Goal: Task Accomplishment & Management: Use online tool/utility

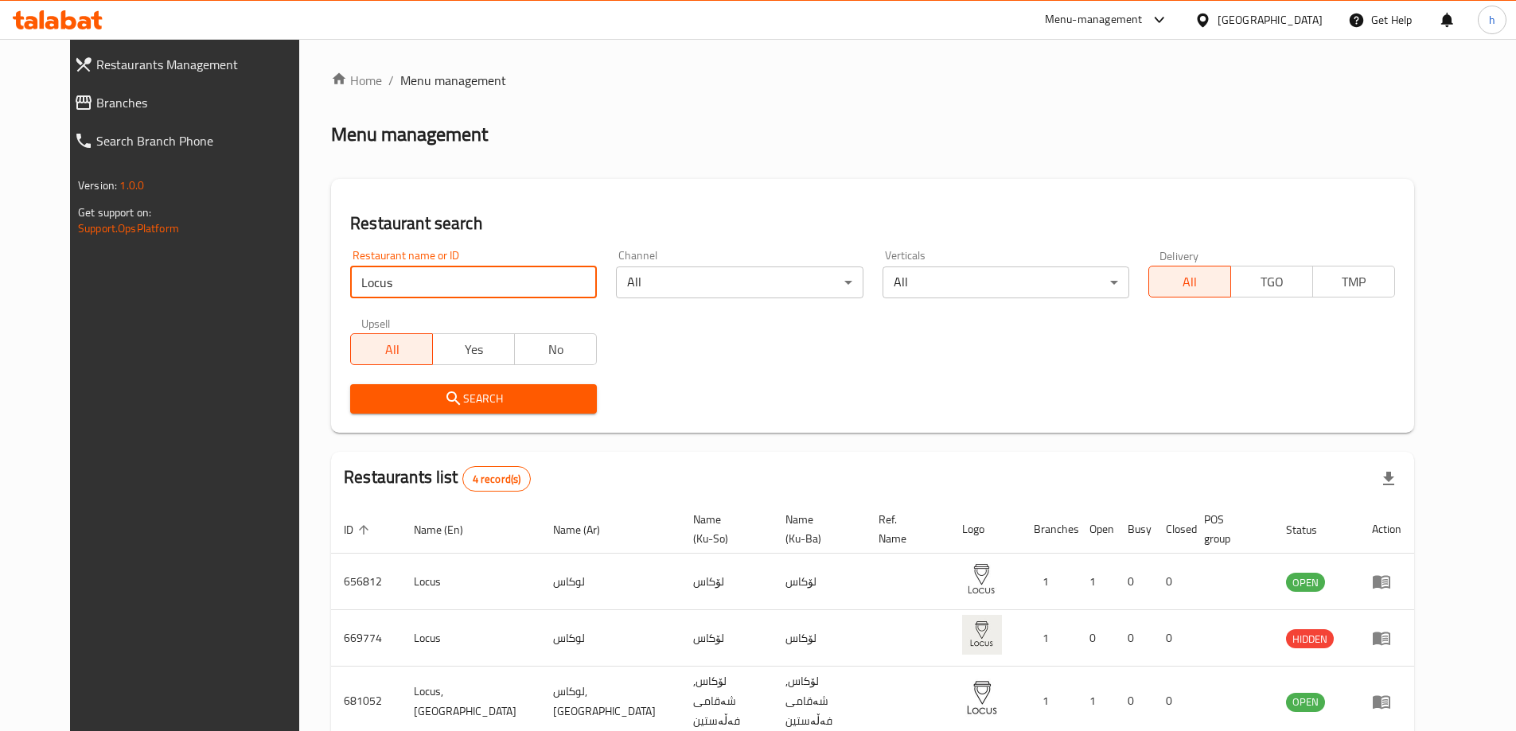
scroll to position [135, 0]
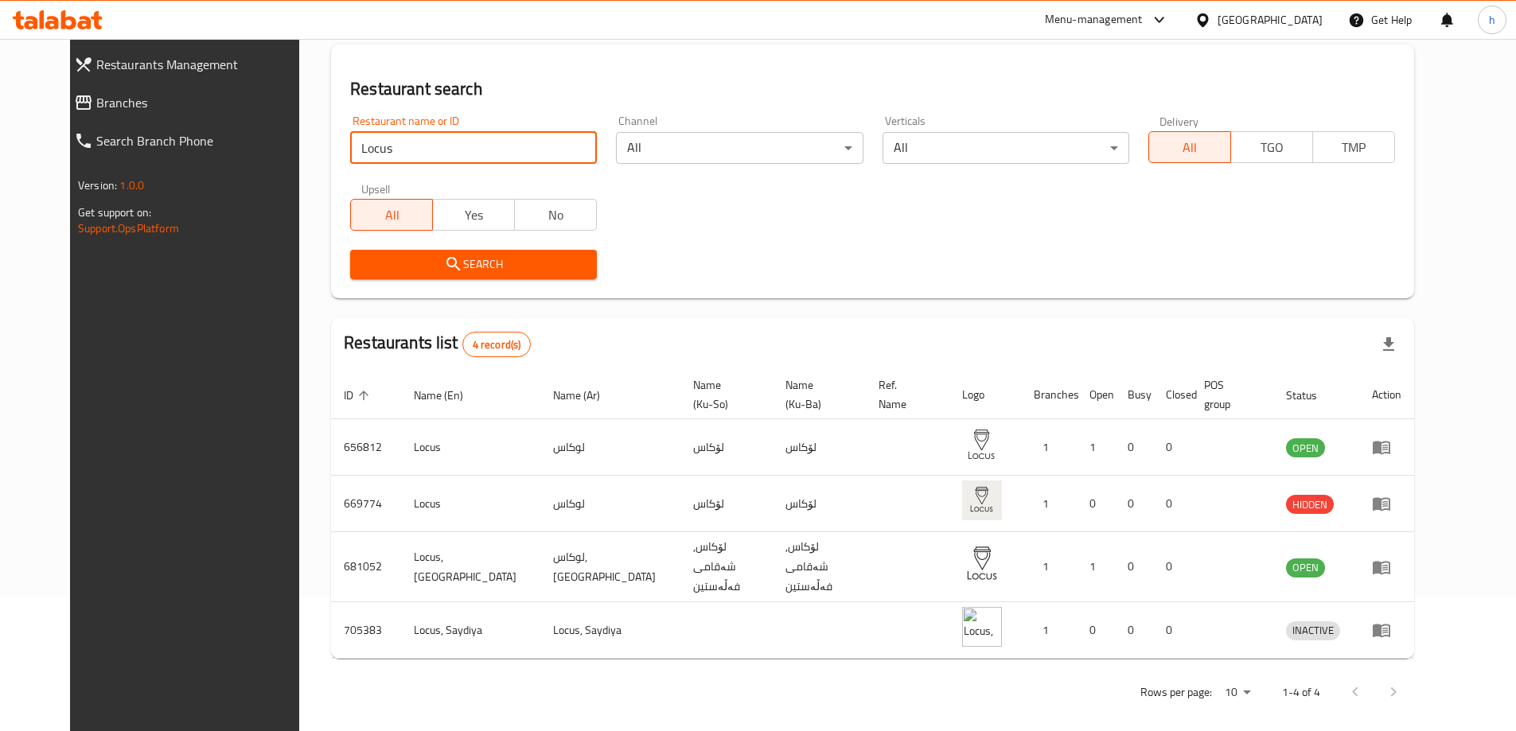
drag, startPoint x: 368, startPoint y: 159, endPoint x: 298, endPoint y: 164, distance: 70.2
click at [341, 164] on div "Restaurant name or ID Locus Restaurant name or ID" at bounding box center [474, 140] width 266 height 68
type input "700026"
click at [447, 259] on icon "submit" at bounding box center [454, 264] width 14 height 14
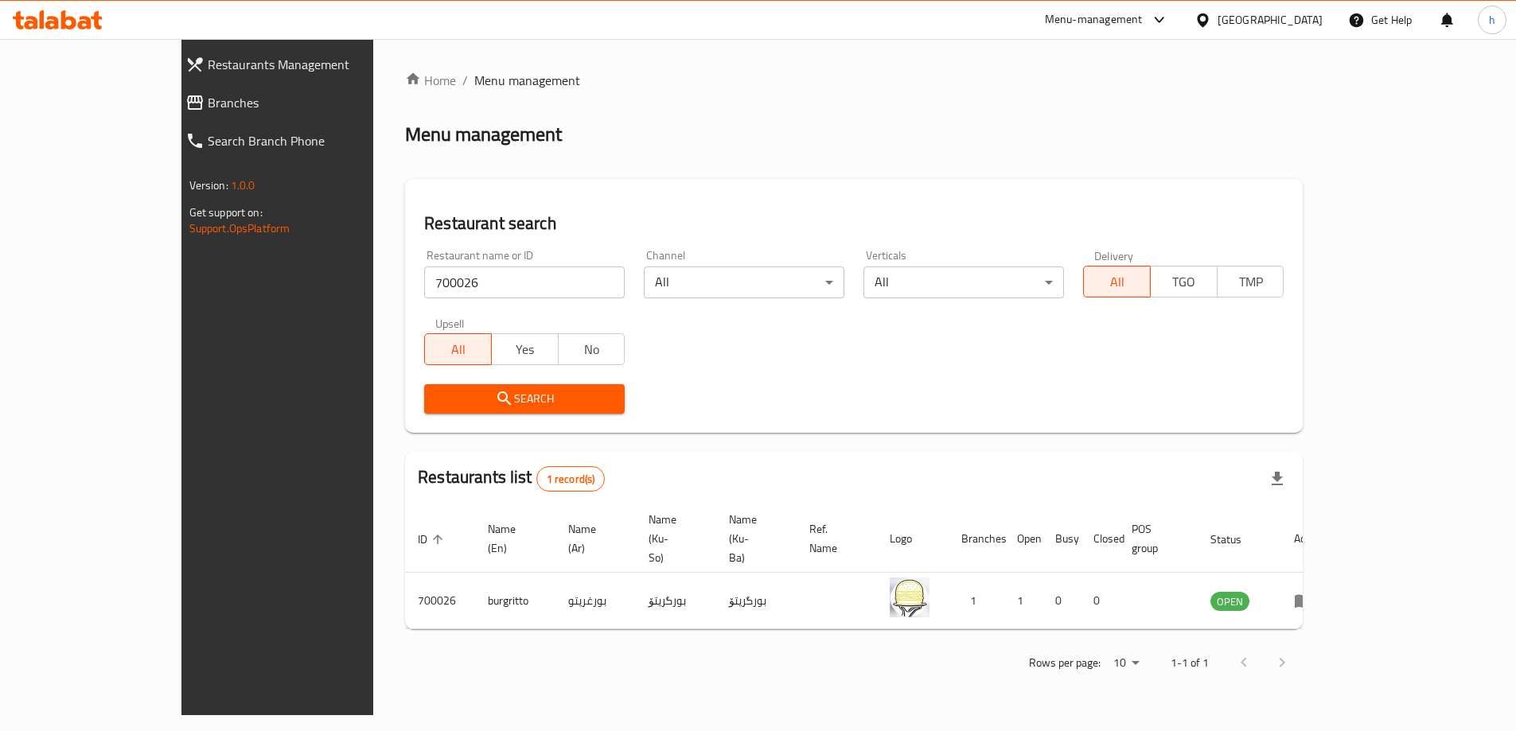
scroll to position [0, 0]
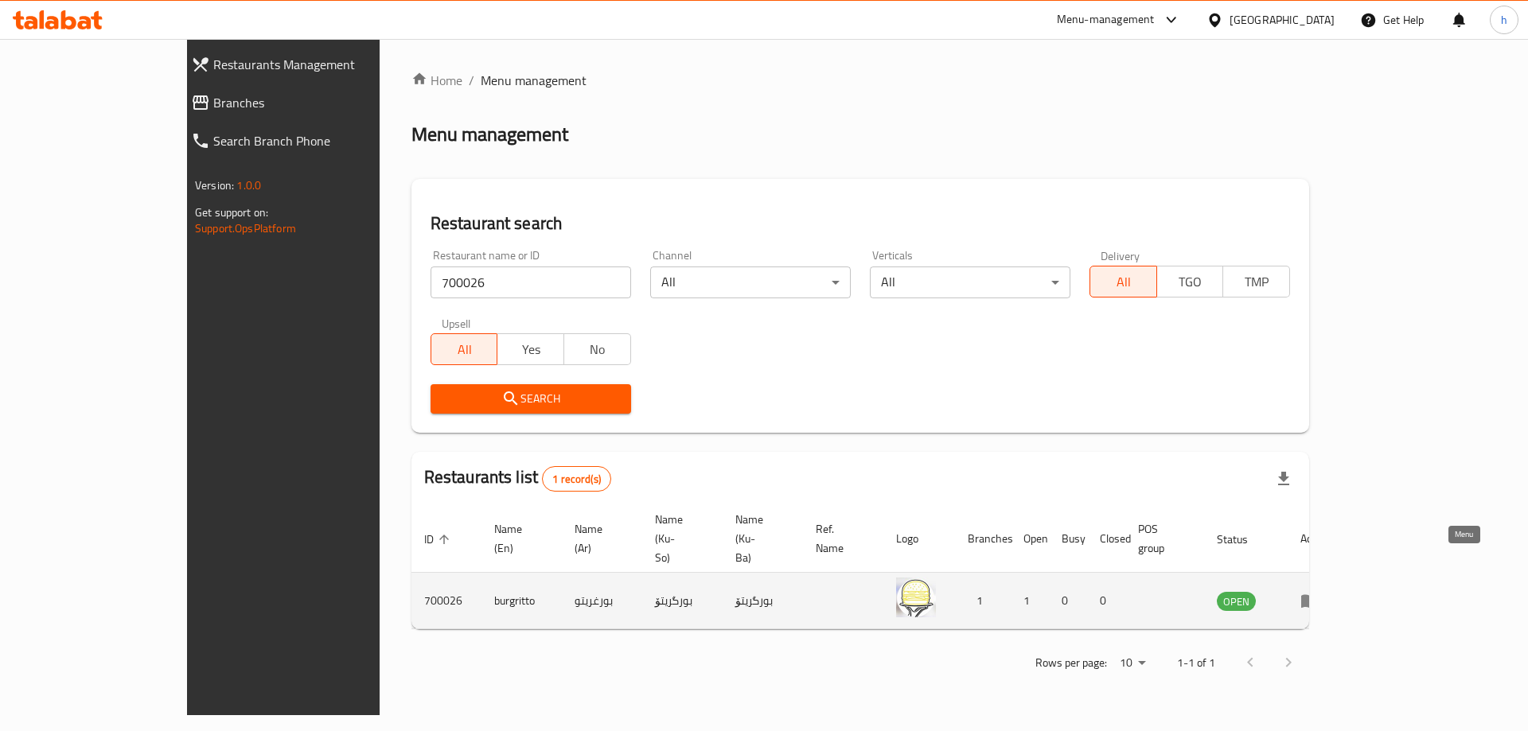
click at [1320, 591] on icon "enhanced table" at bounding box center [1310, 600] width 19 height 19
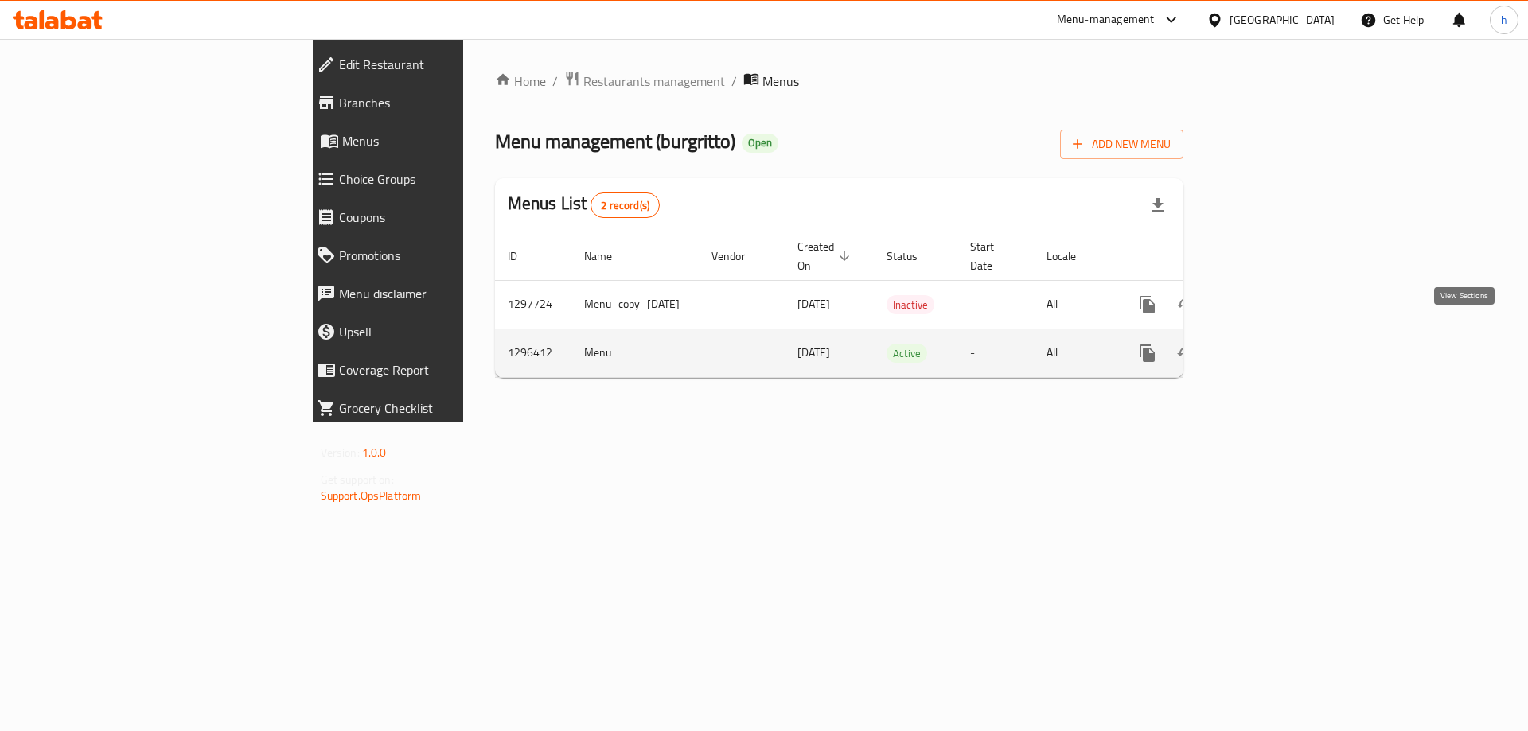
click at [1269, 346] on icon "enhanced table" at bounding box center [1262, 353] width 14 height 14
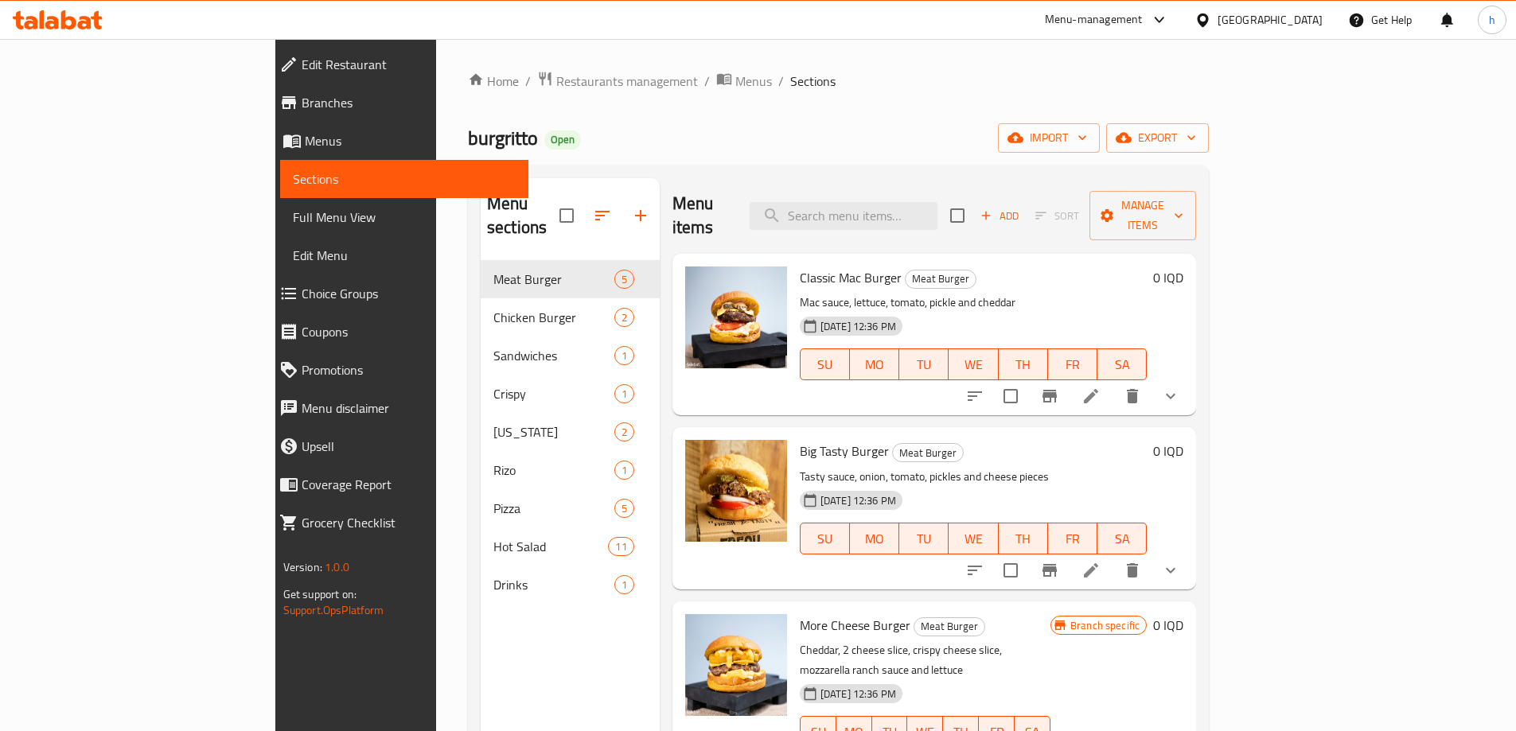
click at [267, 79] on link "Edit Restaurant" at bounding box center [398, 64] width 262 height 38
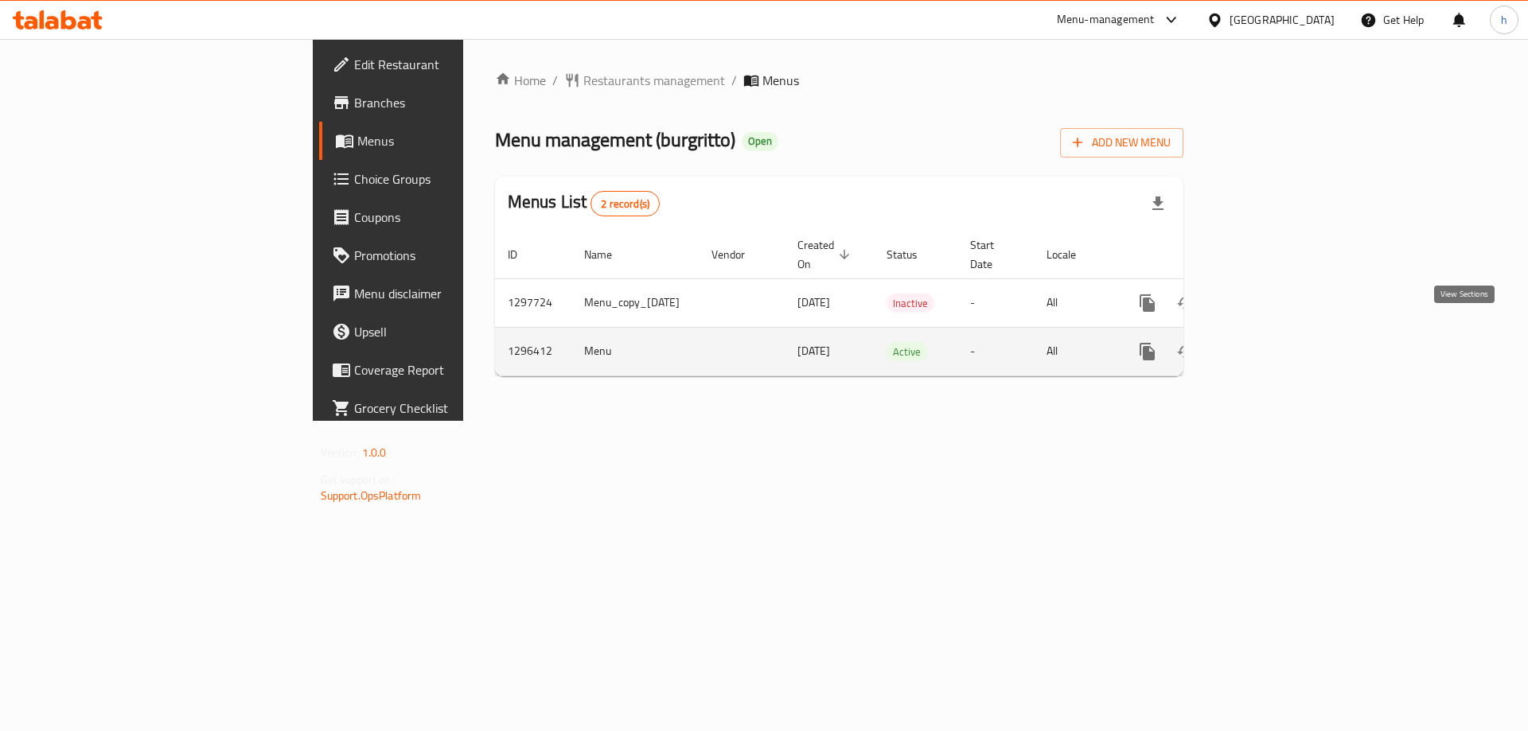
click at [1281, 344] on link "enhanced table" at bounding box center [1262, 352] width 38 height 38
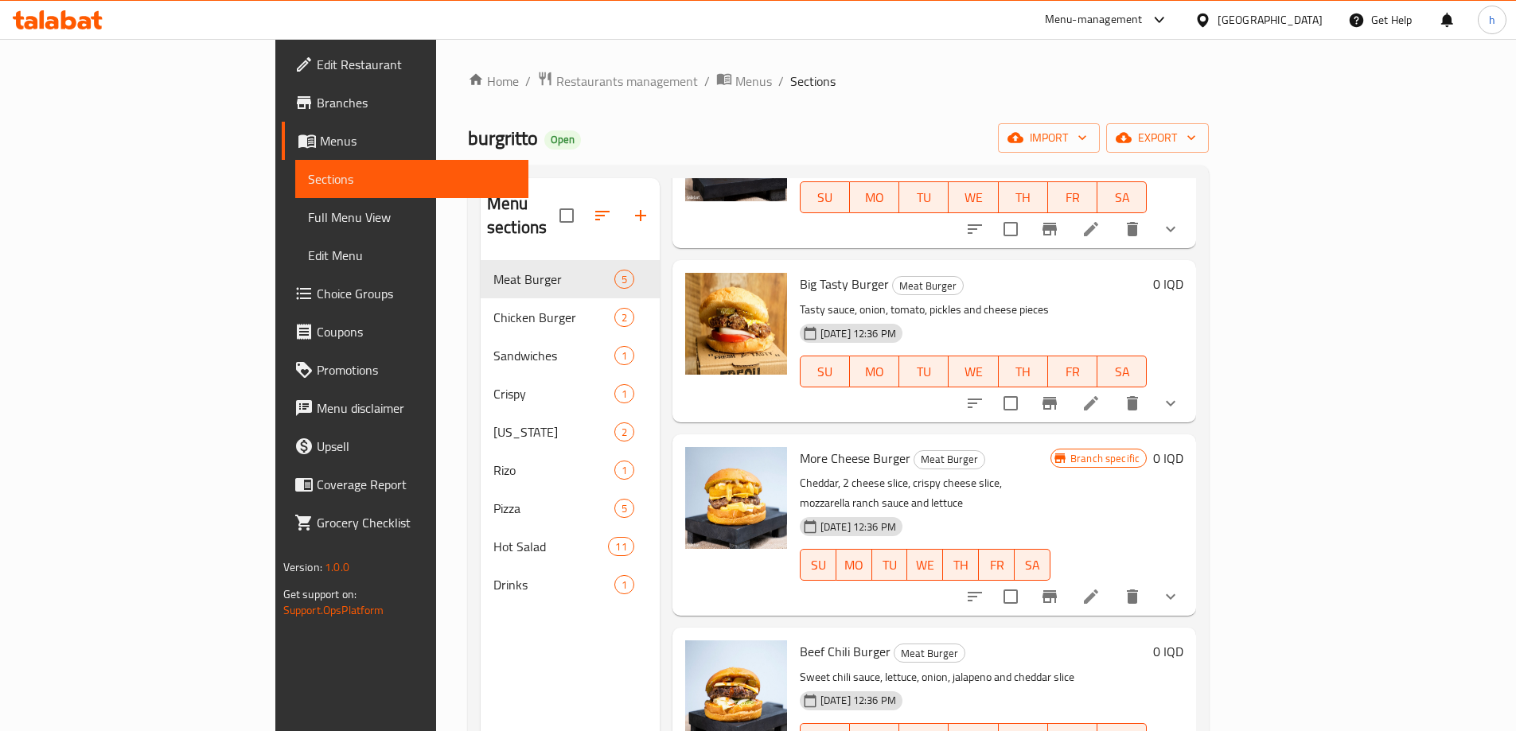
scroll to position [177, 0]
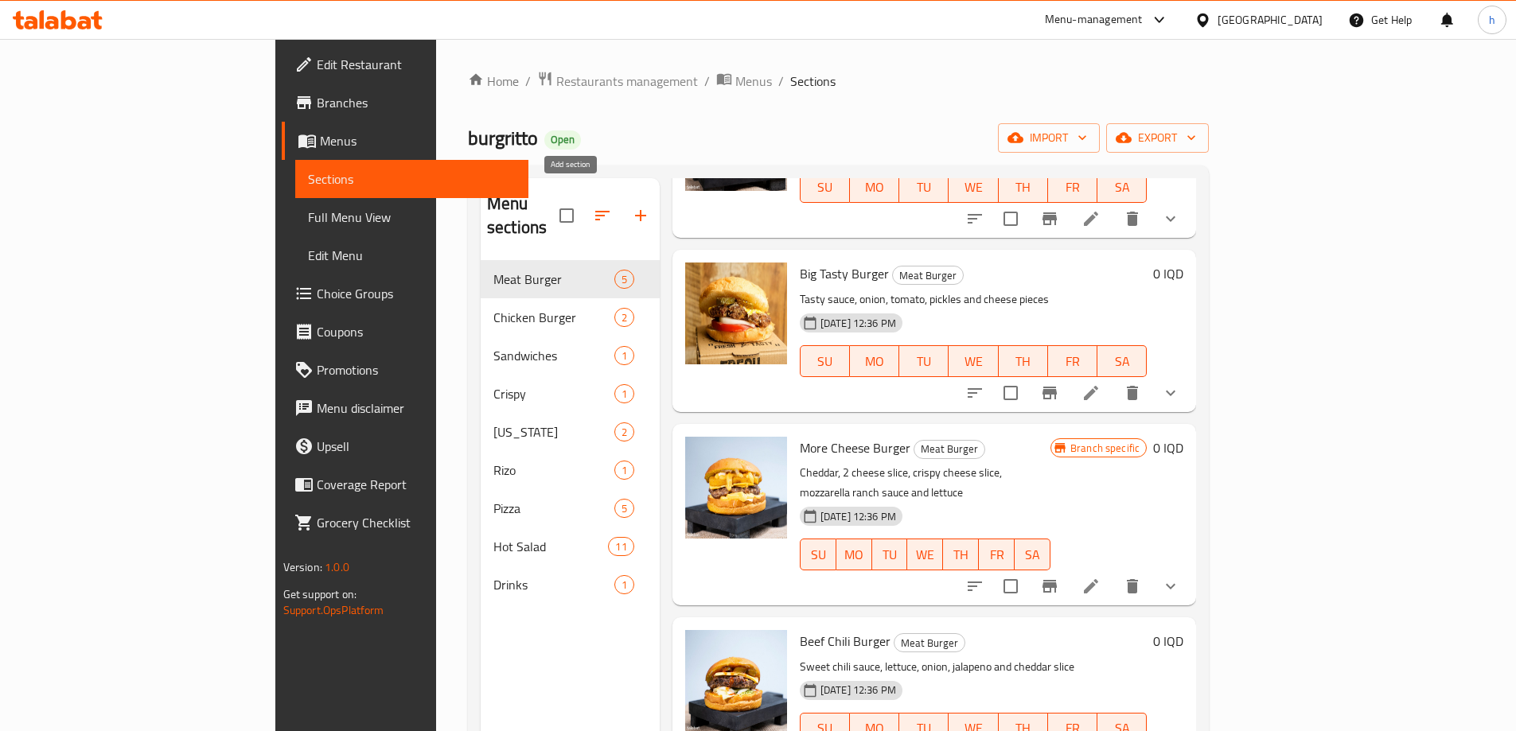
click at [631, 208] on icon "button" at bounding box center [640, 215] width 19 height 19
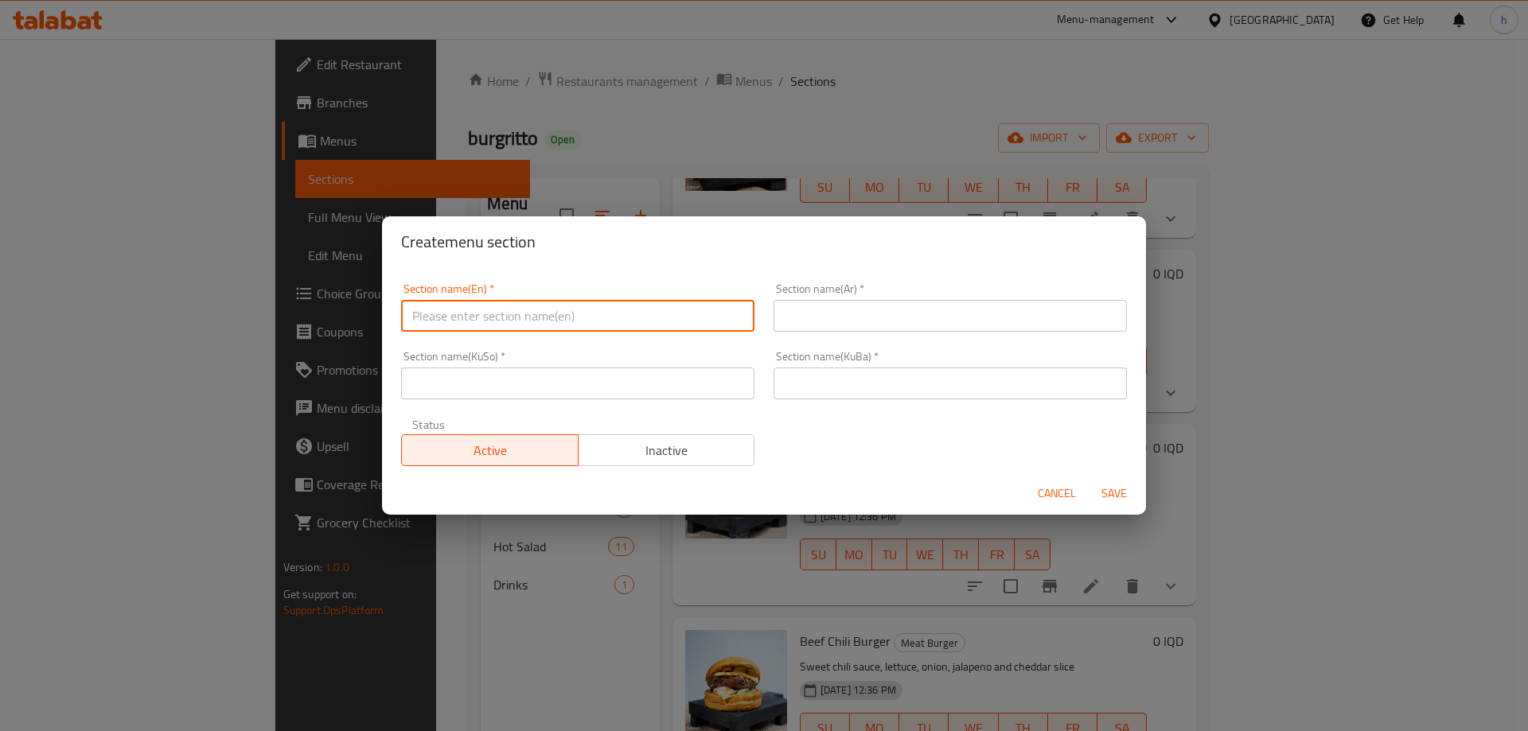
click at [510, 318] on input "text" at bounding box center [577, 316] width 353 height 32
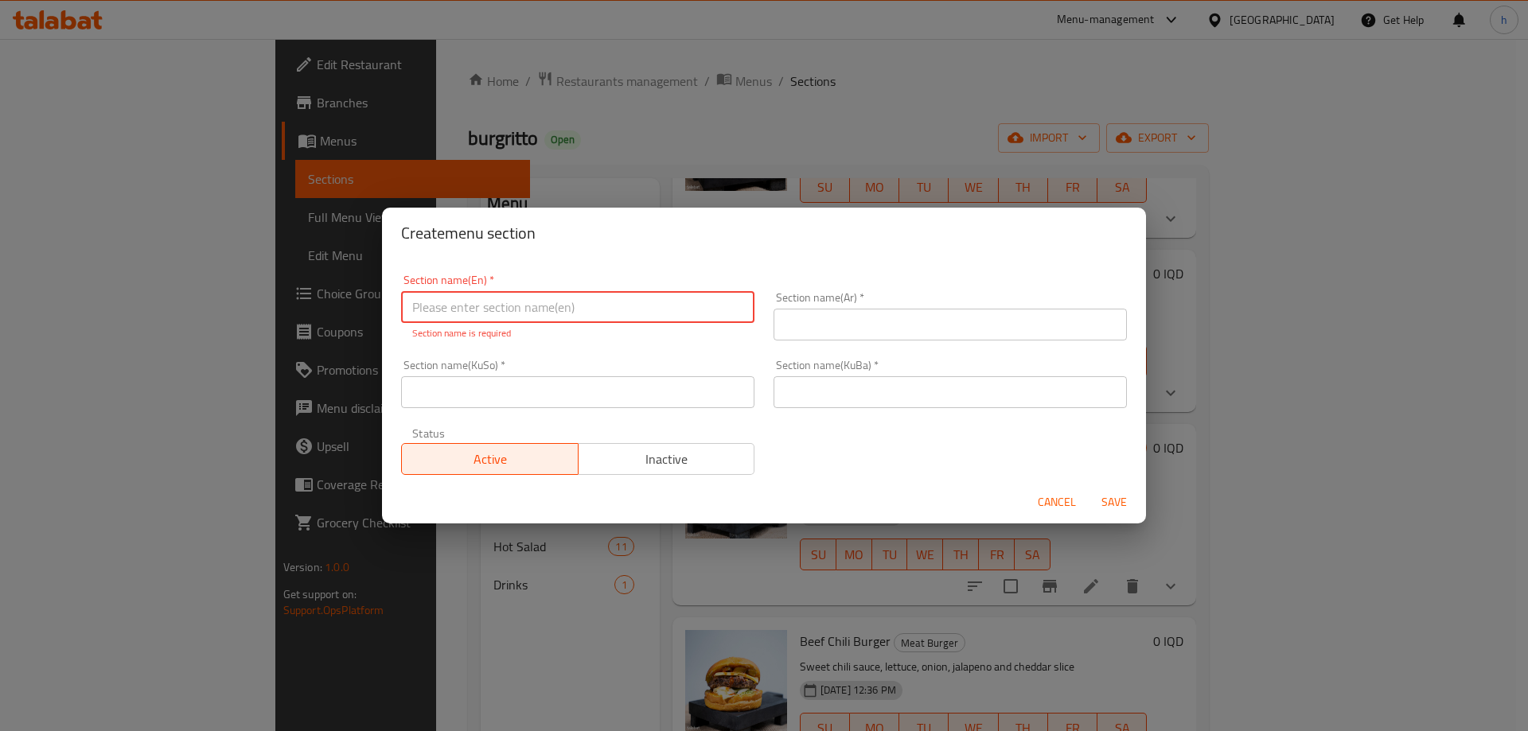
click at [439, 314] on input "text" at bounding box center [577, 307] width 353 height 32
type input "Snacks"
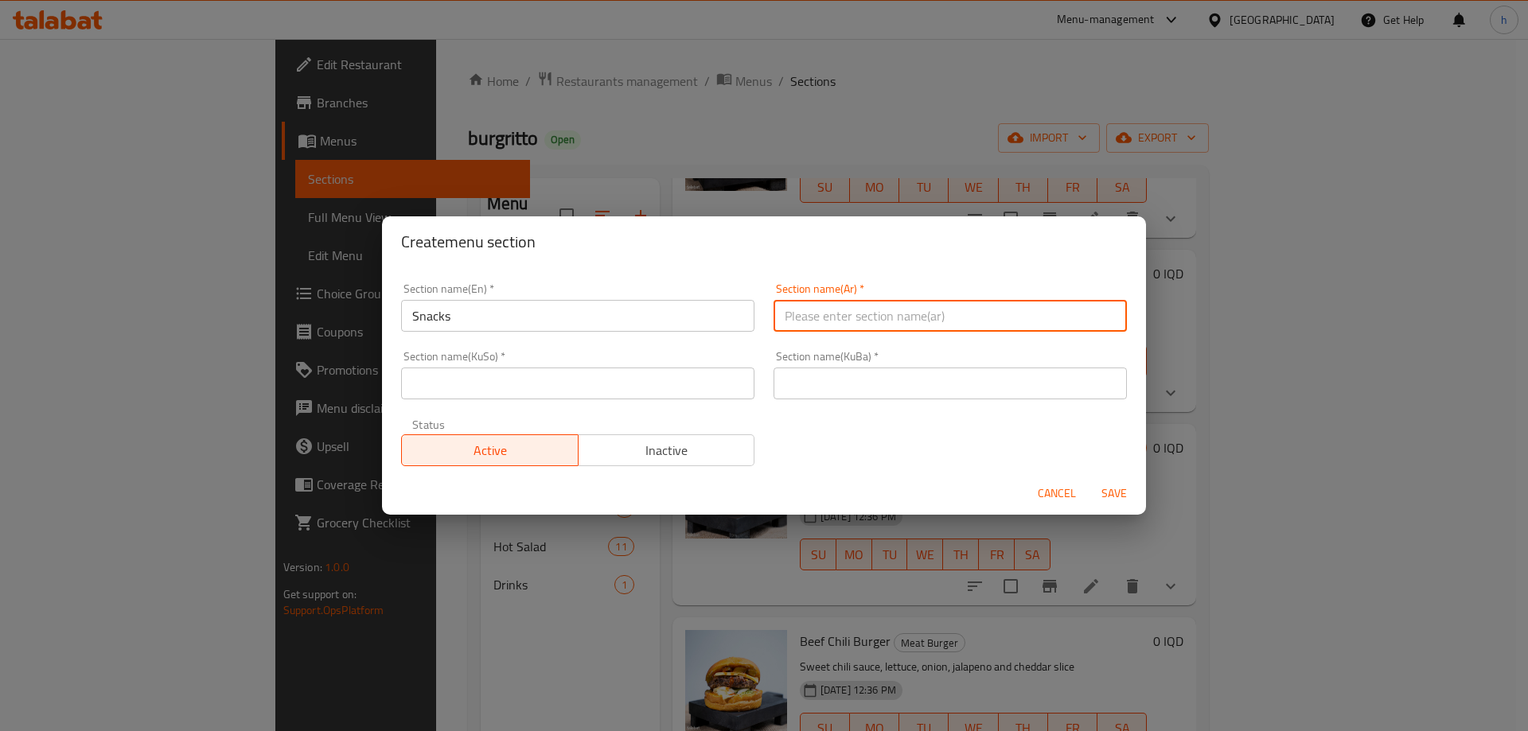
click at [852, 316] on input "text" at bounding box center [950, 316] width 353 height 32
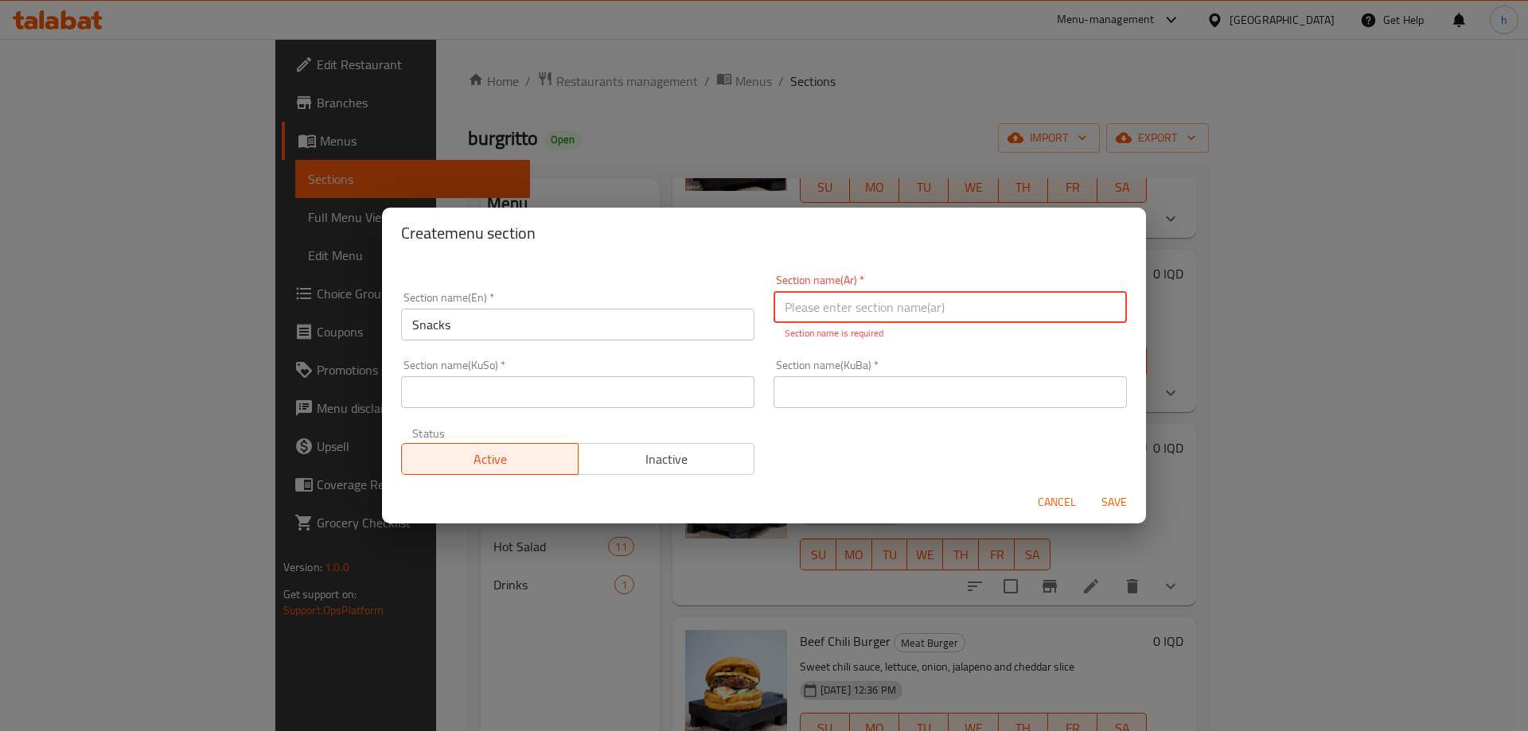
paste input "سناك"
type input "سناك"
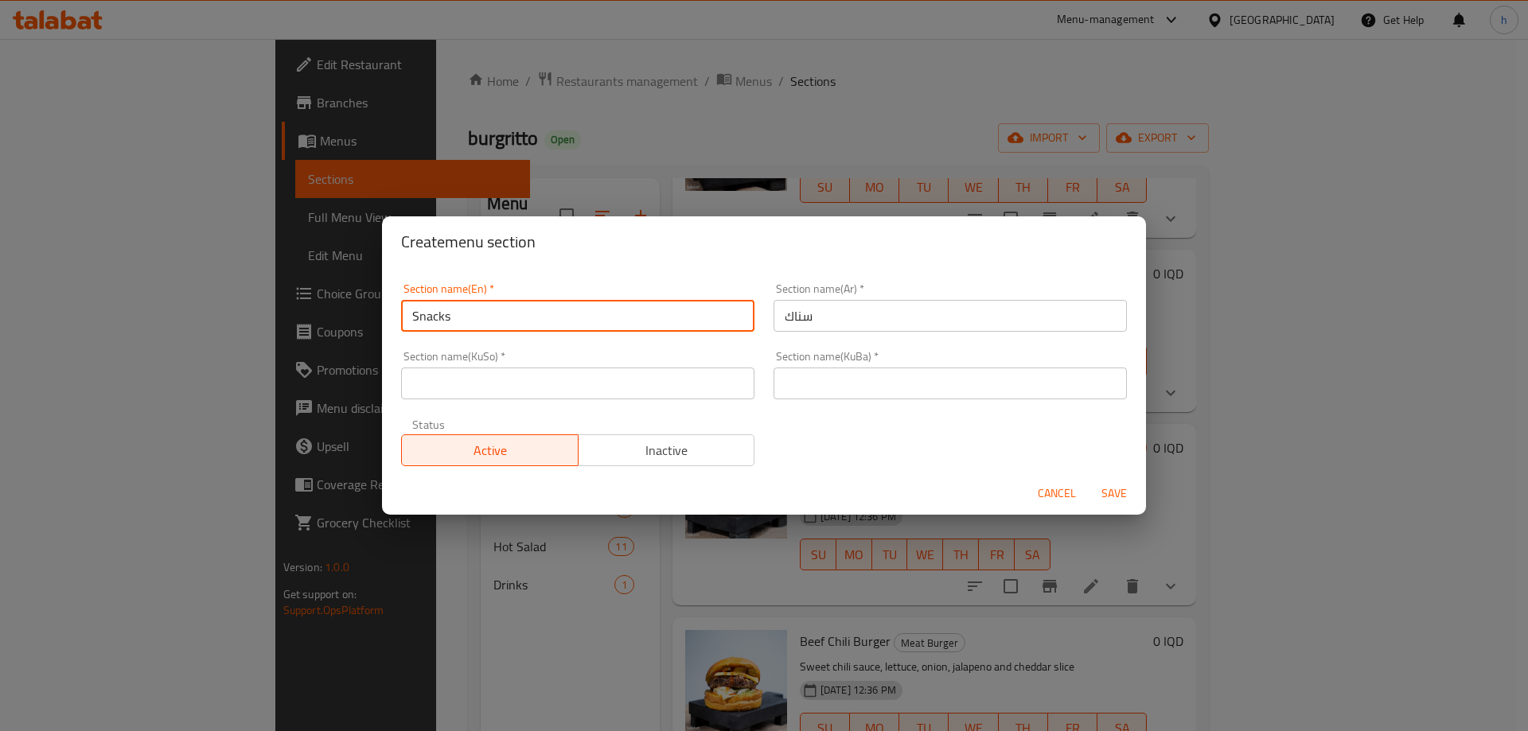
click at [655, 311] on input "Snacks" at bounding box center [577, 316] width 353 height 32
type input "Snack"
click at [649, 369] on input "text" at bounding box center [577, 384] width 353 height 32
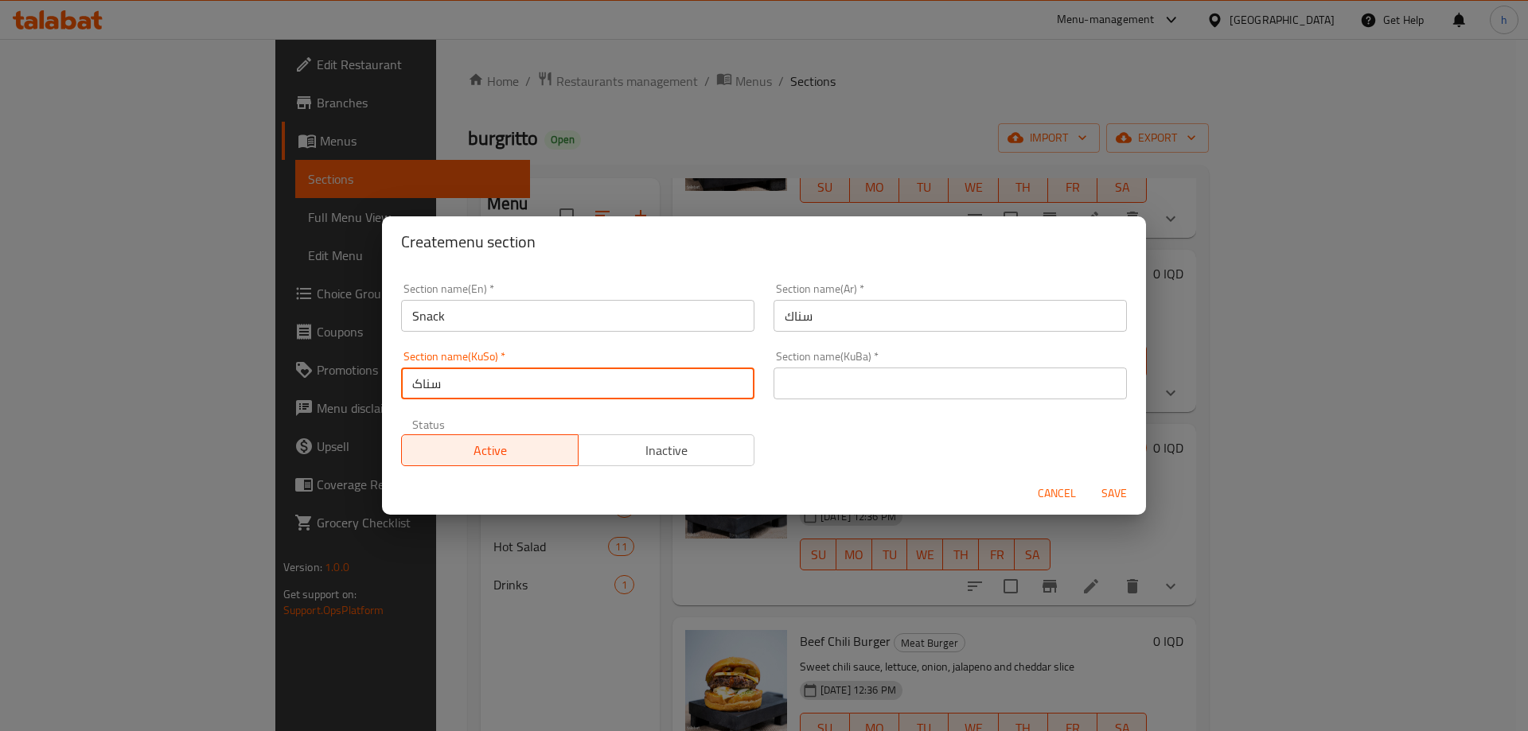
click at [332, 386] on div "Create menu section Section name(En)   * Snack Section name(En) * Section name(…" at bounding box center [764, 365] width 1528 height 731
type input "سناک"
click at [826, 386] on input "text" at bounding box center [950, 384] width 353 height 32
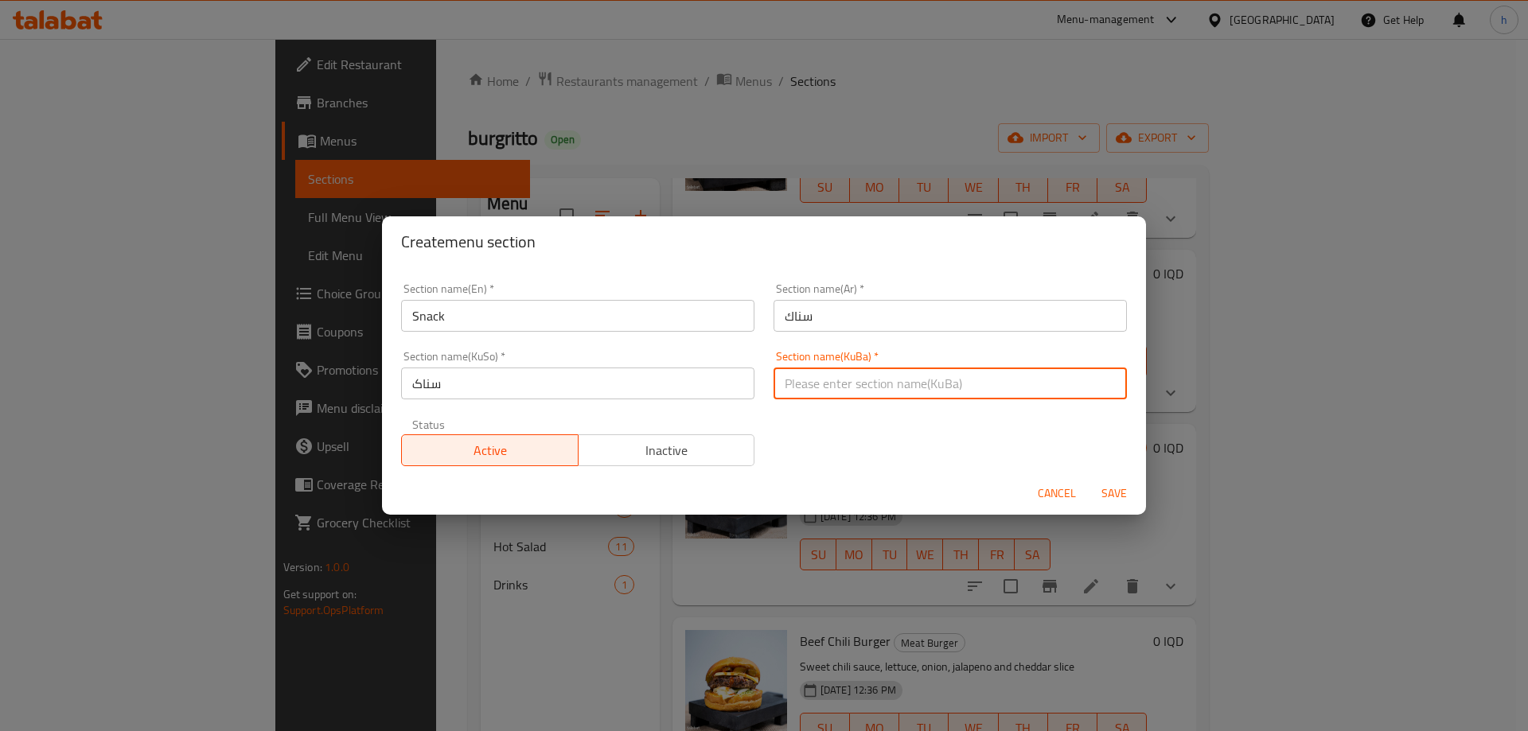
paste input "سناک"
type input "سناک"
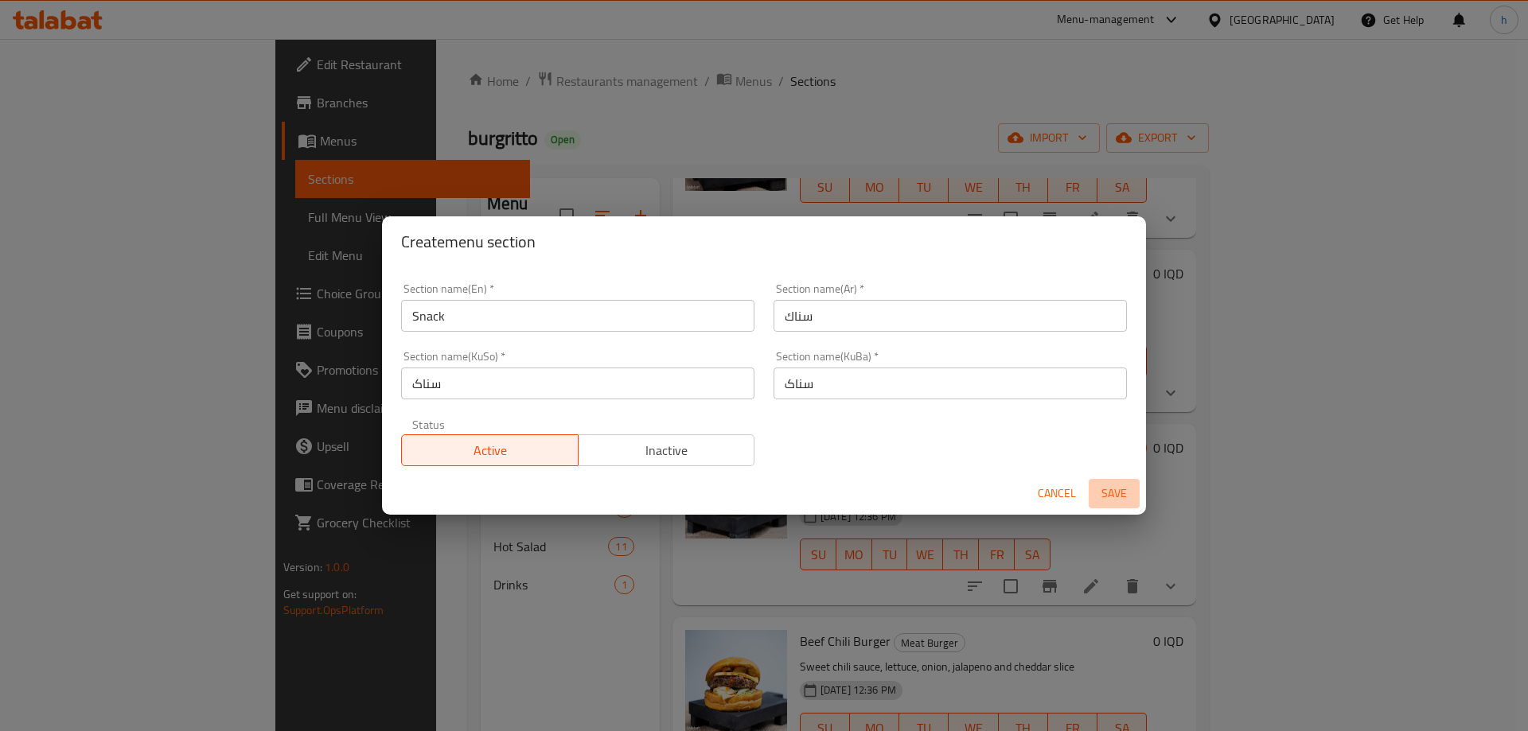
click at [1120, 496] on span "Save" at bounding box center [1114, 494] width 38 height 20
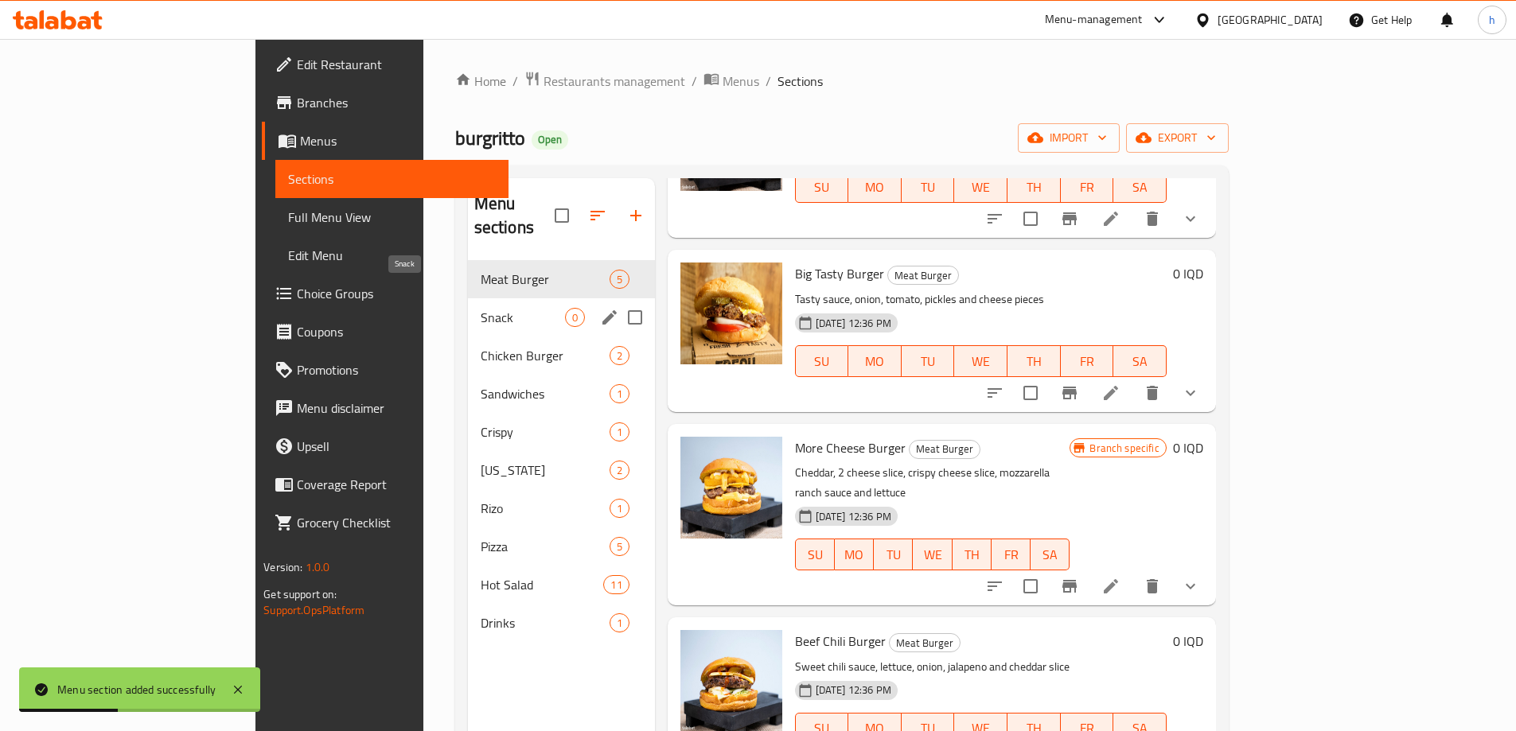
click at [481, 308] on span "Snack" at bounding box center [523, 317] width 84 height 19
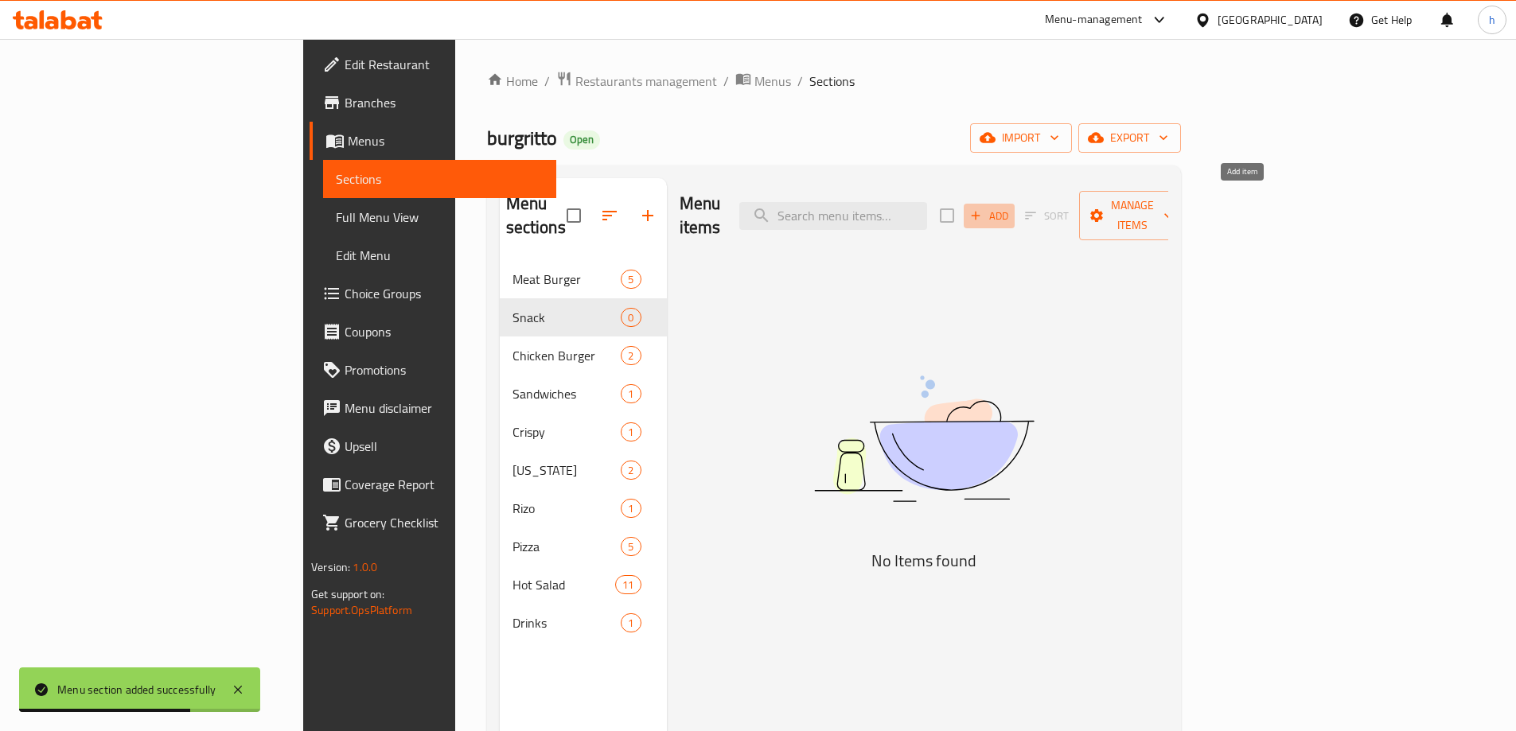
click at [1011, 209] on span "Add" at bounding box center [989, 216] width 43 height 18
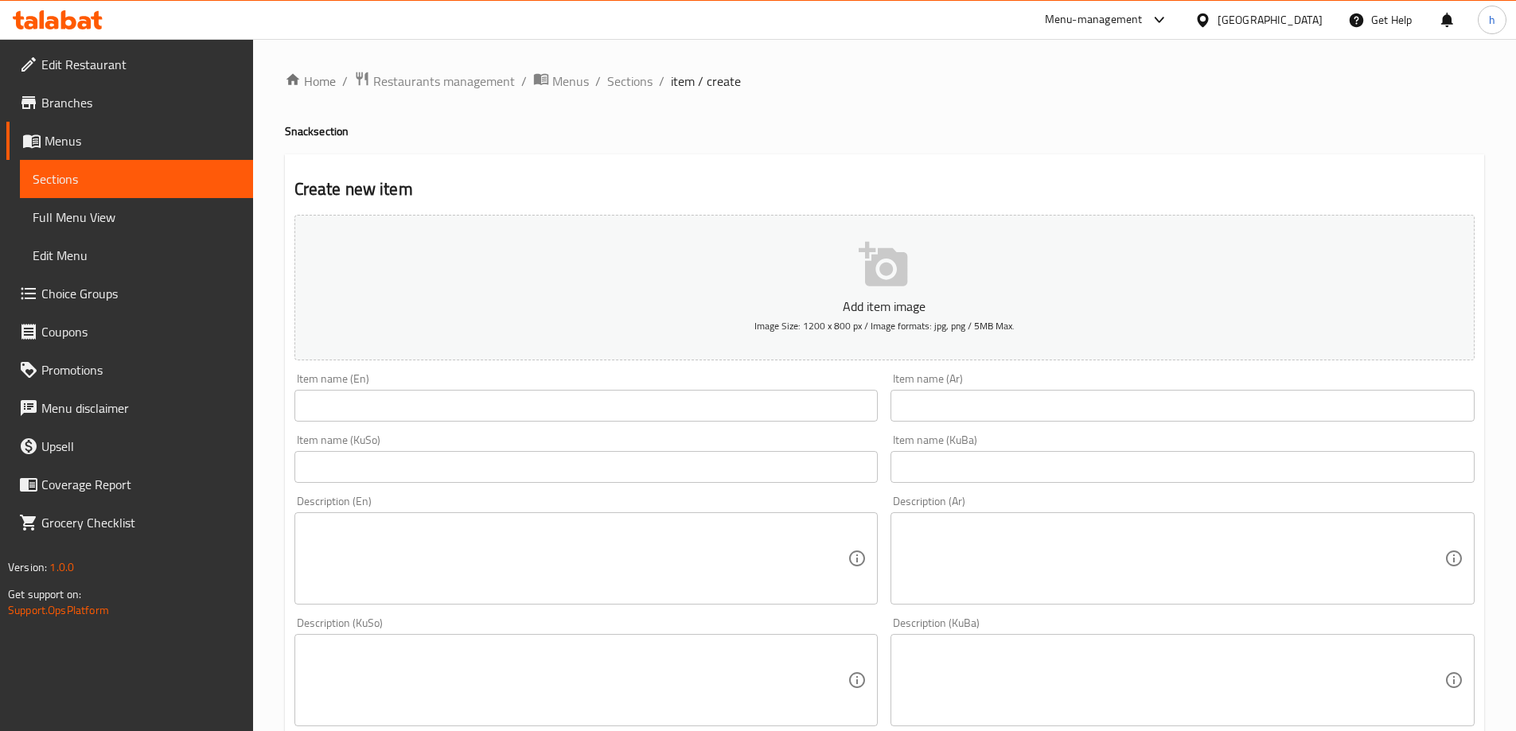
click at [325, 411] on input "text" at bounding box center [586, 406] width 584 height 32
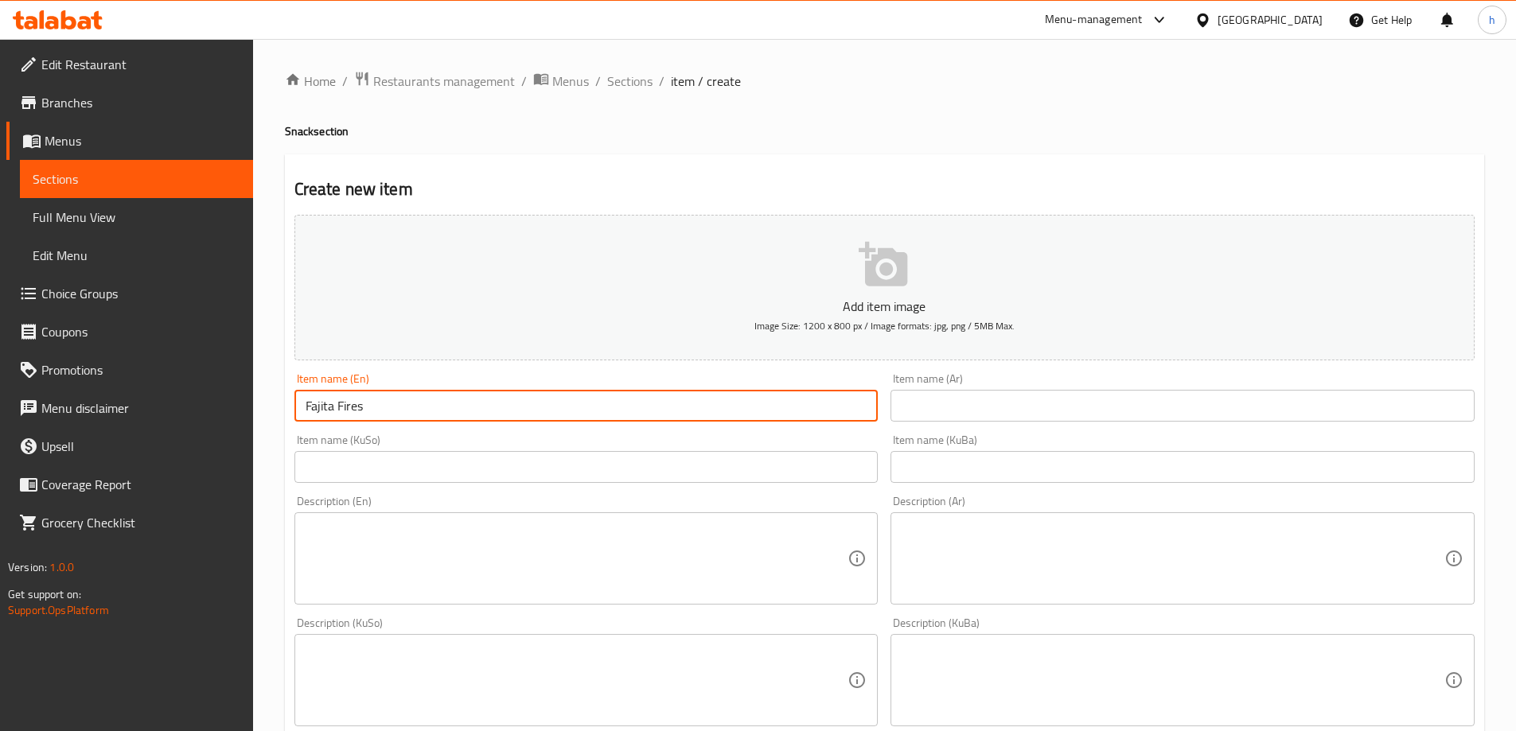
type input "Fajita Fires"
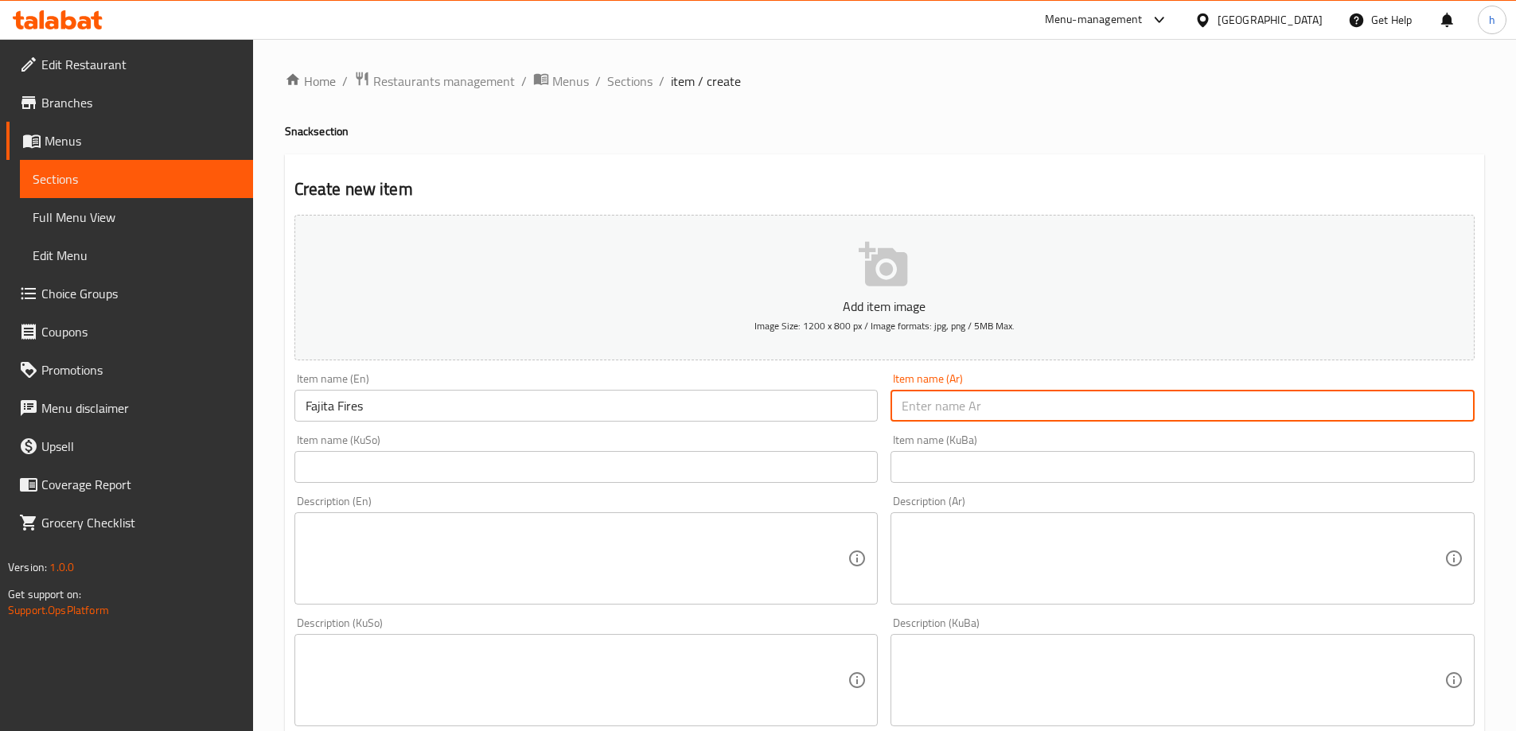
click at [946, 406] on input "text" at bounding box center [1183, 406] width 584 height 32
paste input "فاهيتا فرايز"
type input "فاهيتا فرايز"
click at [831, 463] on input "text" at bounding box center [586, 467] width 584 height 32
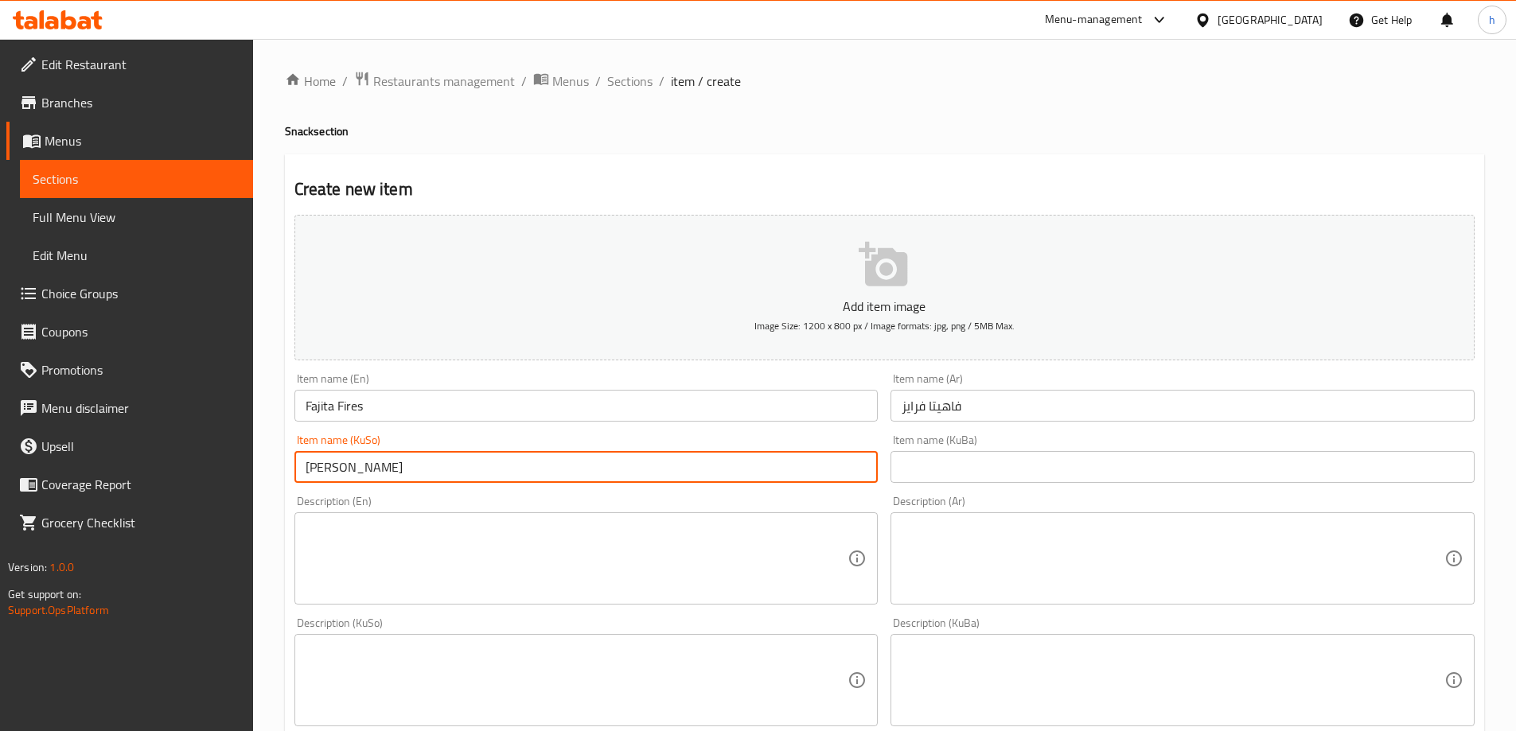
type input "فاهیتا فرایس"
click at [983, 479] on input "text" at bounding box center [1183, 467] width 584 height 32
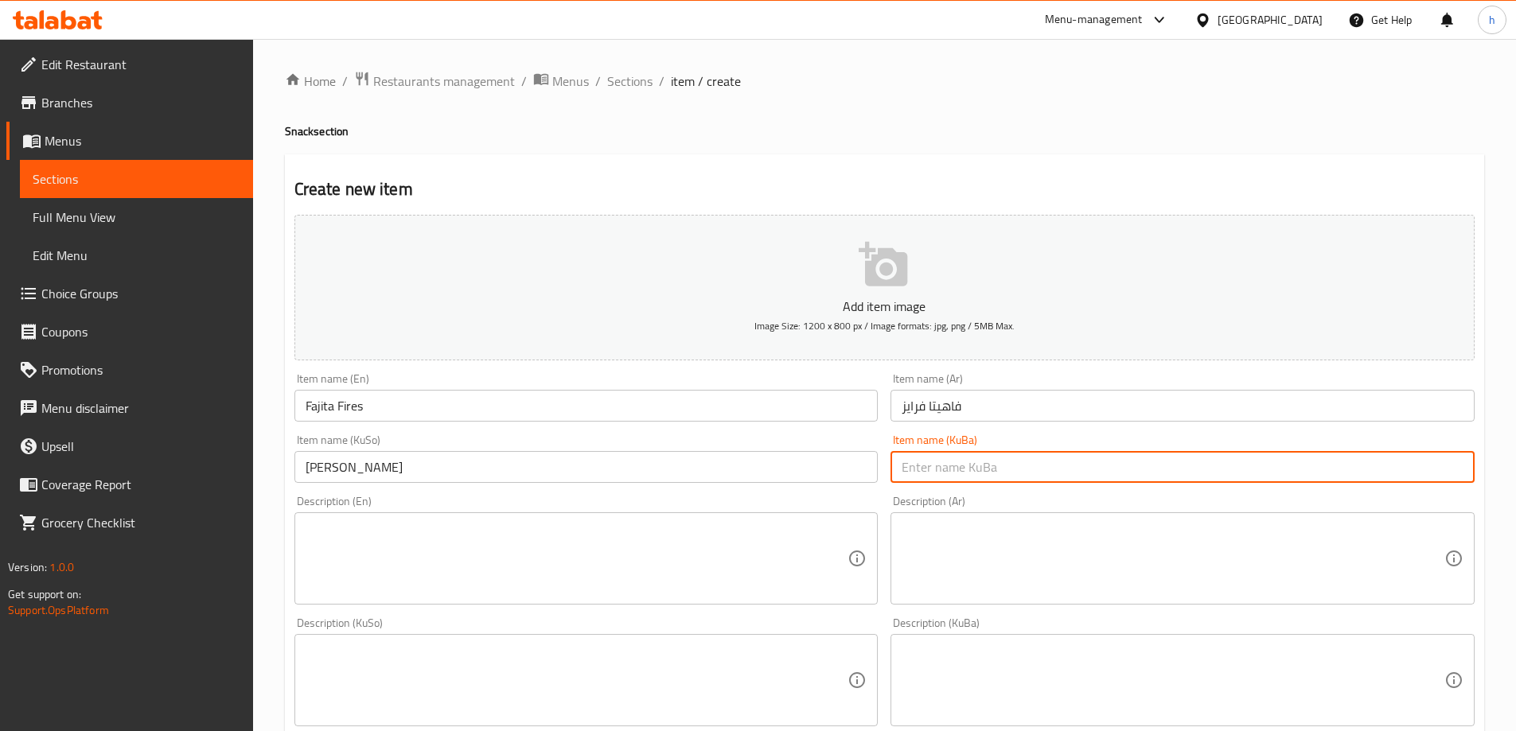
paste input "فاهیتا فرایس"
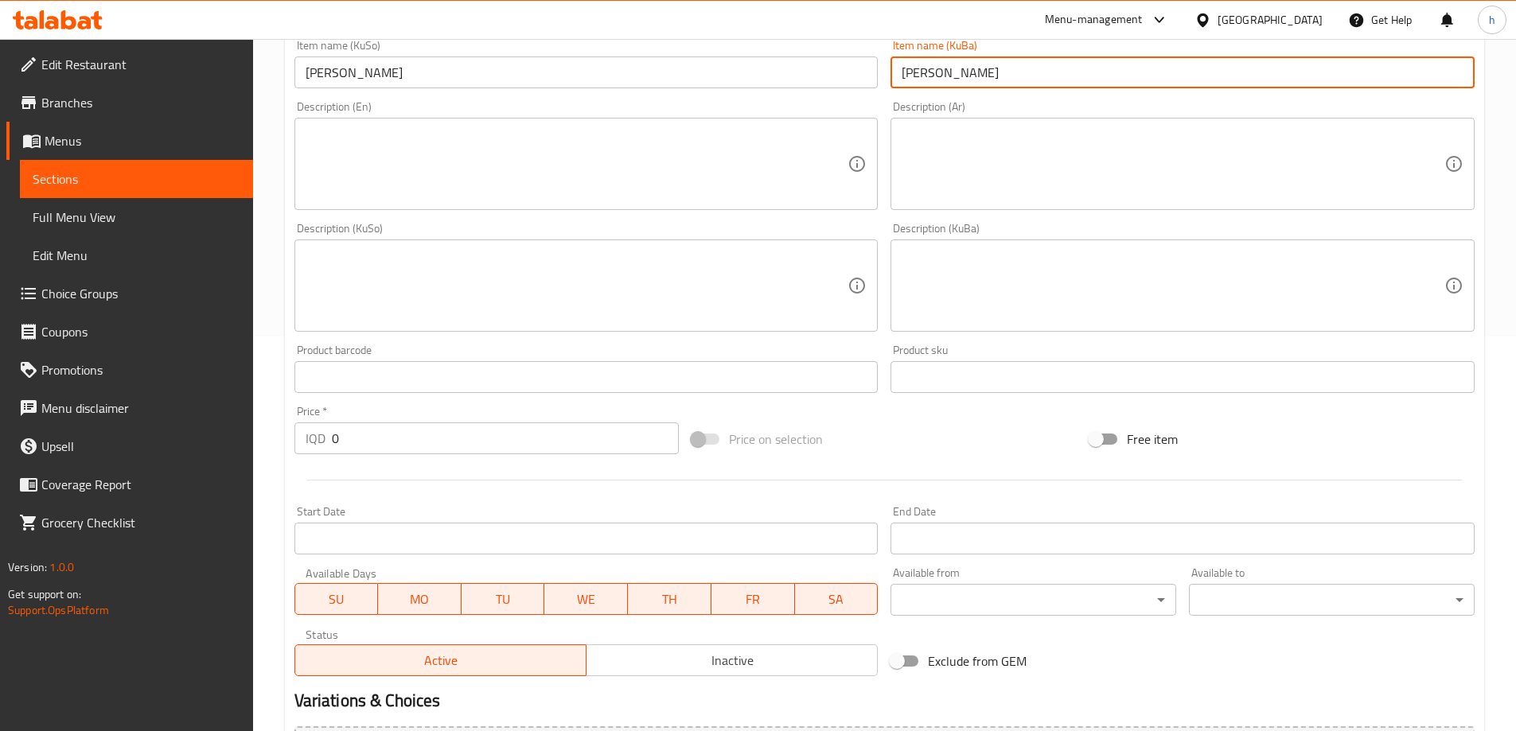
scroll to position [398, 0]
type input "فاهیتا فرایس"
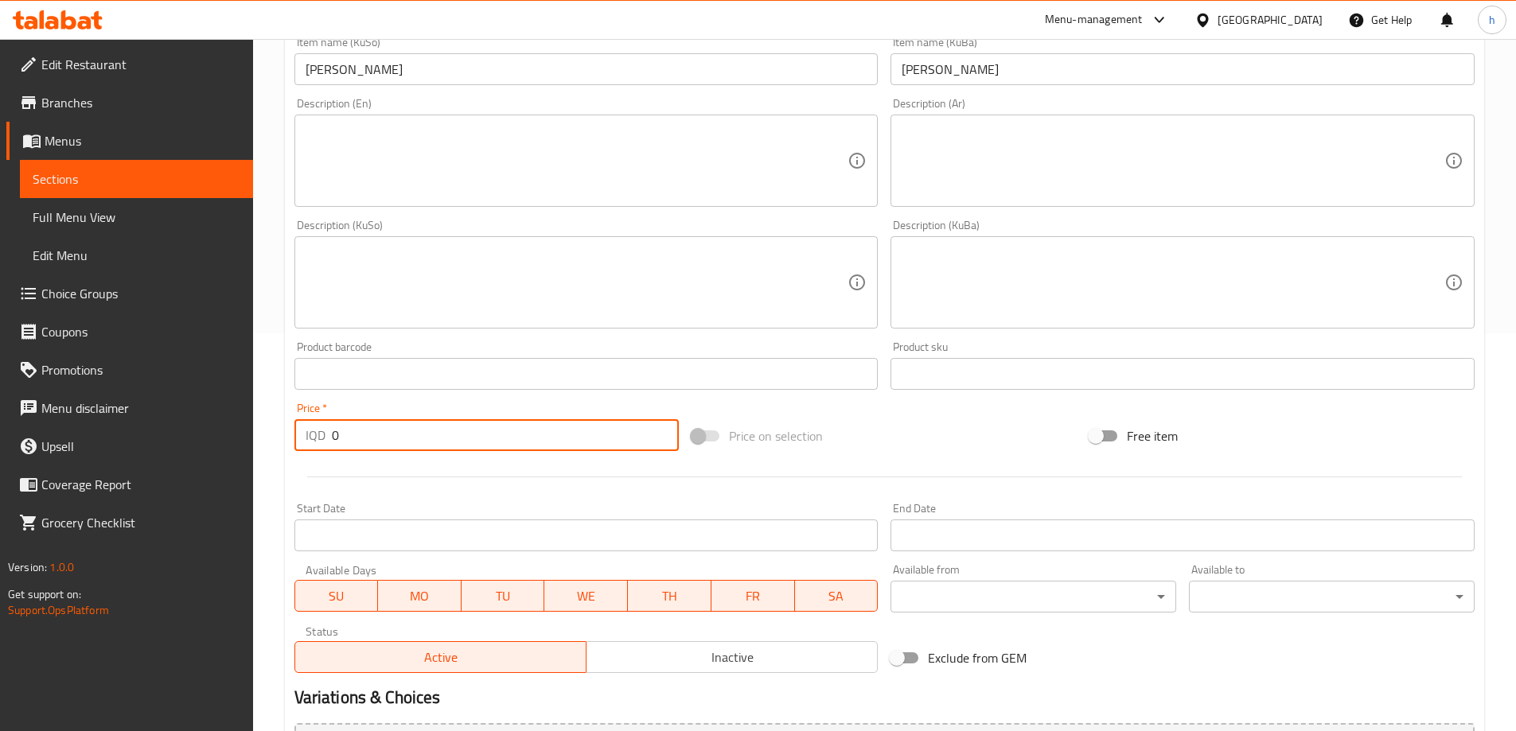
click at [341, 423] on input "0" at bounding box center [506, 435] width 348 height 32
drag, startPoint x: 373, startPoint y: 435, endPoint x: 318, endPoint y: 437, distance: 55.8
click at [305, 428] on div "IQD 0 Price *" at bounding box center [486, 435] width 385 height 32
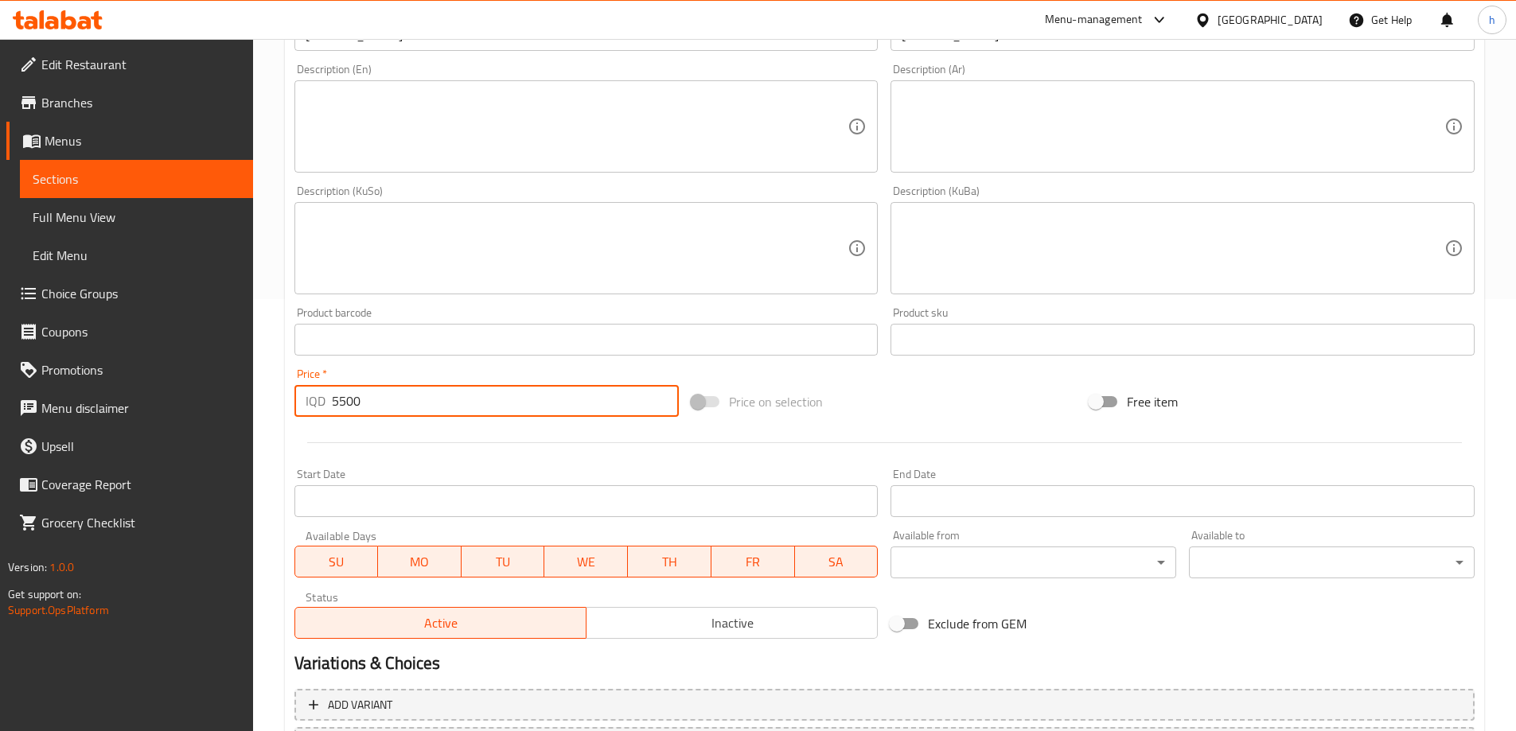
scroll to position [576, 0]
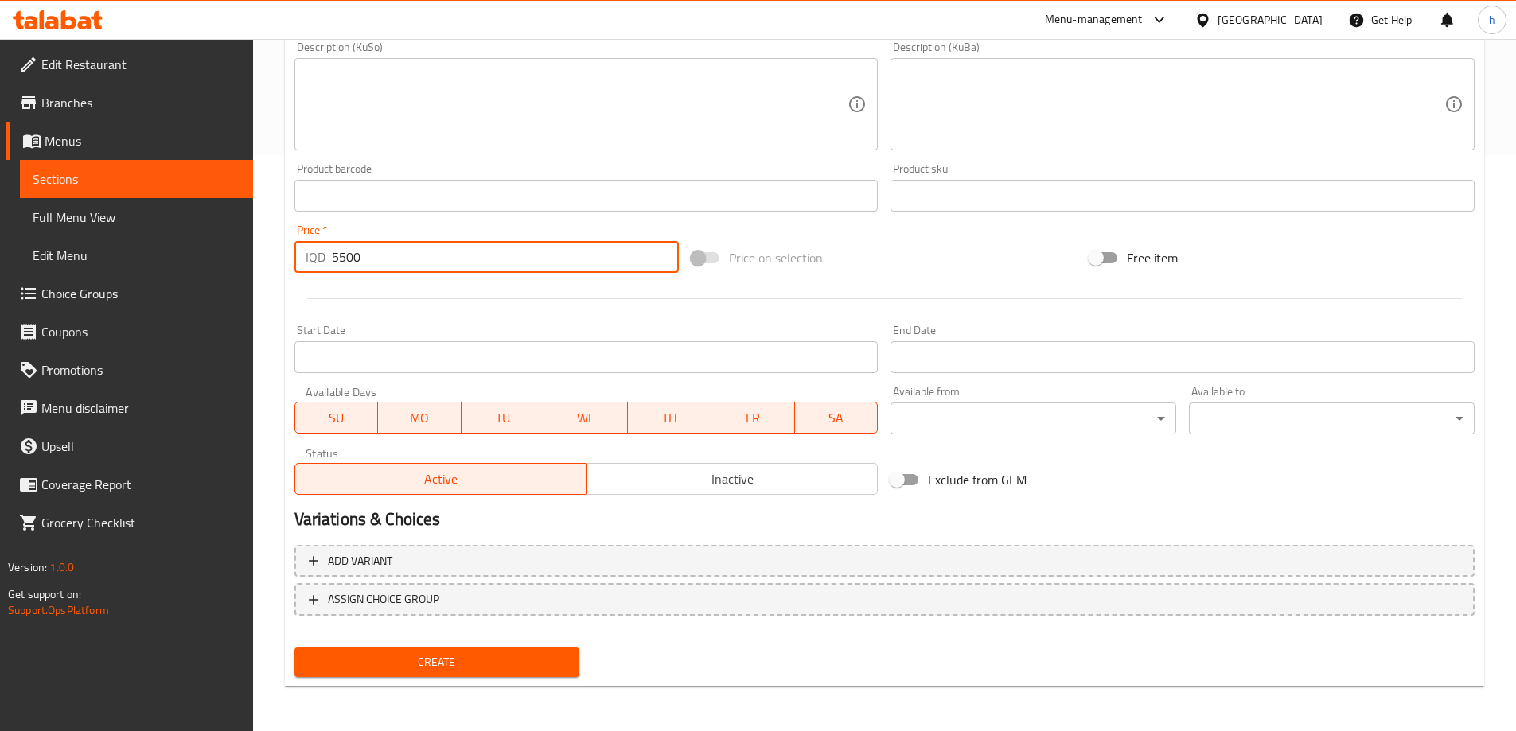
type input "5500"
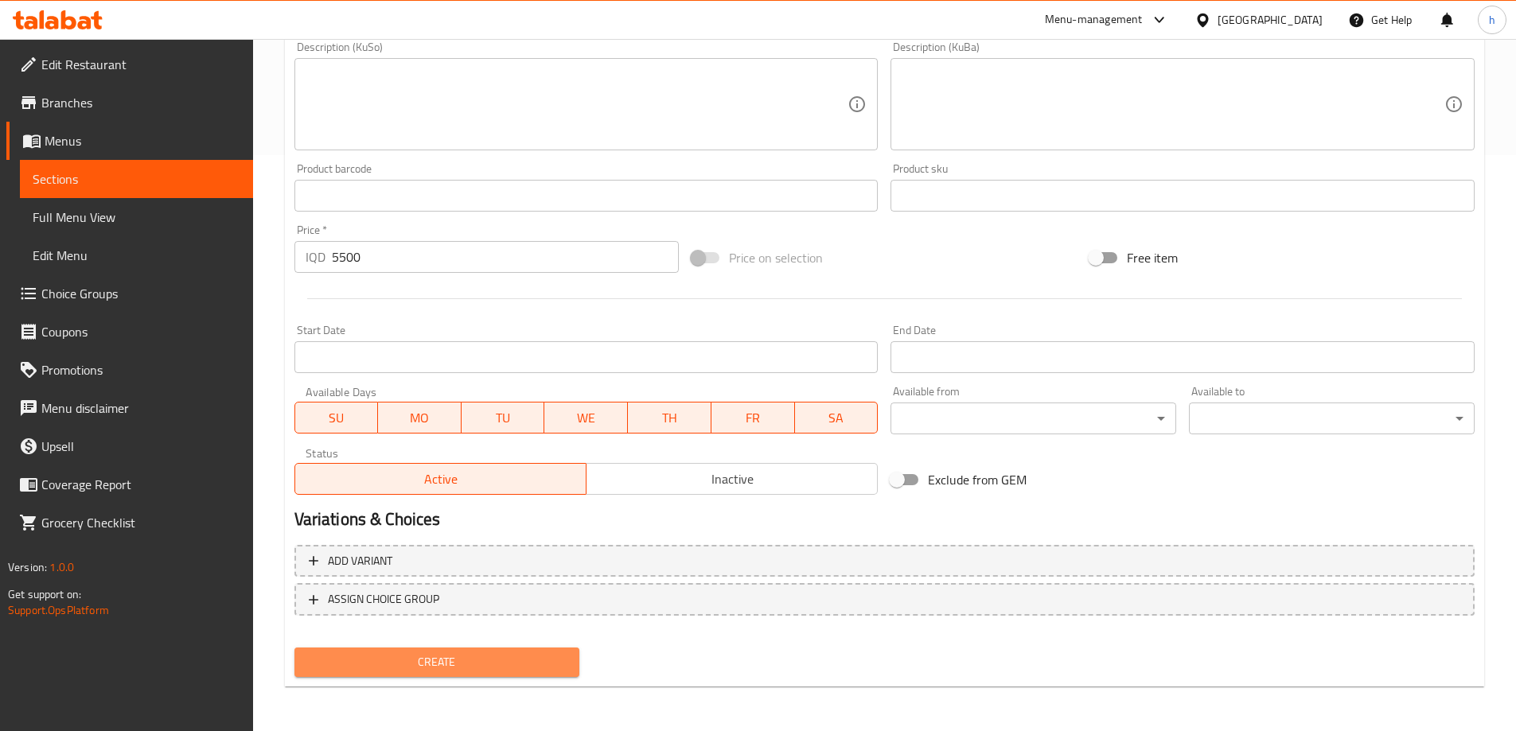
click at [420, 665] on span "Create" at bounding box center [437, 663] width 260 height 20
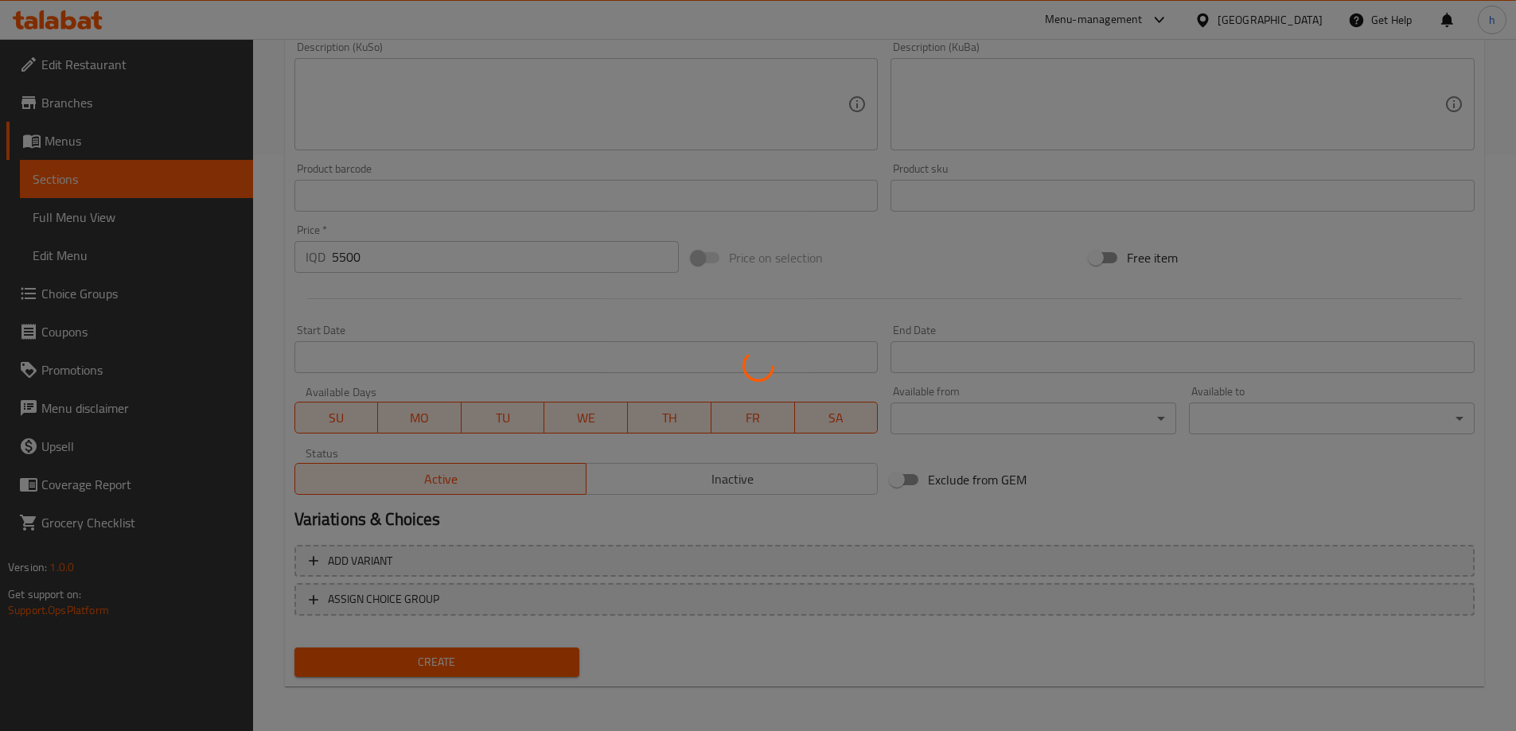
type input "0"
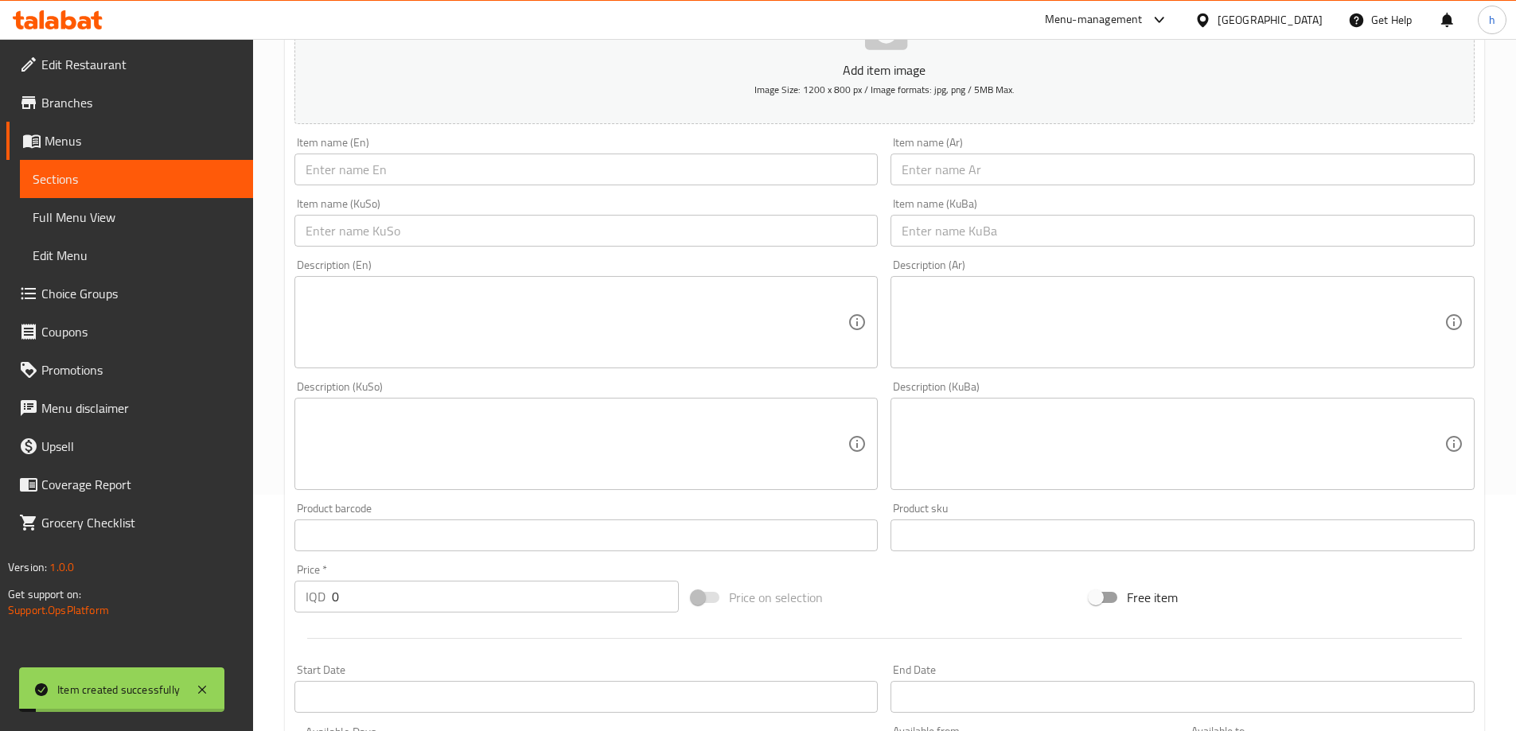
scroll to position [178, 0]
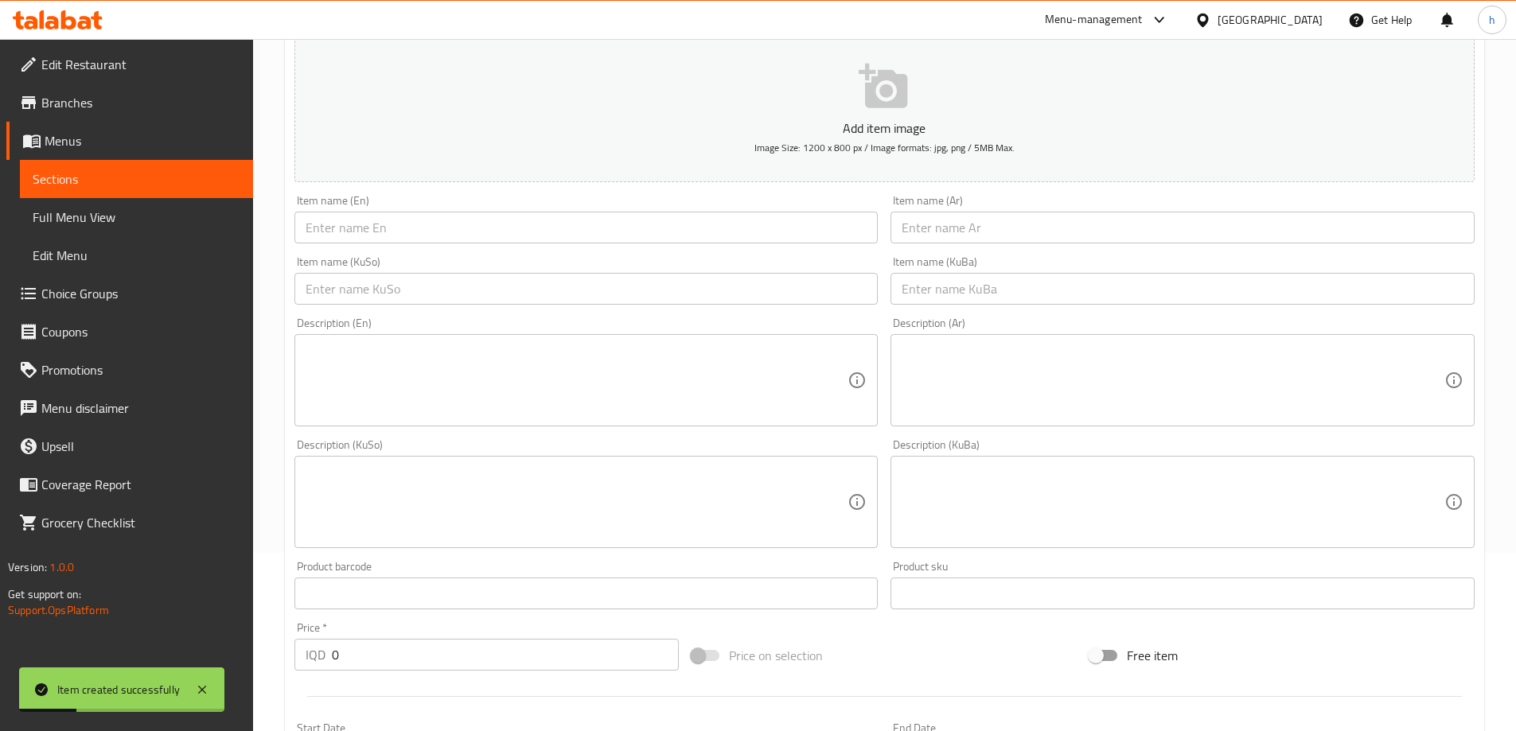
click at [37, 177] on span "Sections" at bounding box center [137, 179] width 208 height 19
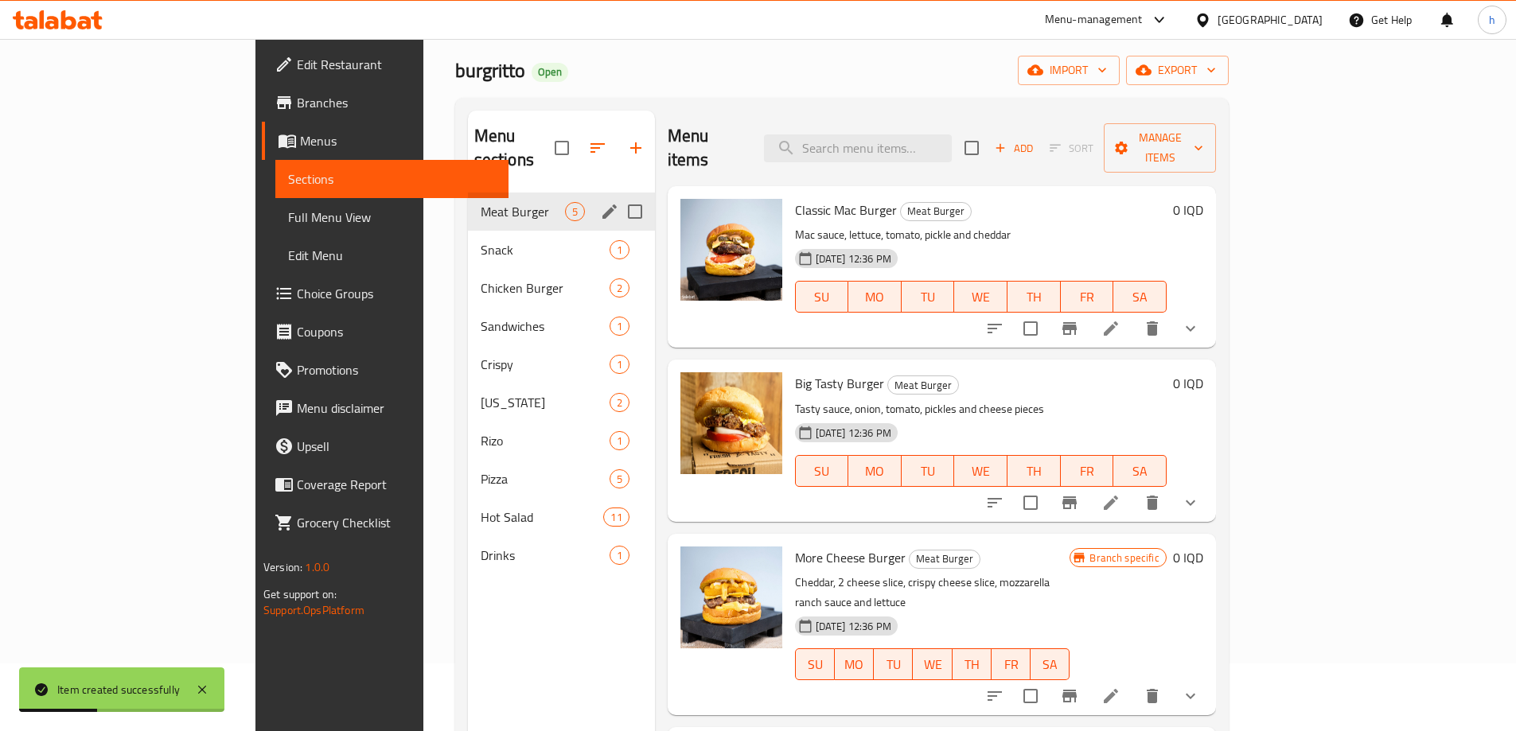
scroll to position [45, 0]
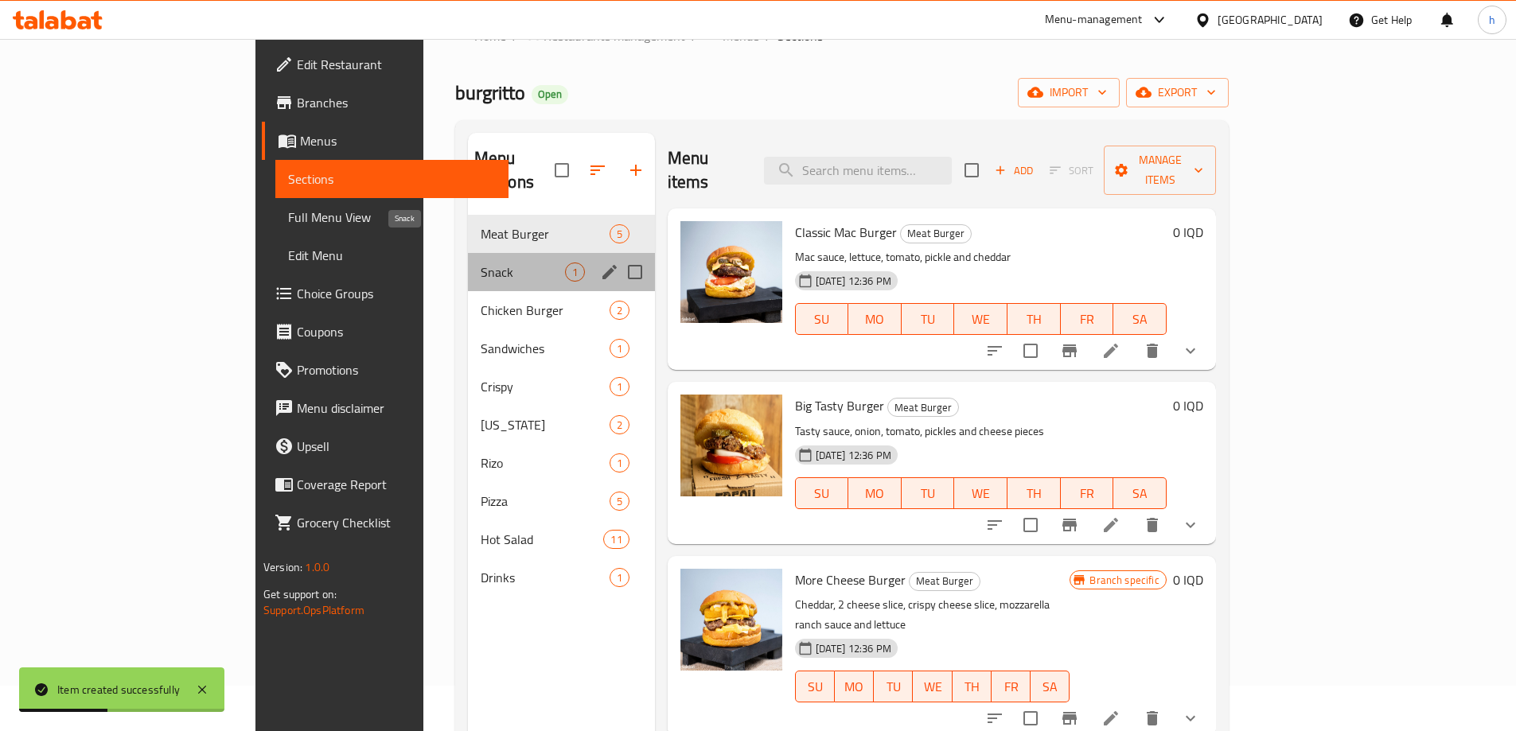
click at [481, 263] on span "Snack" at bounding box center [523, 272] width 84 height 19
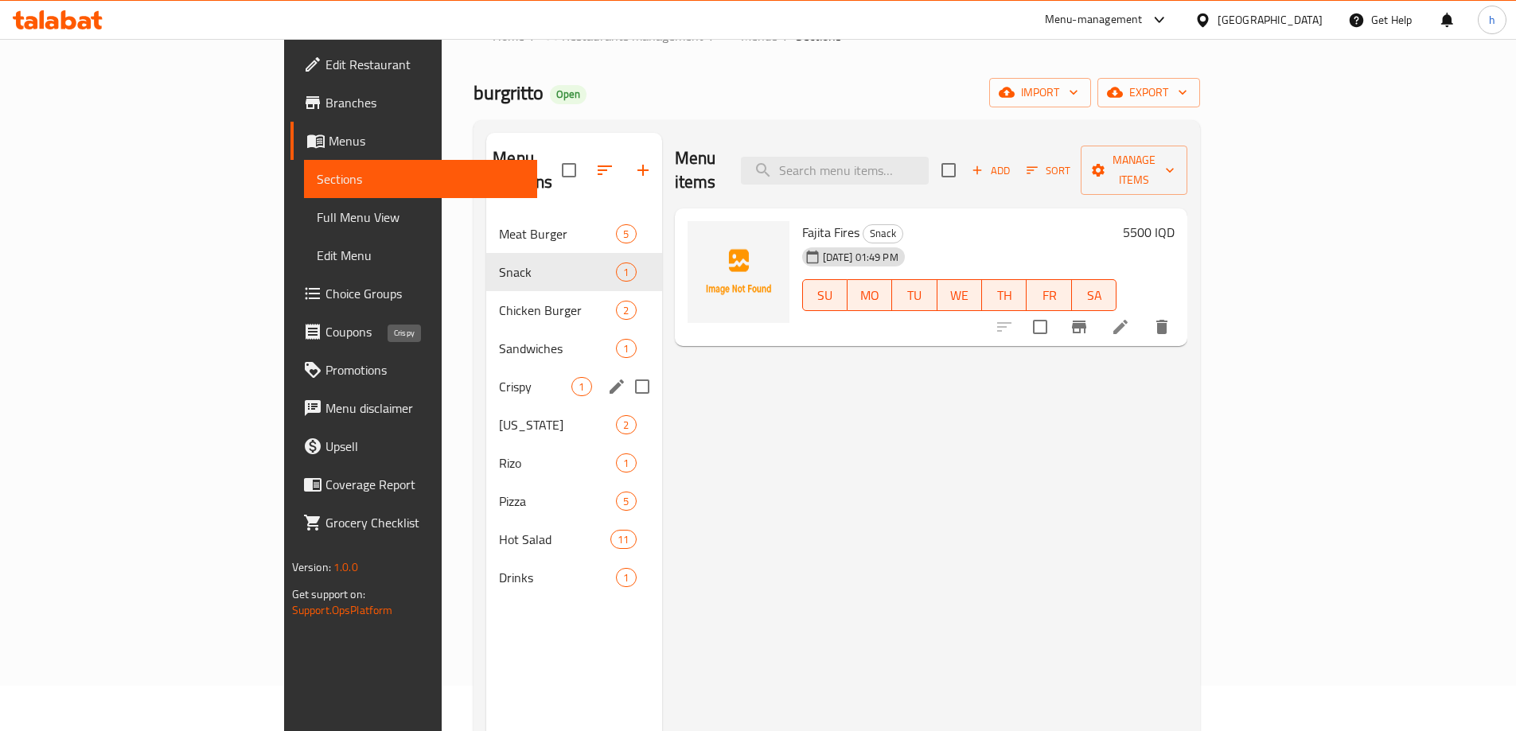
click at [499, 377] on span "Crispy" at bounding box center [535, 386] width 72 height 19
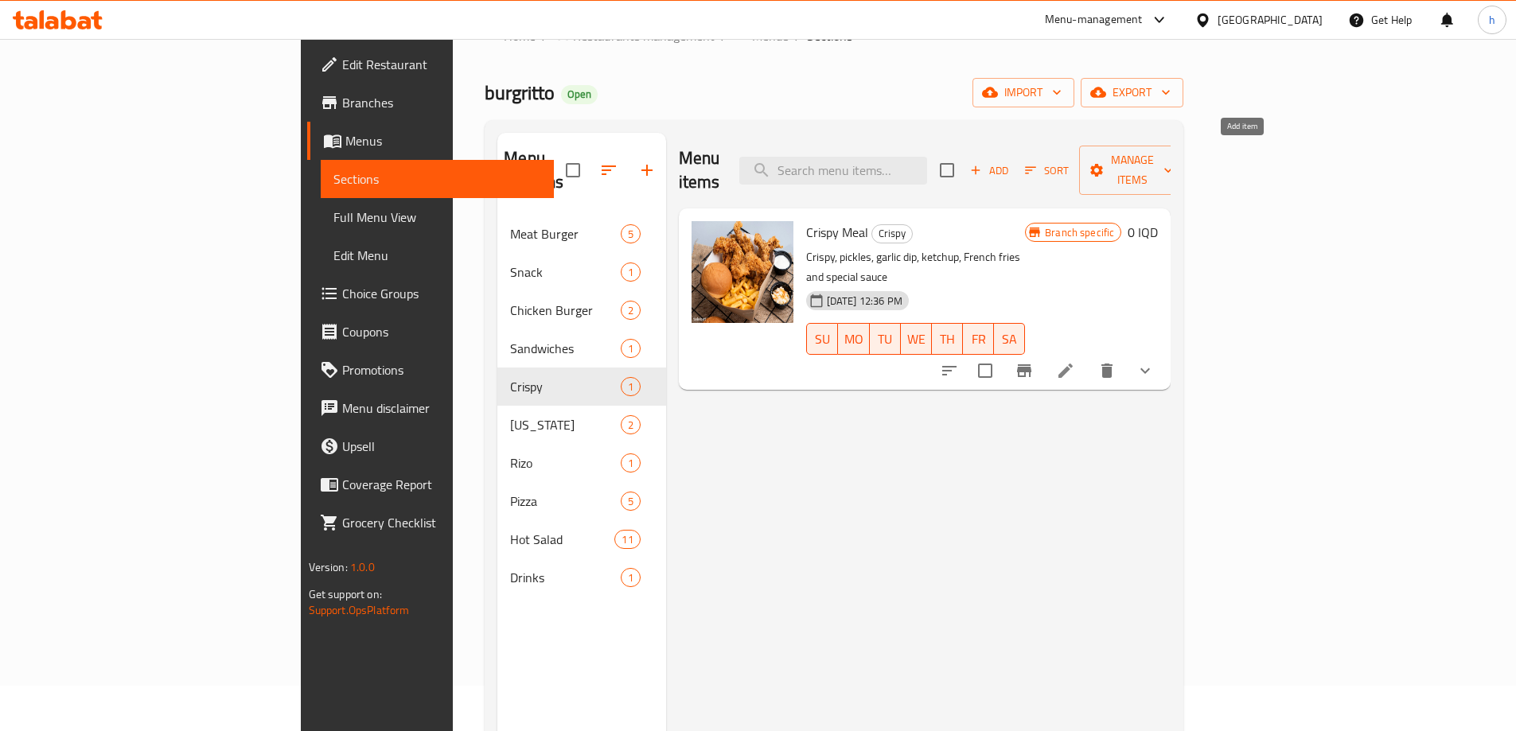
click at [1015, 168] on button "Add" at bounding box center [989, 170] width 51 height 25
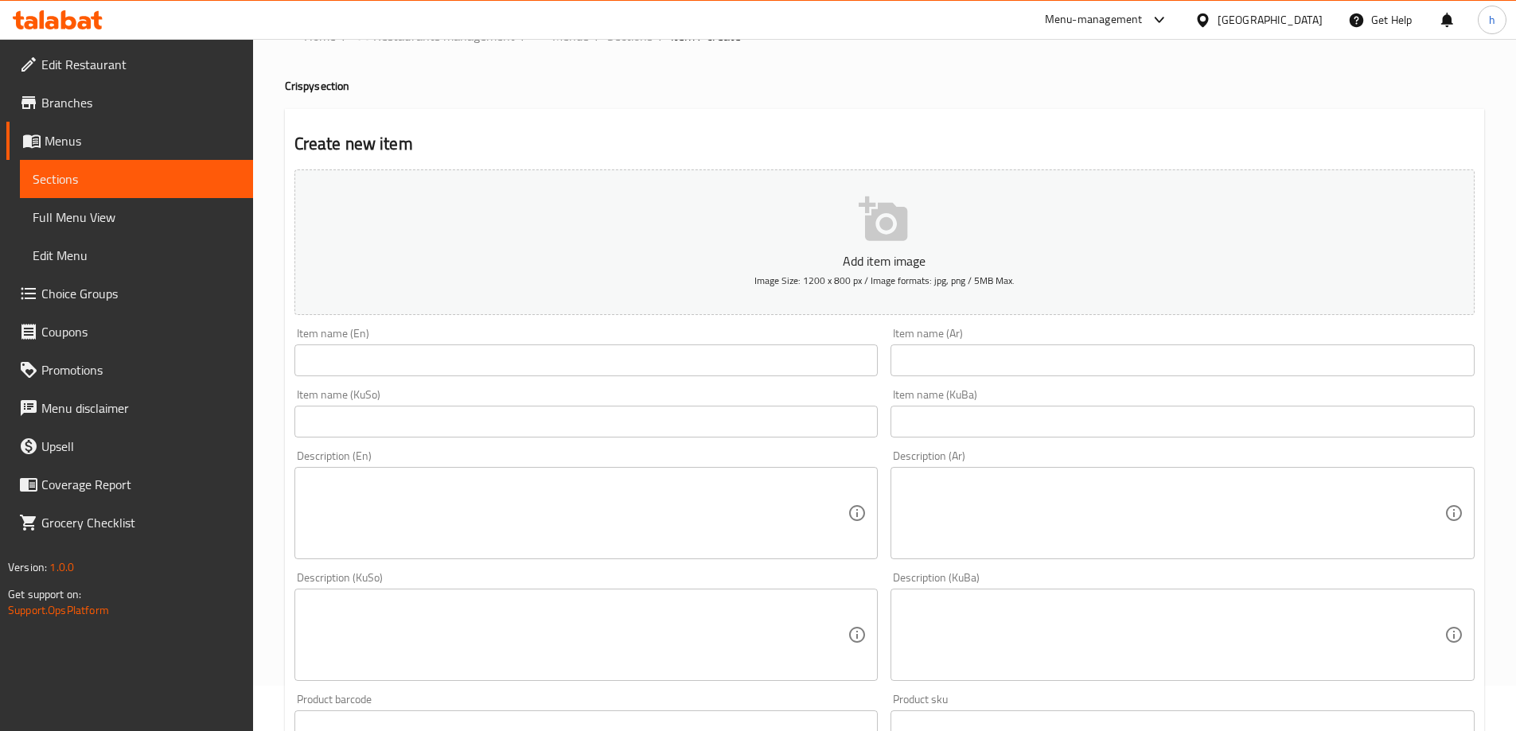
click at [127, 174] on span "Sections" at bounding box center [137, 179] width 208 height 19
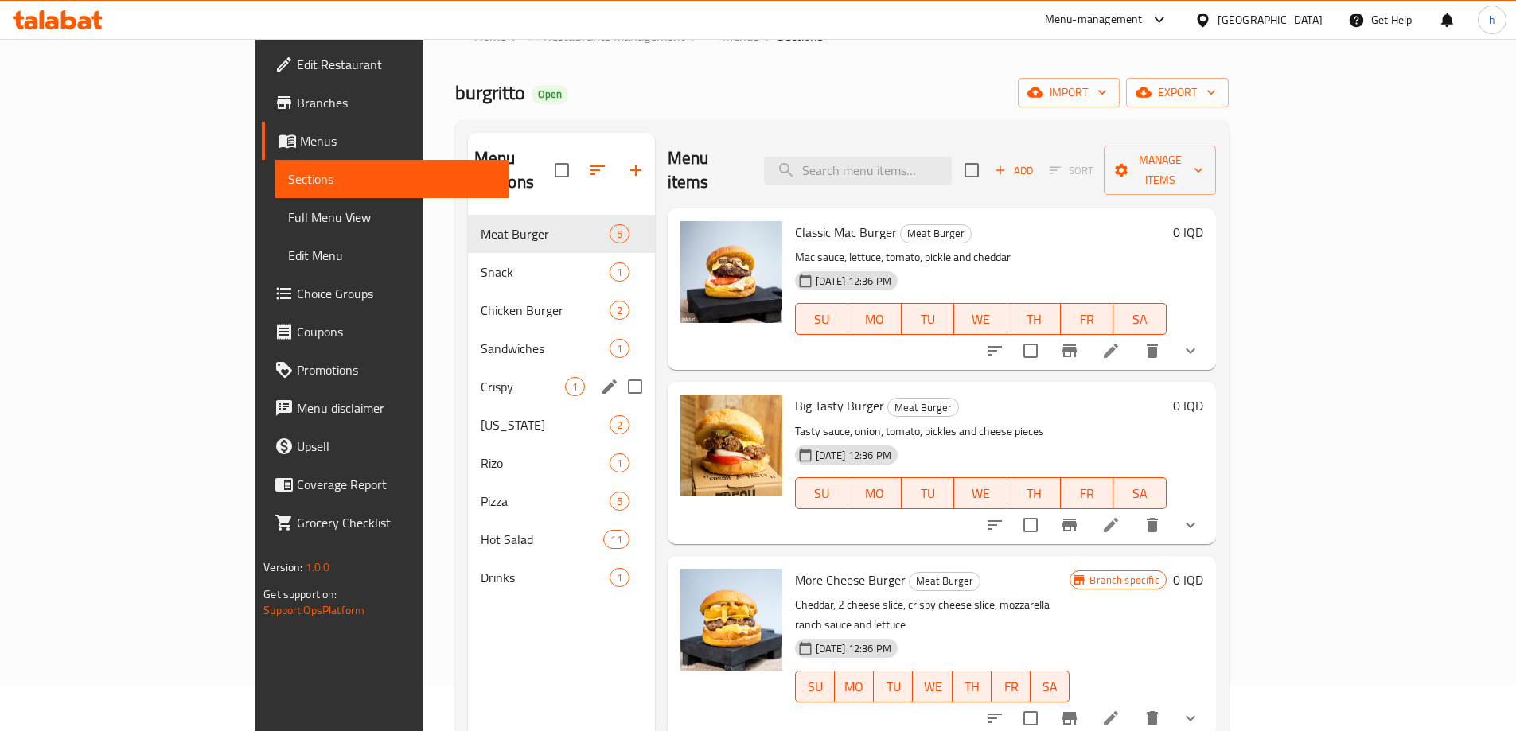
click at [468, 372] on div "Crispy 1" at bounding box center [561, 387] width 187 height 38
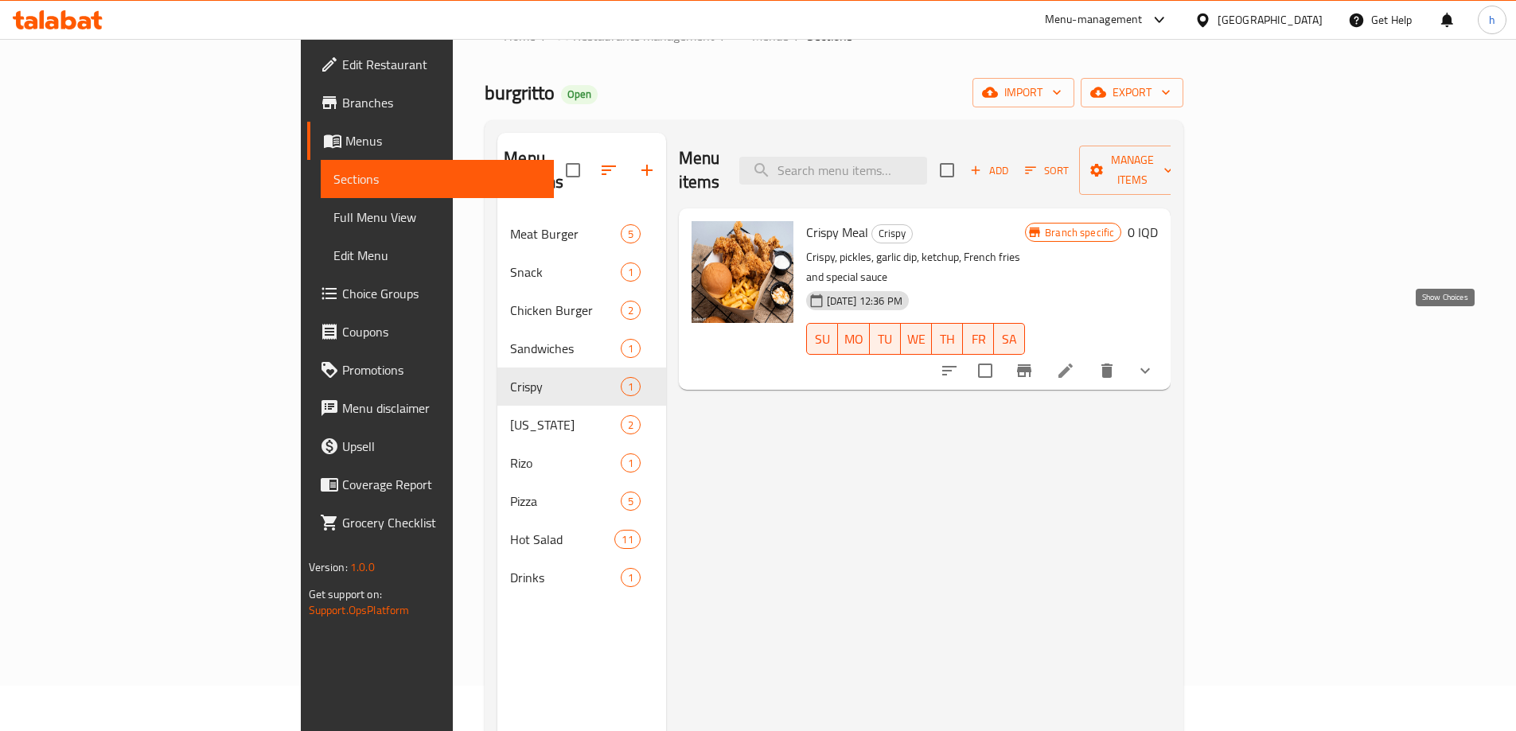
click at [1155, 361] on icon "show more" at bounding box center [1145, 370] width 19 height 19
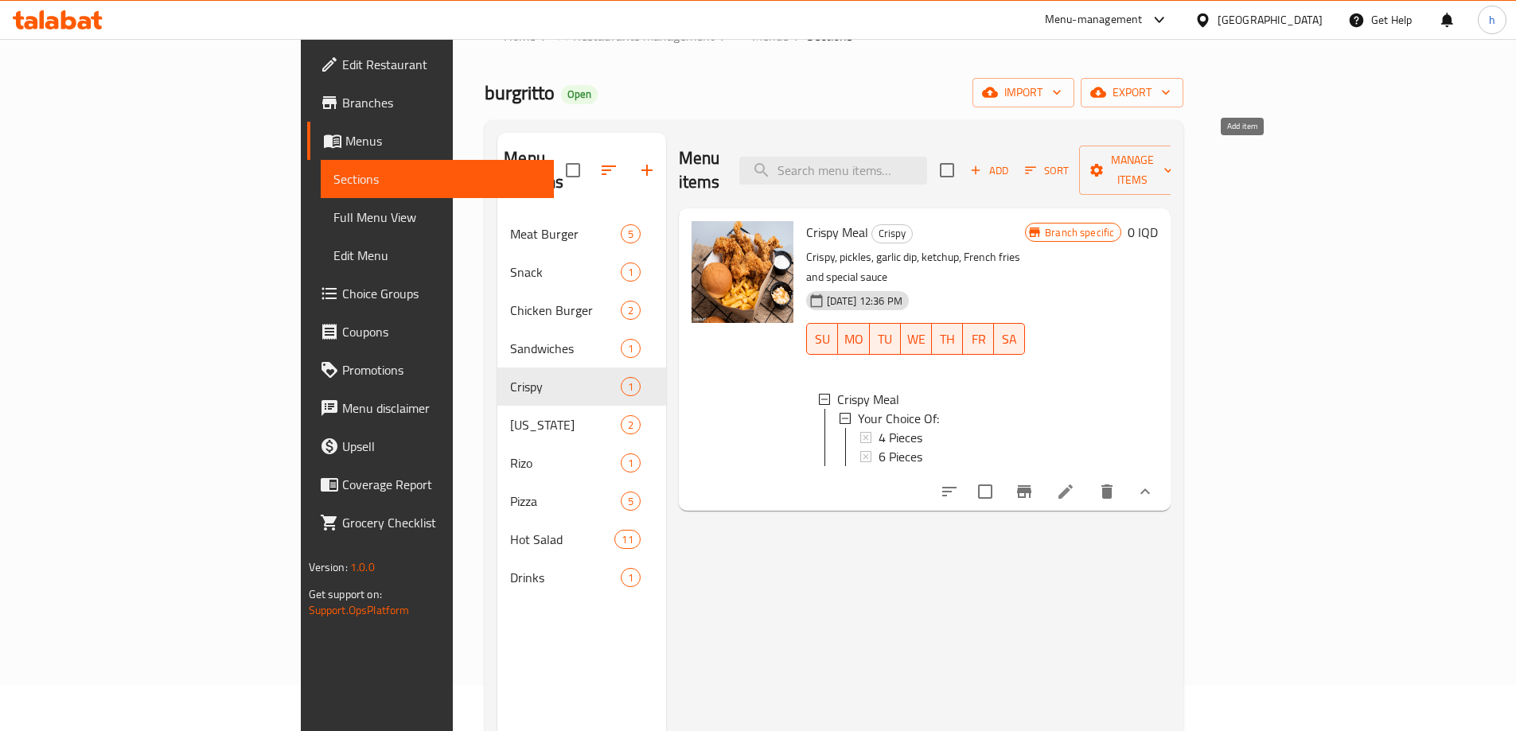
click at [1011, 162] on span "Add" at bounding box center [989, 171] width 43 height 18
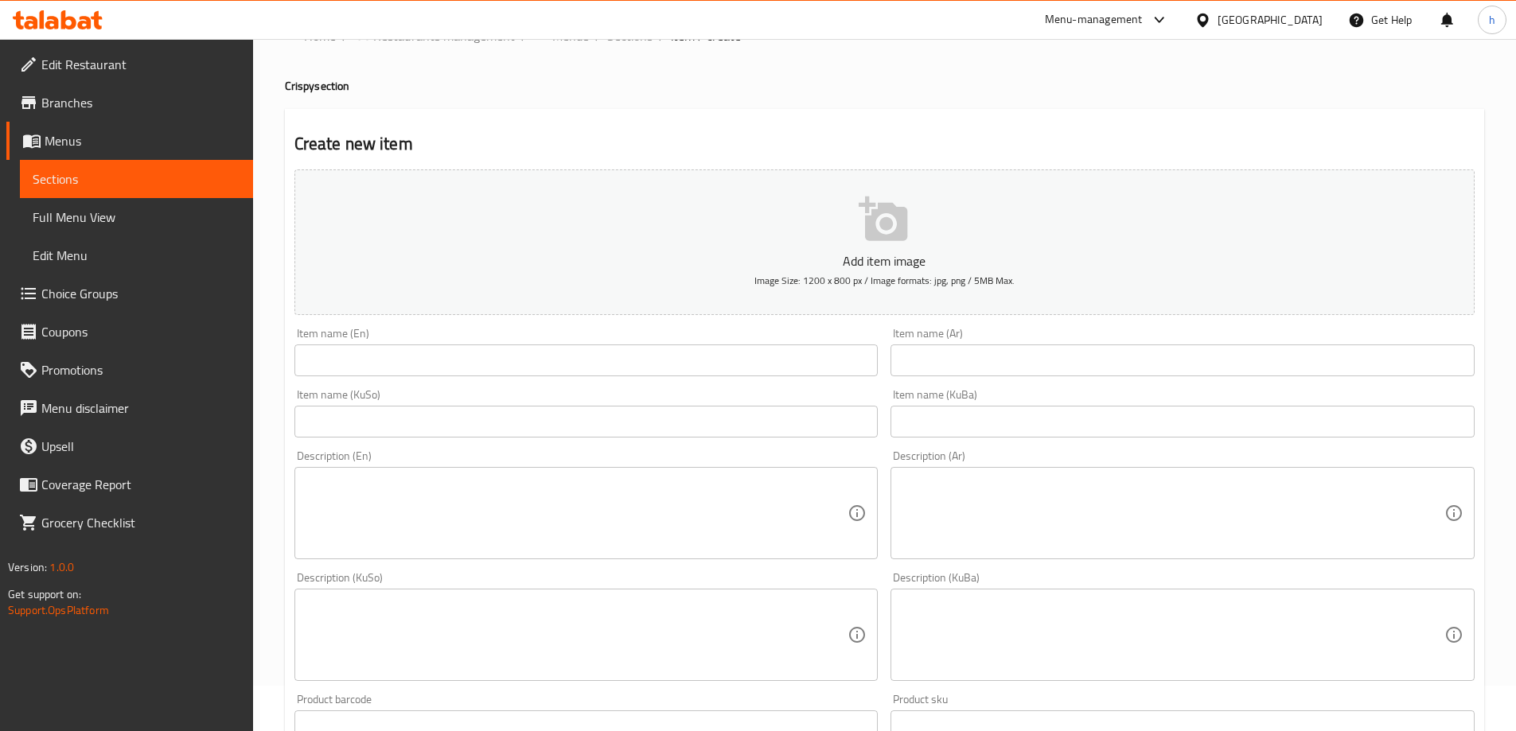
click at [486, 358] on input "text" at bounding box center [586, 361] width 584 height 32
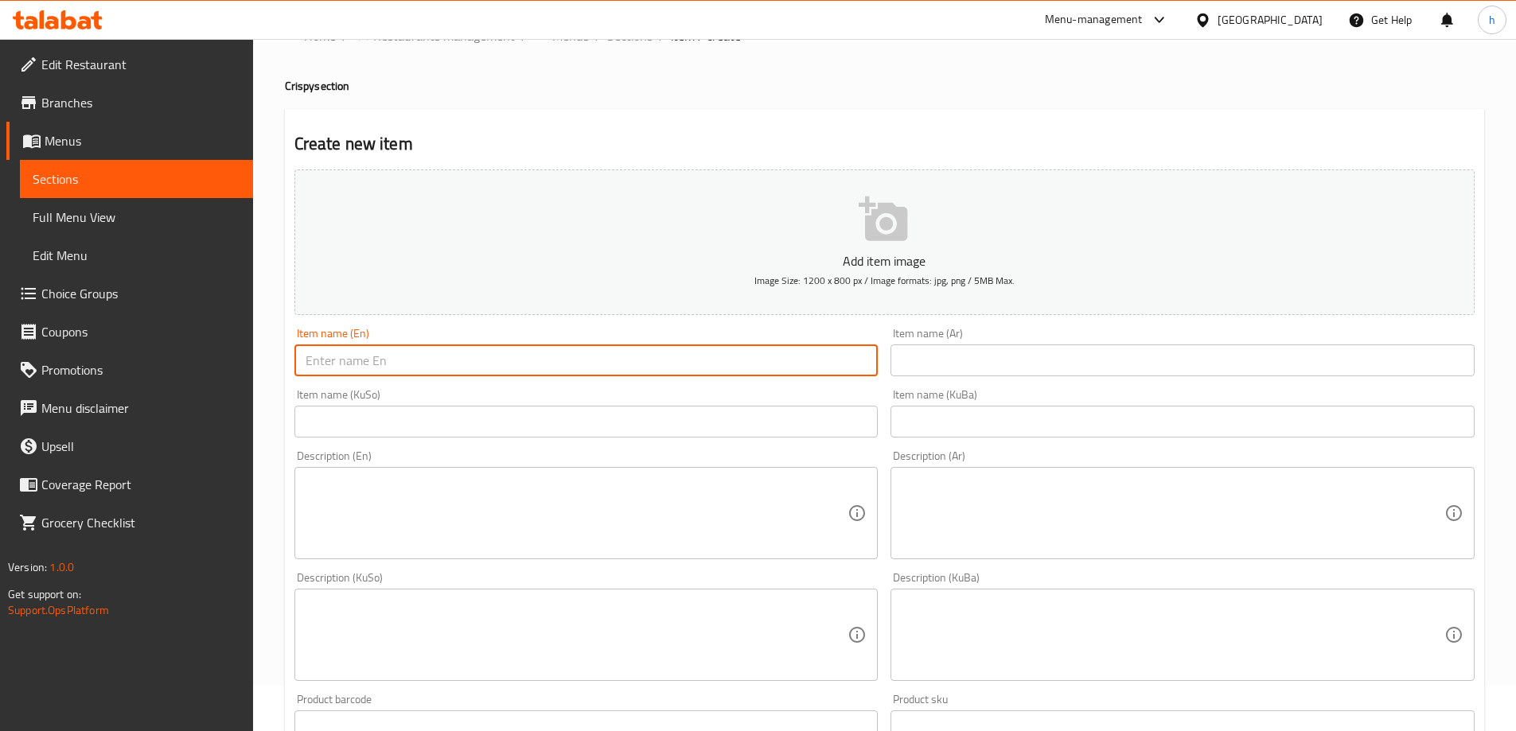
click at [1000, 349] on input "text" at bounding box center [1183, 361] width 584 height 32
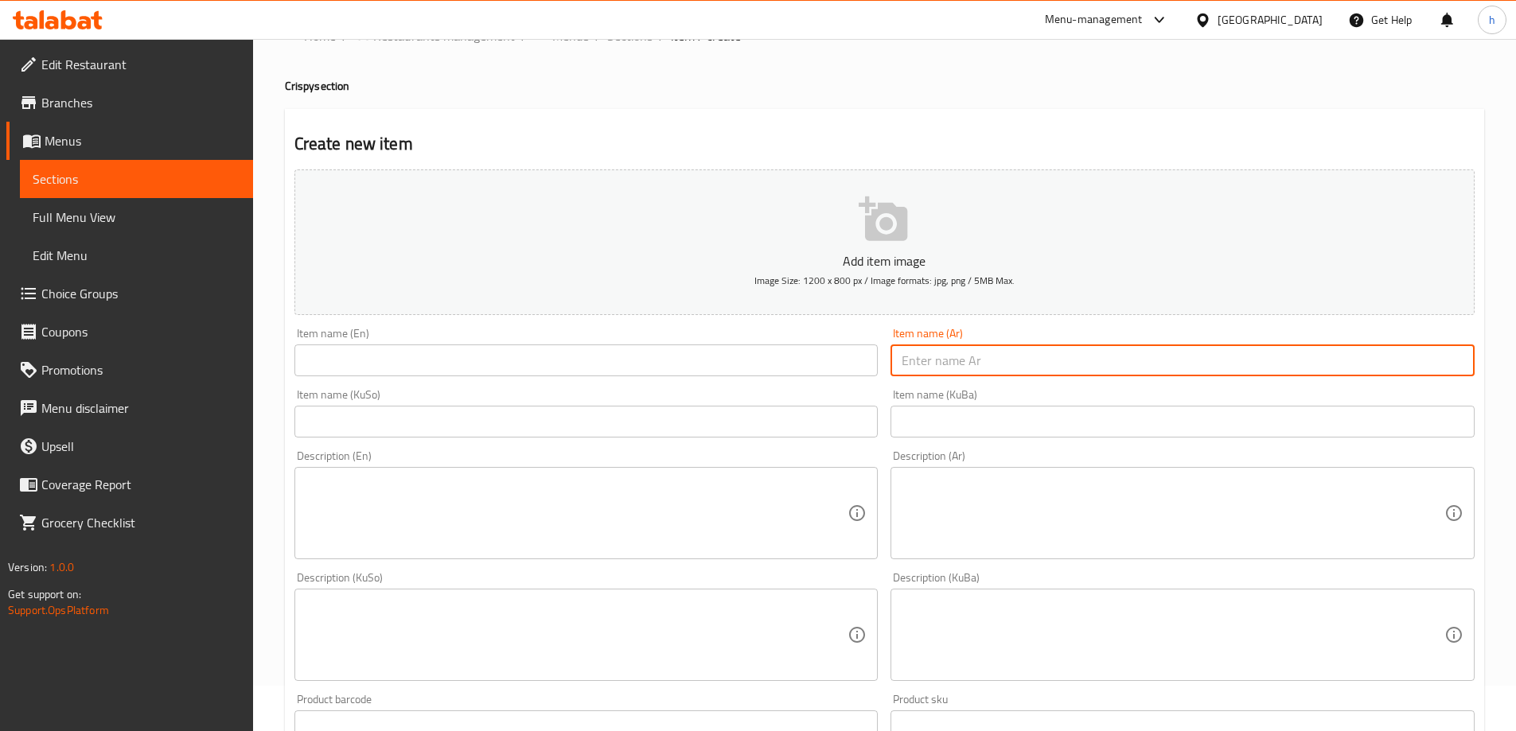
paste input "كنتاكي ٣ قطع"
type input "كنتاكي ٣ قطع"
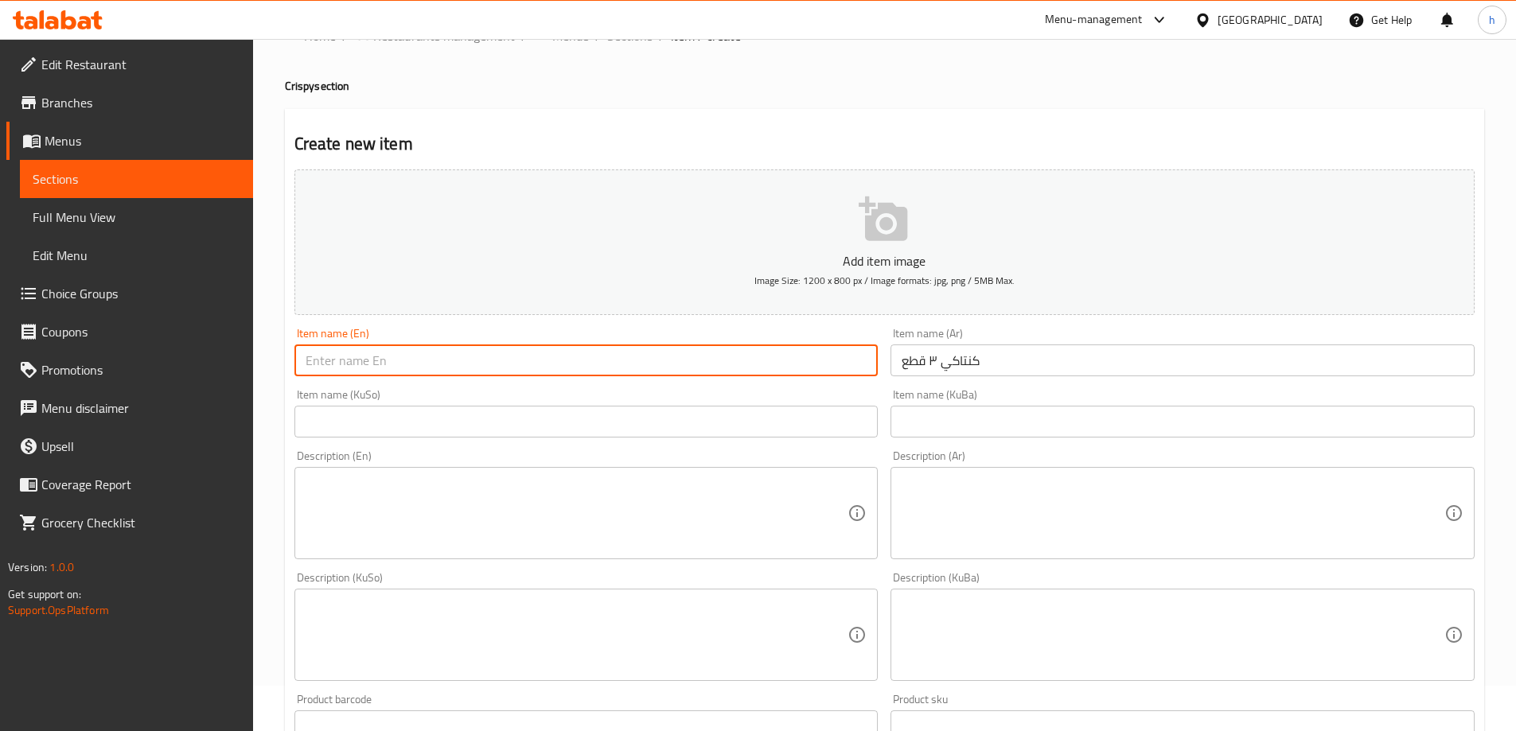
click at [774, 359] on input "text" at bounding box center [586, 361] width 584 height 32
type input "Kentucky 3 Pieces"
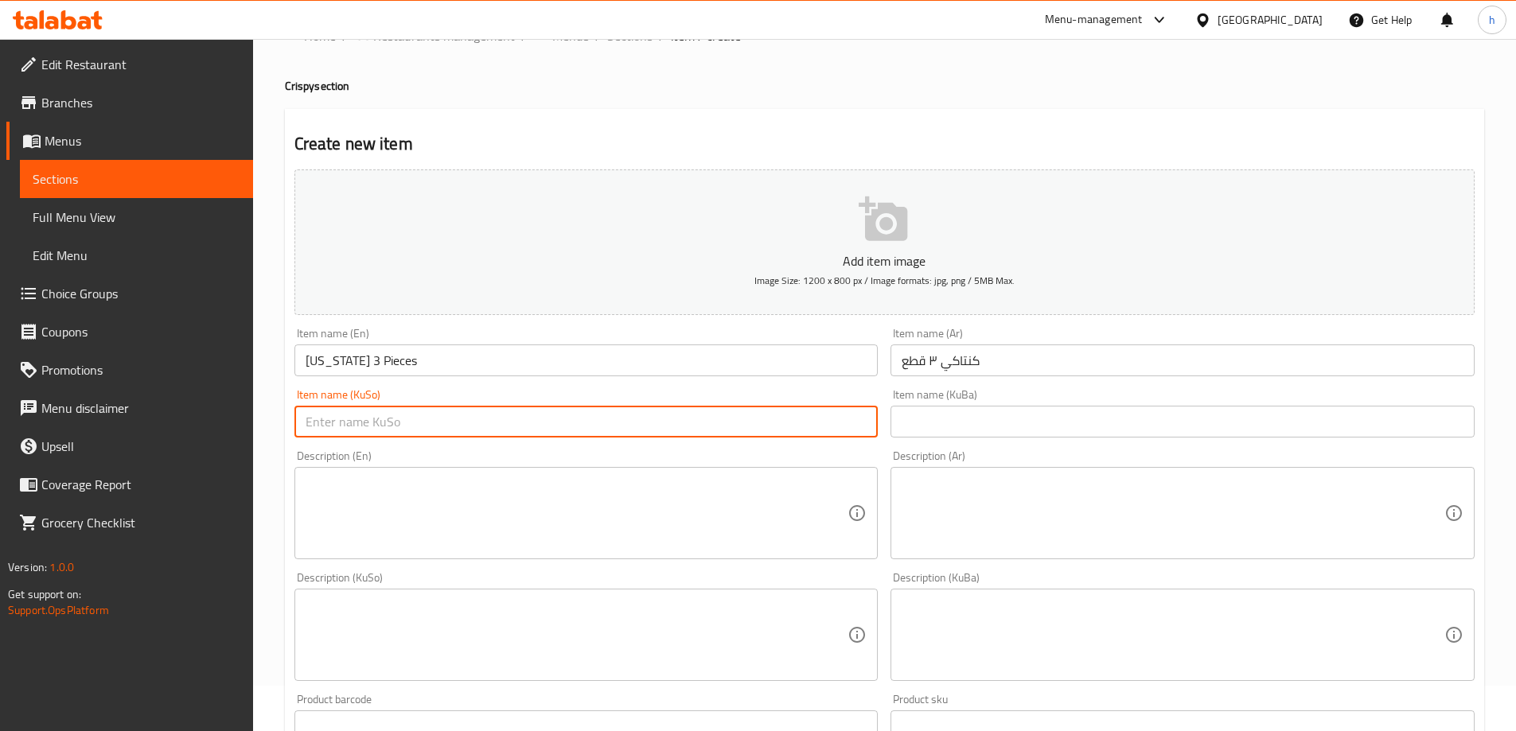
click at [688, 427] on input "text" at bounding box center [586, 422] width 584 height 32
click at [688, 426] on input "text" at bounding box center [586, 422] width 584 height 32
drag, startPoint x: 774, startPoint y: 426, endPoint x: 915, endPoint y: 418, distance: 141.9
click at [918, 405] on div "Add item image Image Size: 1200 x 800 px / Image formats: jpg, png / 5MB Max. I…" at bounding box center [884, 597] width 1193 height 869
type input "3 پارچە کنتاکی"
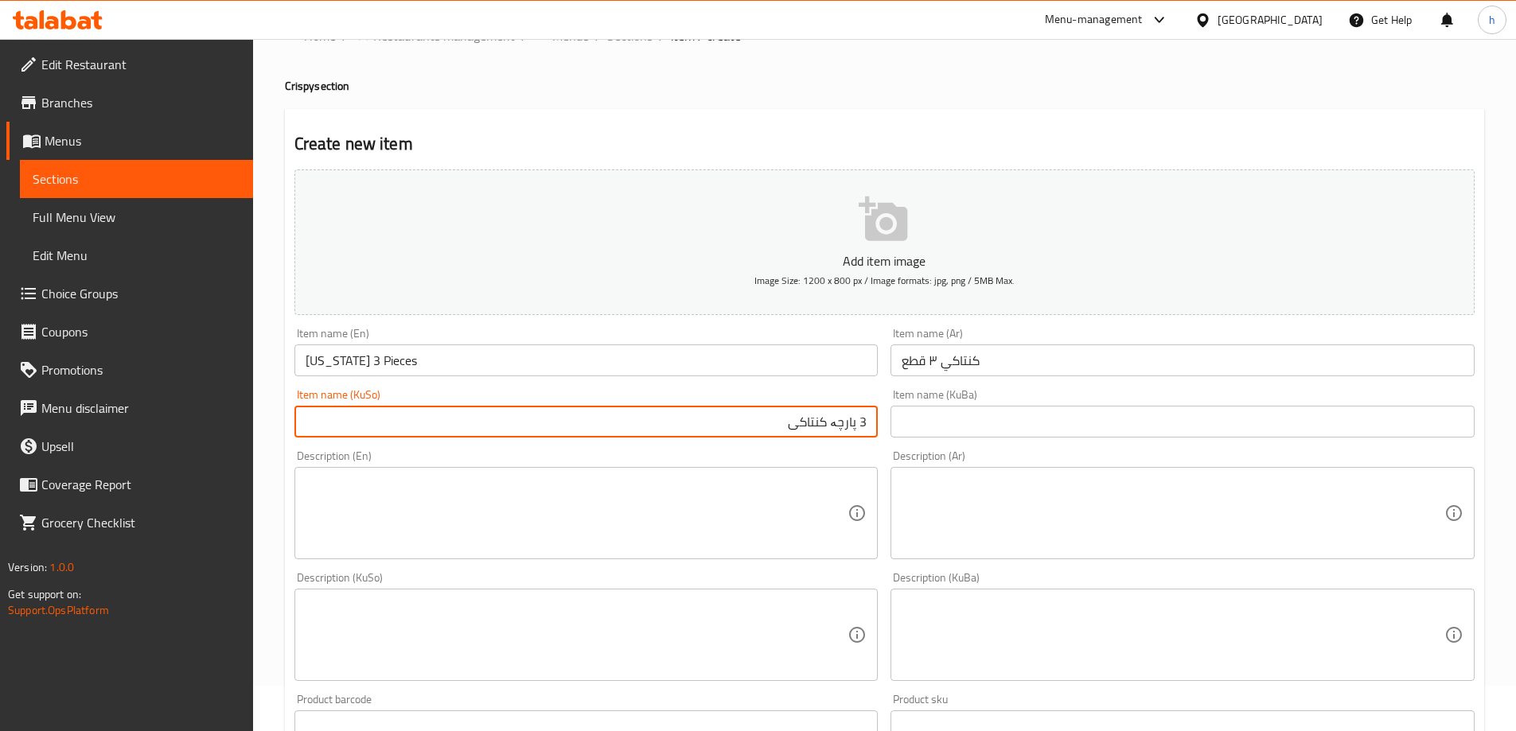
click at [925, 418] on input "text" at bounding box center [1183, 422] width 584 height 32
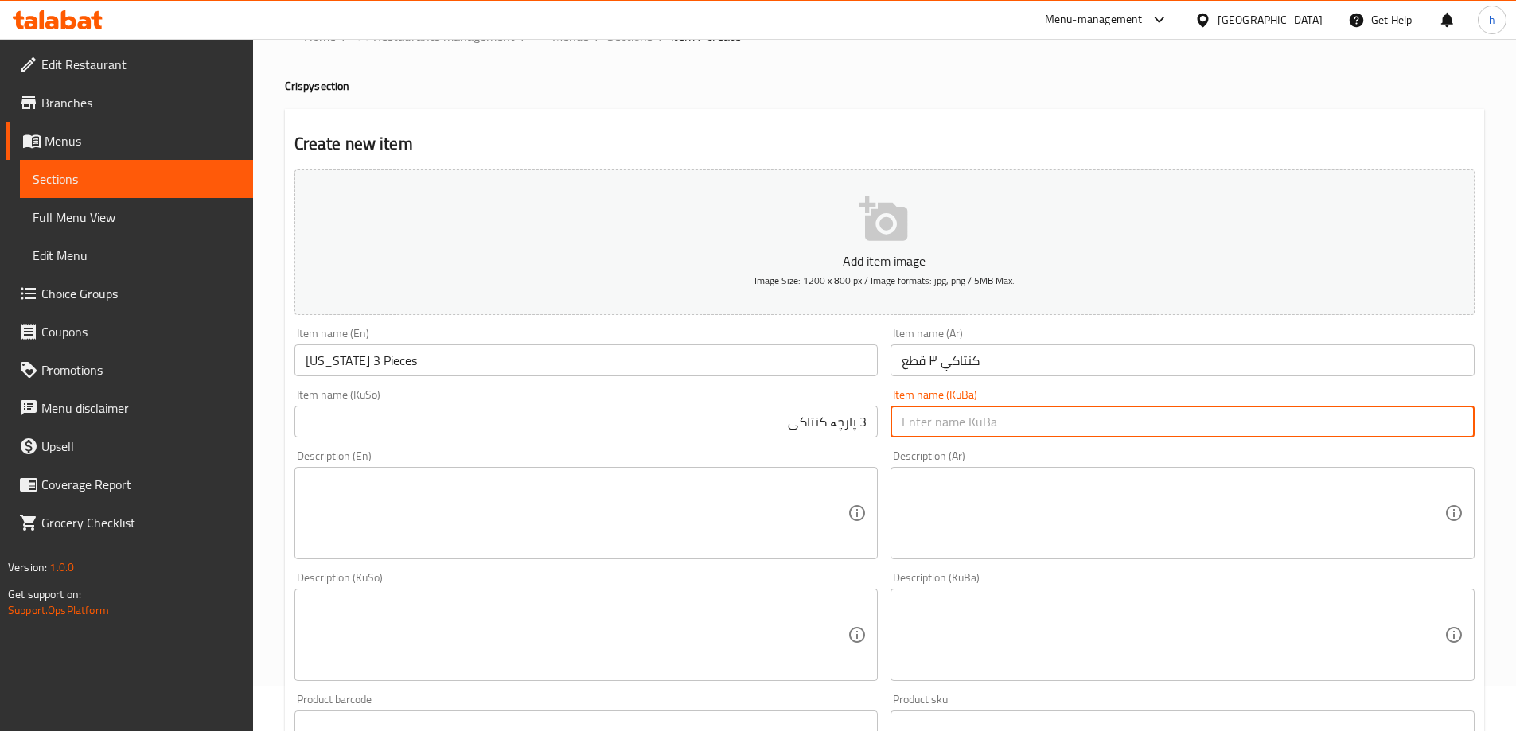
paste input "3 پارچە کنتاکی"
type input "3 پارچە کنتاکی"
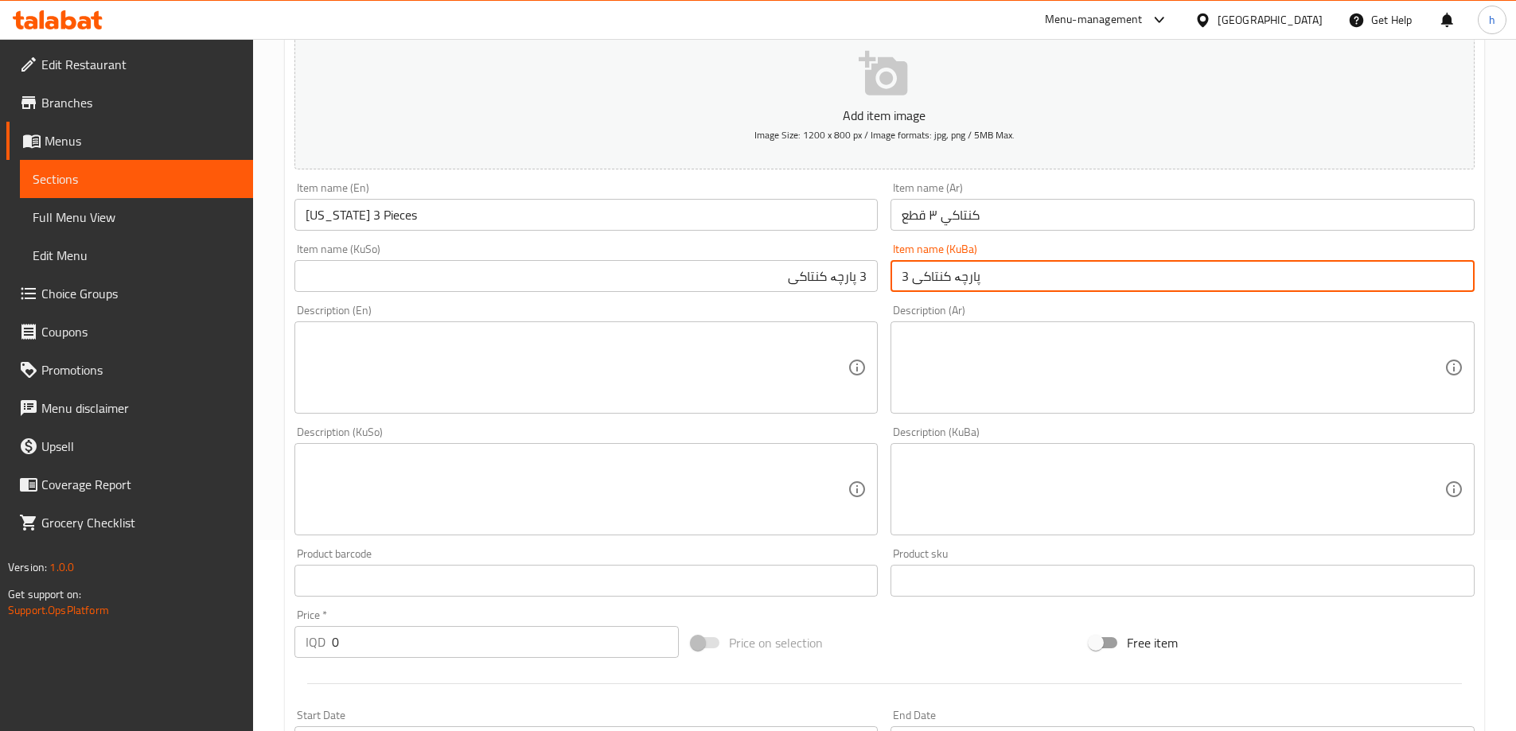
scroll to position [311, 0]
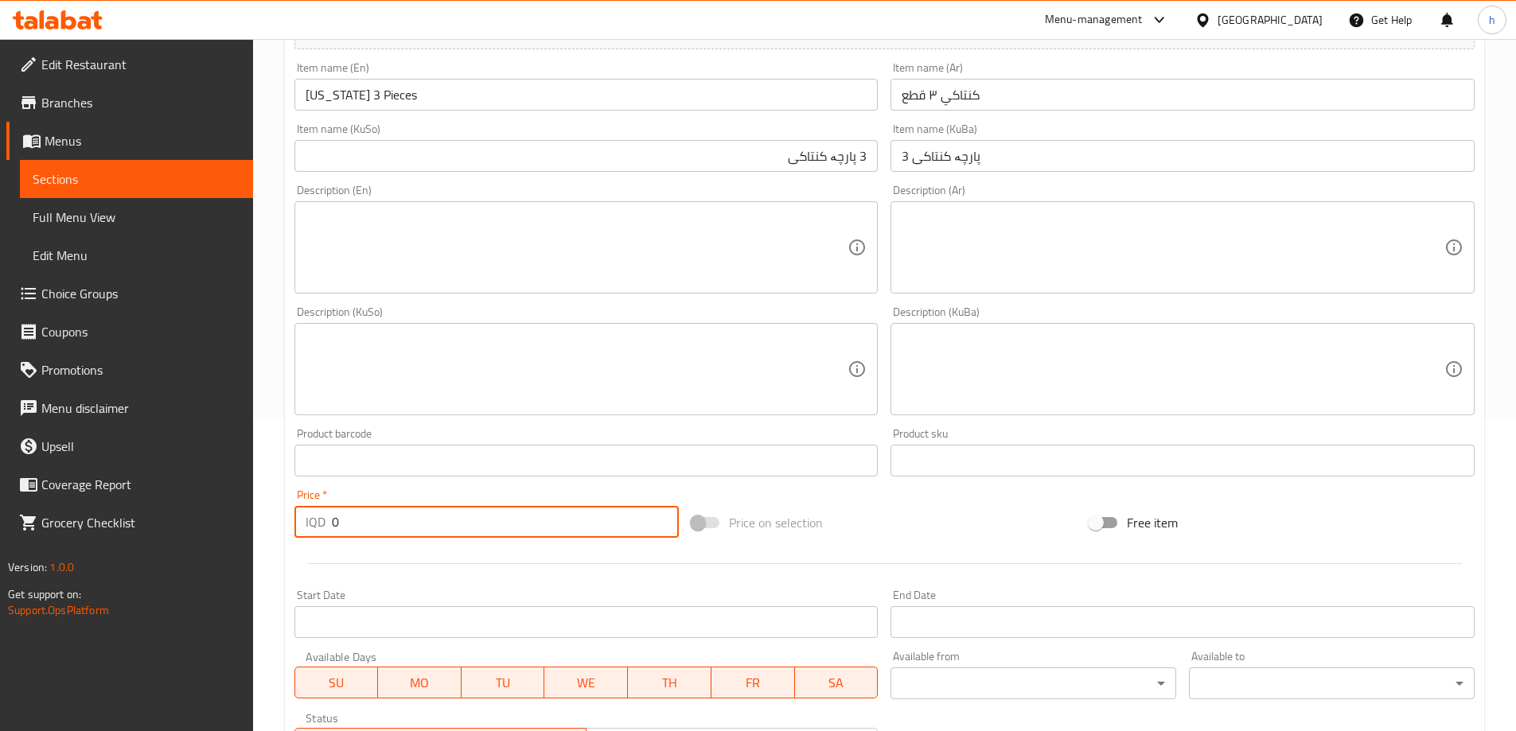
drag, startPoint x: 348, startPoint y: 524, endPoint x: 309, endPoint y: 500, distance: 45.7
click at [274, 525] on div "Home / Restaurants management / Menus / Sections / item / create Crispy section…" at bounding box center [884, 362] width 1263 height 1269
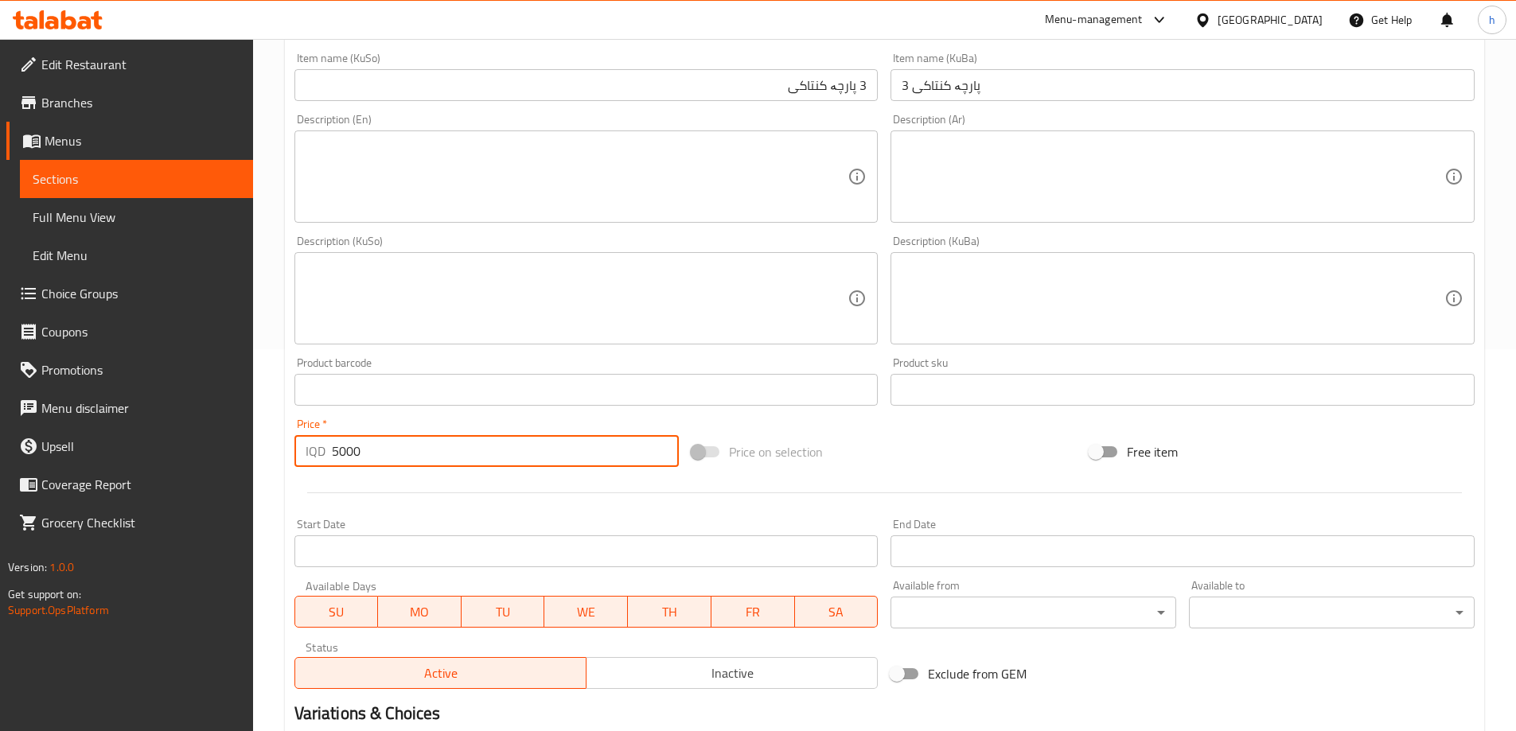
scroll to position [576, 0]
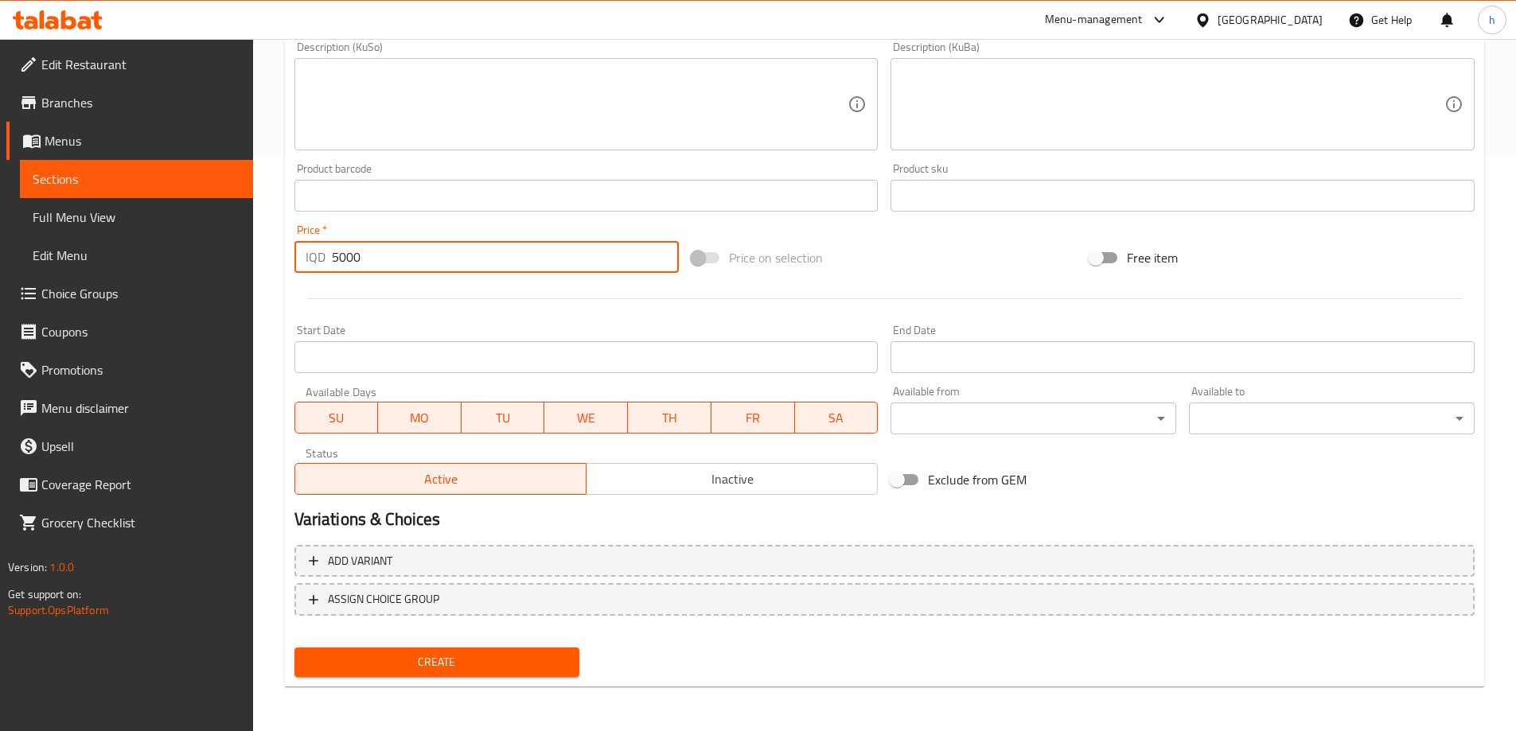
type input "5000"
click at [458, 655] on span "Create" at bounding box center [437, 663] width 260 height 20
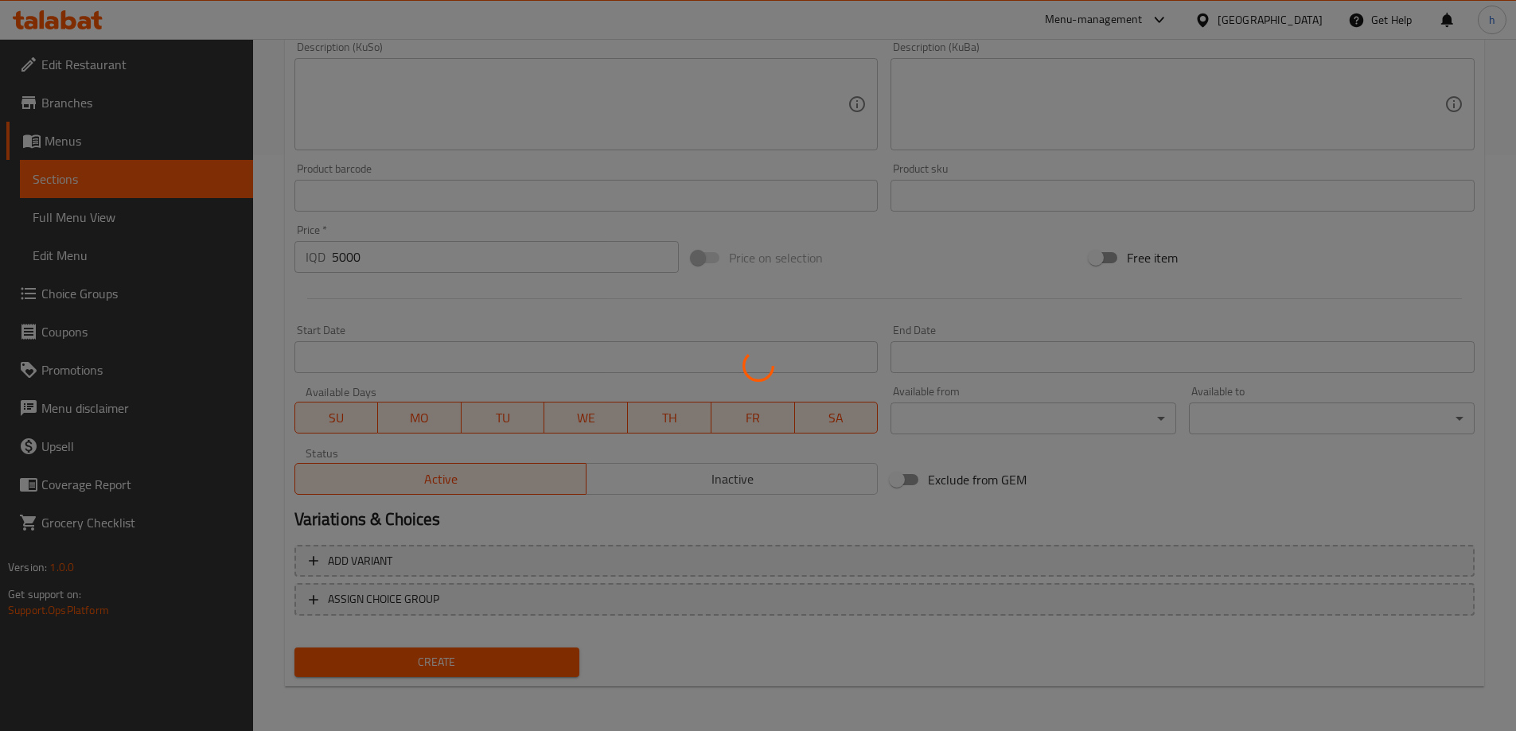
type input "0"
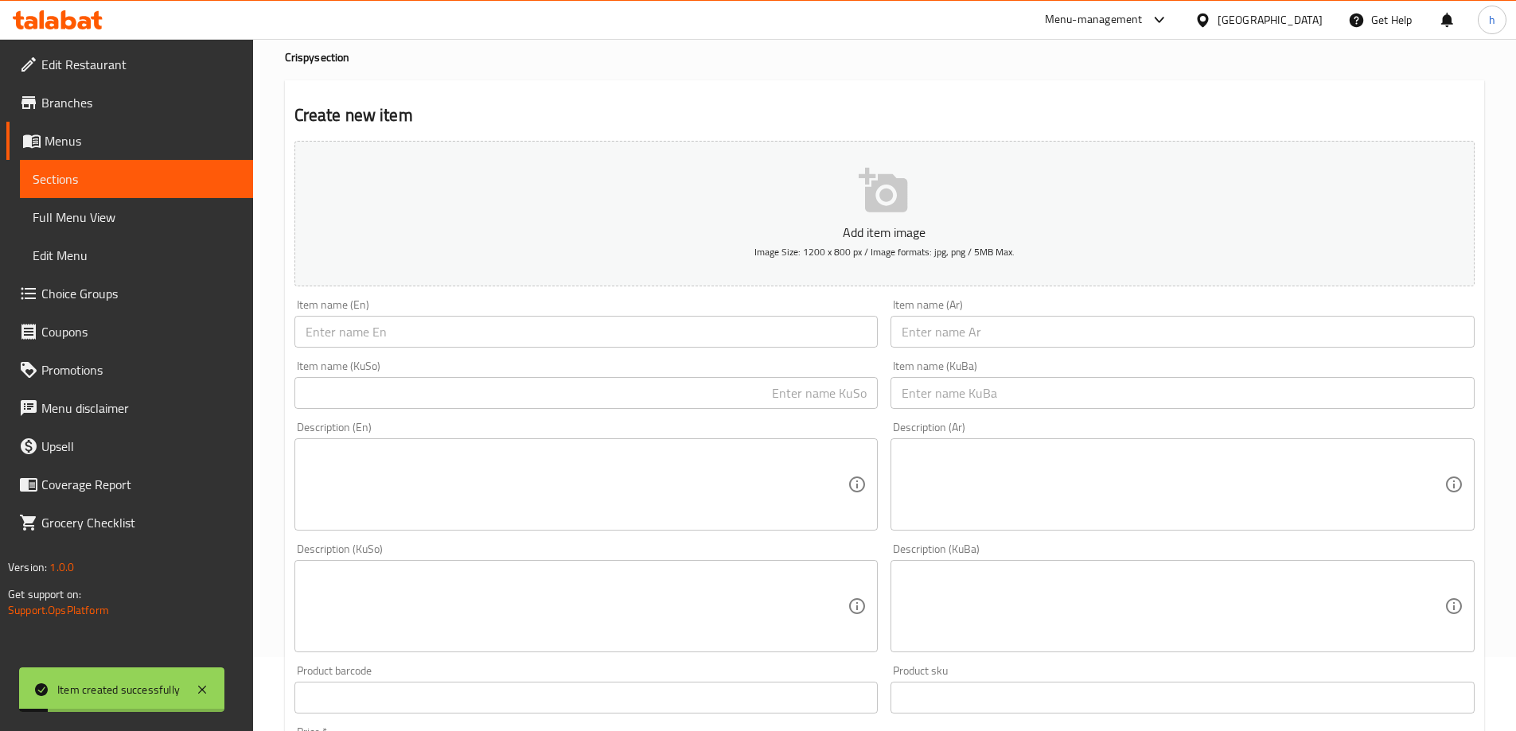
scroll to position [45, 0]
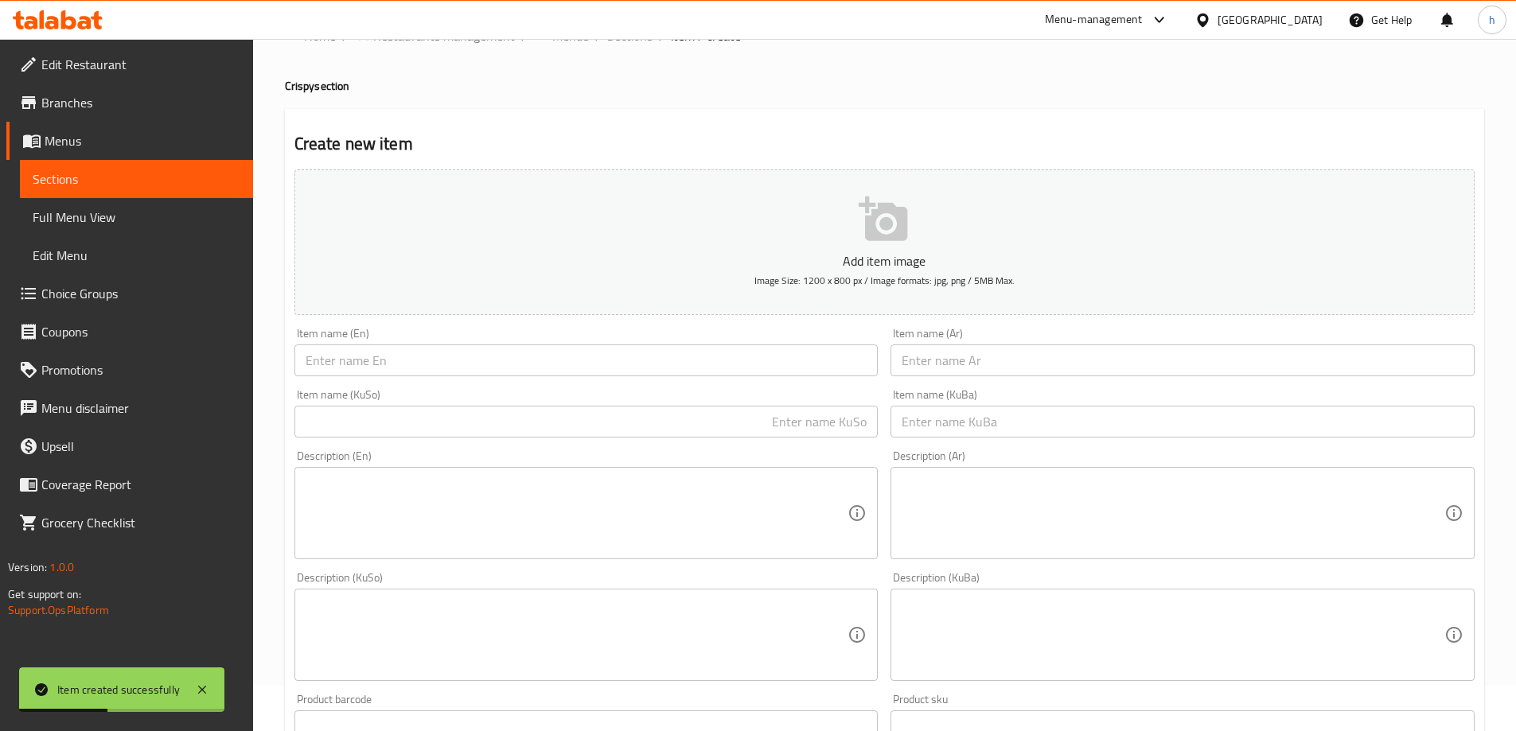
click at [956, 365] on input "text" at bounding box center [1183, 361] width 584 height 32
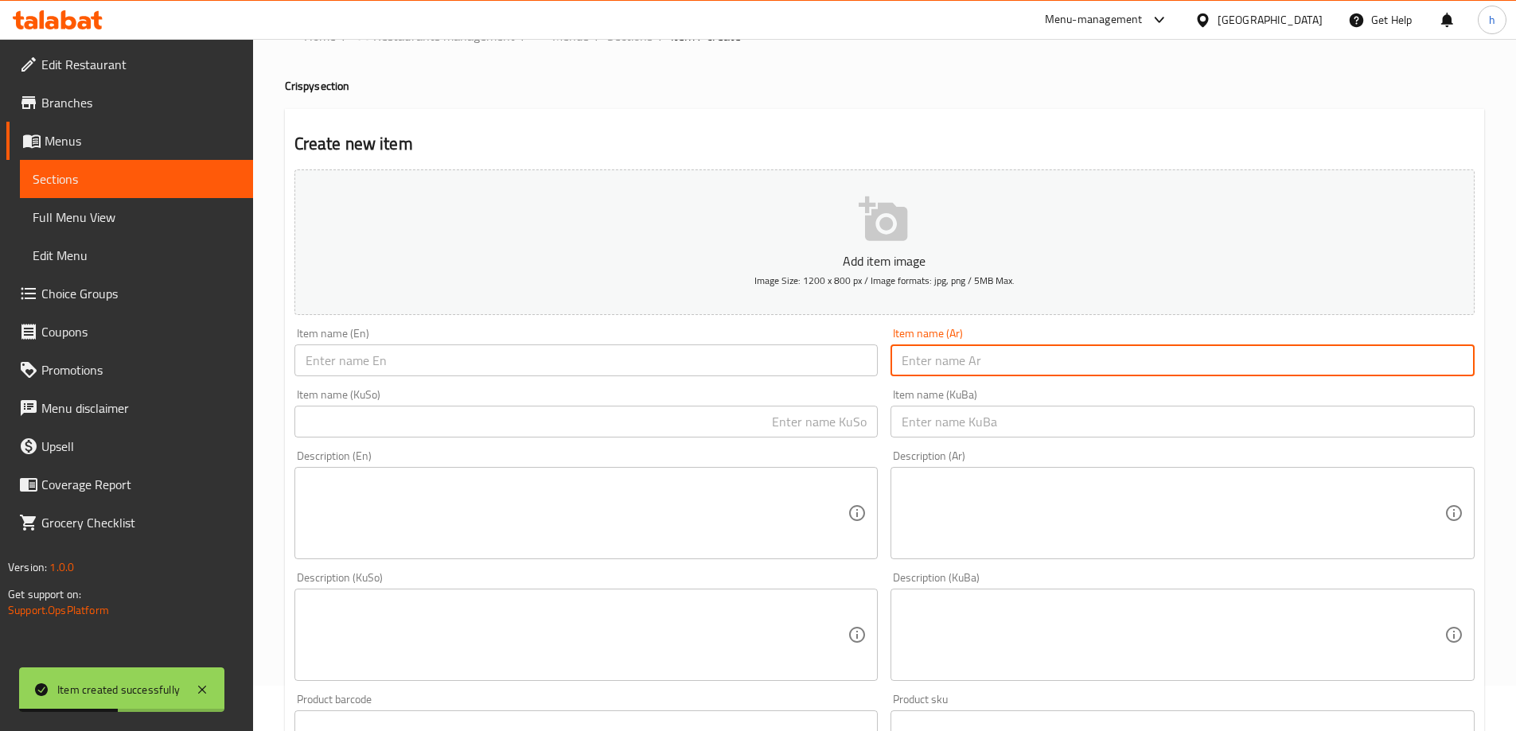
paste input "كنتاكي ٥ قطع"
type input "كنتاكي ٥ قطع"
click at [719, 355] on input "text" at bounding box center [586, 361] width 584 height 32
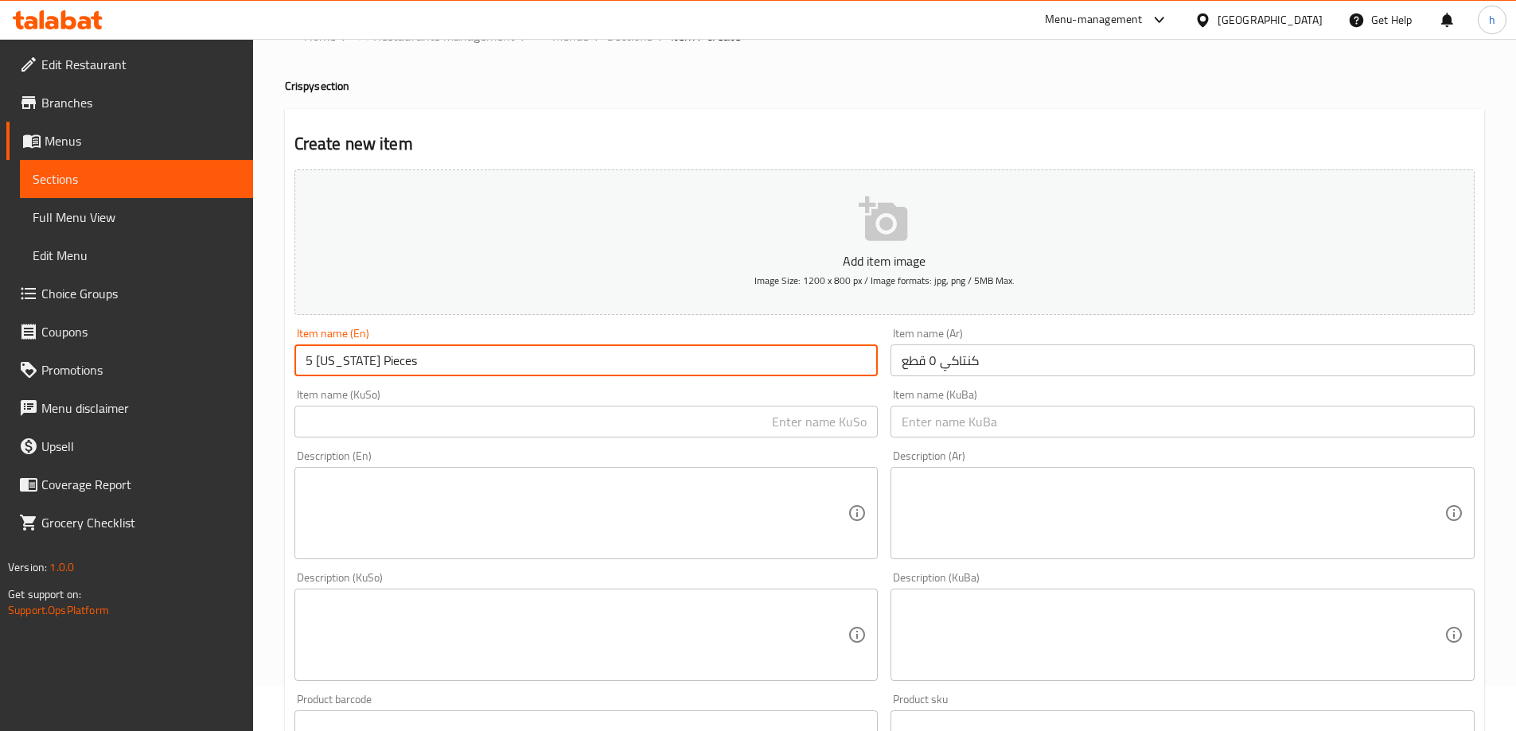
drag, startPoint x: 364, startPoint y: 360, endPoint x: 316, endPoint y: 357, distance: 47.9
click at [316, 357] on input "5 Kentucky Pieces" at bounding box center [586, 361] width 584 height 32
drag, startPoint x: 313, startPoint y: 359, endPoint x: 303, endPoint y: 359, distance: 9.6
click at [303, 359] on input "5 Kentucky Pieces" at bounding box center [586, 361] width 584 height 32
type input "5 Kentucky Pieces"
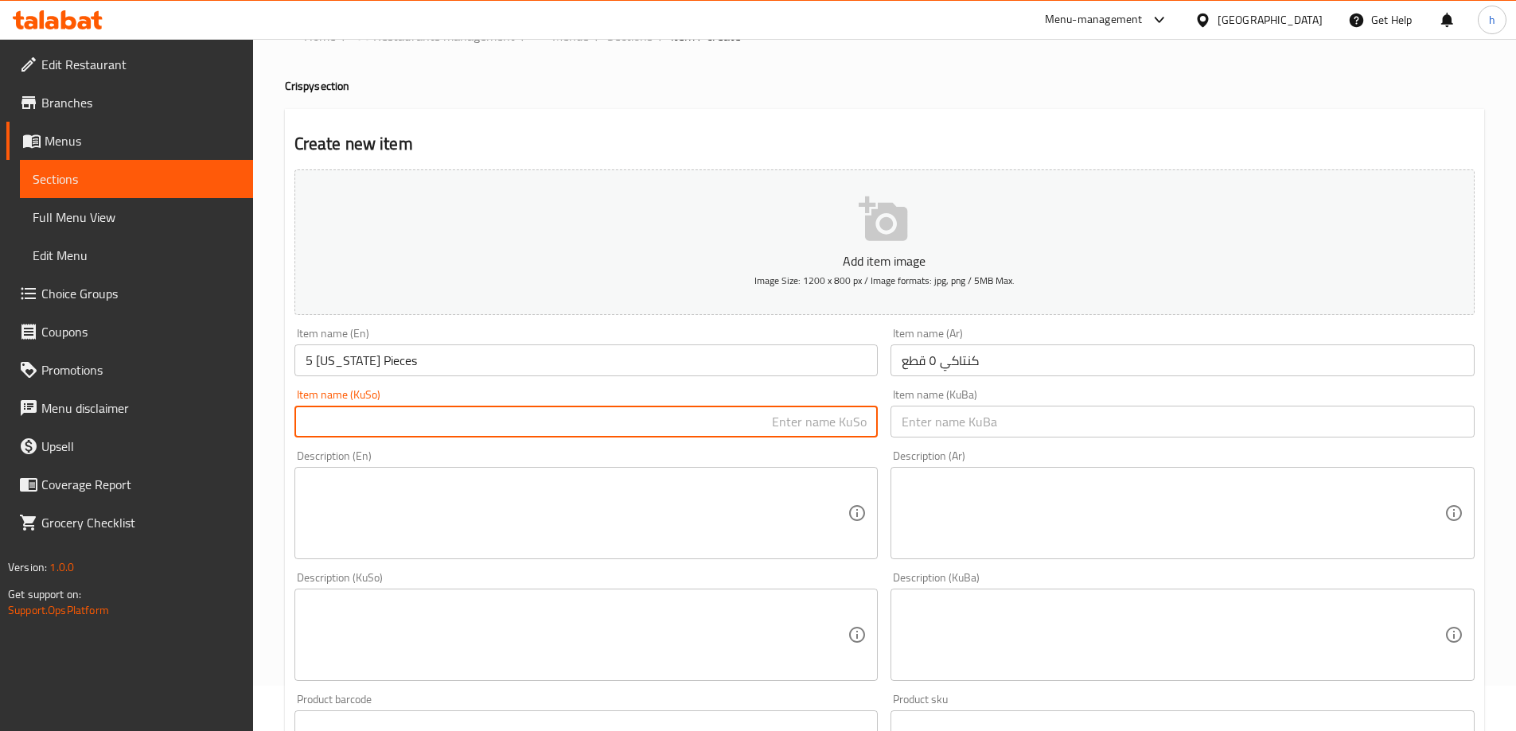
click at [415, 423] on input "text" at bounding box center [586, 422] width 584 height 32
type input "5 پارچە کنتاکی"
click at [1097, 400] on div "Item name (KuBa) Item name (KuBa)" at bounding box center [1183, 413] width 584 height 49
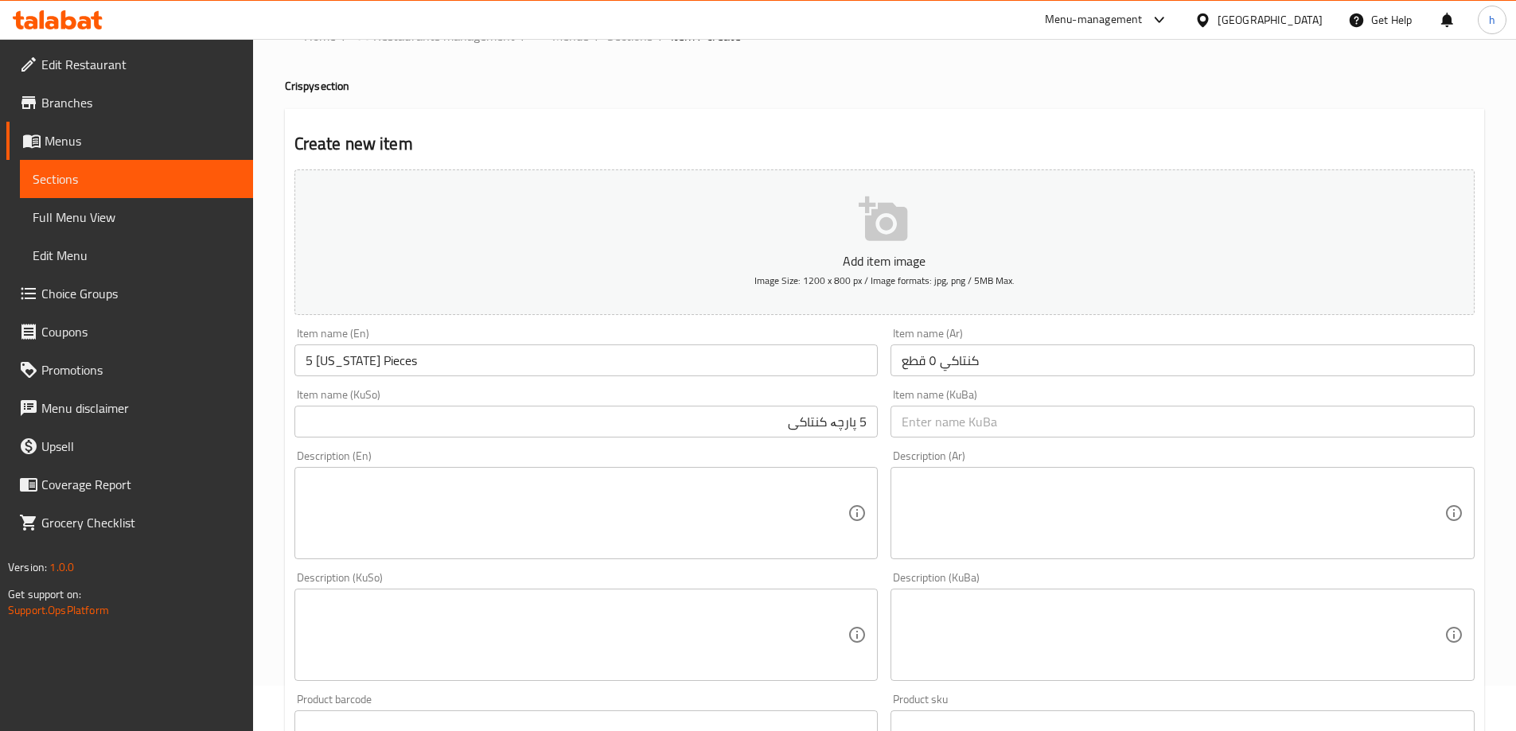
click at [1092, 426] on input "text" at bounding box center [1183, 422] width 584 height 32
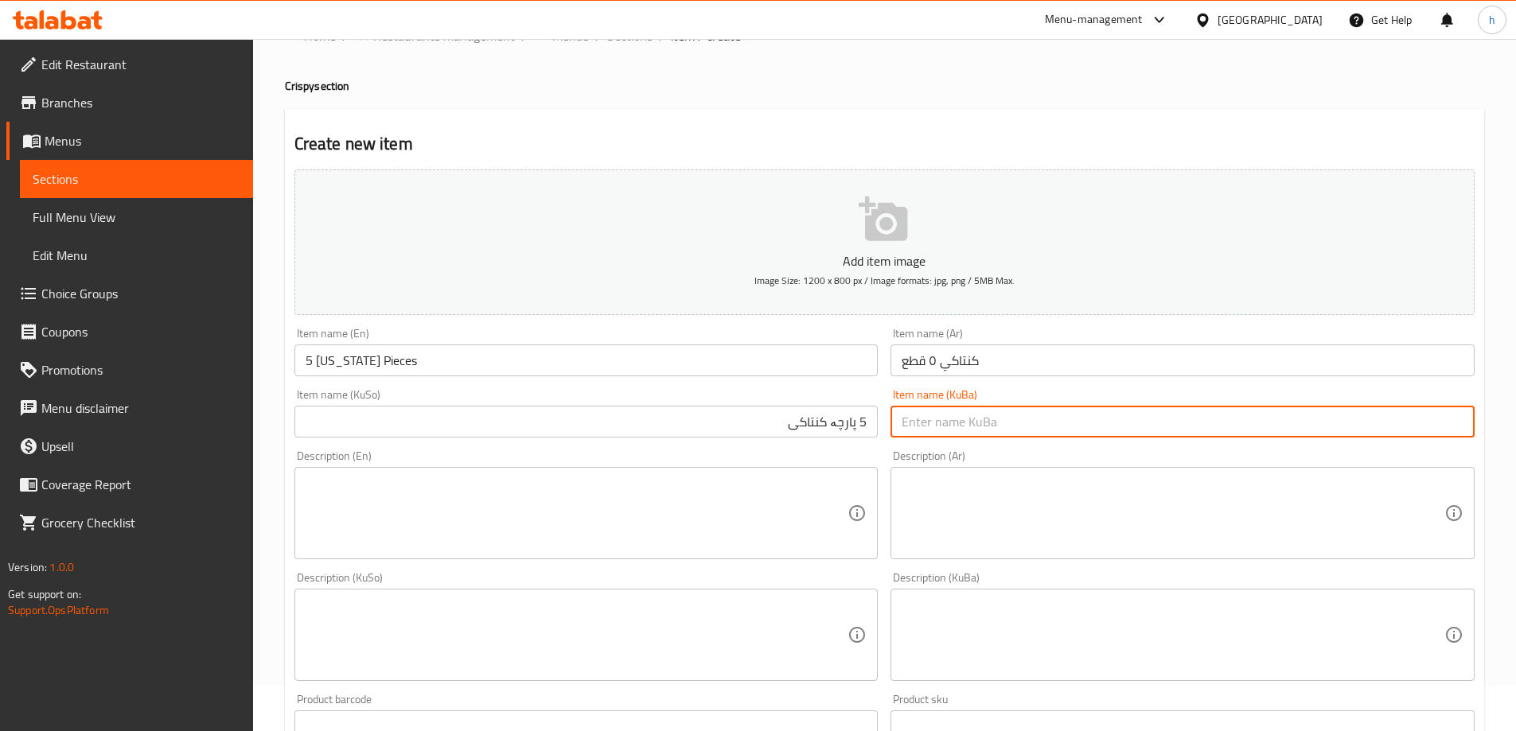
paste input "5 پارچە کنتاکی"
type input "5 پارچە کنتاکی"
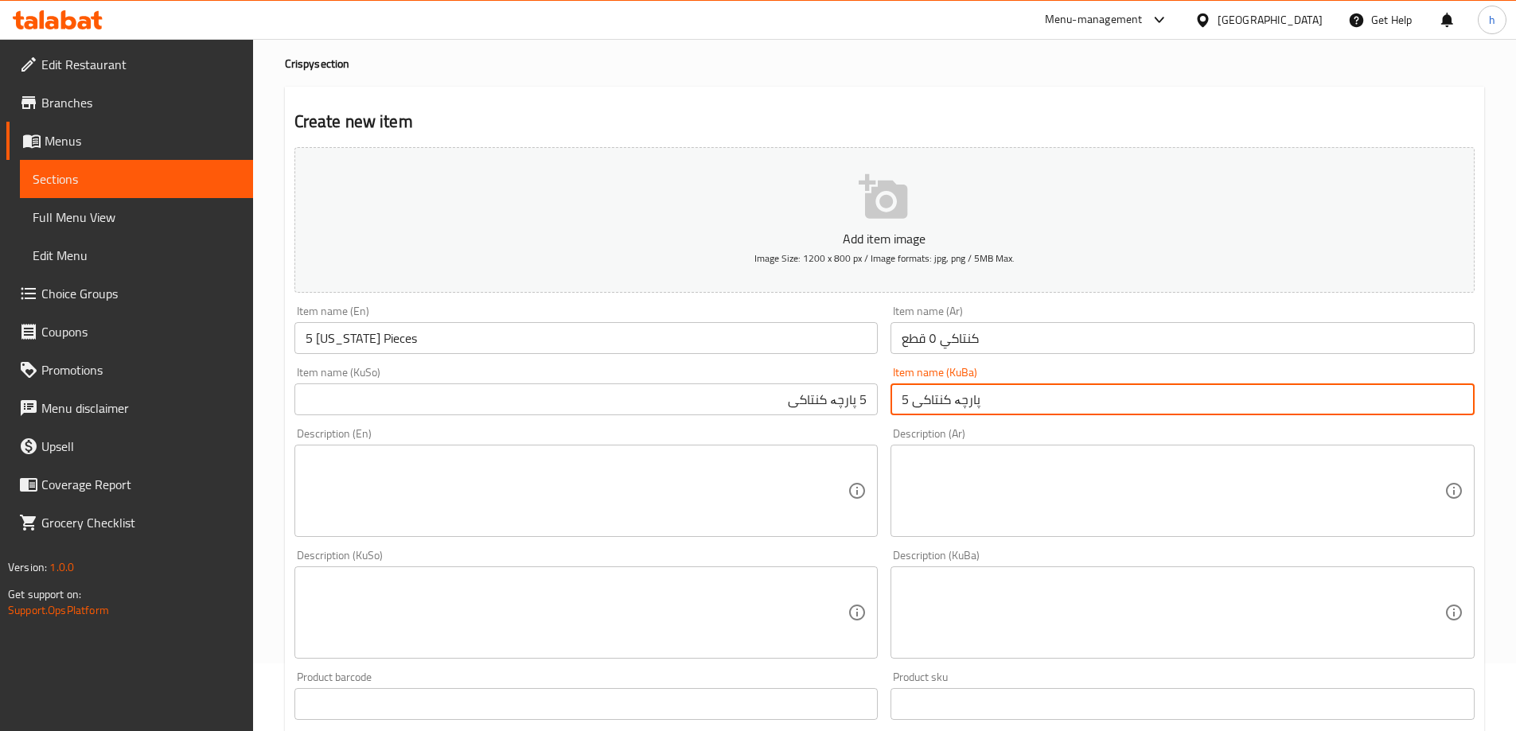
scroll to position [443, 0]
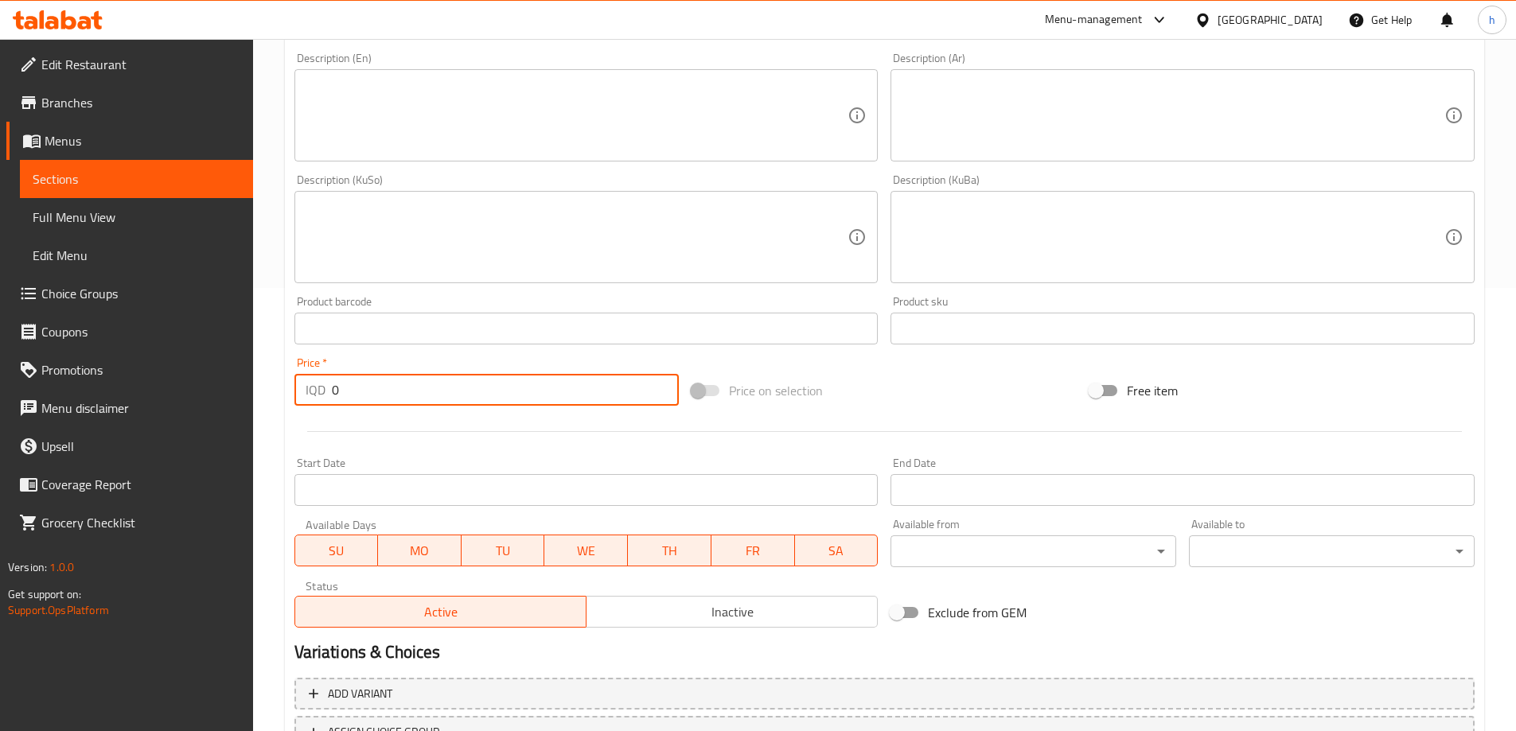
drag, startPoint x: 263, startPoint y: 385, endPoint x: 271, endPoint y: 389, distance: 8.9
click at [267, 390] on div "Home / Restaurants management / Menus / Sections / item / create Crispy section…" at bounding box center [884, 230] width 1263 height 1269
type input "5"
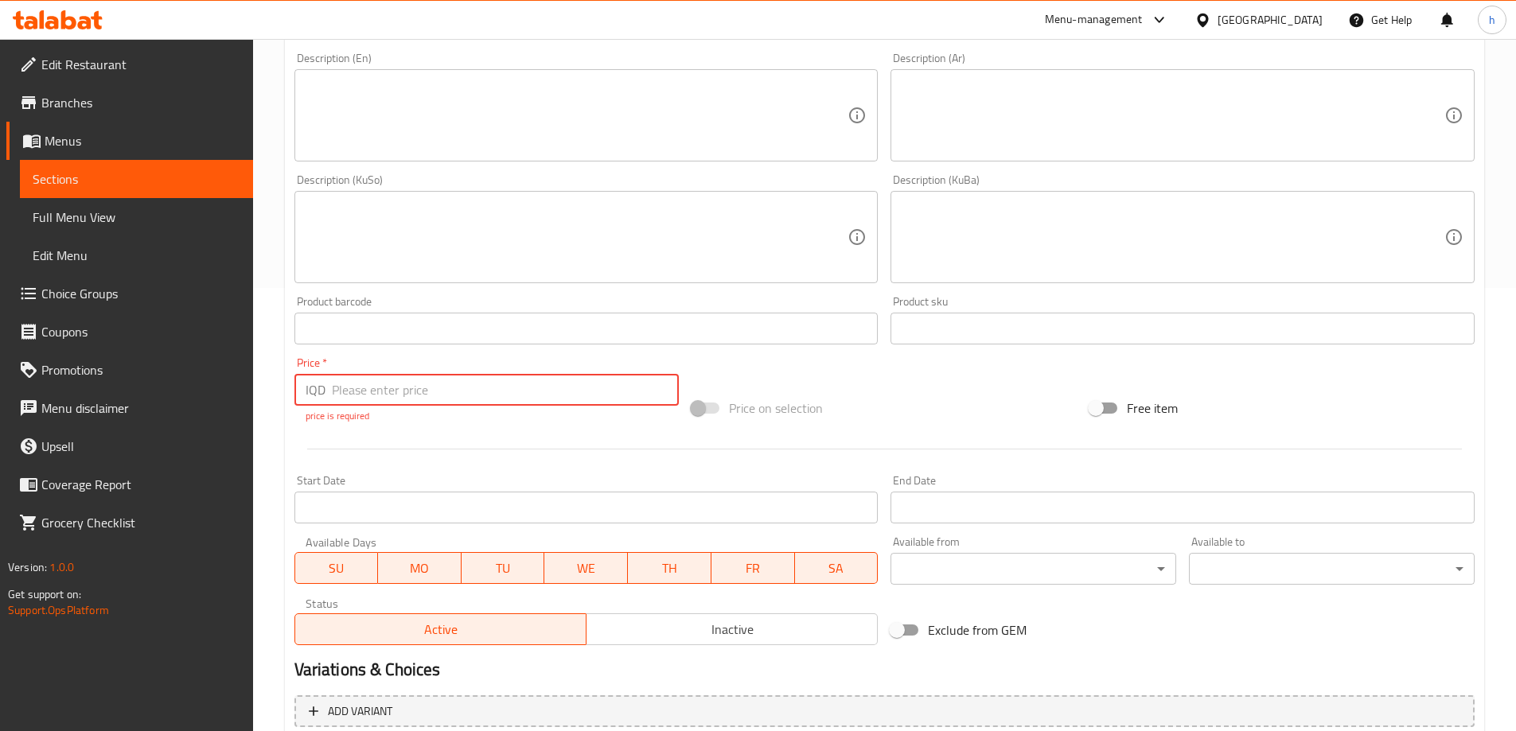
type input "5"
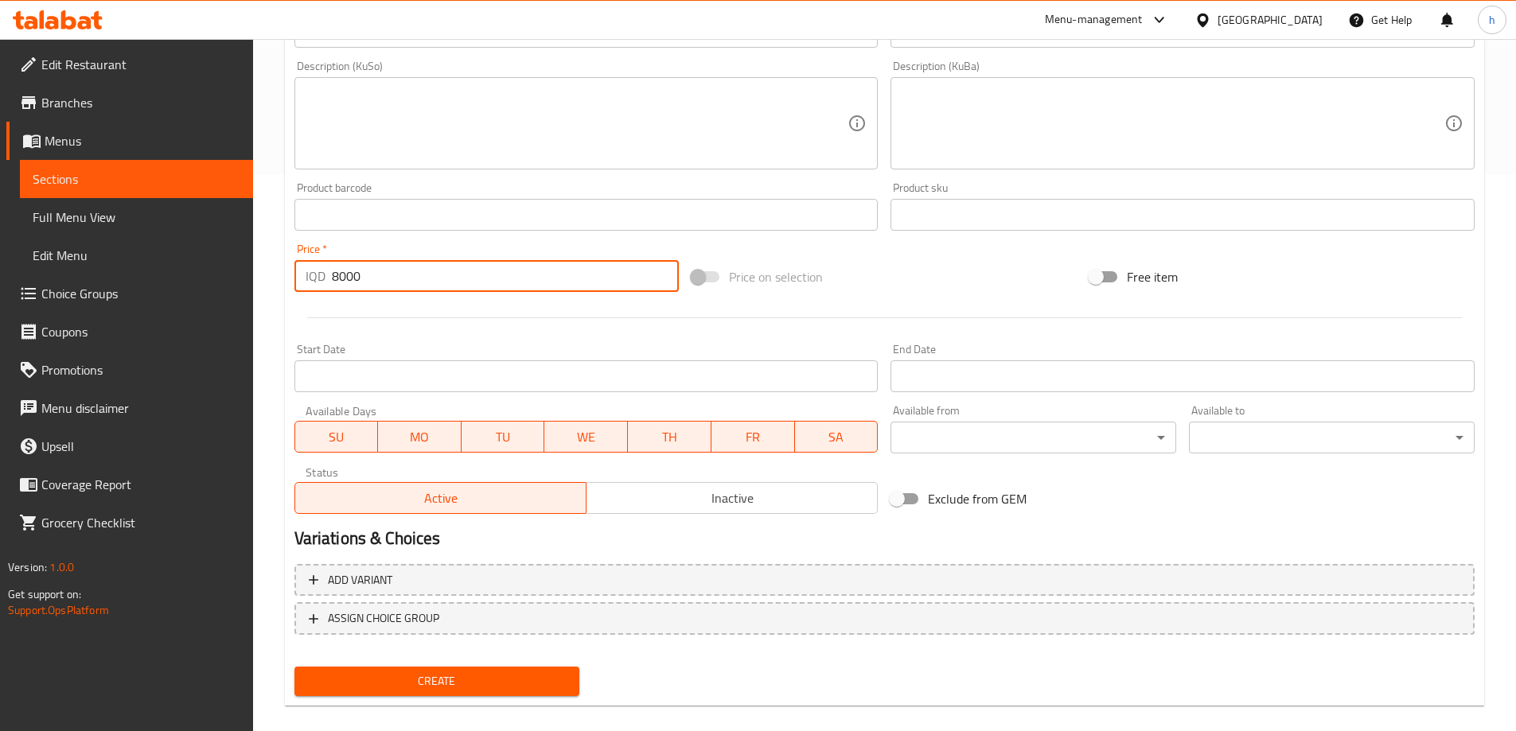
scroll to position [576, 0]
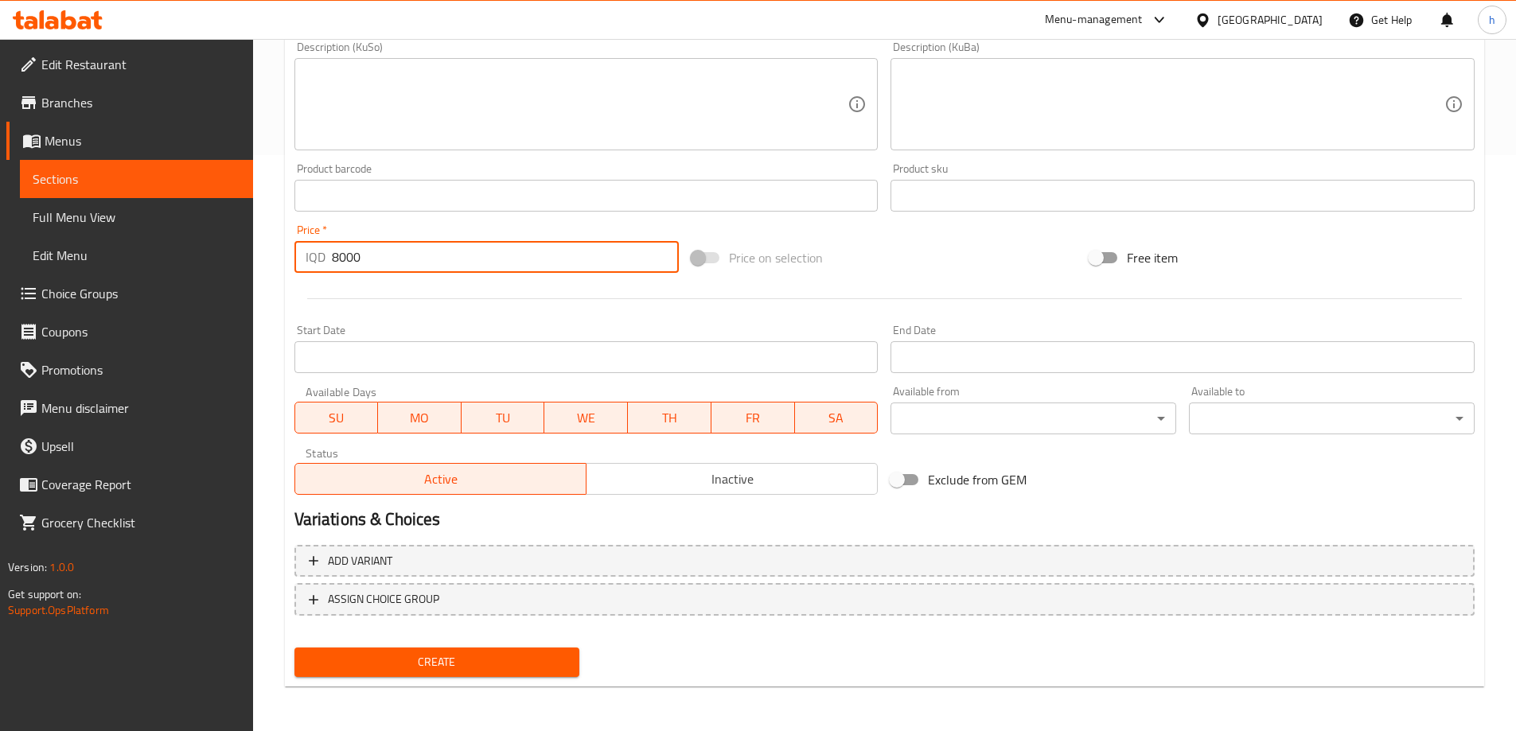
type input "8000"
click at [461, 665] on span "Create" at bounding box center [437, 663] width 260 height 20
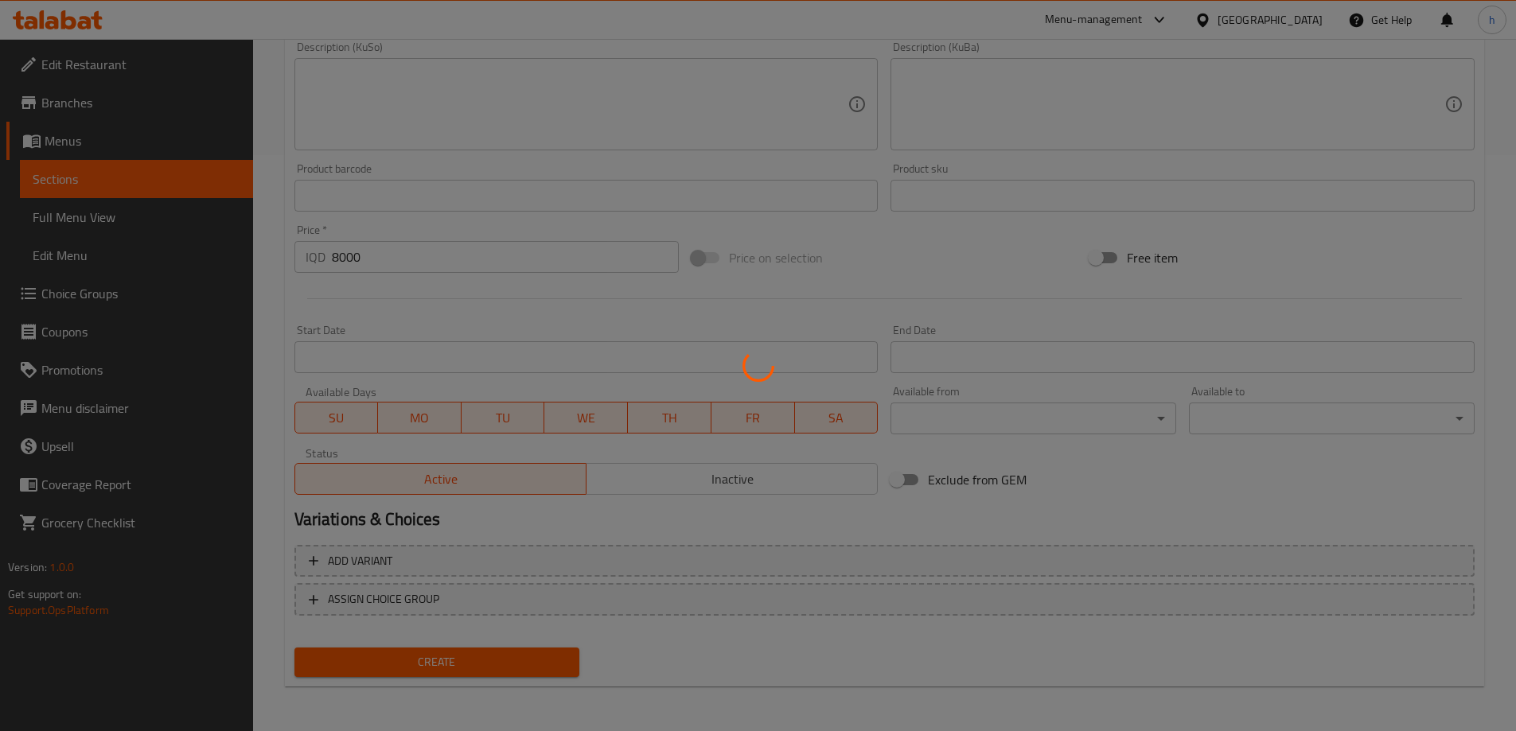
type input "0"
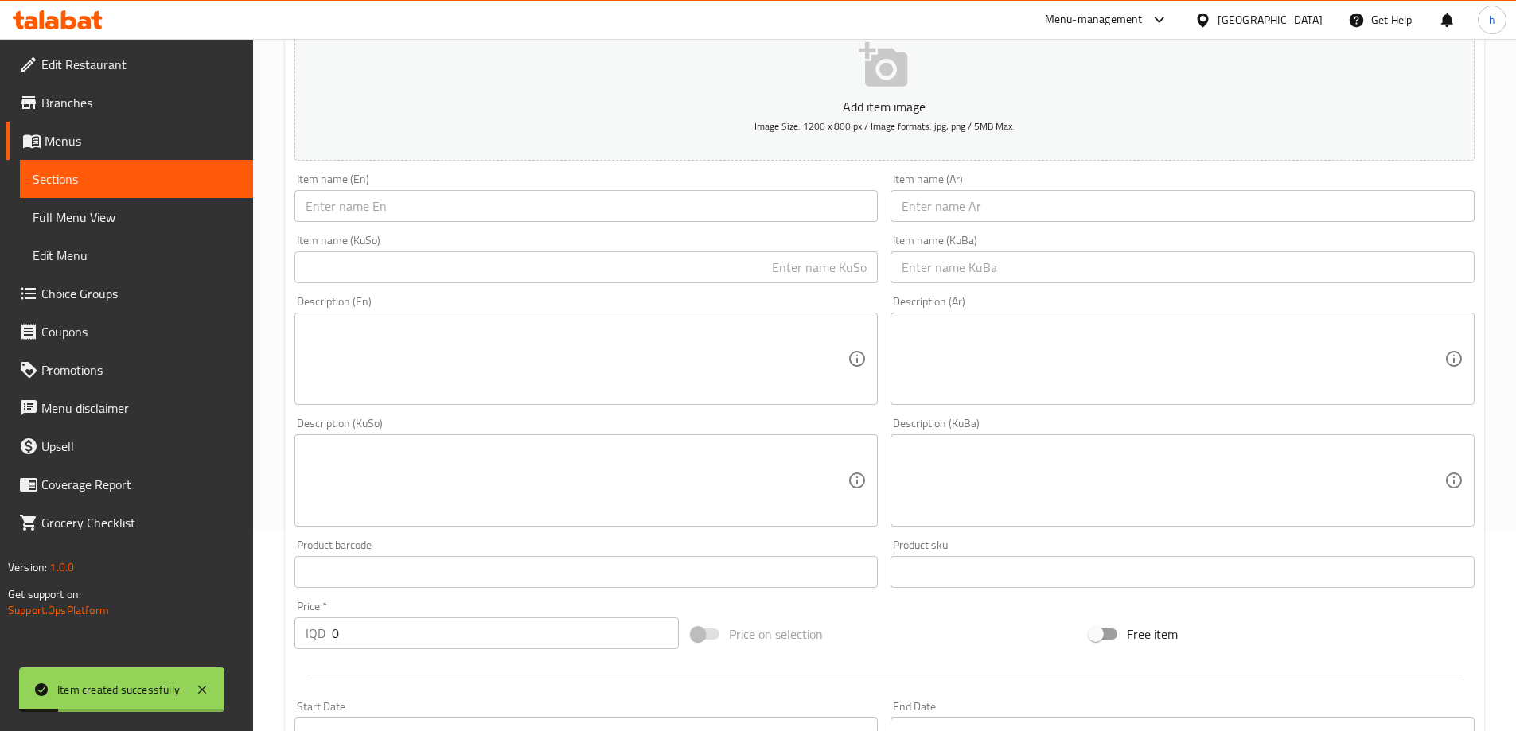
scroll to position [178, 0]
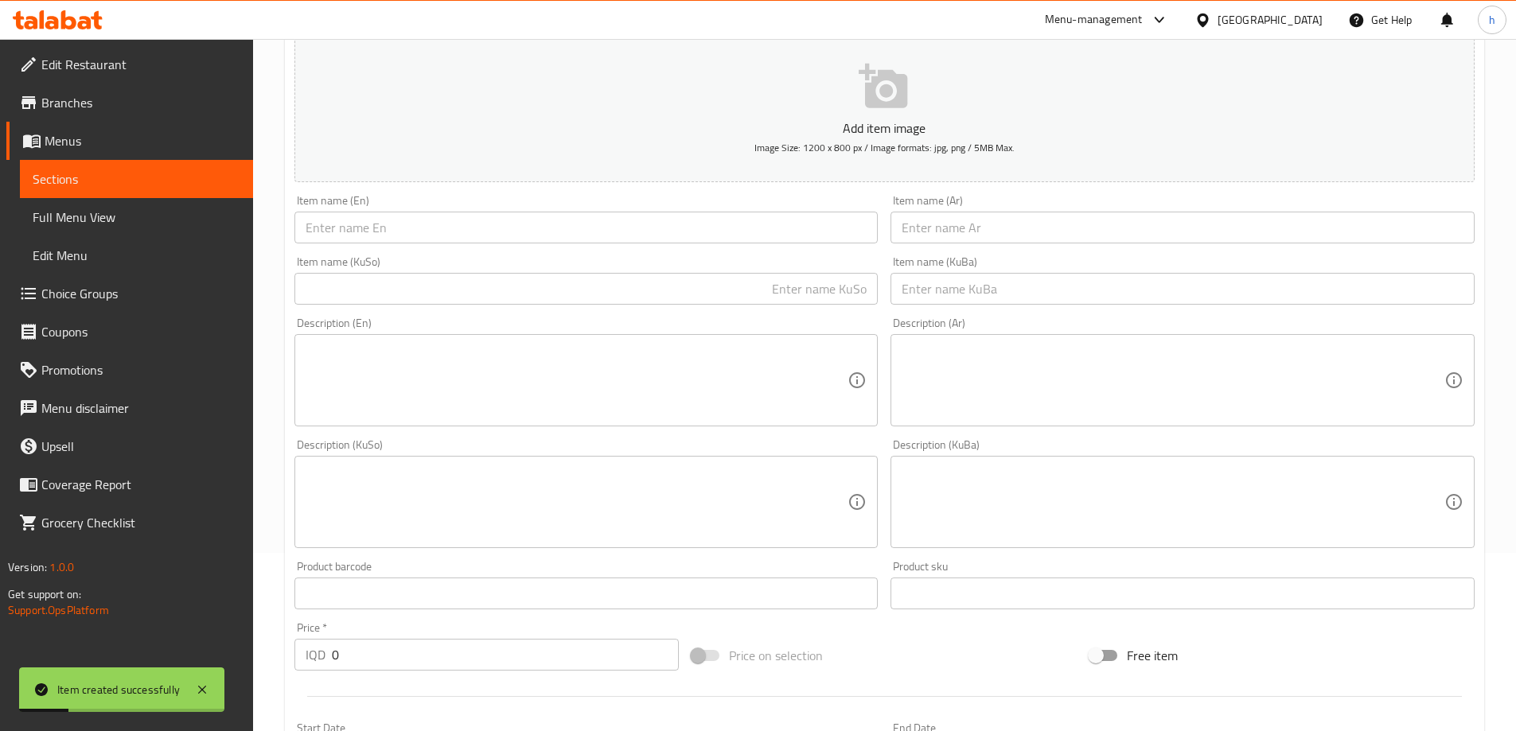
click at [352, 240] on input "text" at bounding box center [586, 228] width 584 height 32
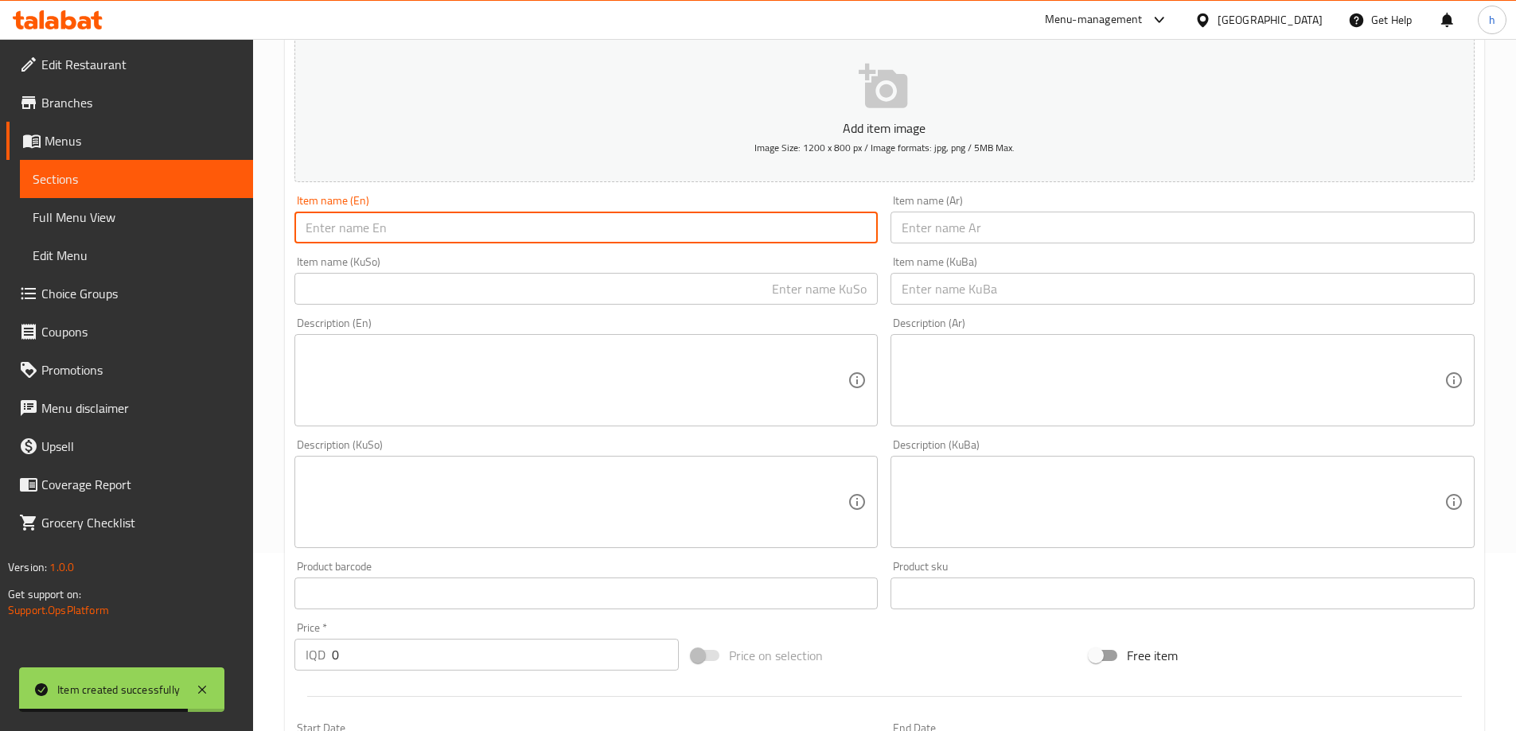
click at [790, 288] on input "text" at bounding box center [586, 289] width 584 height 32
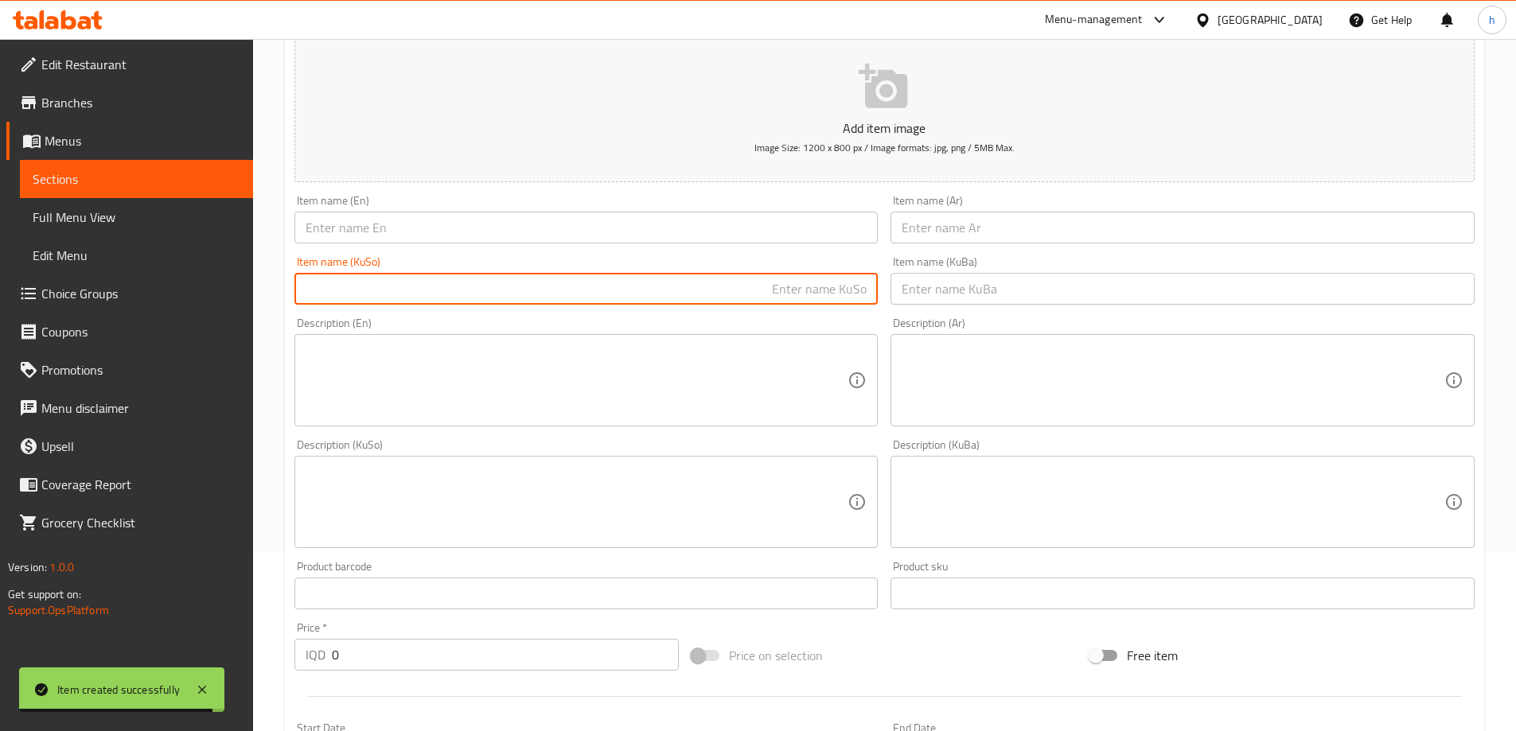
paste input "5 پارچە کنتاکی"
type input "5 پارچە کنتاکی"
click at [39, 182] on span "Sections" at bounding box center [137, 179] width 208 height 19
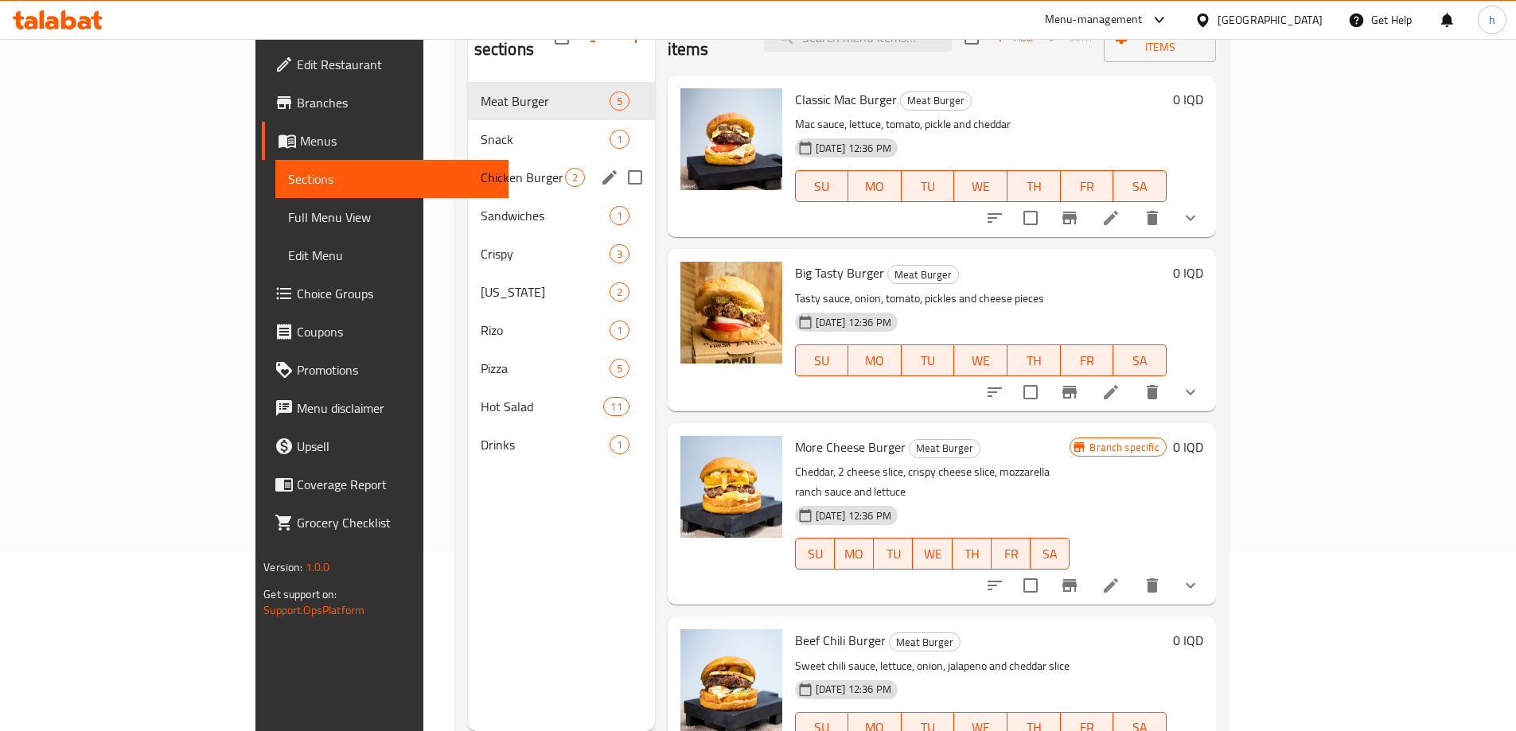
click at [481, 206] on span "Sandwiches" at bounding box center [545, 215] width 129 height 19
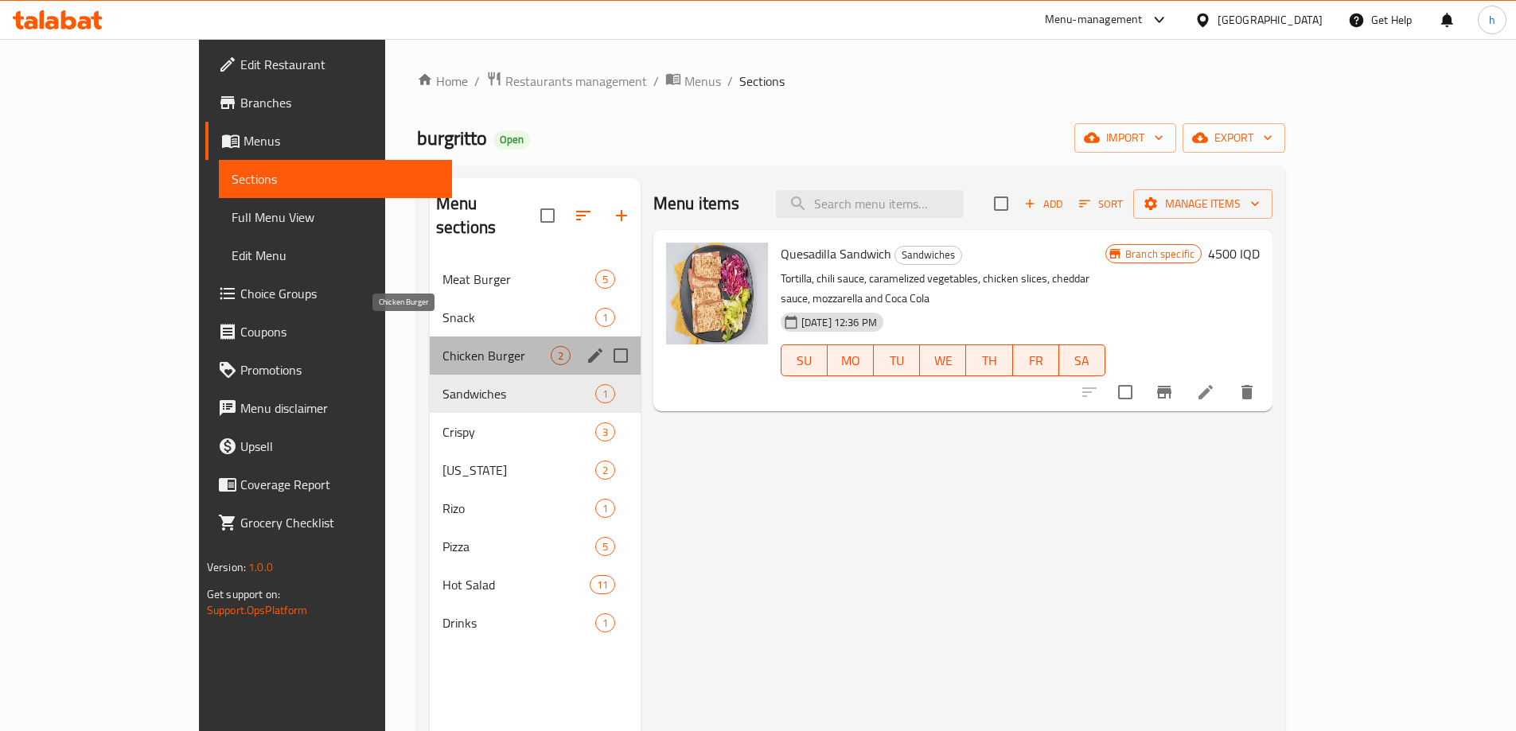
click at [443, 346] on span "Chicken Burger" at bounding box center [497, 355] width 108 height 19
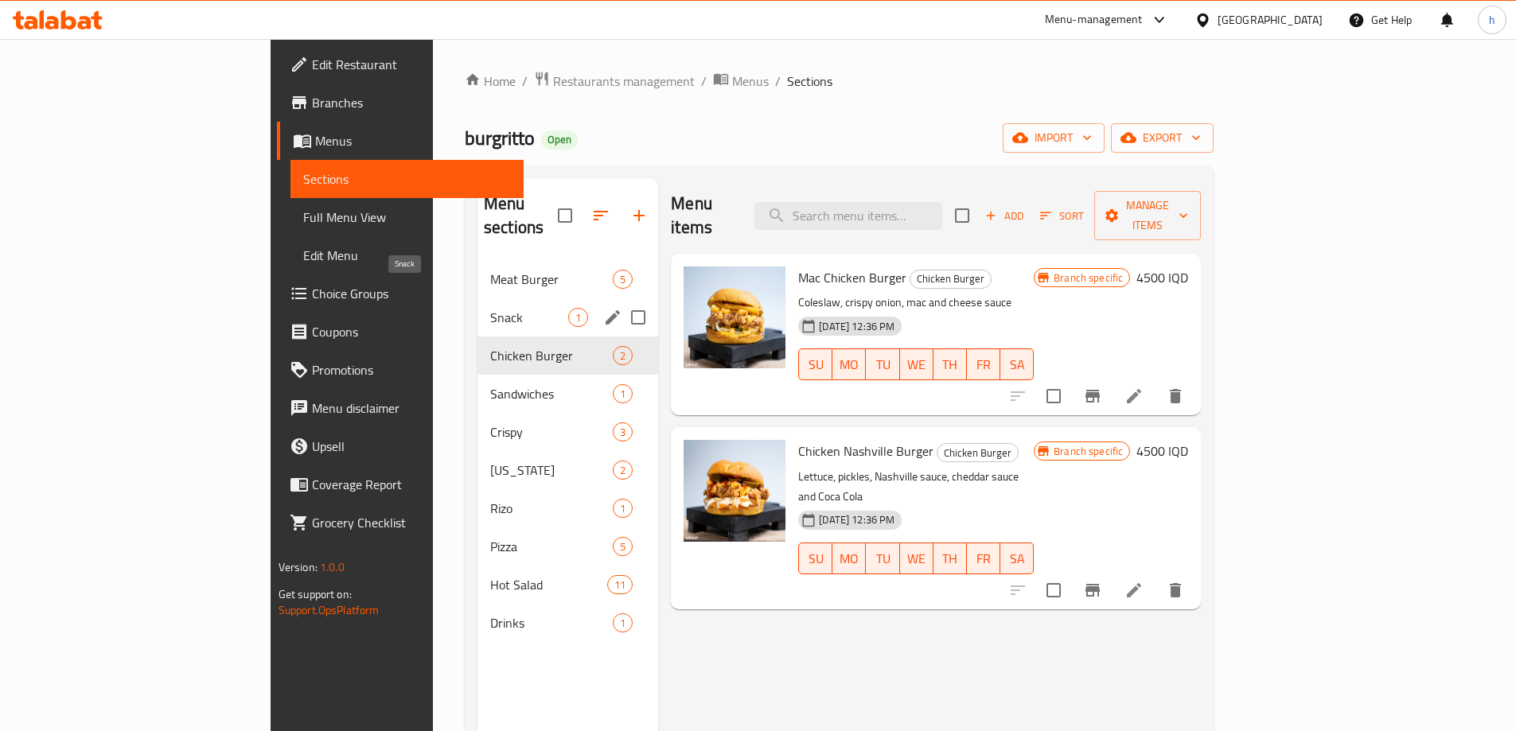
click at [490, 308] on span "Snack" at bounding box center [529, 317] width 78 height 19
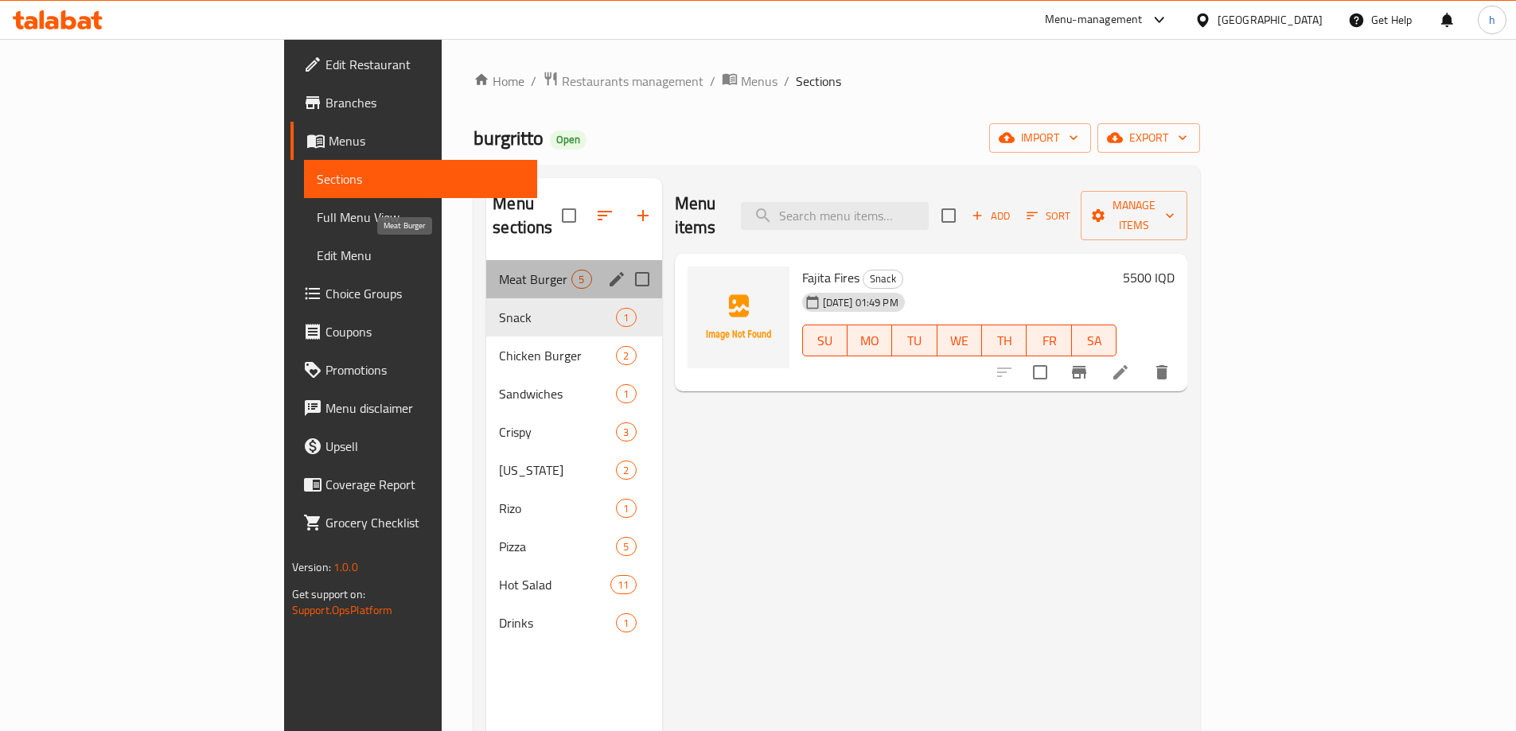
click at [499, 270] on span "Meat Burger" at bounding box center [535, 279] width 72 height 19
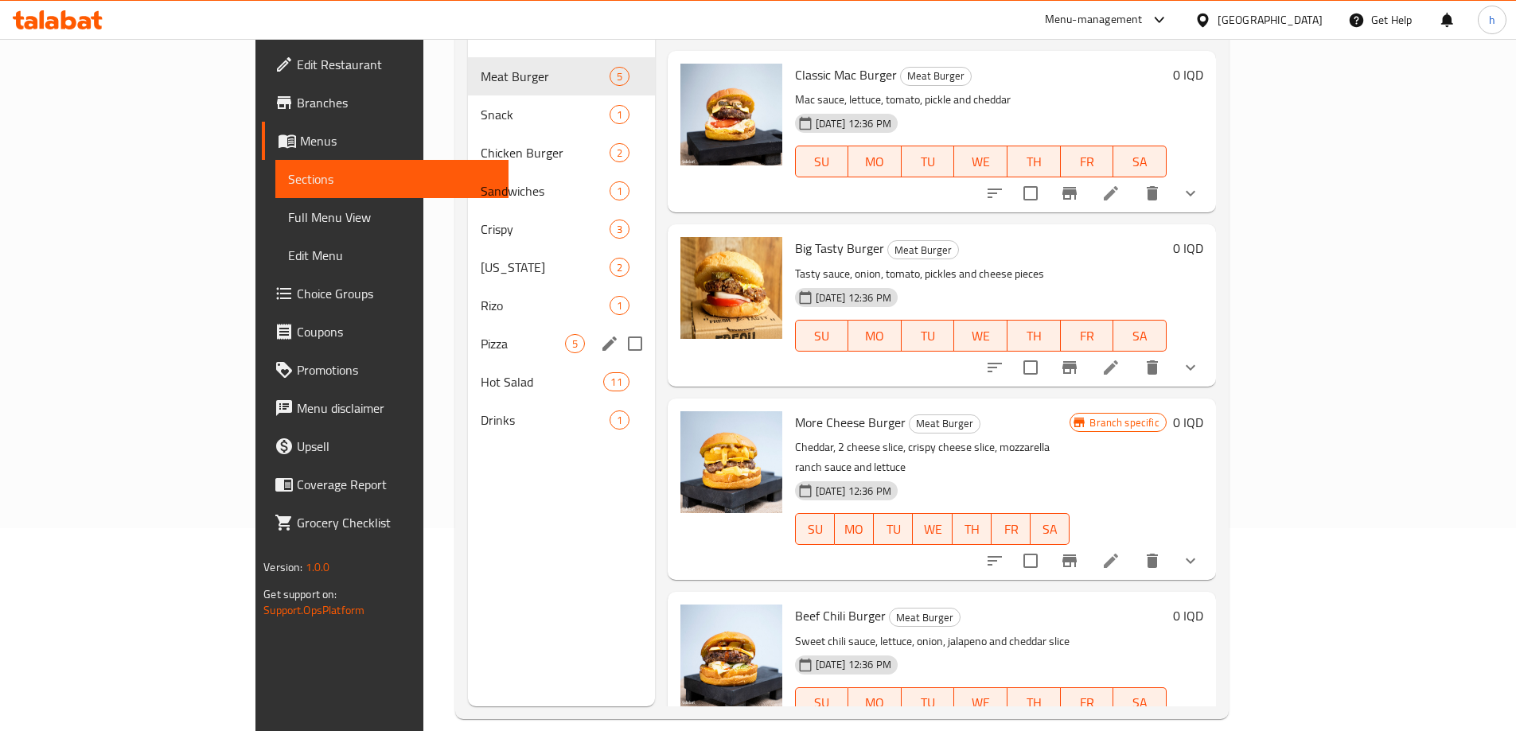
scroll to position [223, 0]
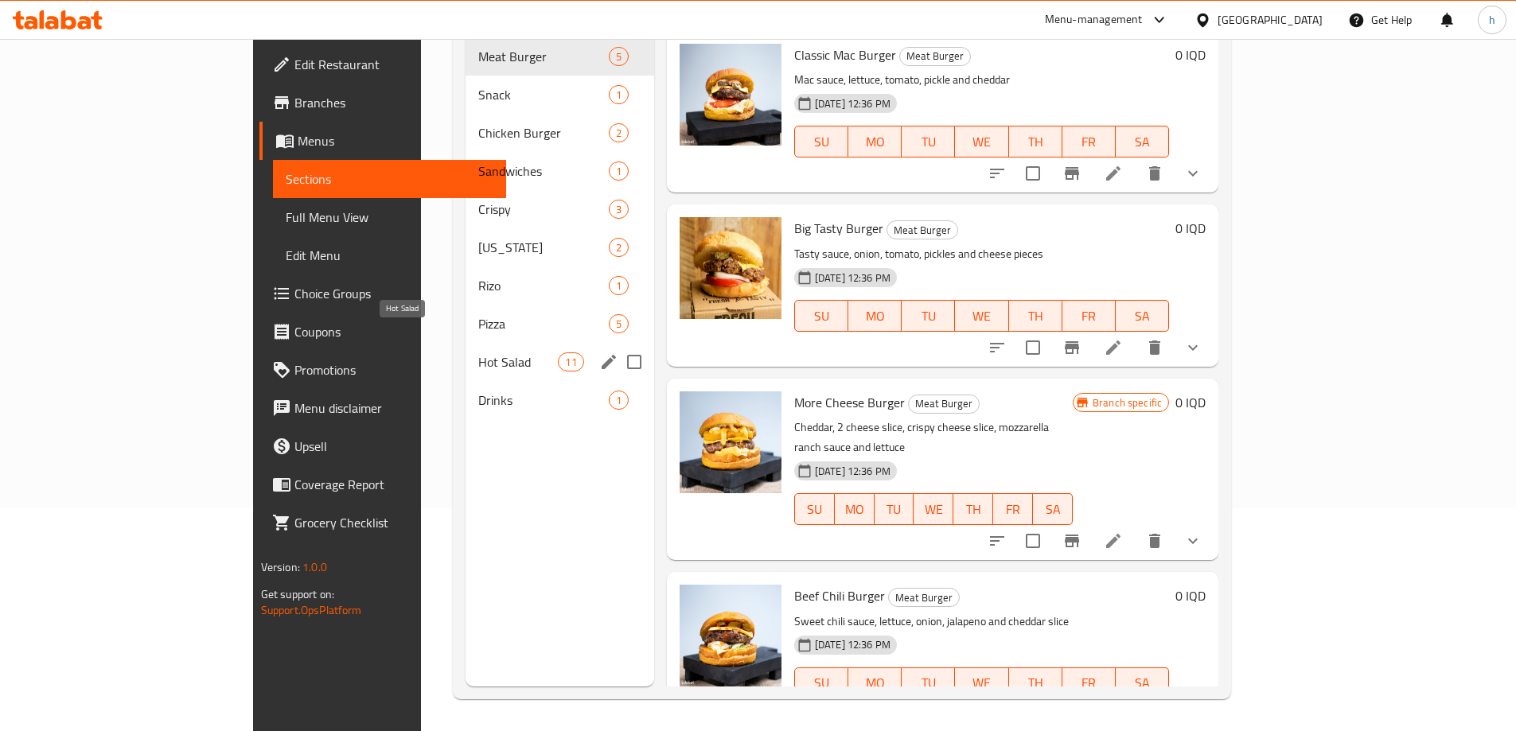
click at [478, 353] on span "Hot Salad" at bounding box center [518, 362] width 80 height 19
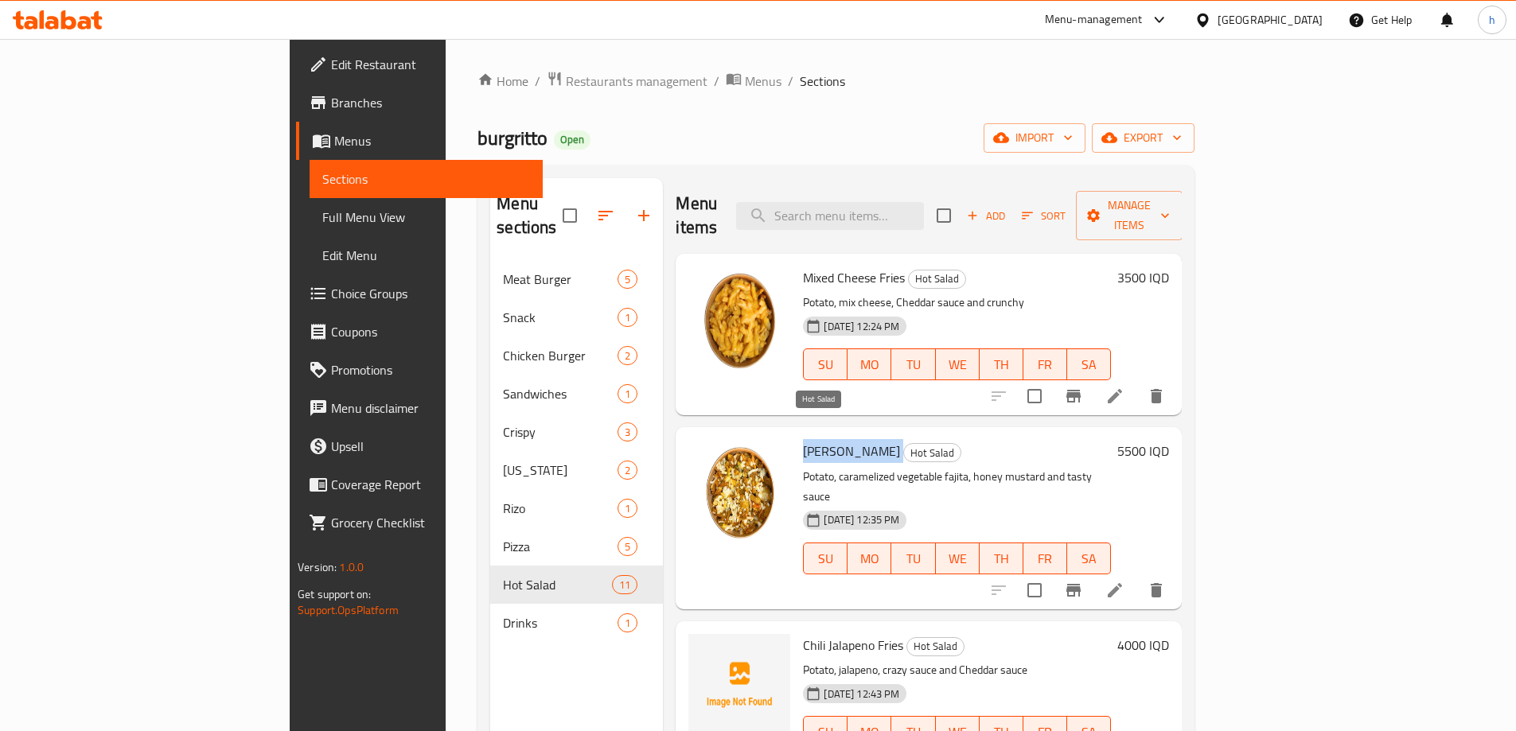
drag, startPoint x: 732, startPoint y: 423, endPoint x: 797, endPoint y: 419, distance: 65.3
click at [803, 440] on h6 "Fajita Fries Hot Salad" at bounding box center [957, 451] width 308 height 22
click at [922, 202] on input "search" at bounding box center [830, 216] width 188 height 28
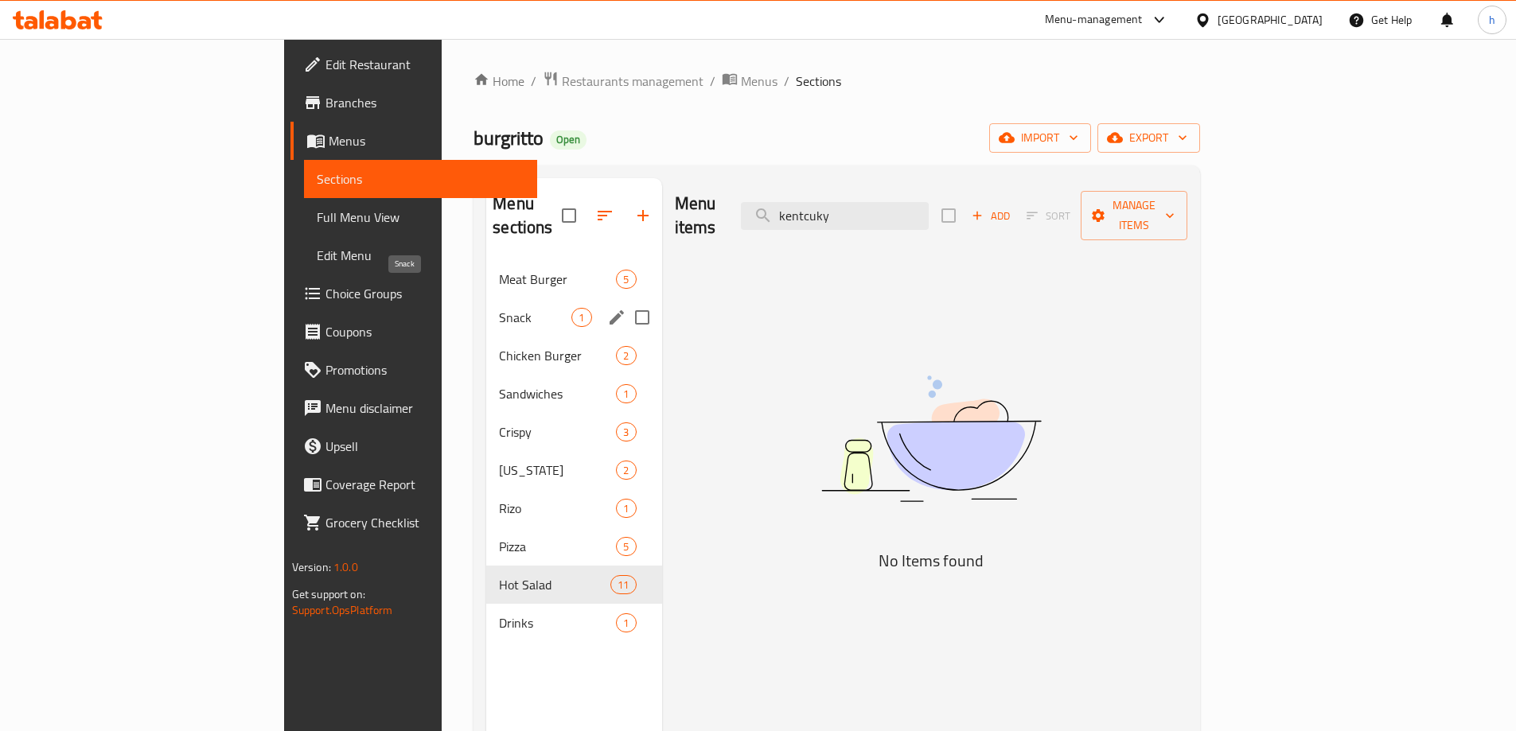
click at [499, 308] on span "Snack" at bounding box center [535, 317] width 72 height 19
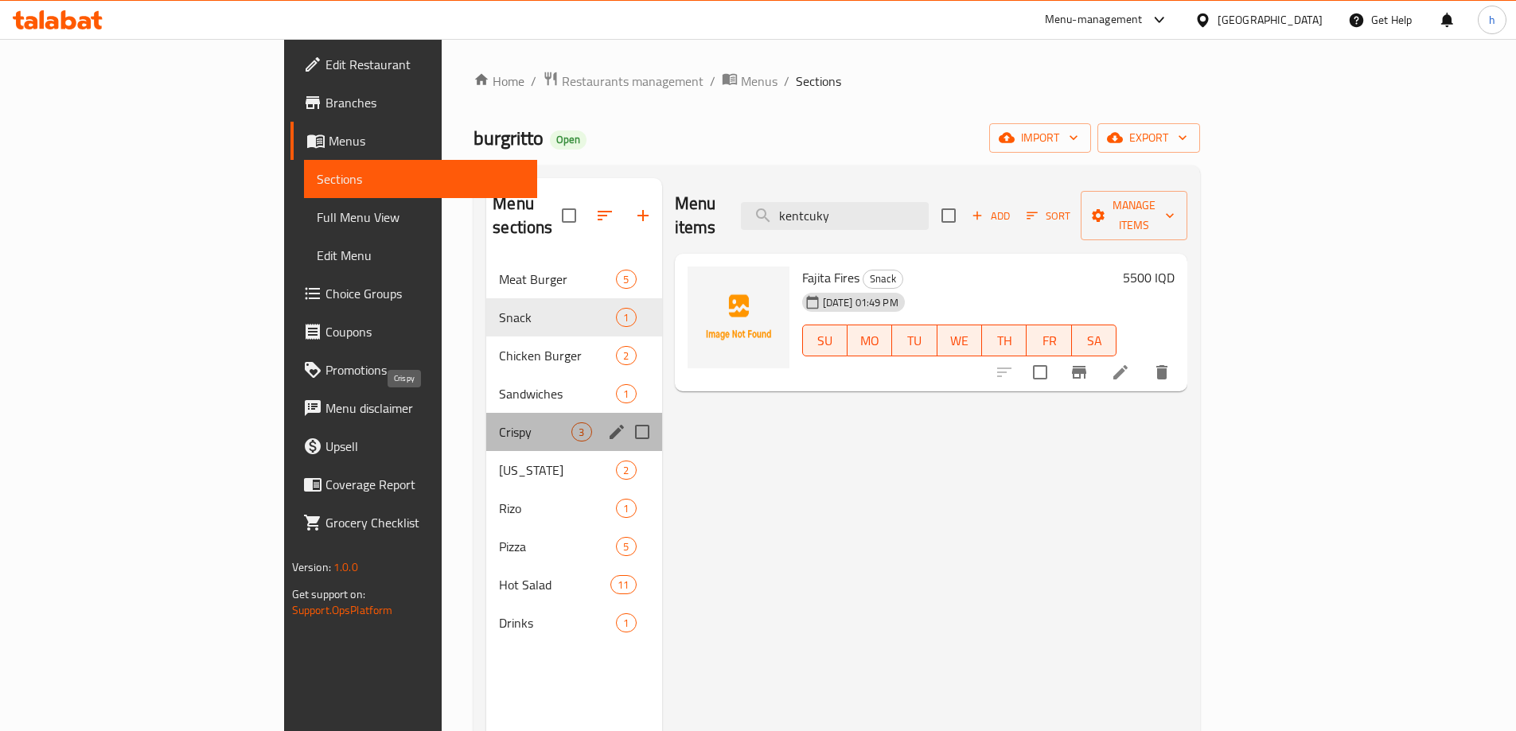
click at [499, 423] on span "Crispy" at bounding box center [535, 432] width 72 height 19
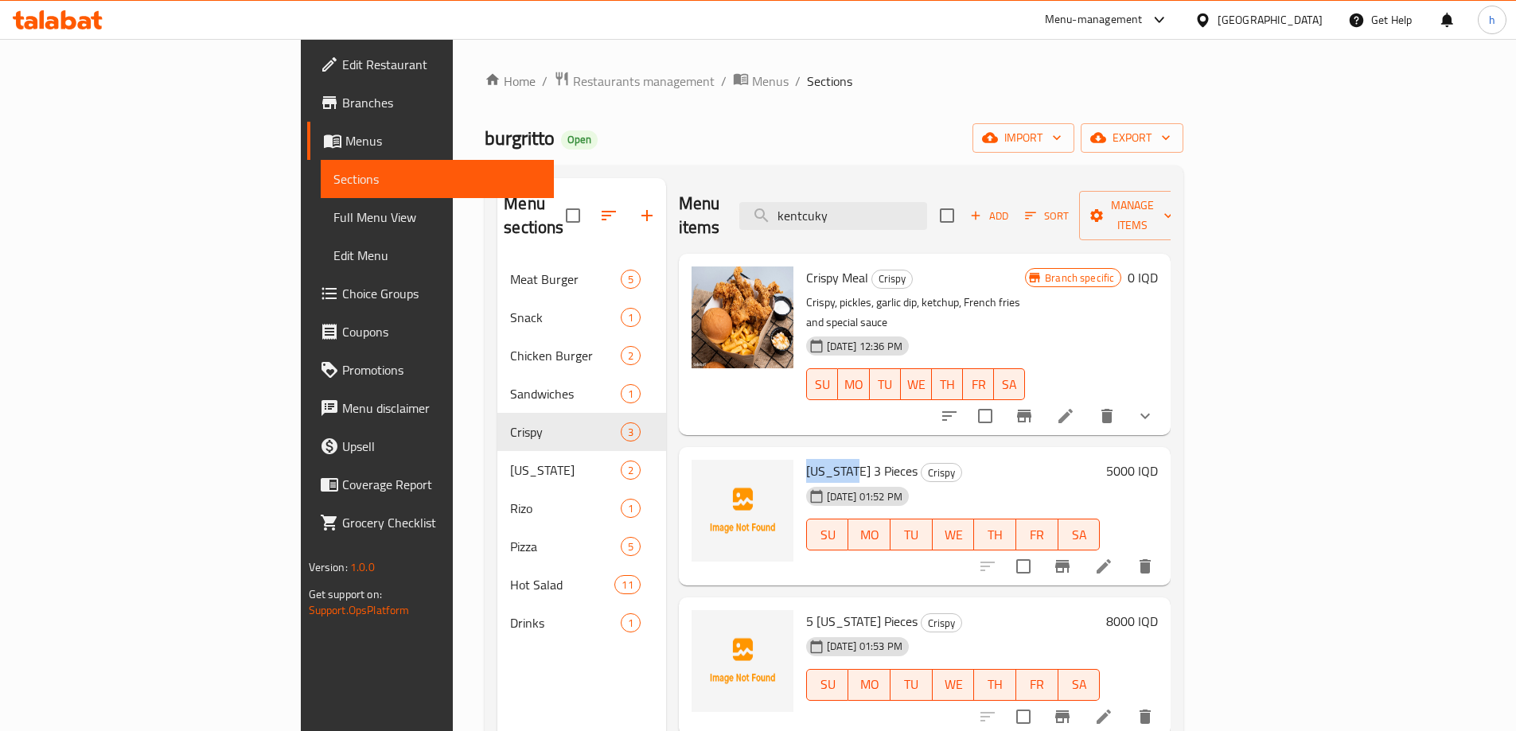
drag, startPoint x: 729, startPoint y: 426, endPoint x: 781, endPoint y: 432, distance: 52.1
click at [800, 454] on div "Kentucky 3 Pieces Crispy 07-09-2025 01:52 PM SU MO TU WE TH FR SA" at bounding box center [953, 517] width 307 height 126
copy span "Kentucky"
click at [907, 205] on input "kentcuky" at bounding box center [833, 216] width 188 height 28
drag, startPoint x: 961, startPoint y: 204, endPoint x: 762, endPoint y: 194, distance: 199.2
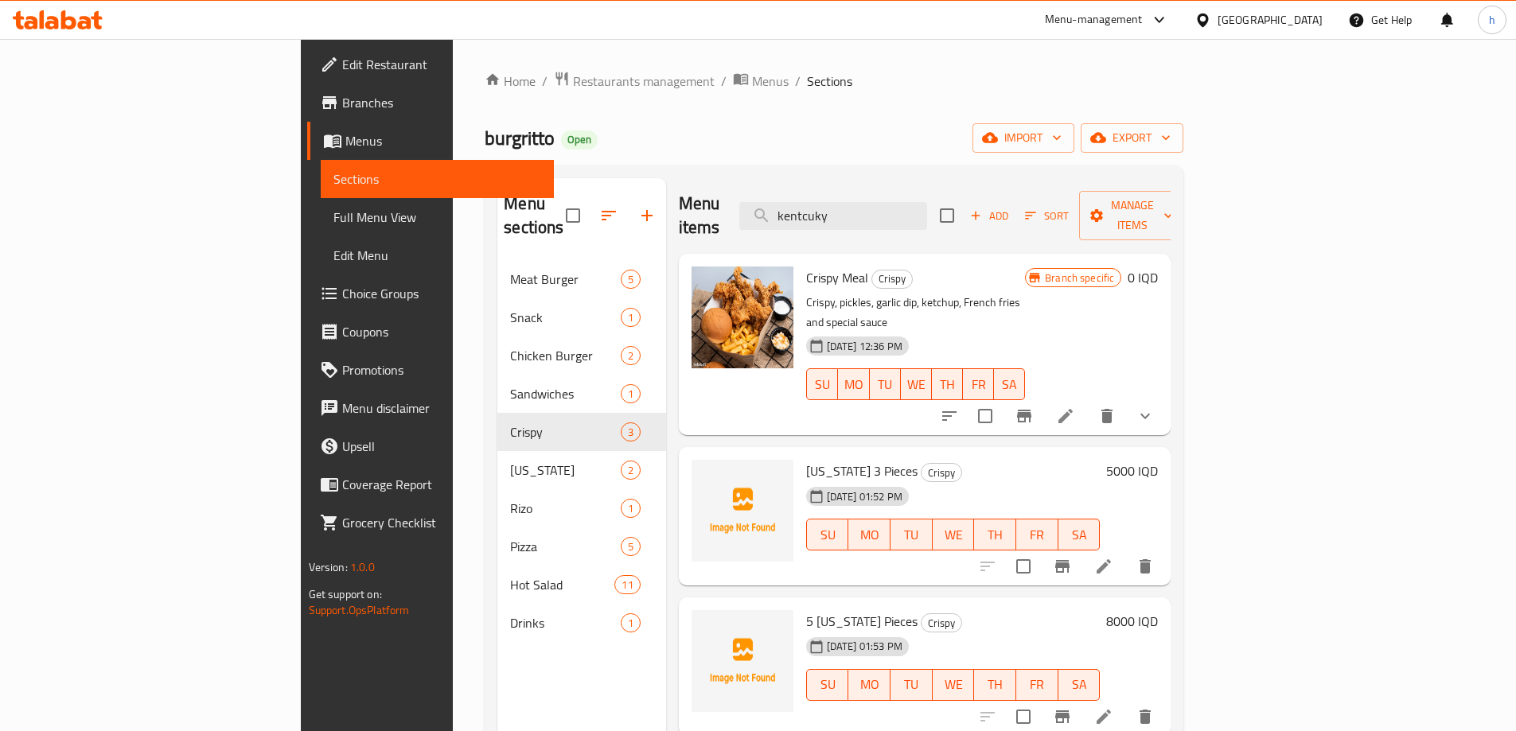
click at [724, 194] on div "Menu items kentcuky Add Sort Manage items" at bounding box center [925, 216] width 493 height 76
paste input "Kentuc"
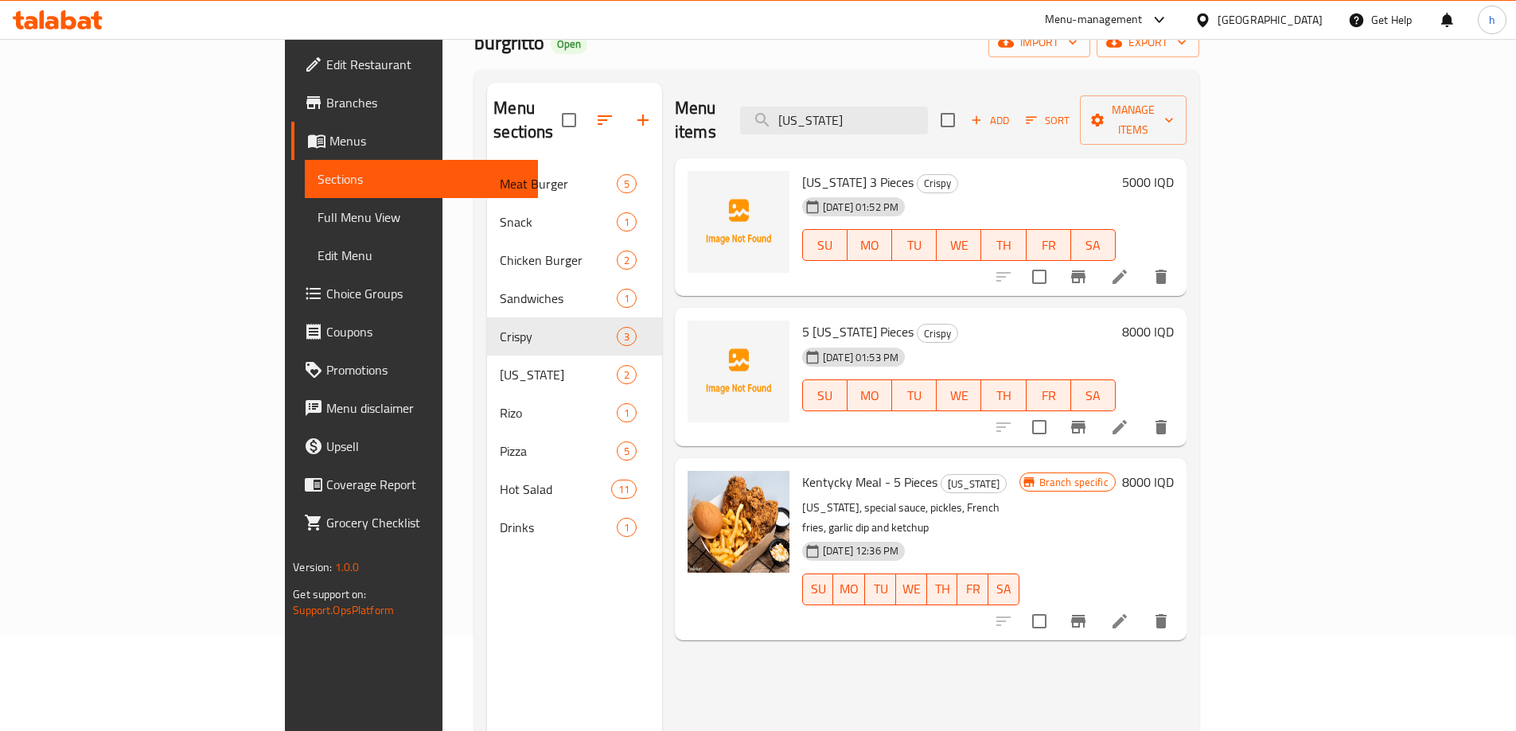
scroll to position [133, 0]
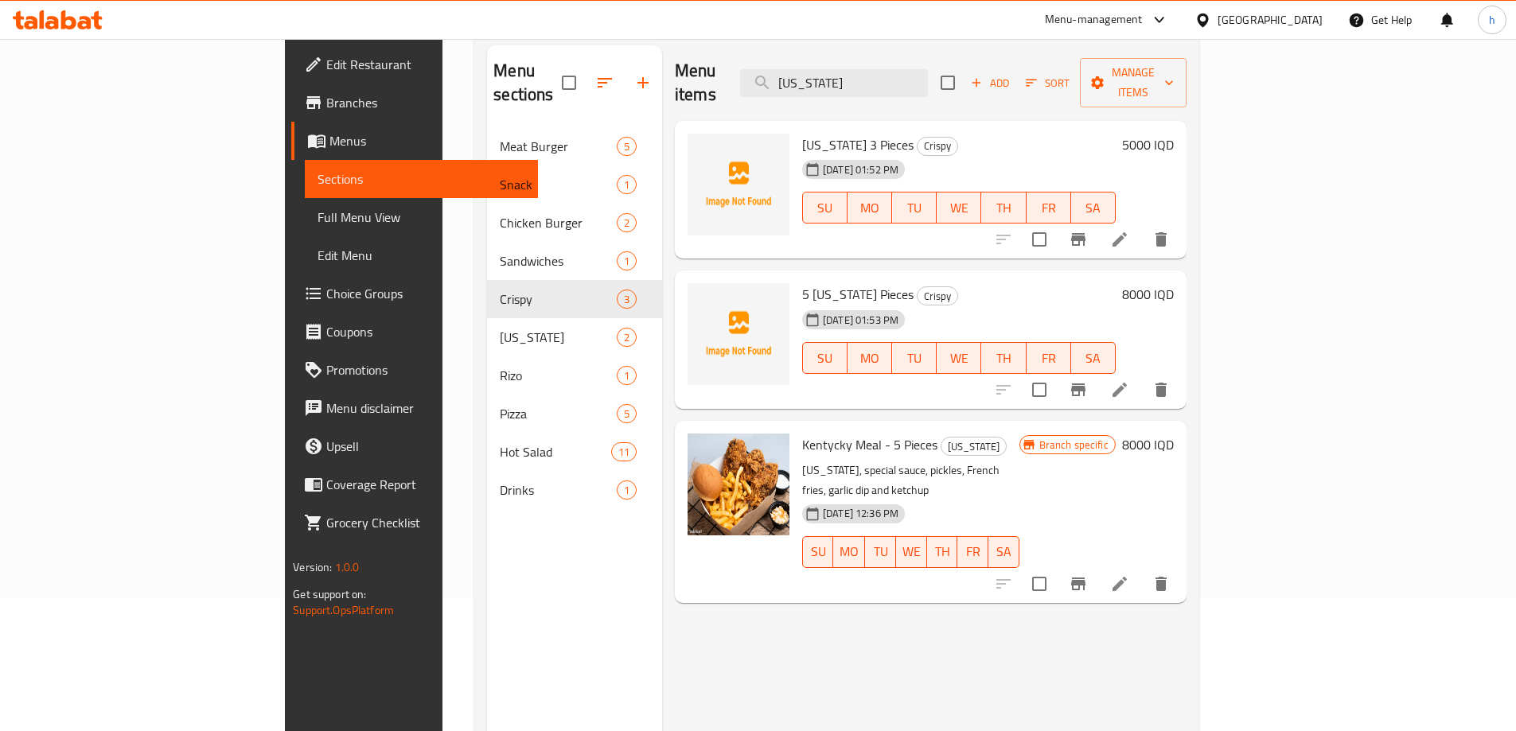
type input "Kentucky"
click at [1142, 225] on li at bounding box center [1120, 239] width 45 height 29
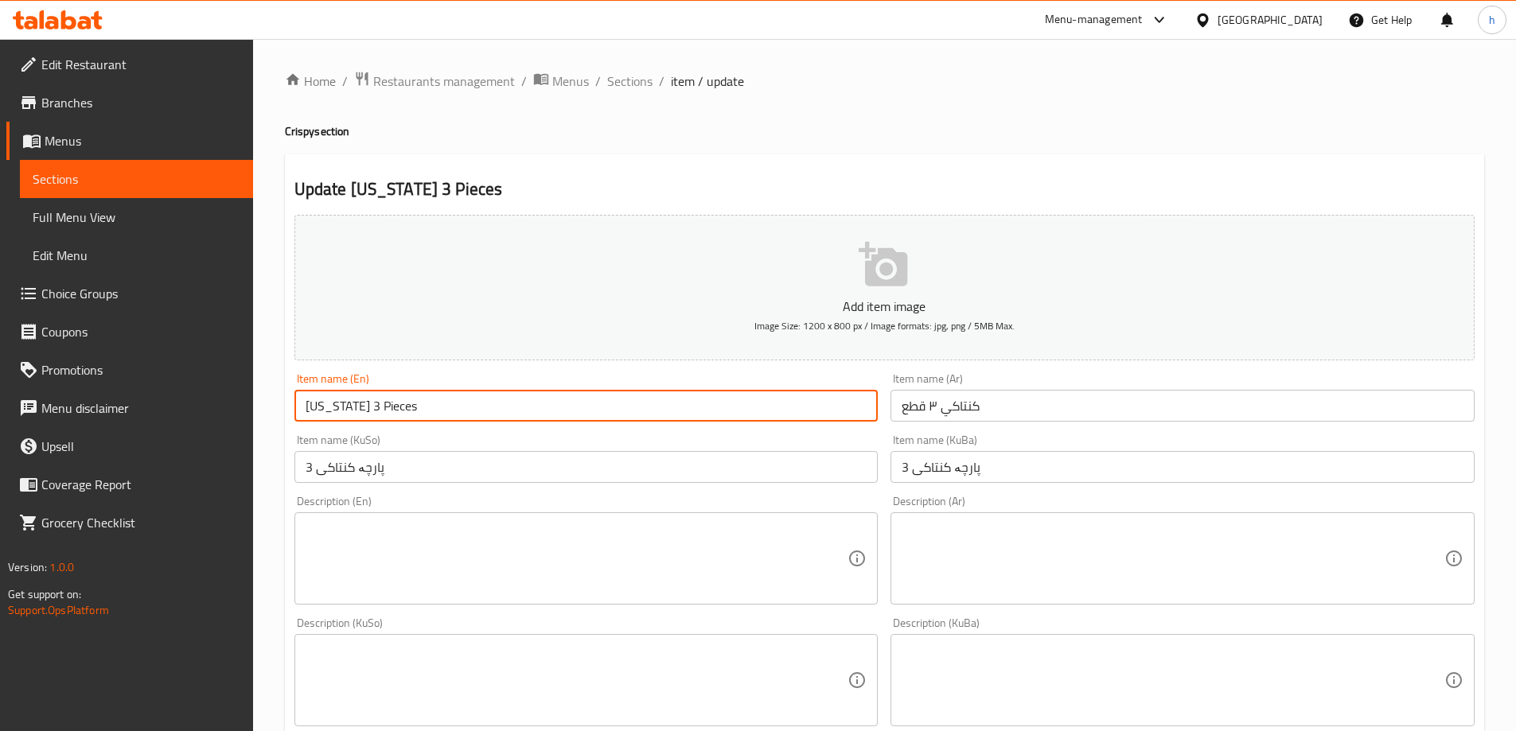
drag, startPoint x: 357, startPoint y: 411, endPoint x: 295, endPoint y: 411, distance: 61.3
click at [295, 411] on input "Kentucky 3 Pieces" at bounding box center [586, 406] width 584 height 32
click at [312, 403] on input "3 Pieces" at bounding box center [586, 406] width 584 height 32
paste input "Kentucky"
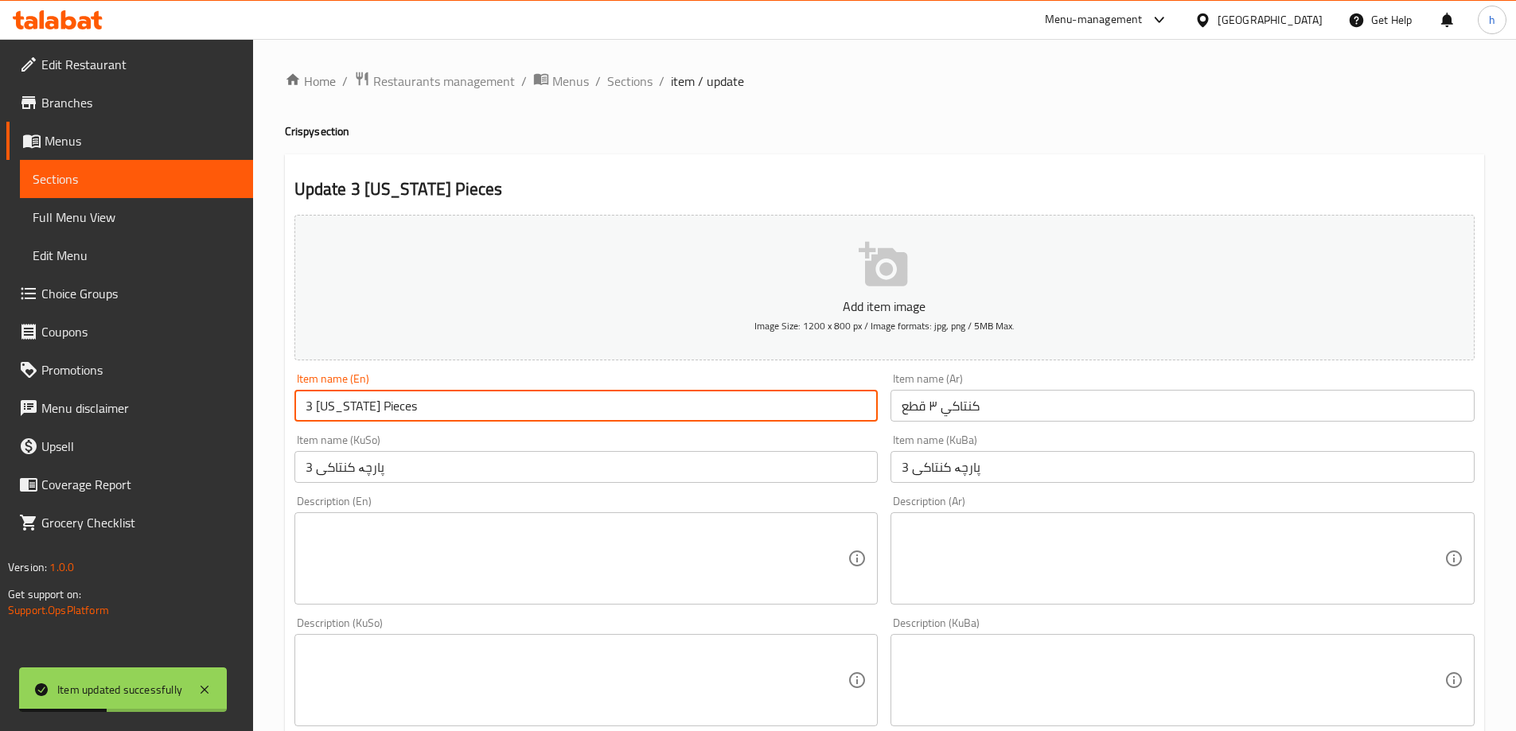
type input "3 Kentucky Pieces"
click at [76, 170] on span "Sections" at bounding box center [137, 179] width 208 height 19
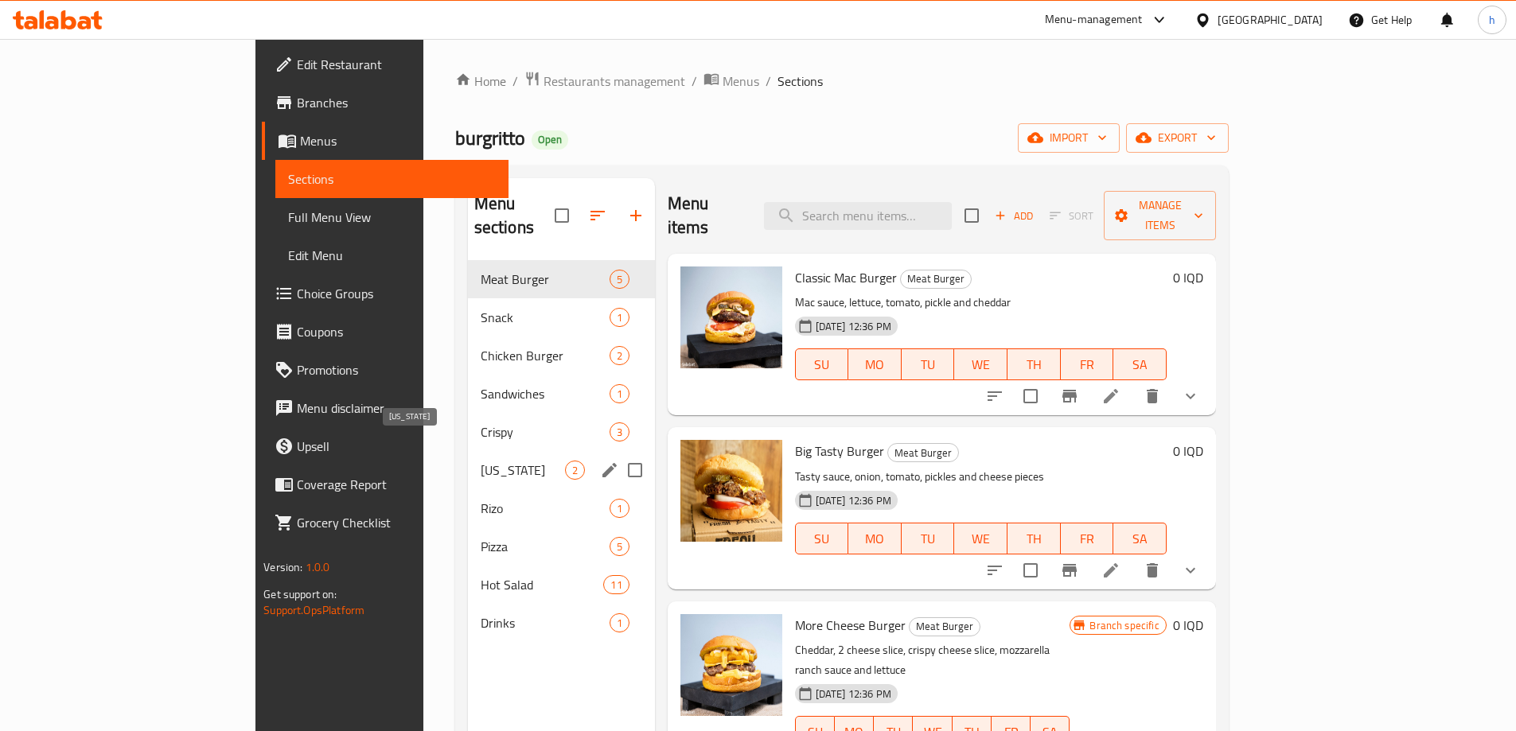
click at [481, 461] on span "Kentucky" at bounding box center [523, 470] width 84 height 19
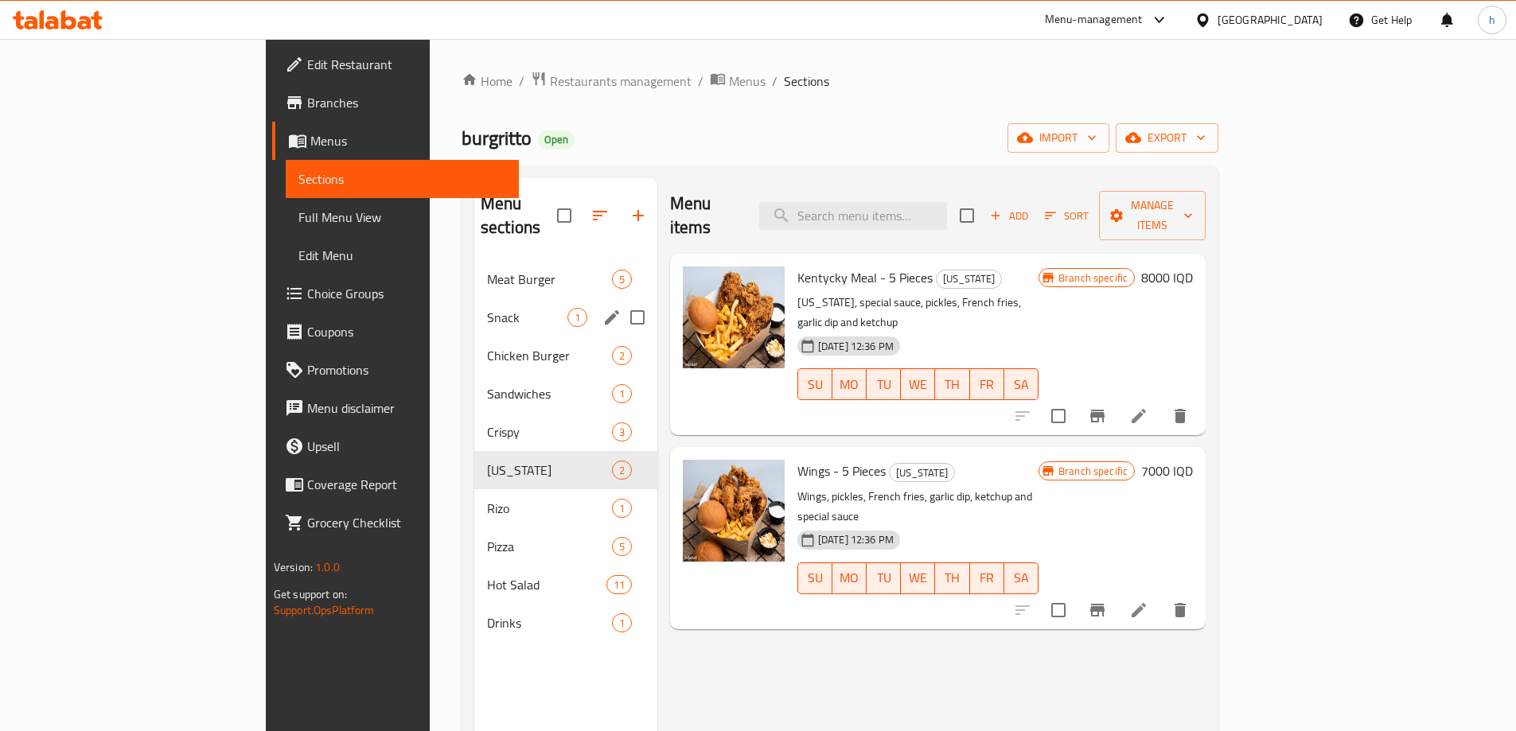
click at [474, 305] on div "Snack 1" at bounding box center [565, 317] width 183 height 38
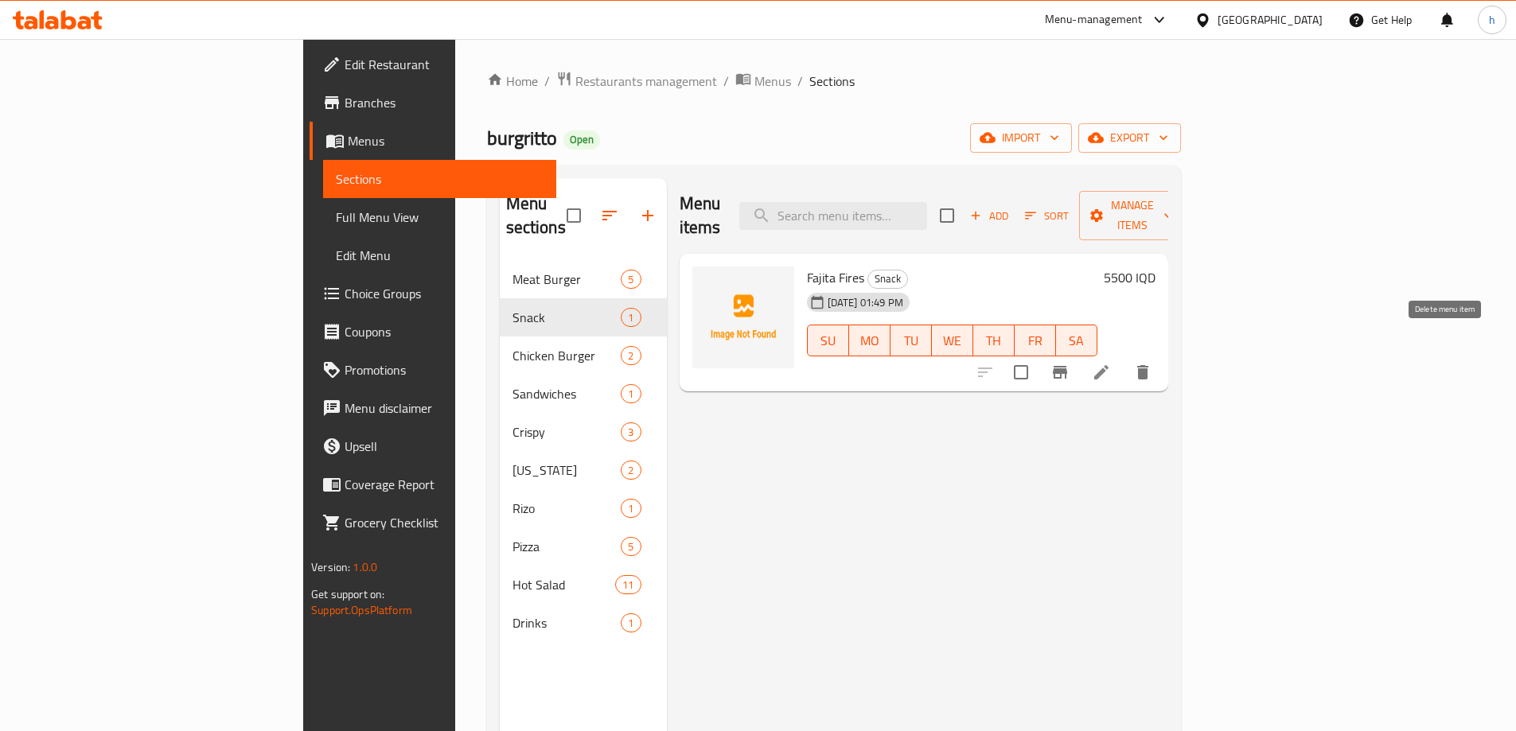
click at [1152, 363] on icon "delete" at bounding box center [1142, 372] width 19 height 19
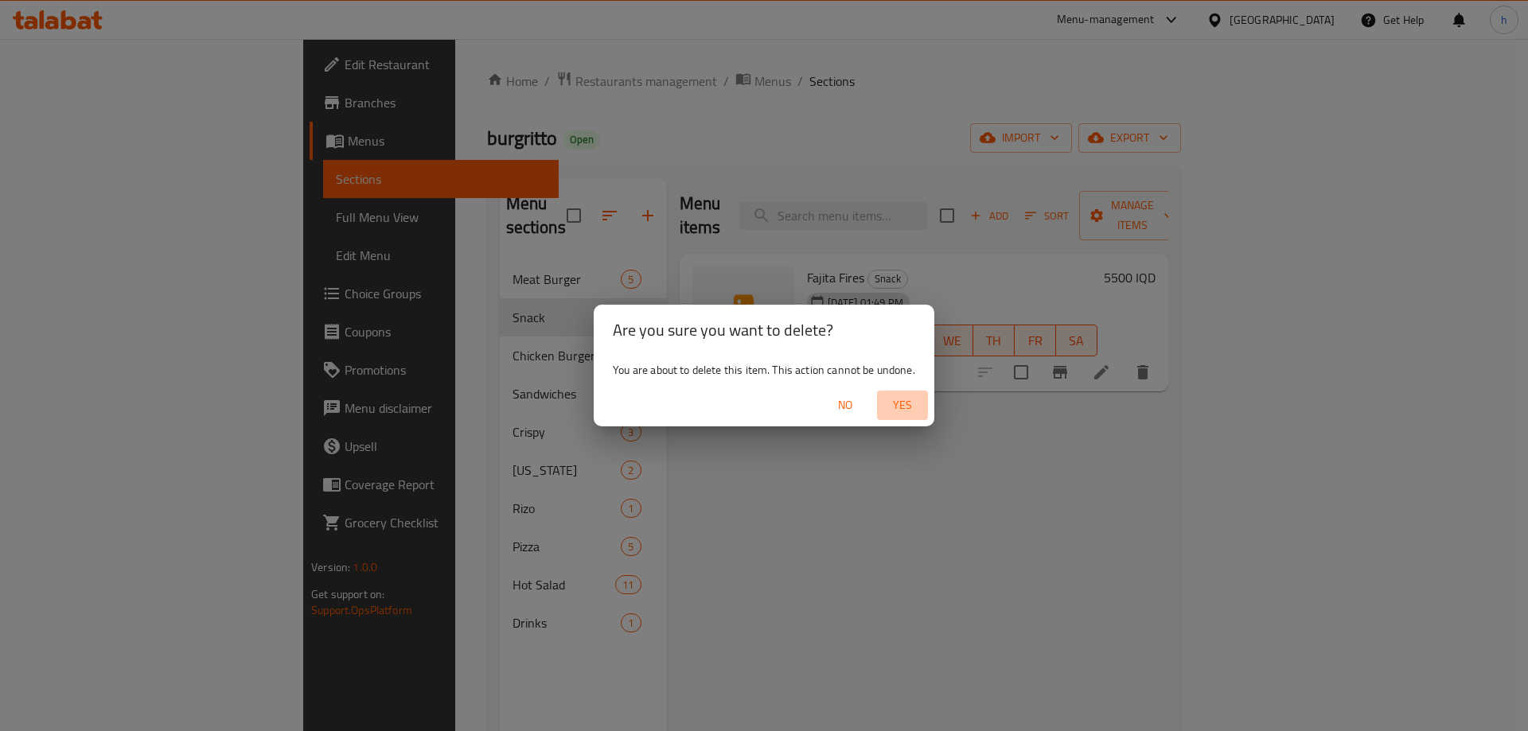
click at [900, 407] on span "Yes" at bounding box center [902, 406] width 38 height 20
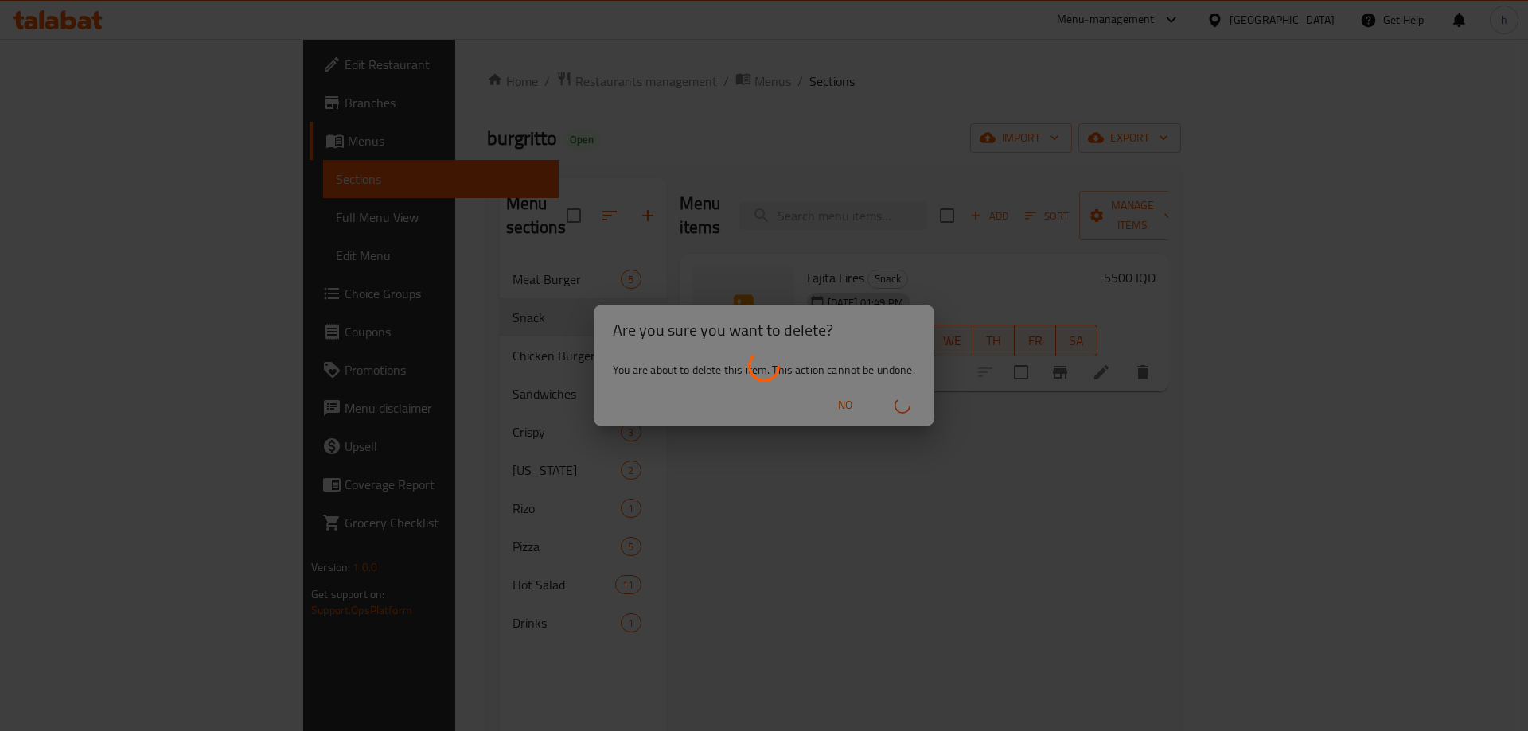
click at [432, 294] on div at bounding box center [764, 365] width 1528 height 731
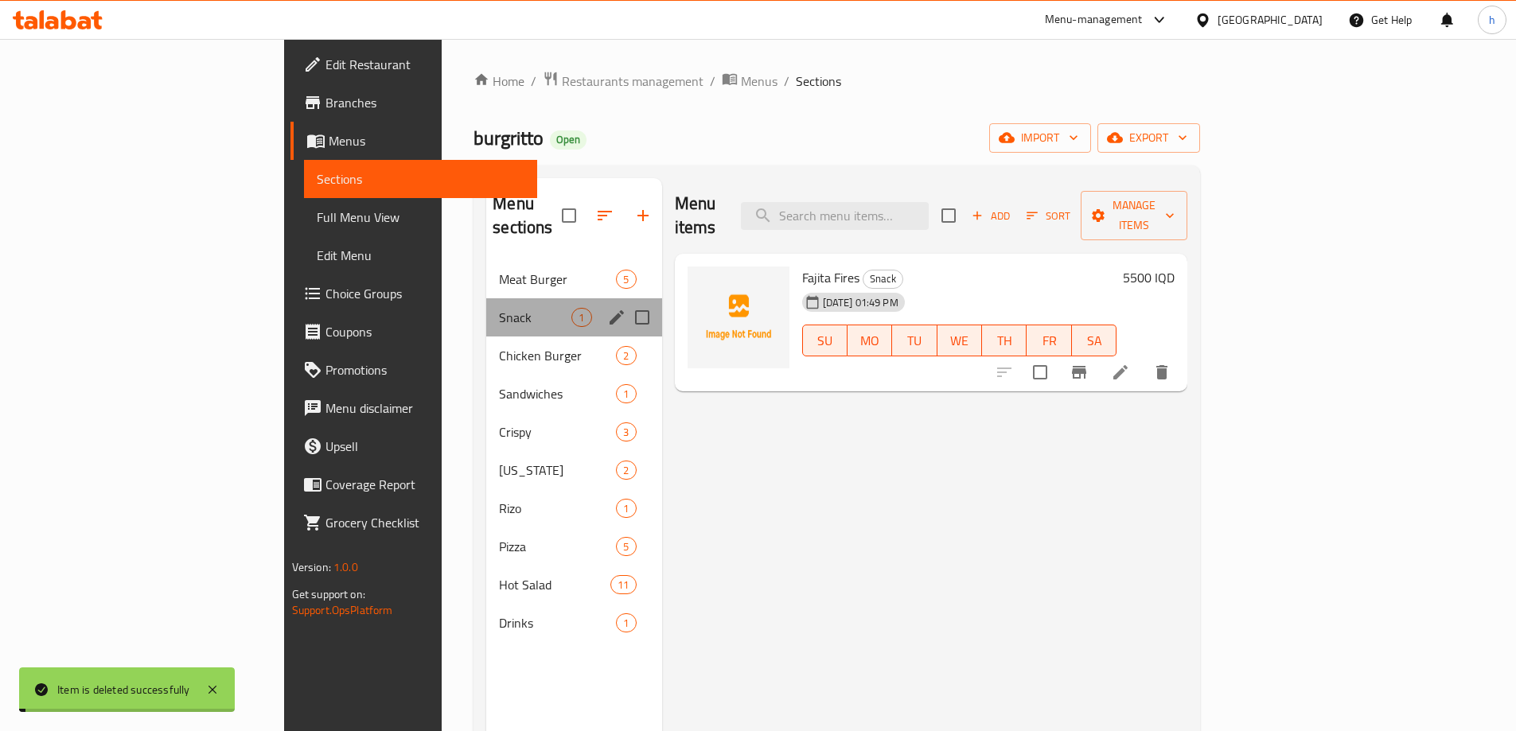
drag, startPoint x: 432, startPoint y: 294, endPoint x: 369, endPoint y: 296, distance: 63.7
click at [499, 308] on span "Snack" at bounding box center [535, 317] width 72 height 19
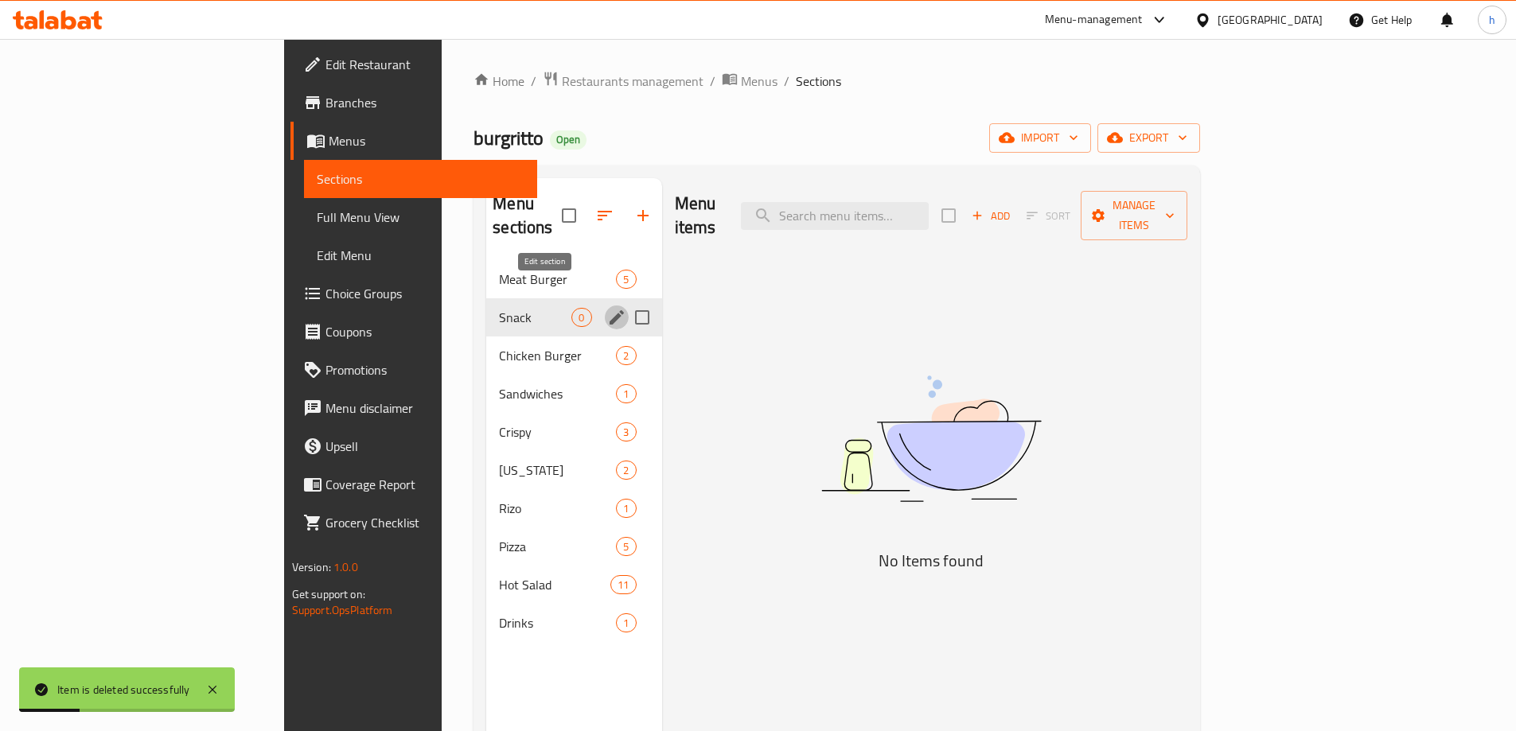
click at [605, 306] on button "edit" at bounding box center [617, 318] width 24 height 24
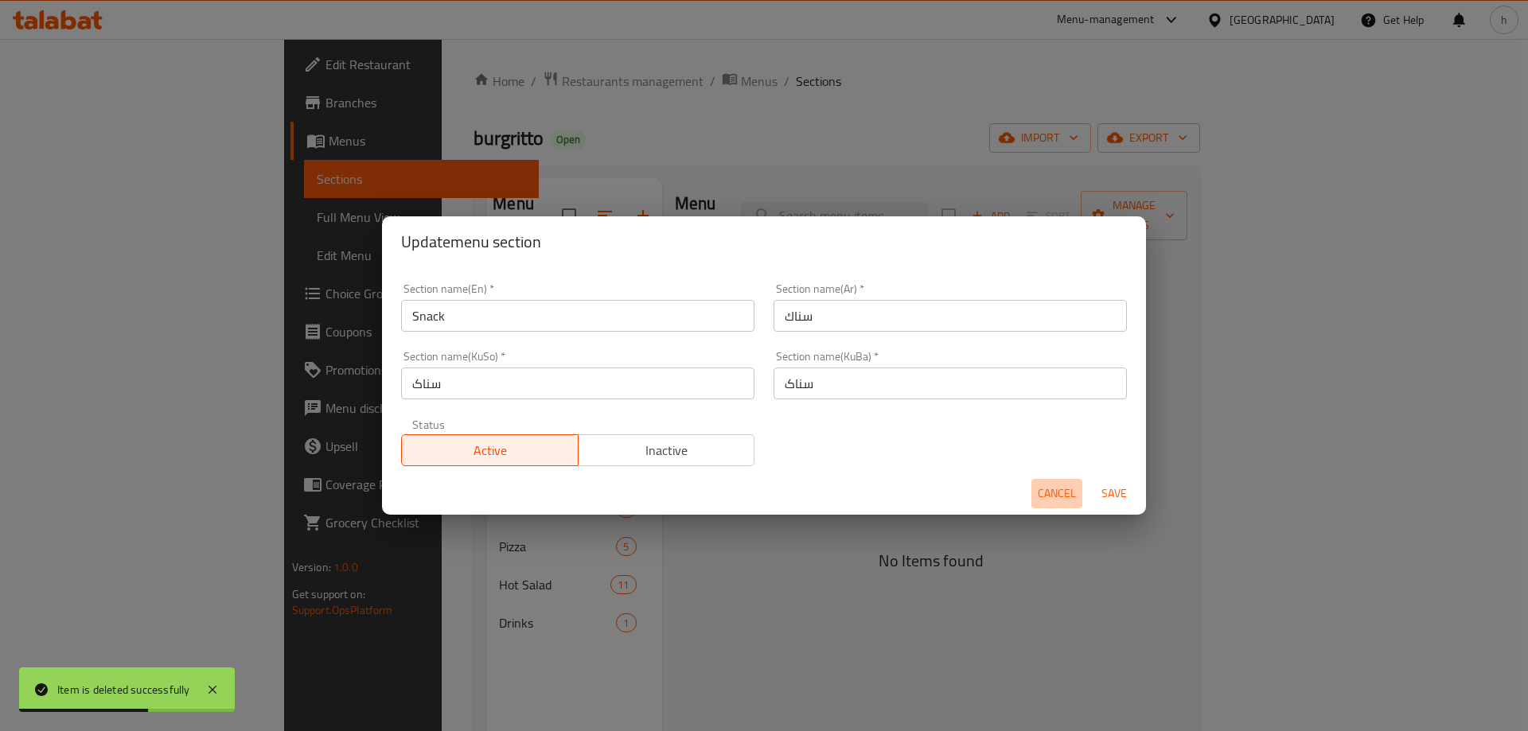
click at [1051, 488] on span "Cancel" at bounding box center [1057, 494] width 38 height 20
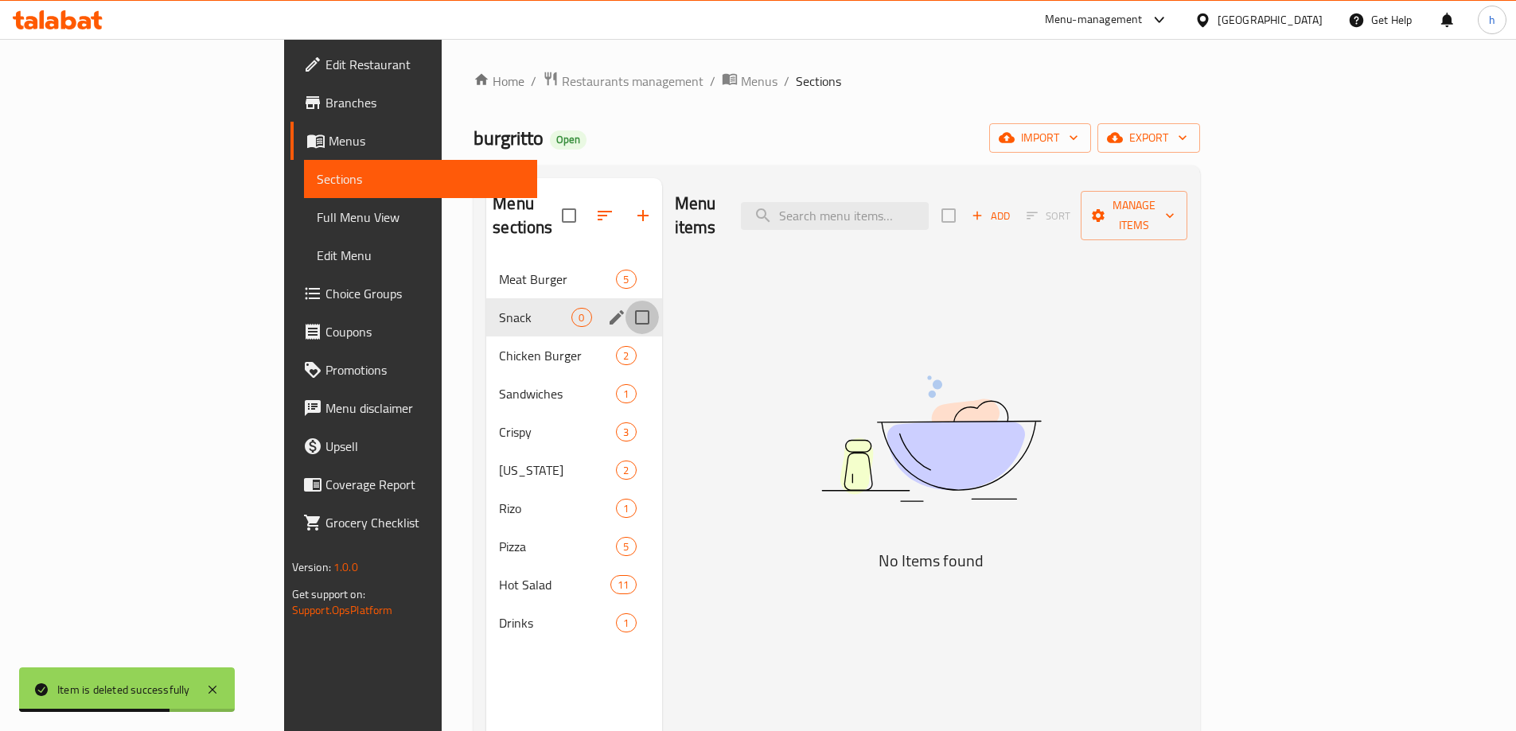
click at [626, 301] on input "Menu sections" at bounding box center [642, 317] width 33 height 33
checkbox input "true"
click at [588, 209] on icon "button" at bounding box center [595, 216] width 14 height 14
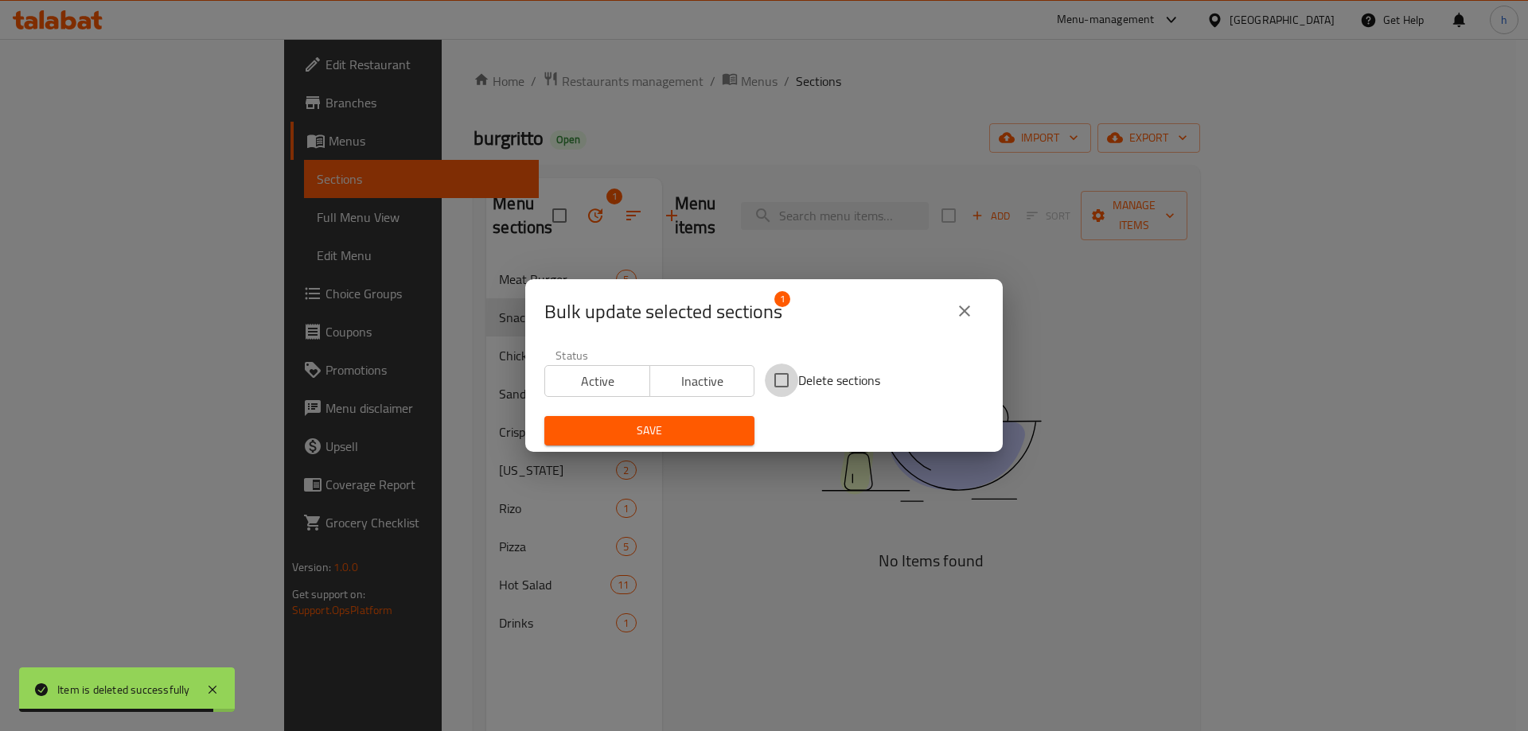
click at [775, 381] on input "Delete sections" at bounding box center [781, 380] width 33 height 33
checkbox input "true"
click at [675, 426] on span "Save" at bounding box center [649, 431] width 185 height 20
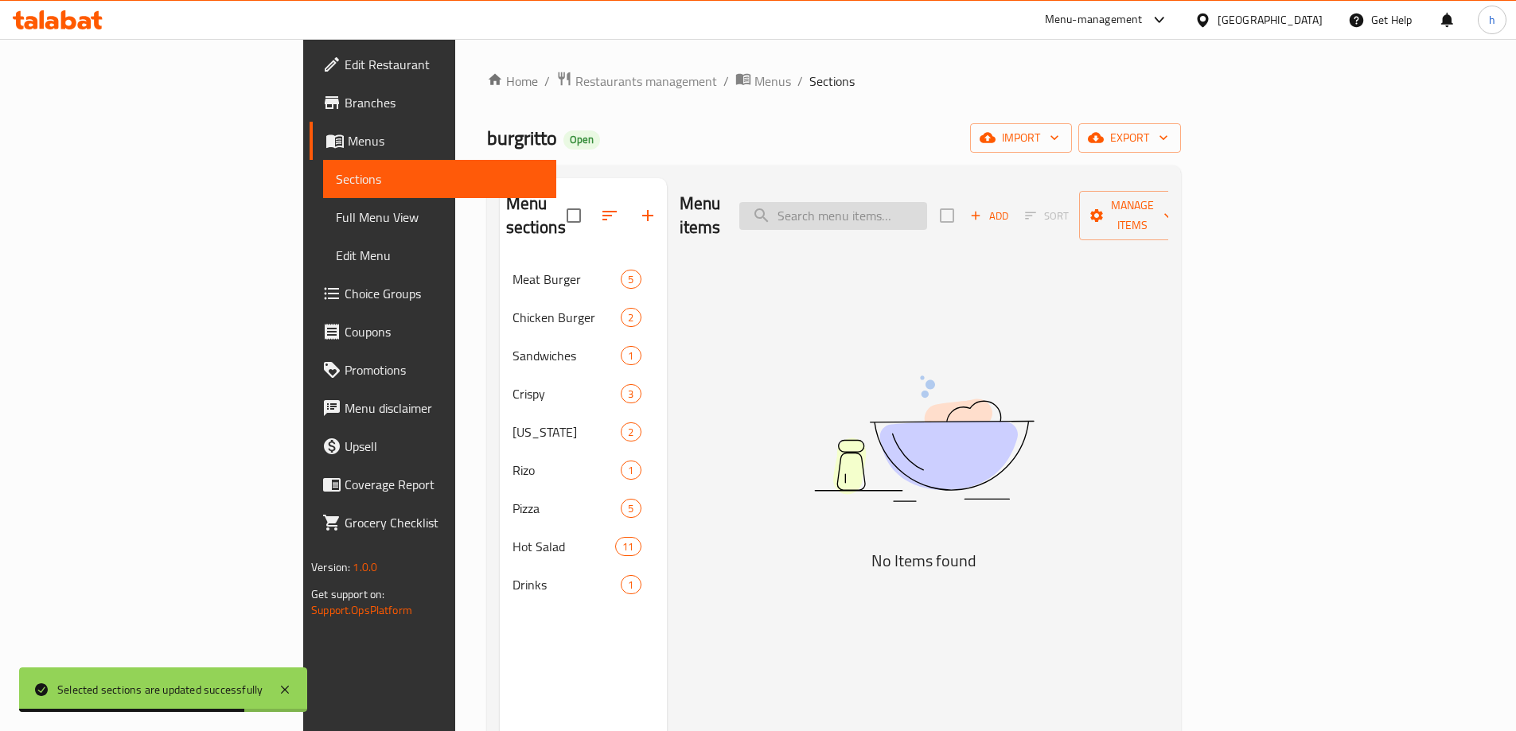
click at [927, 202] on input "search" at bounding box center [833, 216] width 188 height 28
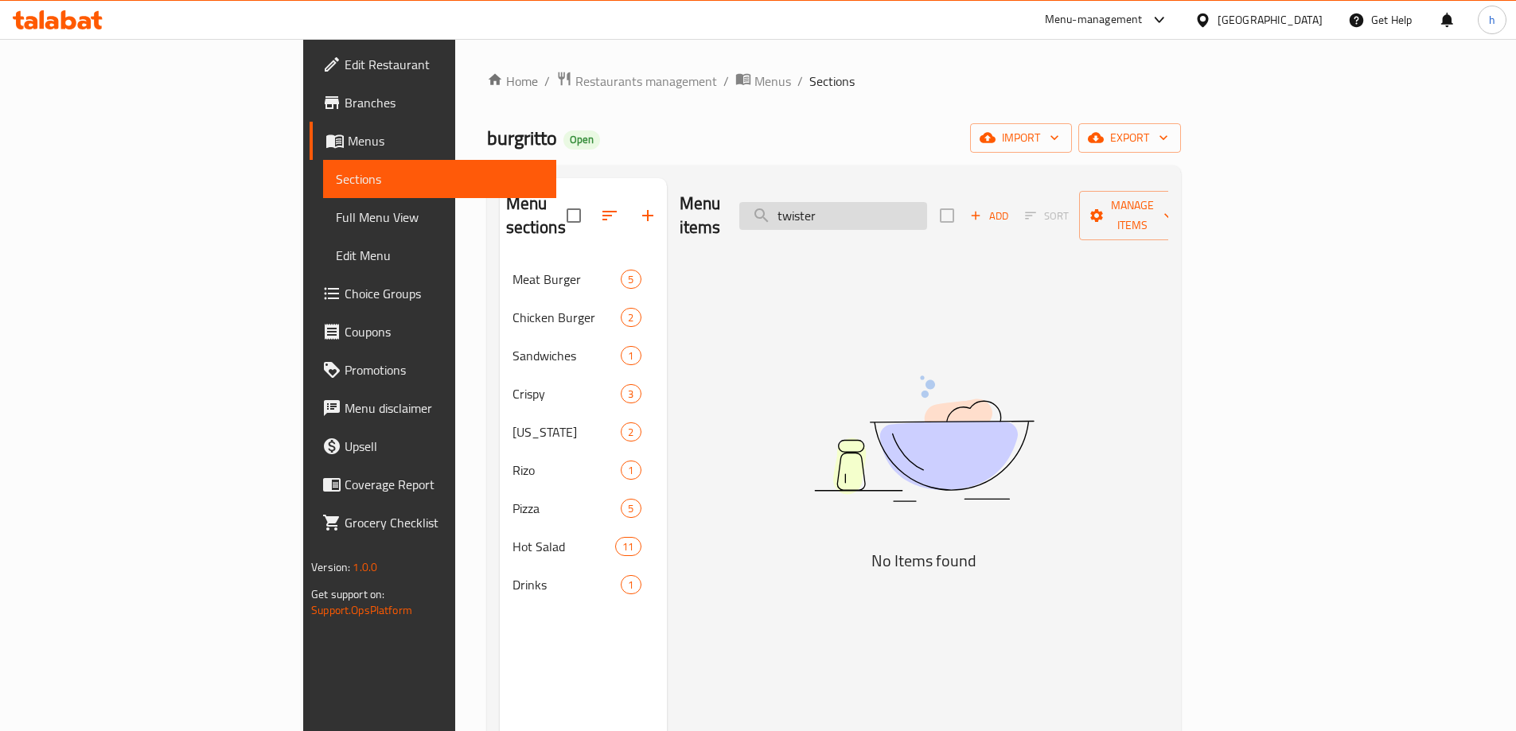
click at [927, 202] on input "twister" at bounding box center [833, 216] width 188 height 28
click at [927, 208] on input "twister" at bounding box center [833, 216] width 188 height 28
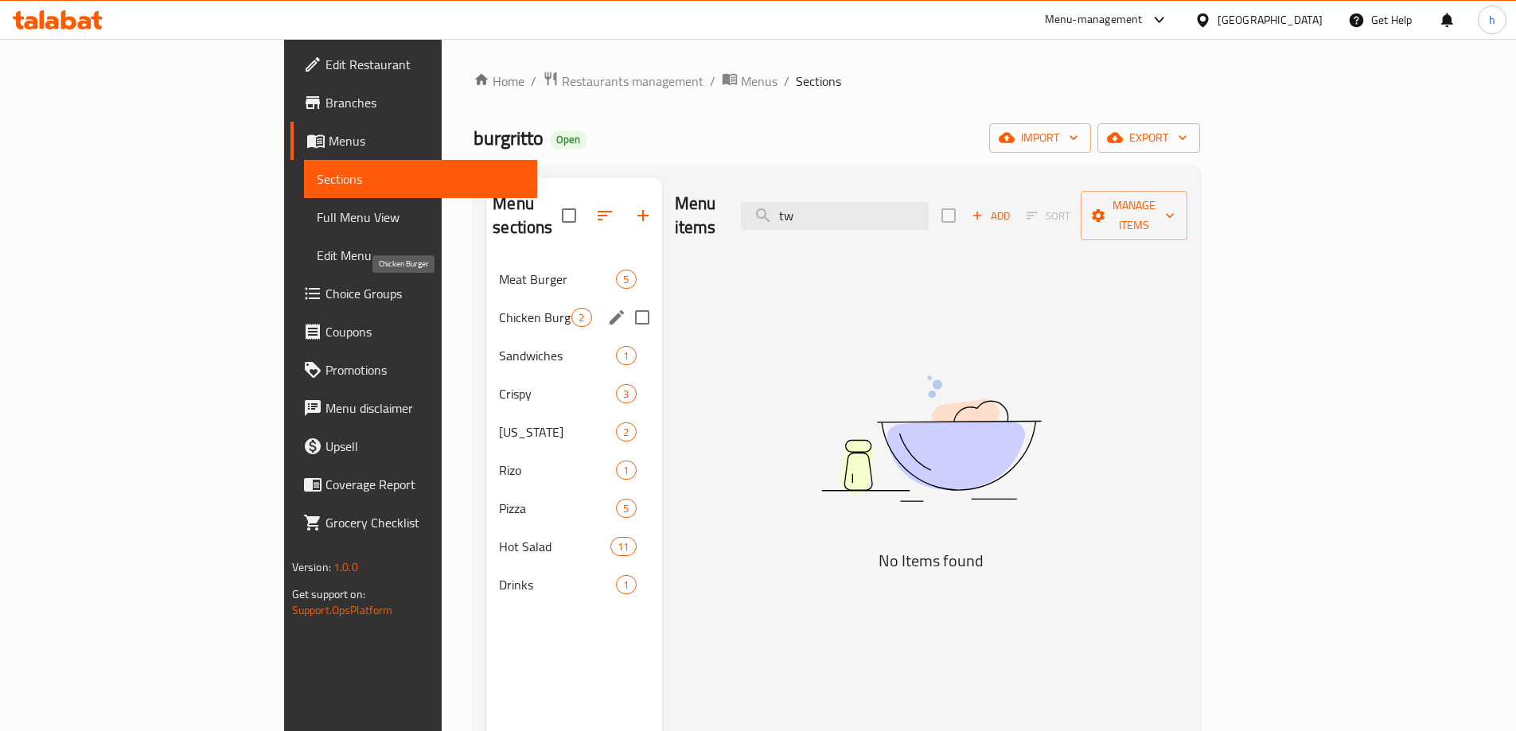
type input "tw"
click at [499, 308] on span "Chicken Burger" at bounding box center [535, 317] width 72 height 19
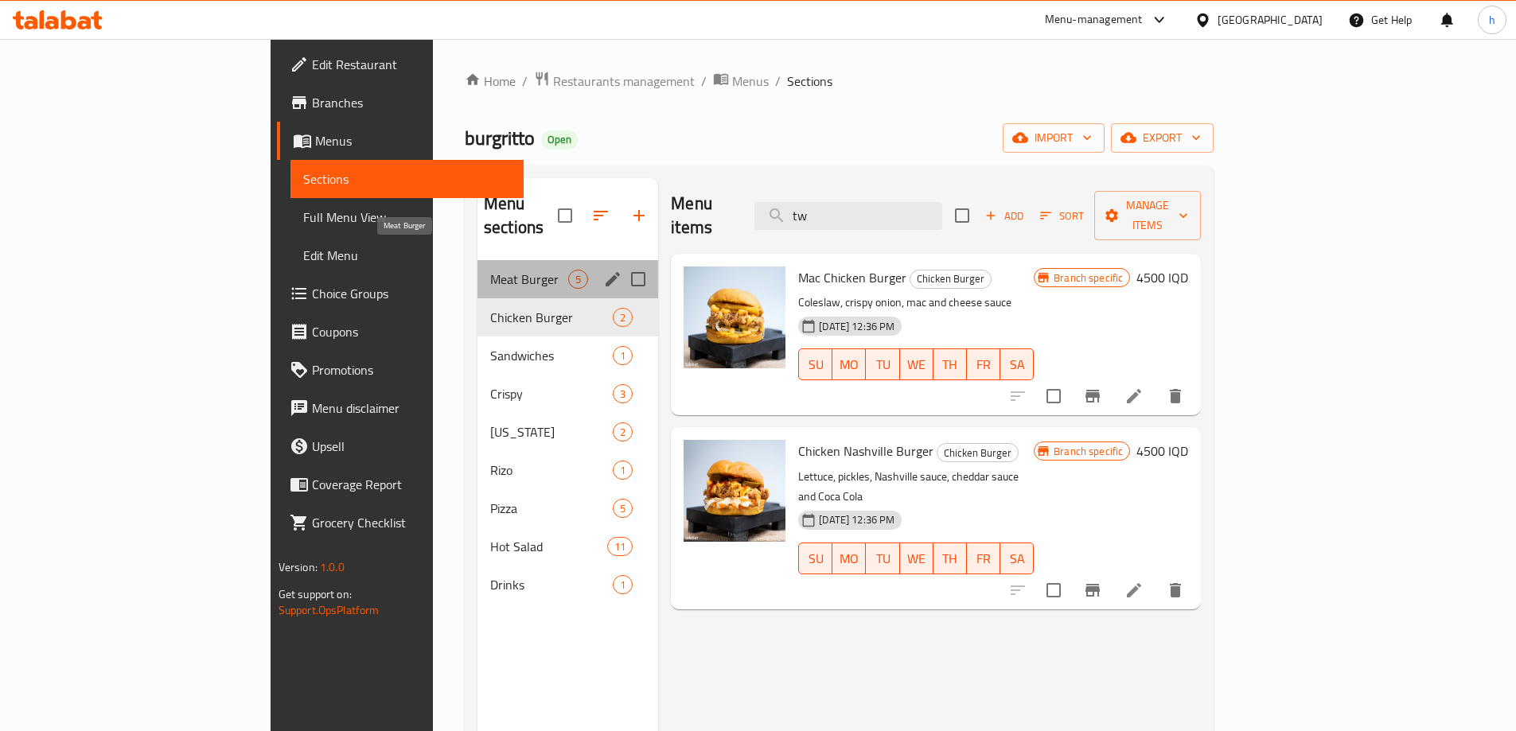
drag, startPoint x: 380, startPoint y: 252, endPoint x: 600, endPoint y: 228, distance: 221.0
click at [490, 270] on span "Meat Burger" at bounding box center [529, 279] width 78 height 19
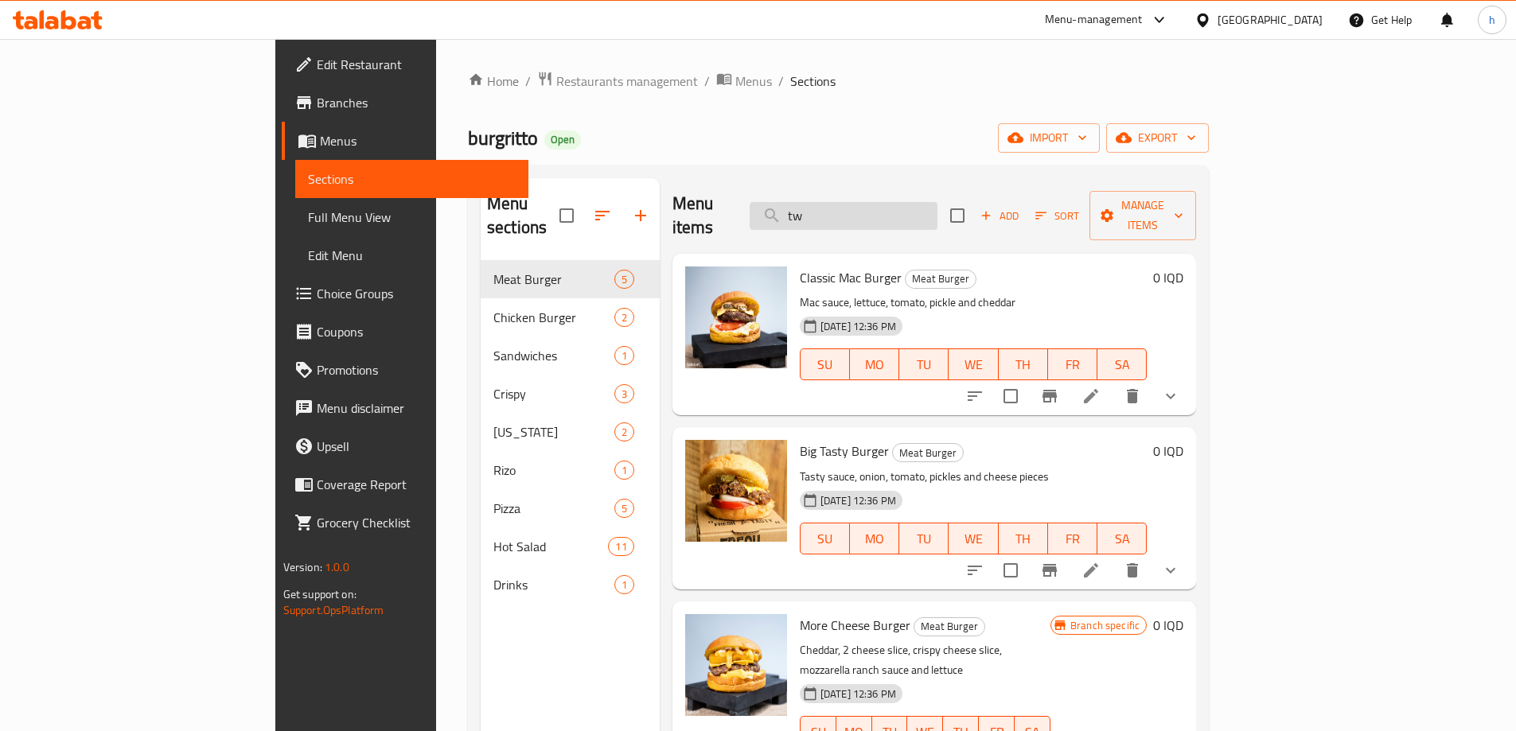
drag, startPoint x: 927, startPoint y: 198, endPoint x: 851, endPoint y: 205, distance: 76.7
click at [853, 205] on input "tw" at bounding box center [844, 216] width 188 height 28
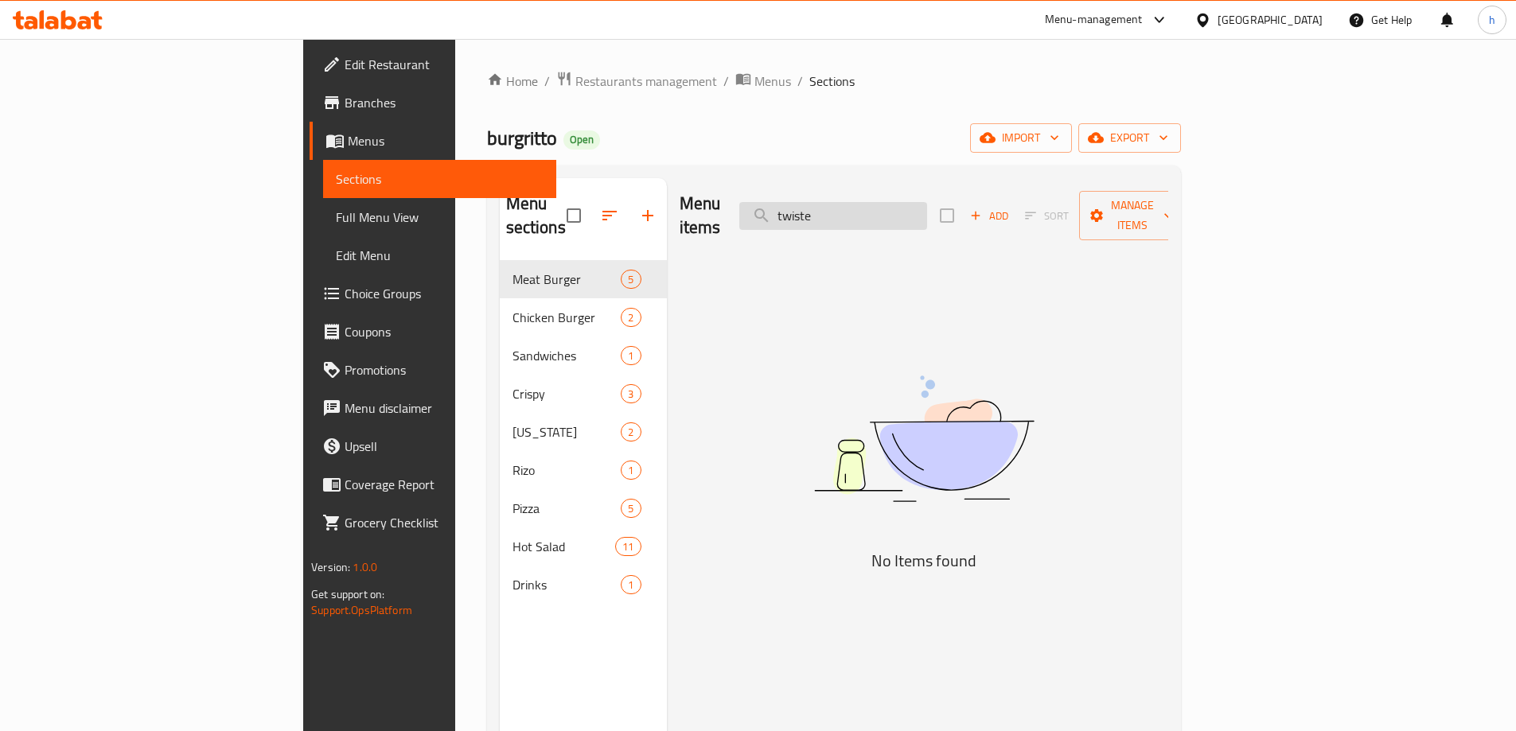
type input "twister"
drag, startPoint x: 929, startPoint y: 214, endPoint x: 564, endPoint y: 216, distance: 364.5
click at [544, 213] on div "Menu sections Meat Burger 5 Chicken Burger 2 Sandwiches 1 Crispy 3 Kentucky 2 R…" at bounding box center [834, 543] width 669 height 731
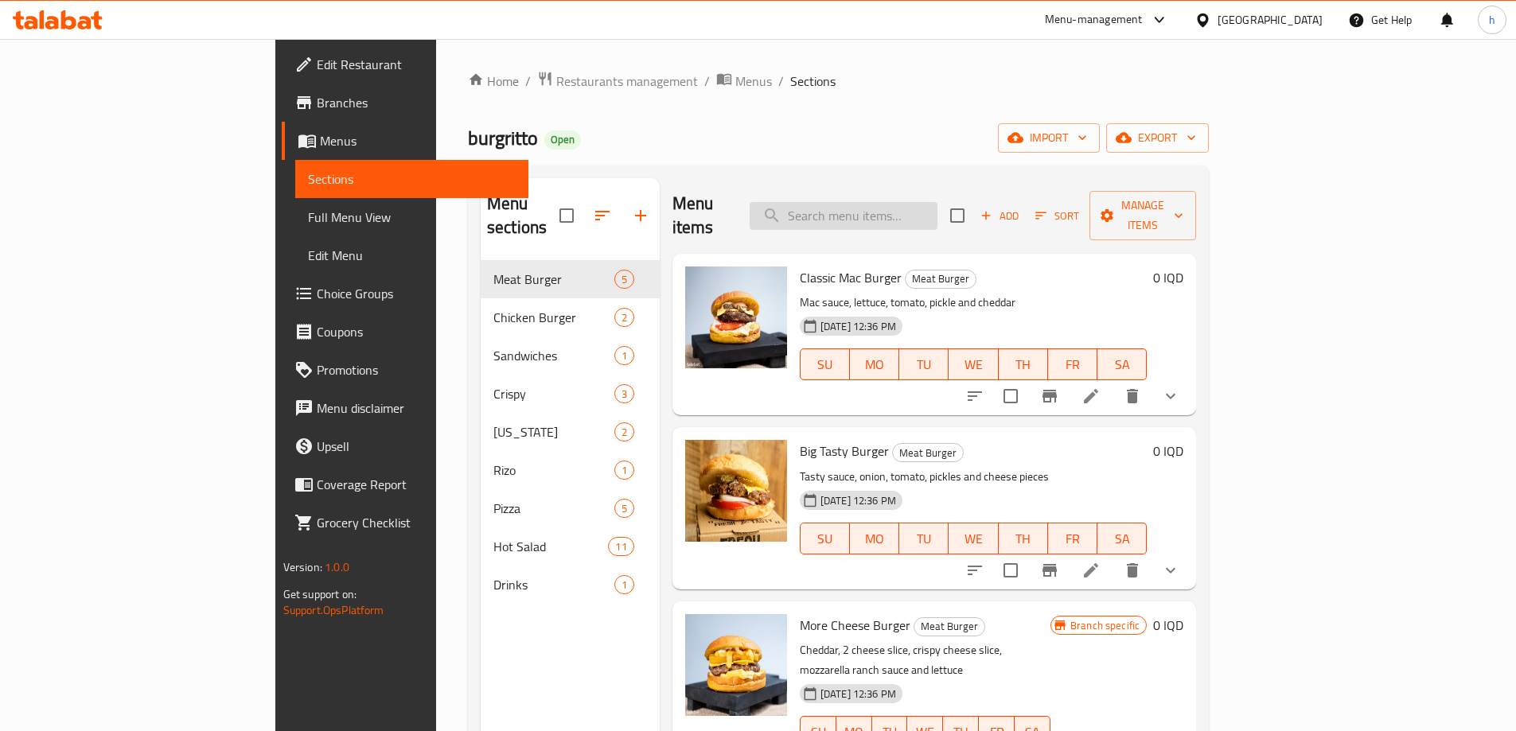
paste input "فاهيتا"
type input "فاهيتا"
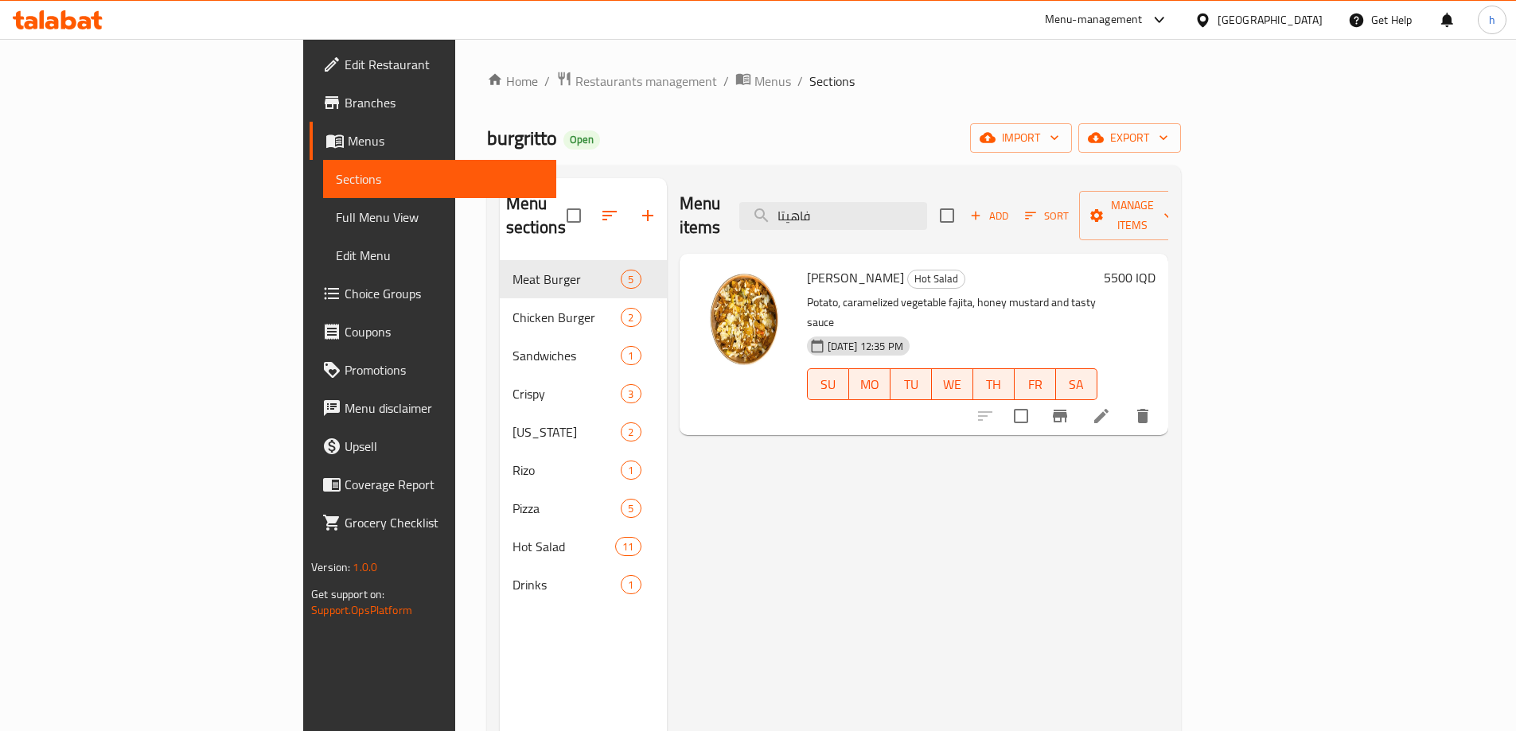
drag, startPoint x: 950, startPoint y: 209, endPoint x: 879, endPoint y: 222, distance: 72.1
click at [879, 222] on div "Menu items فاهيتا Add Sort Manage items" at bounding box center [924, 216] width 489 height 76
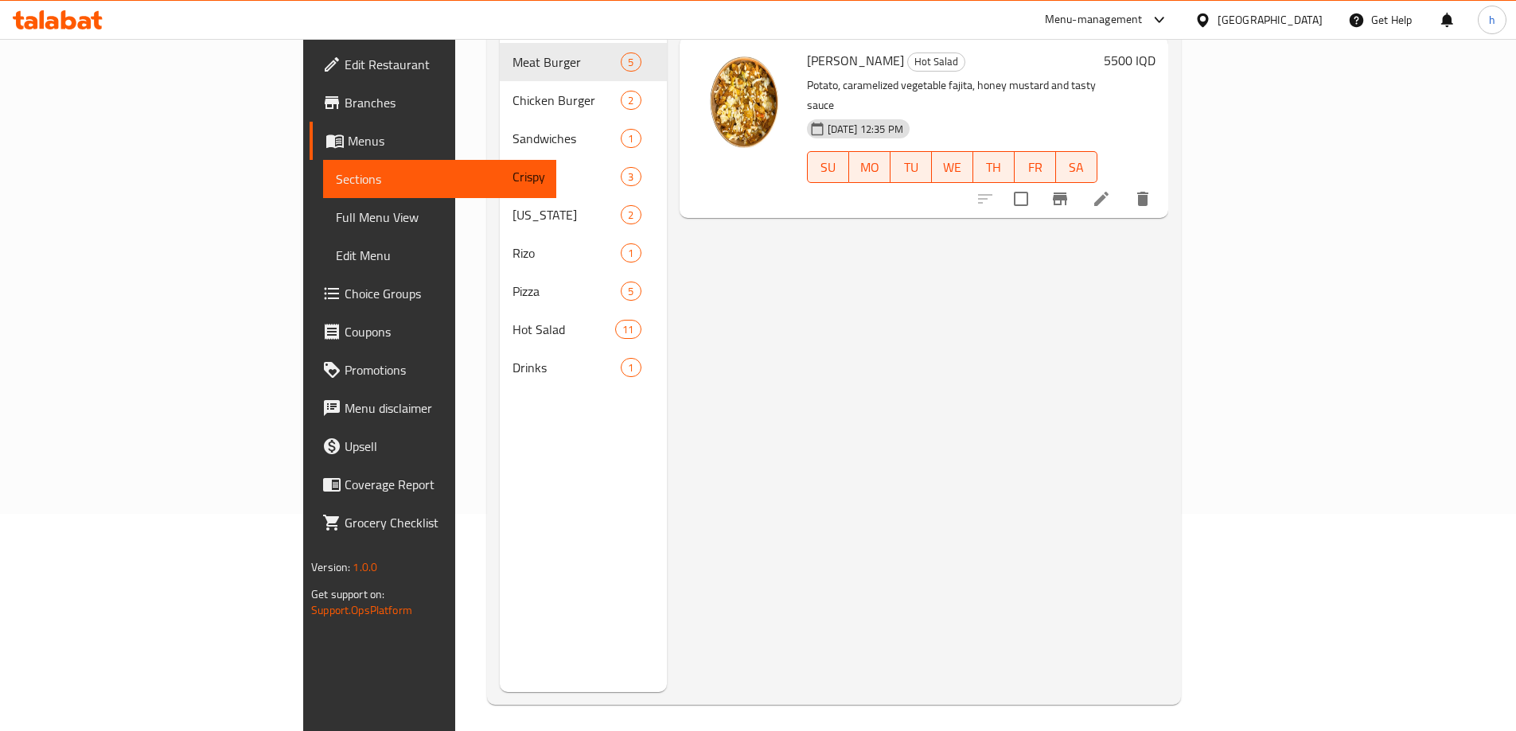
scroll to position [223, 0]
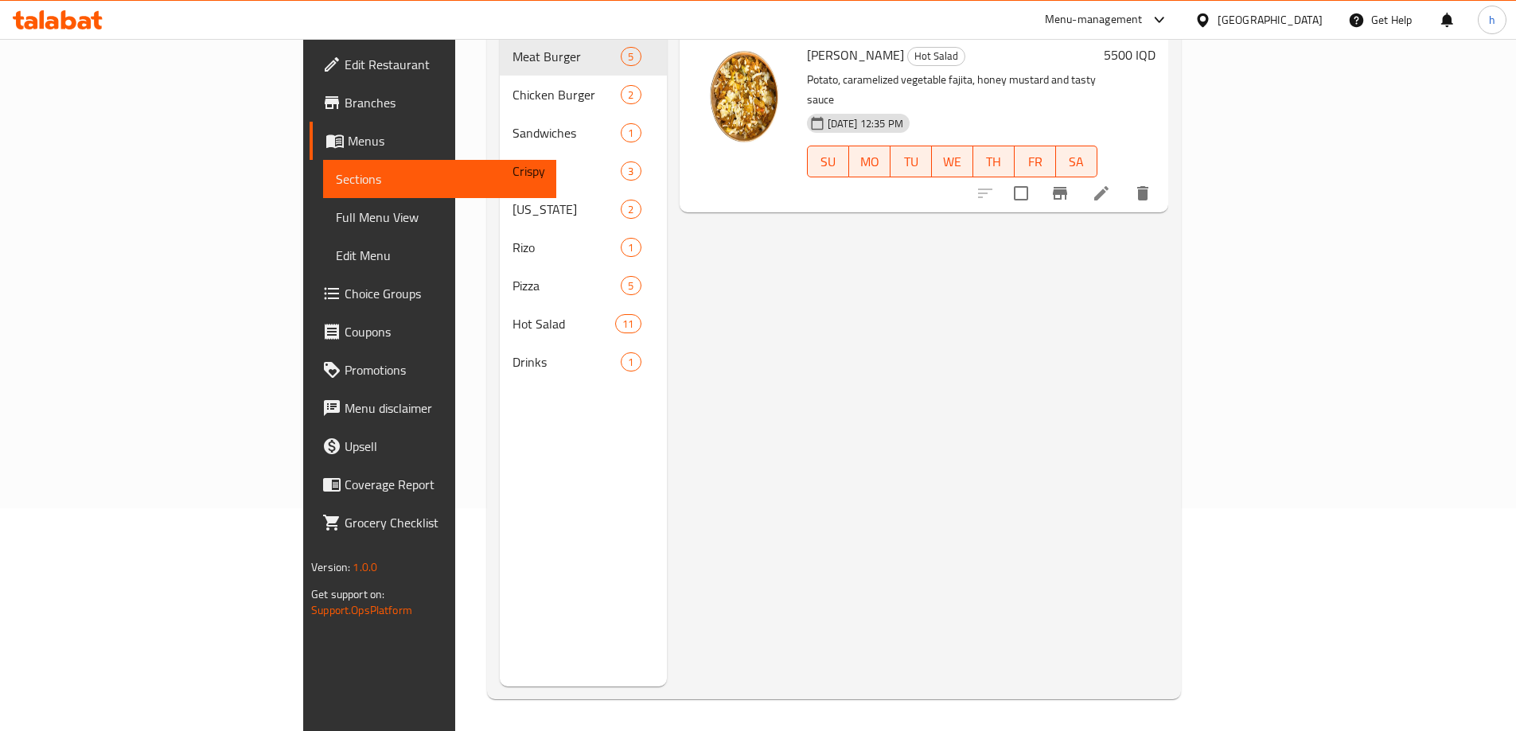
type input "fajita"
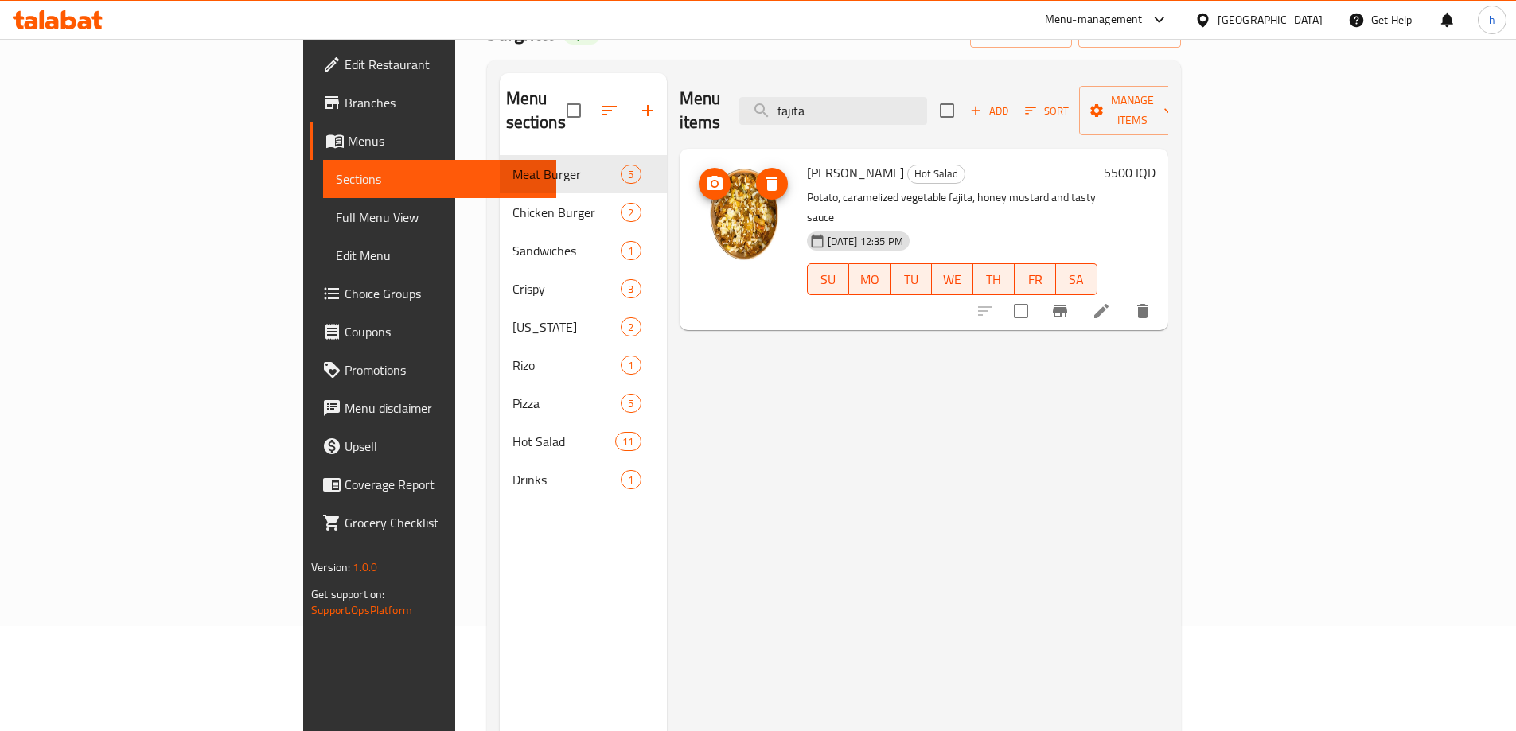
scroll to position [90, 0]
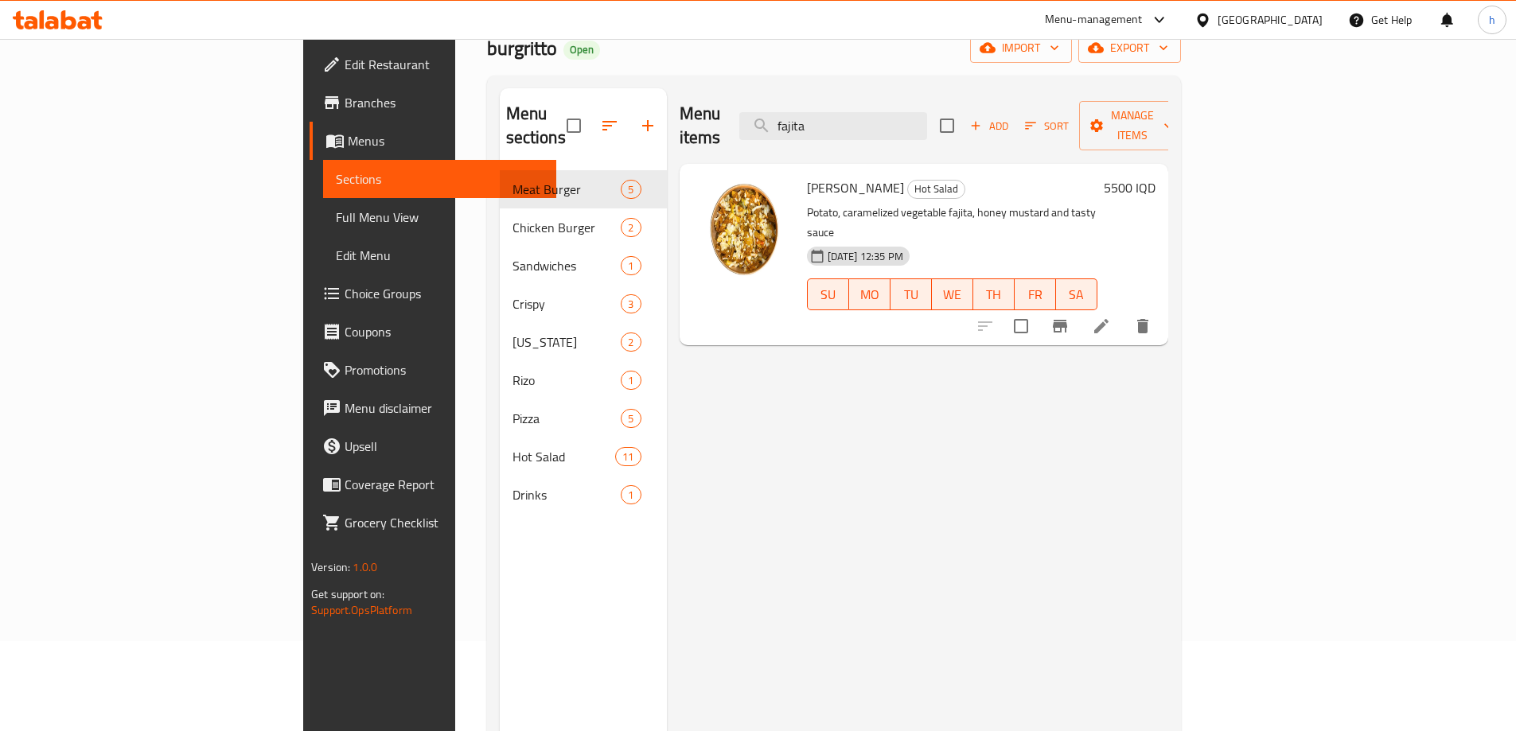
drag, startPoint x: 941, startPoint y: 115, endPoint x: 821, endPoint y: 119, distance: 120.2
click at [818, 119] on div "Menu items fajita Add Sort Manage items" at bounding box center [924, 126] width 489 height 76
click at [927, 119] on input "fajita" at bounding box center [833, 126] width 188 height 28
drag, startPoint x: 941, startPoint y: 119, endPoint x: 840, endPoint y: 123, distance: 100.4
click at [840, 123] on div "Menu items fajita Add Sort Manage items" at bounding box center [924, 126] width 489 height 76
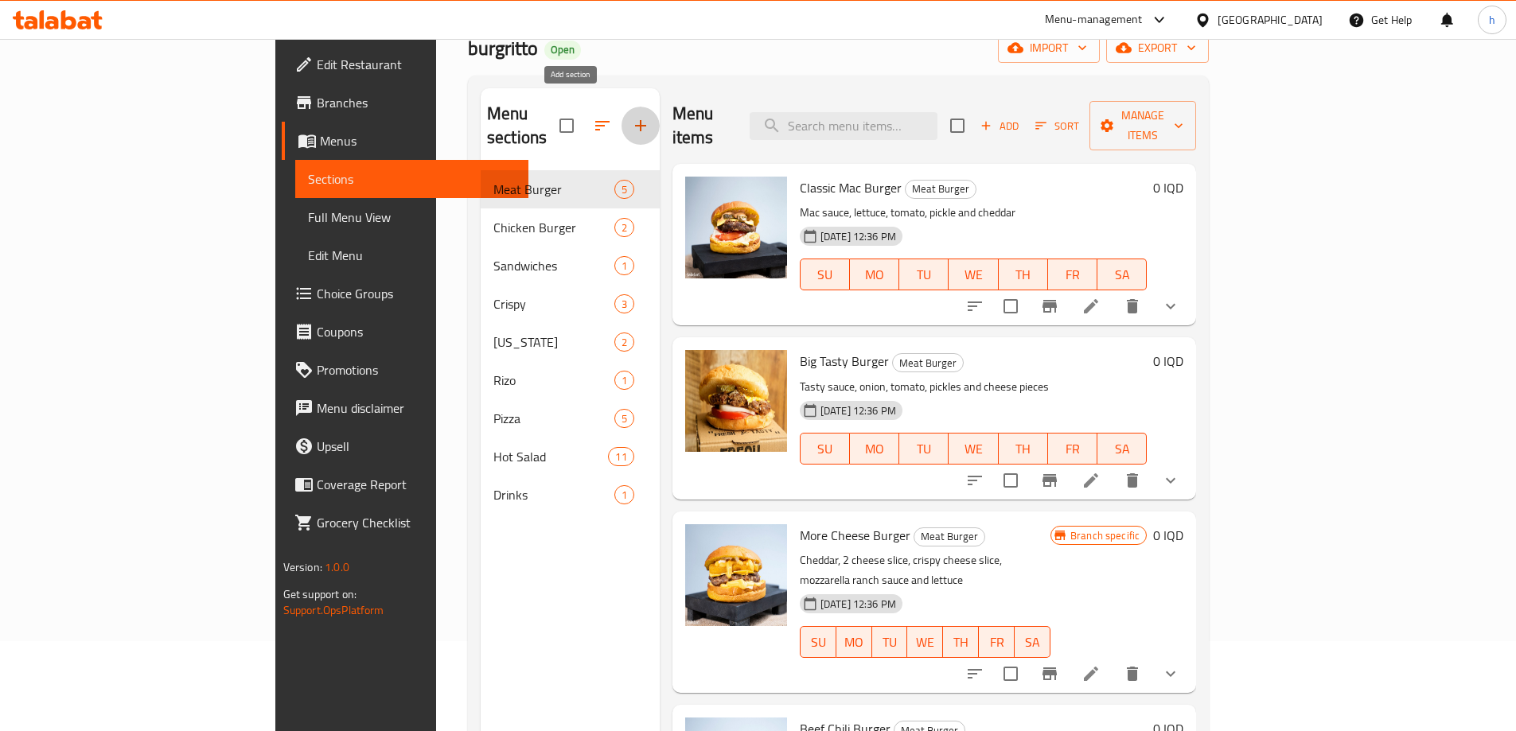
click at [631, 116] on icon "button" at bounding box center [640, 125] width 19 height 19
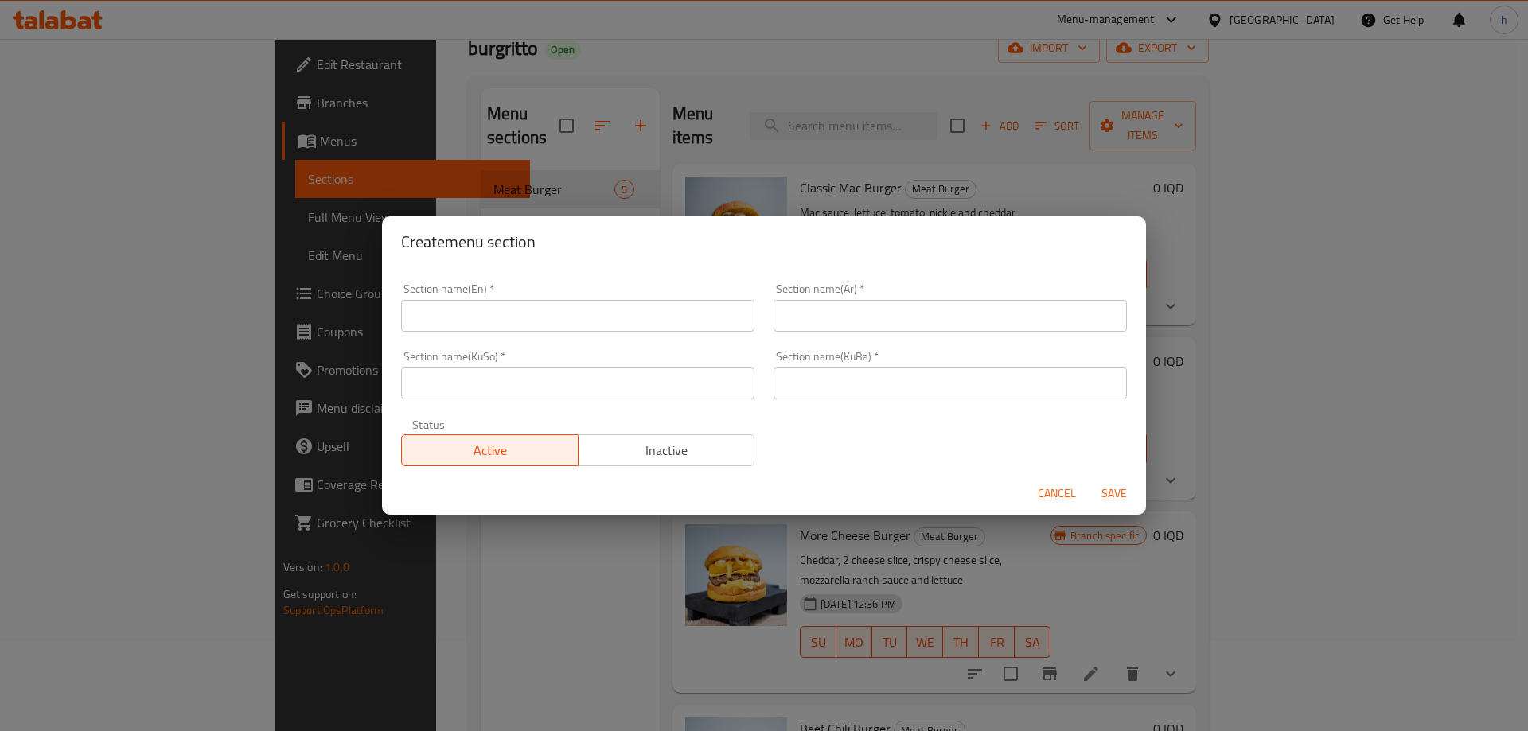
click at [831, 312] on input "text" at bounding box center [950, 316] width 353 height 32
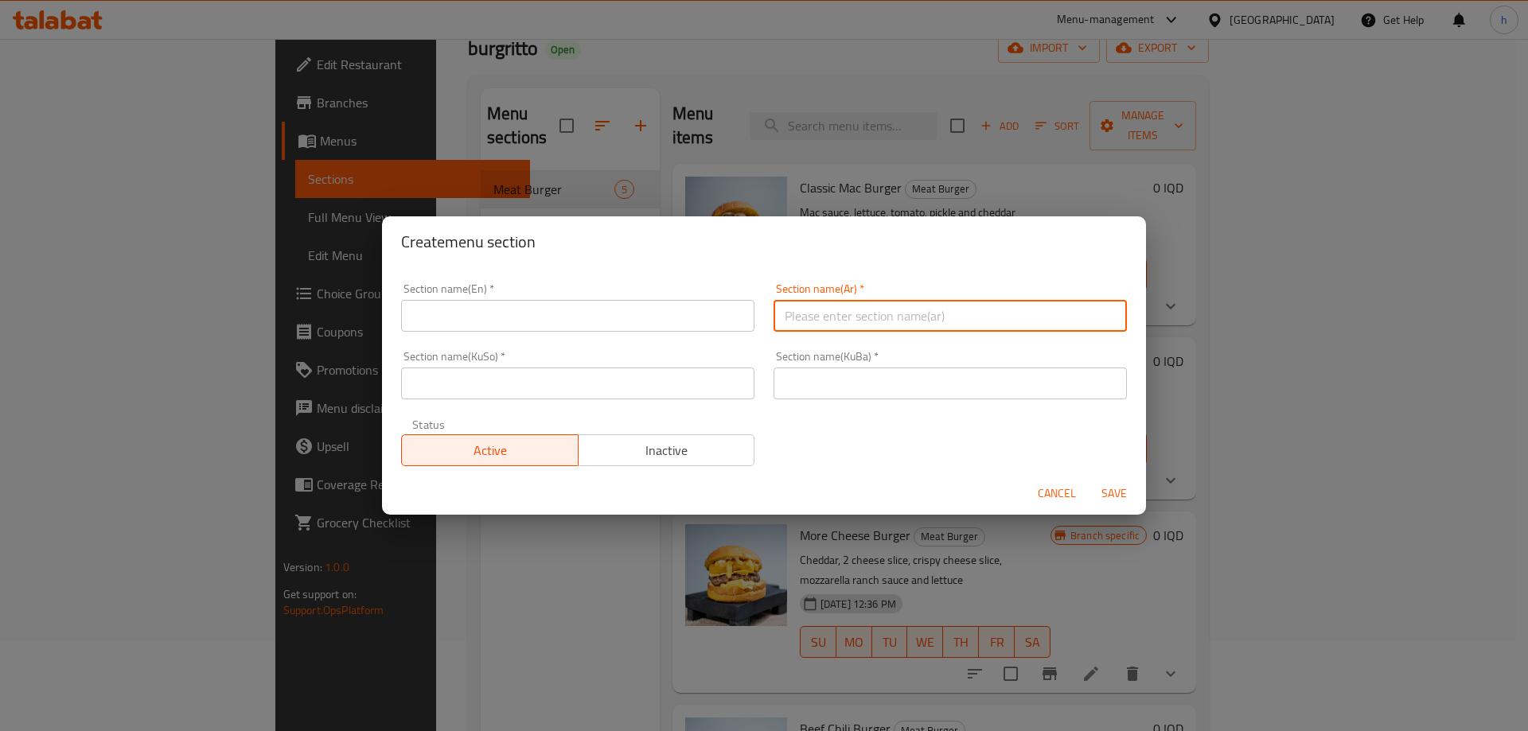
paste input "تورتلا سندويج"
click at [792, 321] on input "تورتلا سندويج" at bounding box center [950, 316] width 353 height 32
click at [785, 315] on input "تورتلا سندوتيج" at bounding box center [950, 316] width 353 height 32
type input "تورتلا سندوتيش"
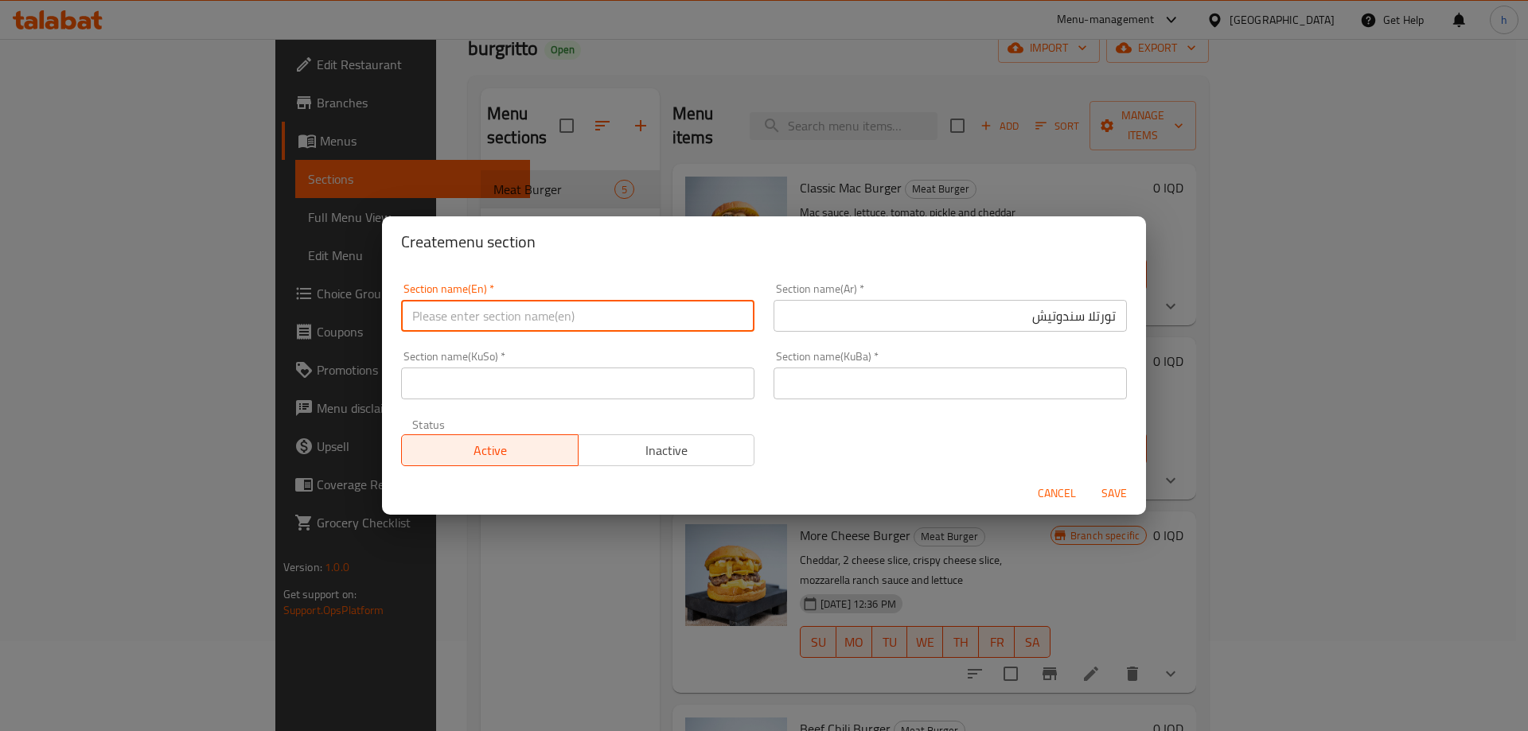
click at [619, 325] on input "text" at bounding box center [577, 316] width 353 height 32
click at [621, 324] on input "text" at bounding box center [577, 316] width 353 height 32
click at [654, 326] on input "text" at bounding box center [577, 316] width 353 height 32
click at [509, 320] on input "Tortilla Sandwich" at bounding box center [577, 316] width 353 height 32
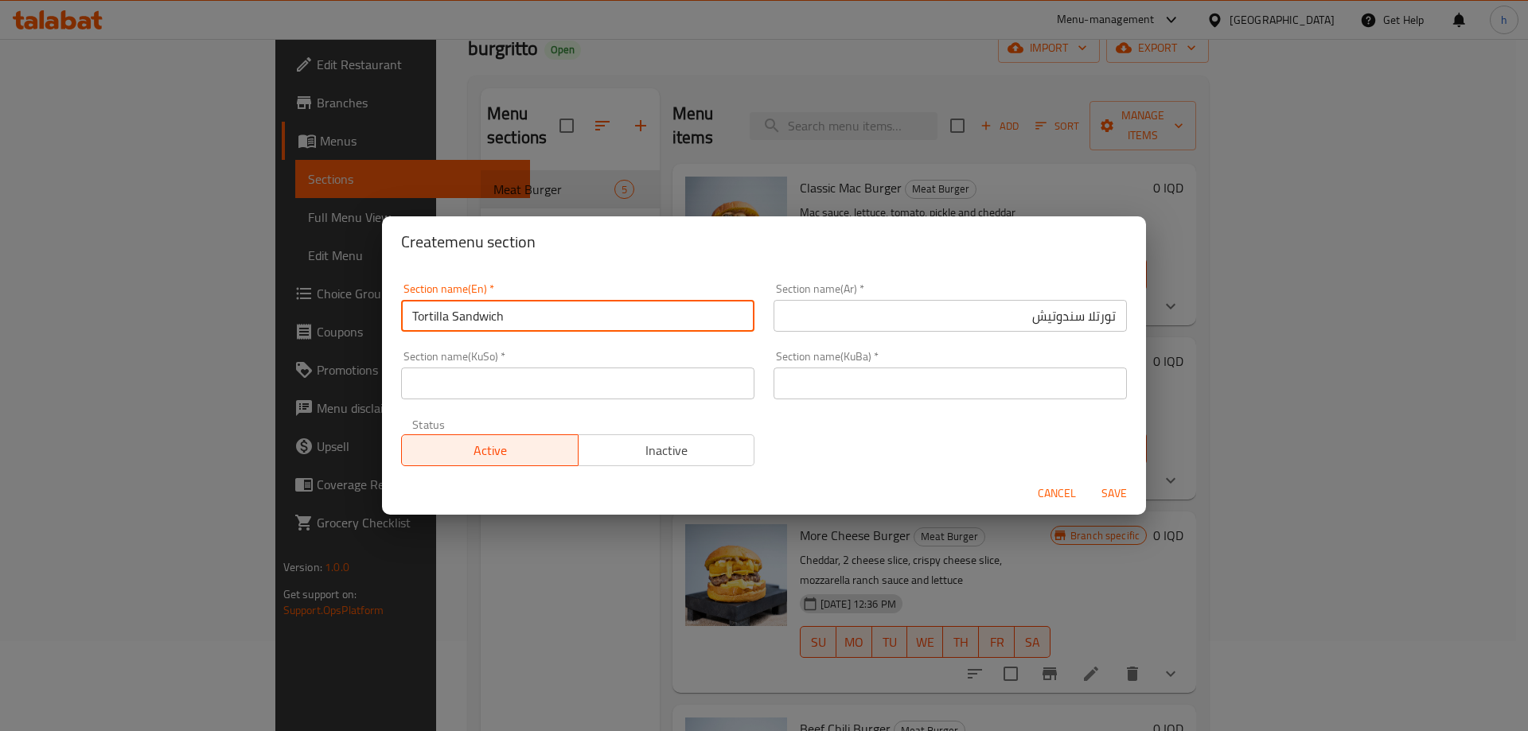
type input "Tortilla Sandwich"
click at [701, 383] on input "text" at bounding box center [577, 384] width 353 height 32
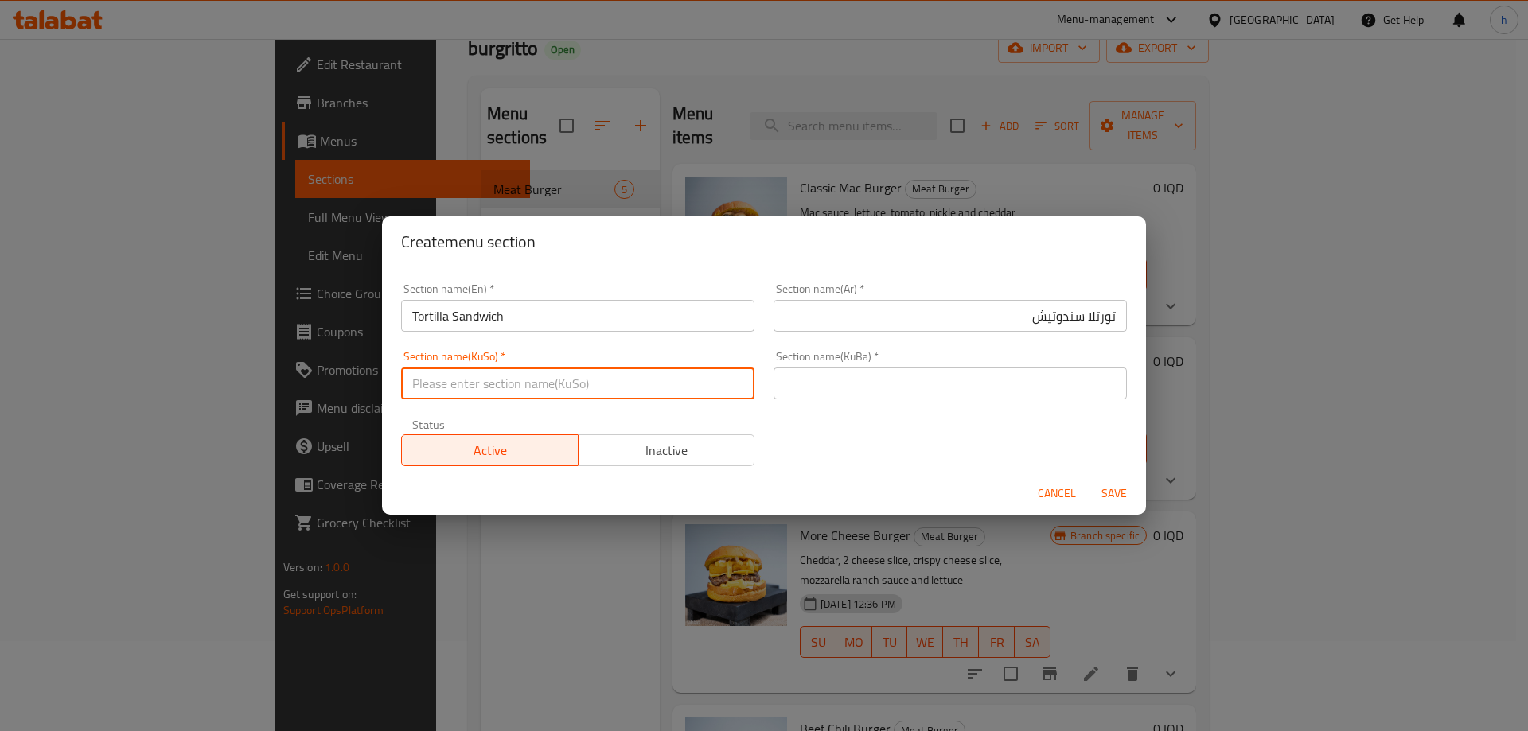
click at [700, 384] on input "text" at bounding box center [577, 384] width 353 height 32
drag, startPoint x: 704, startPoint y: 384, endPoint x: 329, endPoint y: 405, distance: 375.5
click at [314, 410] on div "Create menu section Section name(En)   * Tortilla Sandwich Section name(En) * S…" at bounding box center [764, 365] width 1528 height 731
type input "تۆرتێلا سەندویچ"
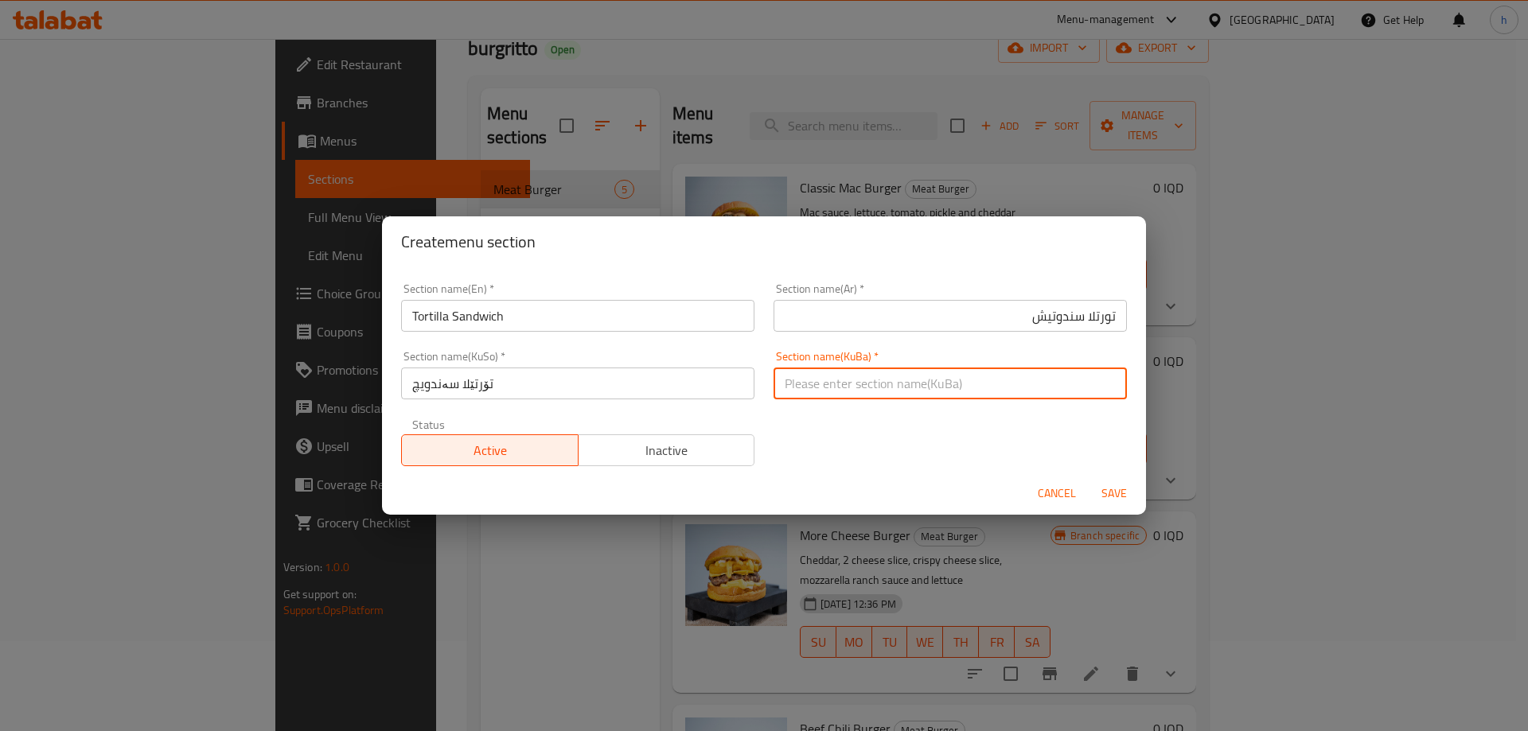
click at [911, 390] on input "text" at bounding box center [950, 384] width 353 height 32
paste input "تۆرتێلا سەندویچ"
type input "تۆرتێلا سەندویچ"
click at [1125, 495] on span "Save" at bounding box center [1114, 494] width 38 height 20
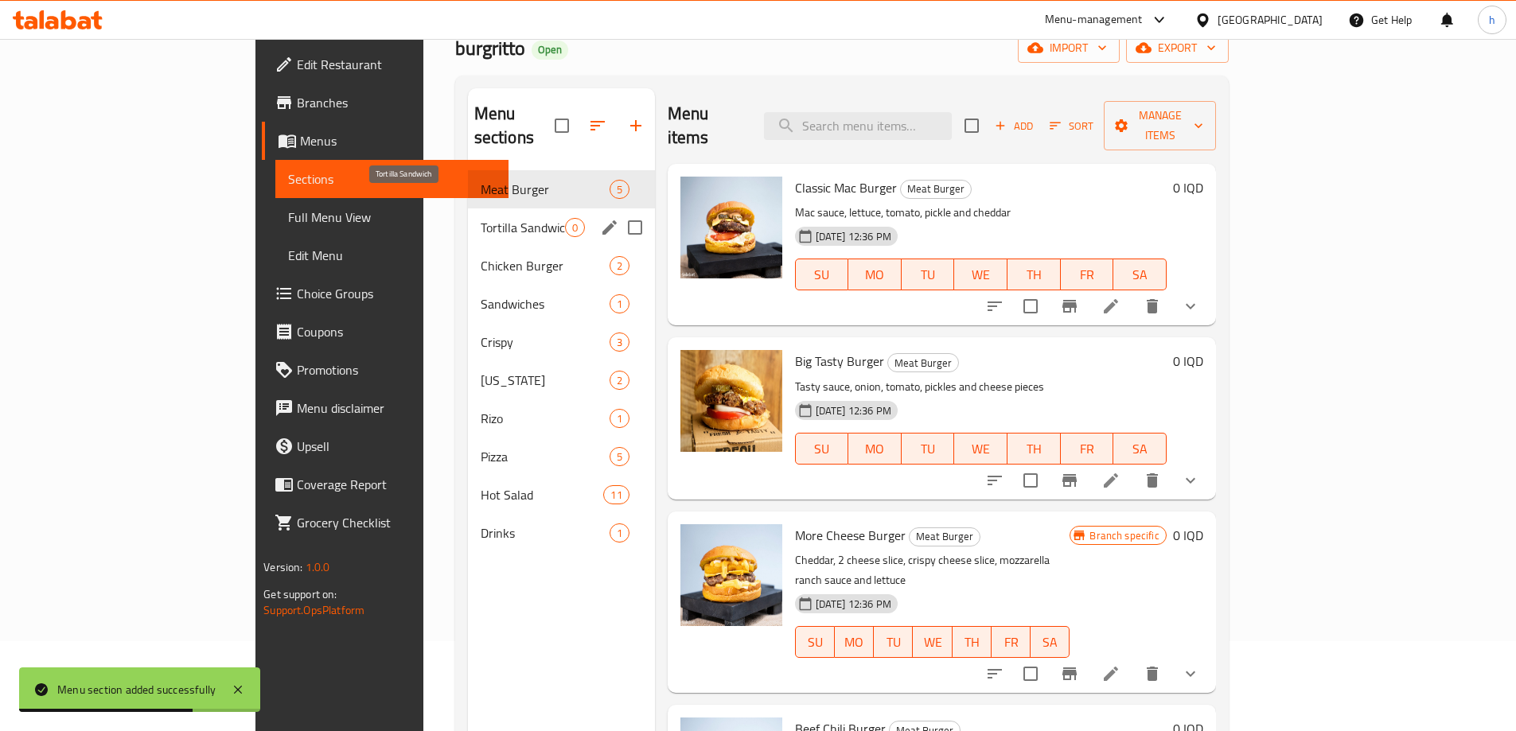
click at [481, 218] on span "Tortilla Sandwich" at bounding box center [523, 227] width 84 height 19
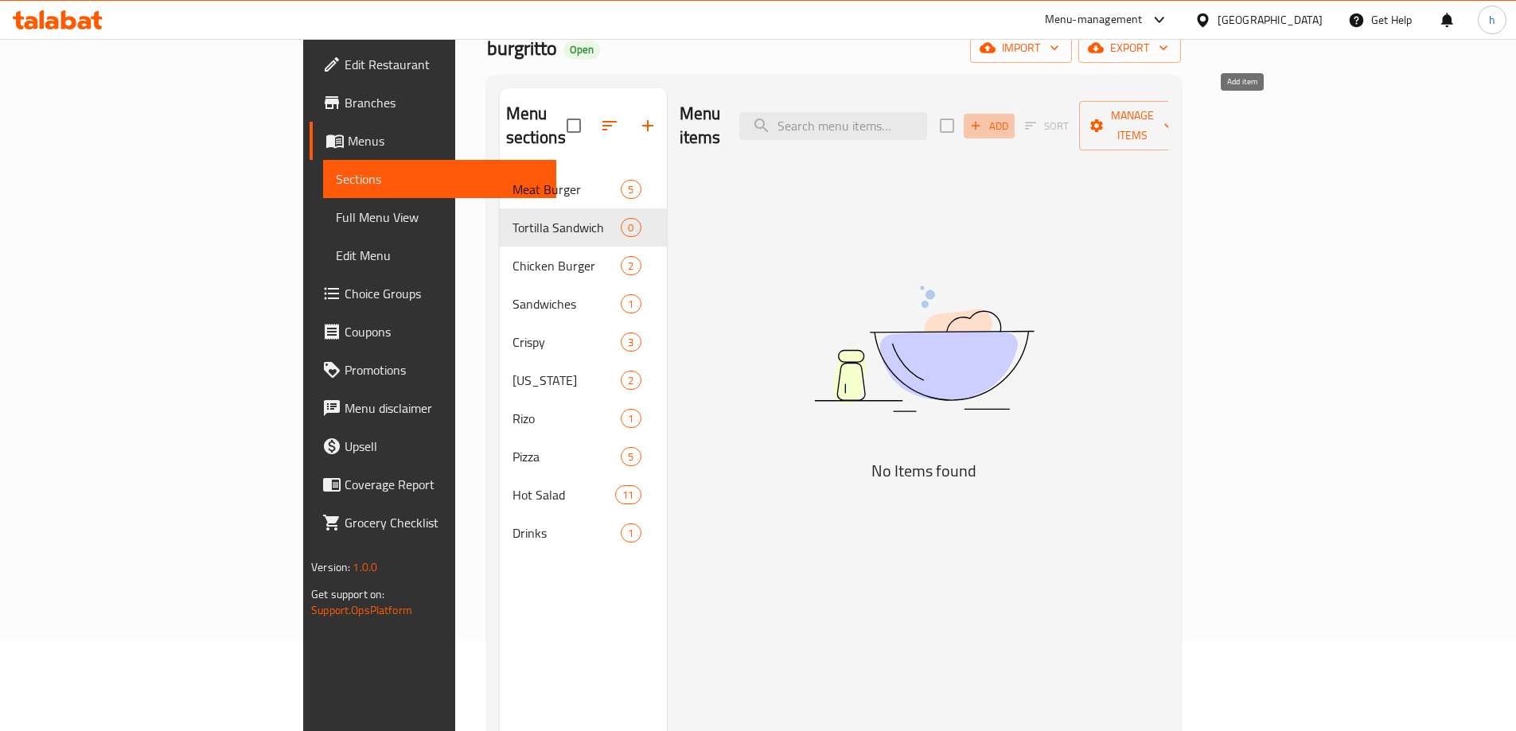
click at [1011, 117] on span "Add" at bounding box center [989, 126] width 43 height 18
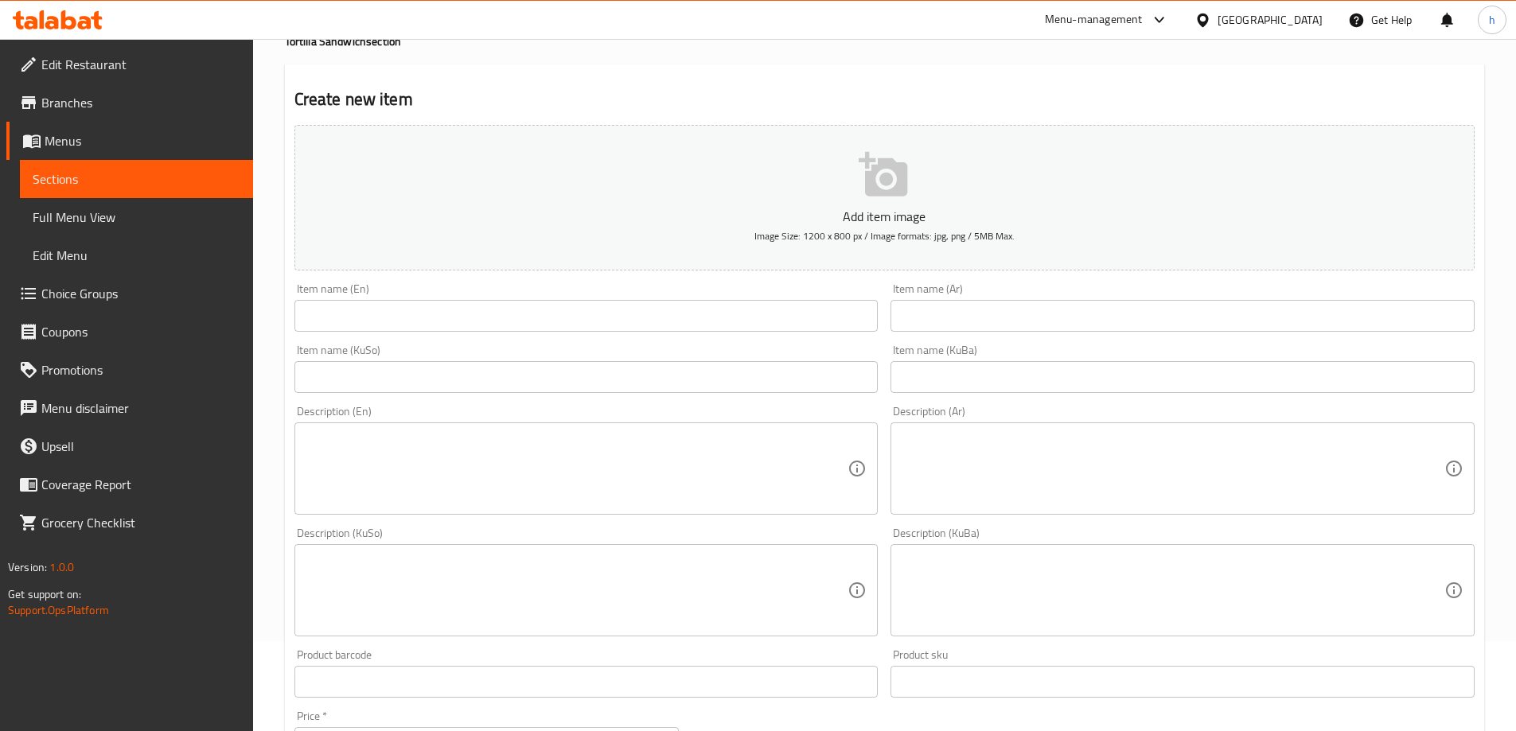
click at [739, 272] on div "Add item image Image Size: 1200 x 800 px / Image formats: jpg, png / 5MB Max." at bounding box center [884, 198] width 1193 height 158
click at [714, 293] on div "Item name (En) Item name (En)" at bounding box center [586, 307] width 584 height 49
click at [981, 324] on input "text" at bounding box center [1183, 316] width 584 height 32
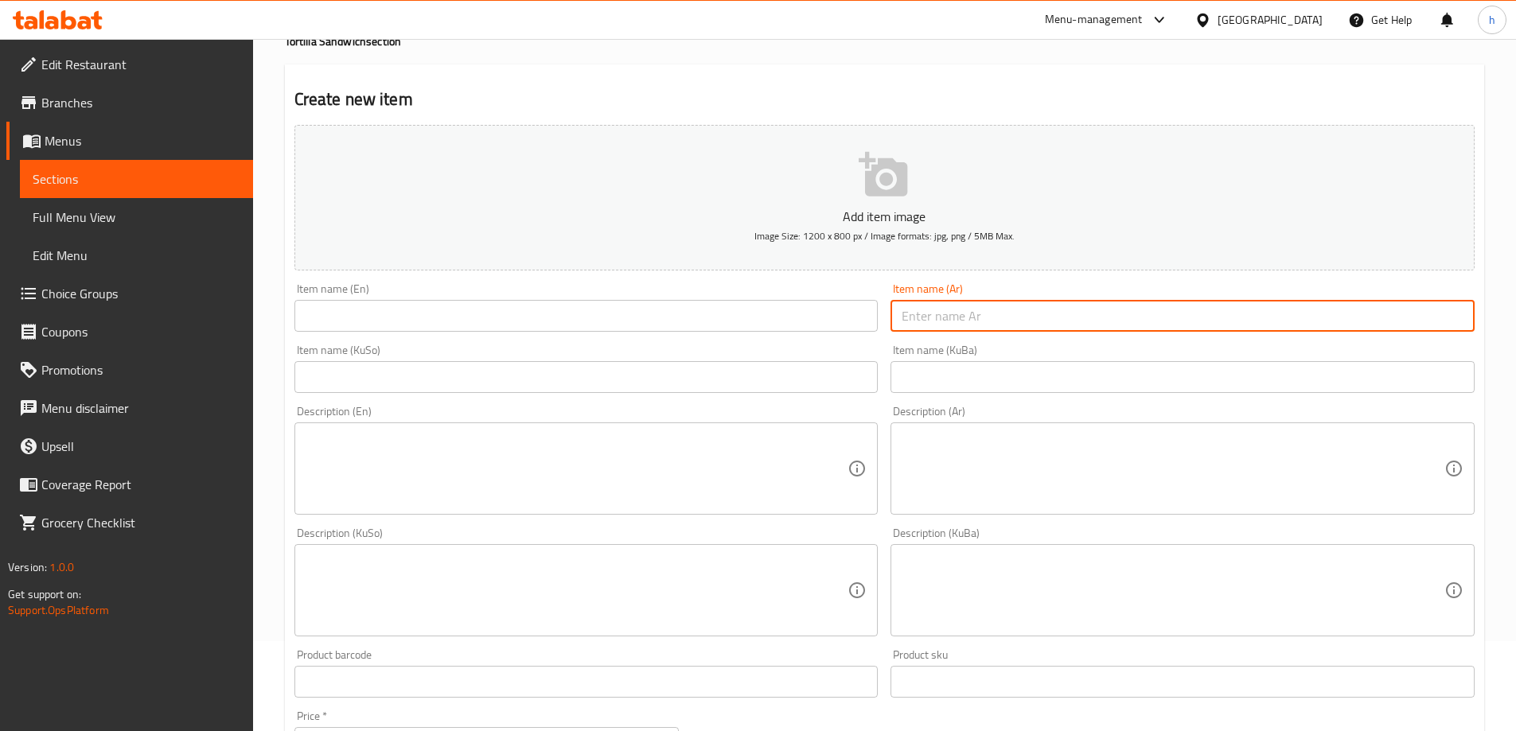
paste input "تويستر"
type input "تويستر"
click at [814, 378] on input "text" at bounding box center [586, 377] width 584 height 32
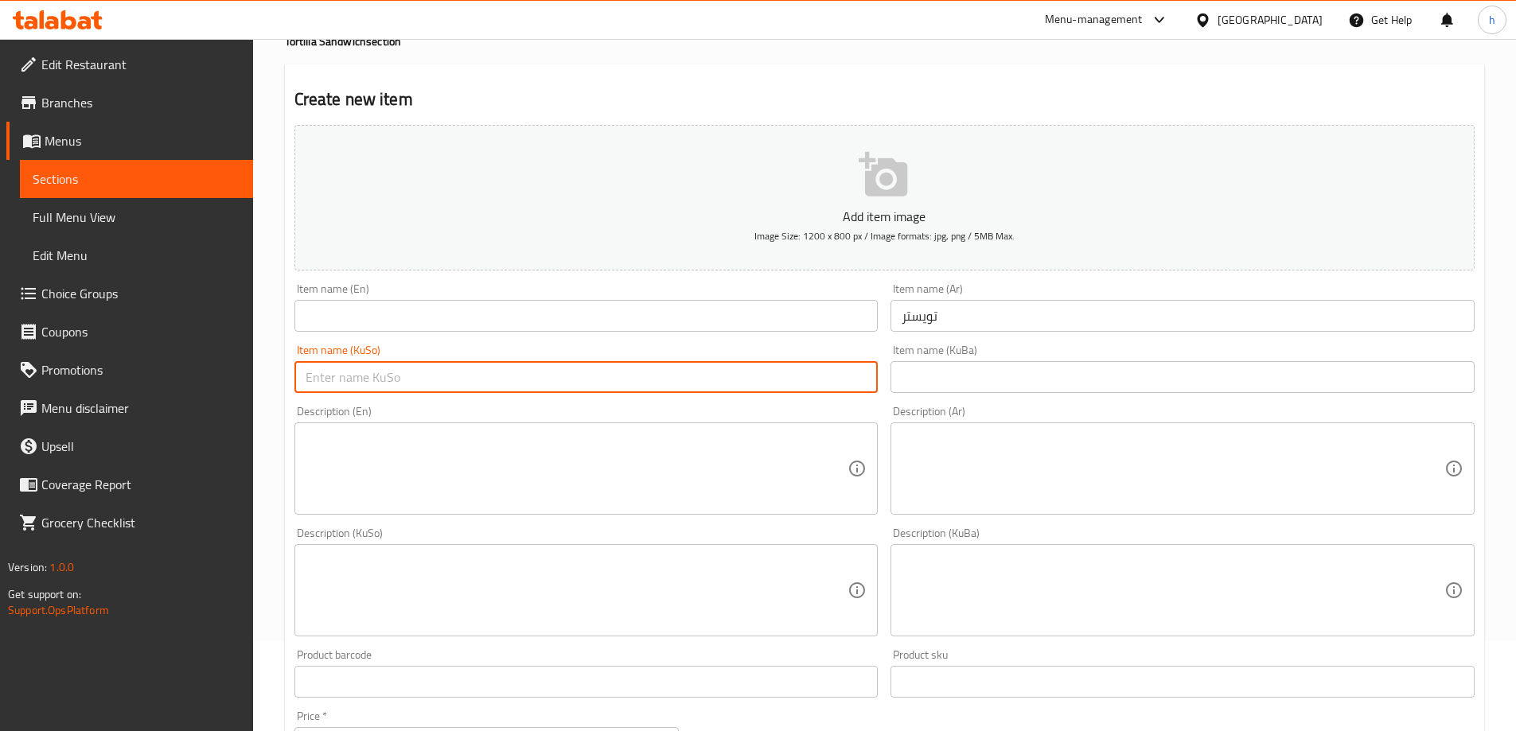
paste input "تویستەر"
type input "تویستەر"
click at [362, 314] on input "text" at bounding box center [586, 316] width 584 height 32
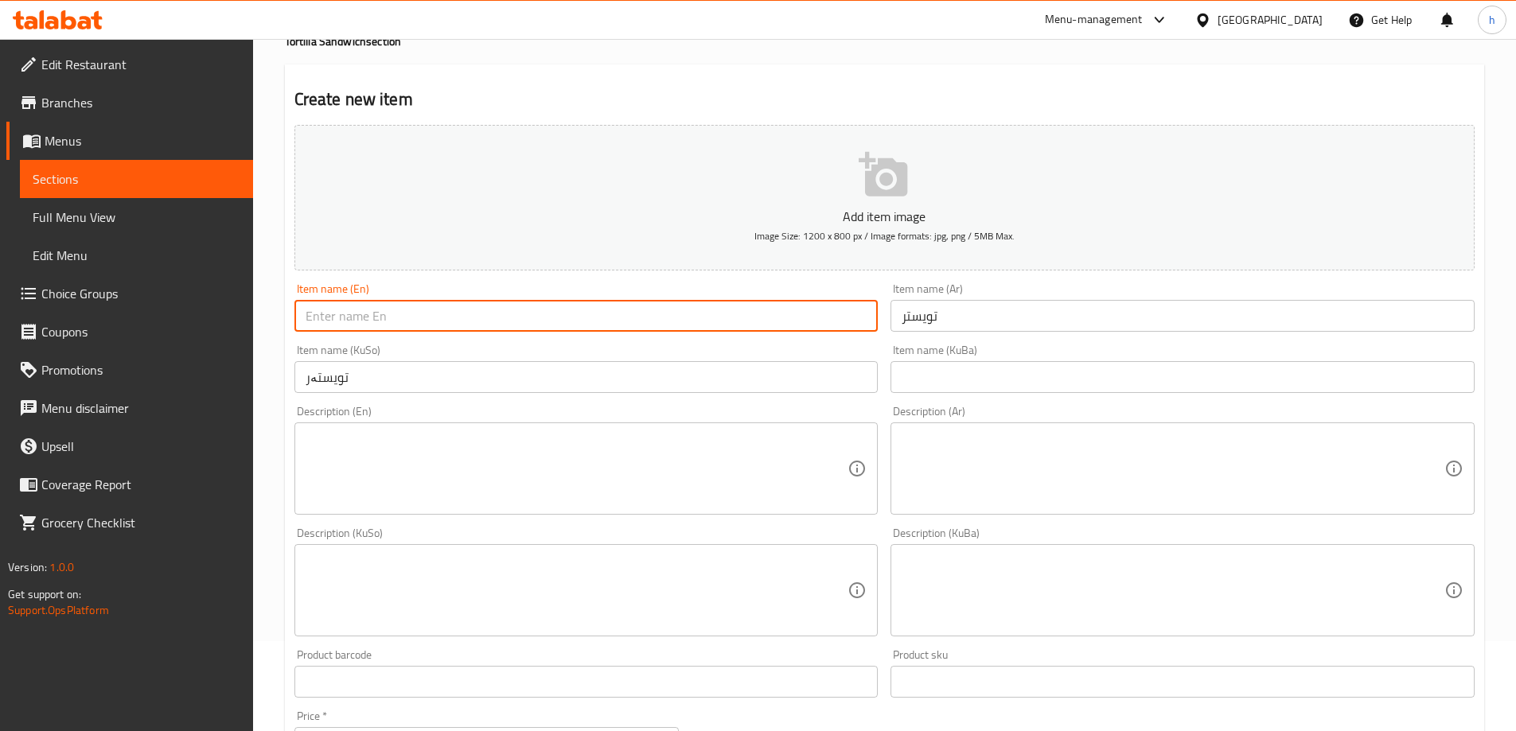
paste input "Twister"
type input "Twister"
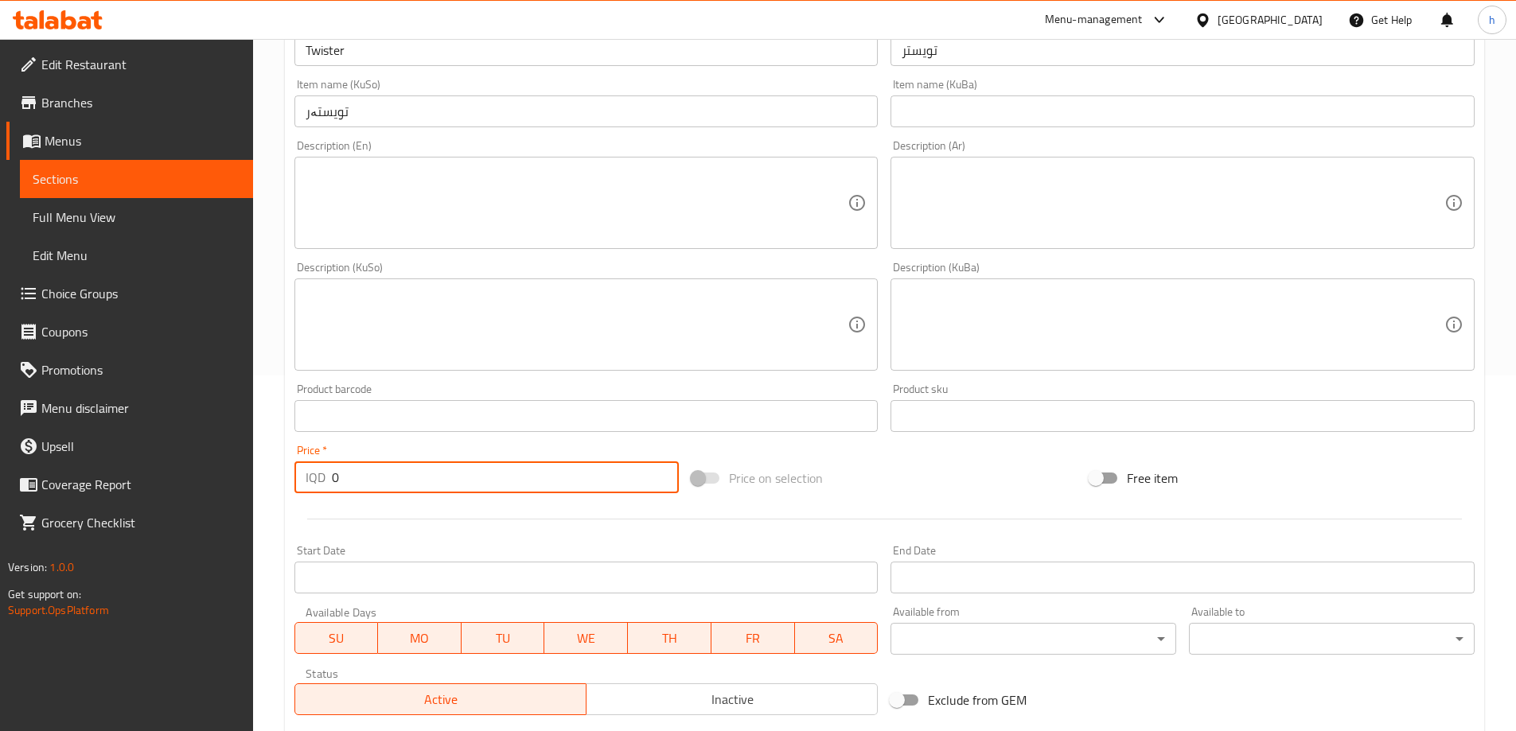
drag, startPoint x: 399, startPoint y: 465, endPoint x: 236, endPoint y: 478, distance: 163.7
click at [236, 478] on div "Edit Restaurant Branches Menus Sections Full Menu View Edit Menu Choice Groups …" at bounding box center [758, 317] width 1516 height 1269
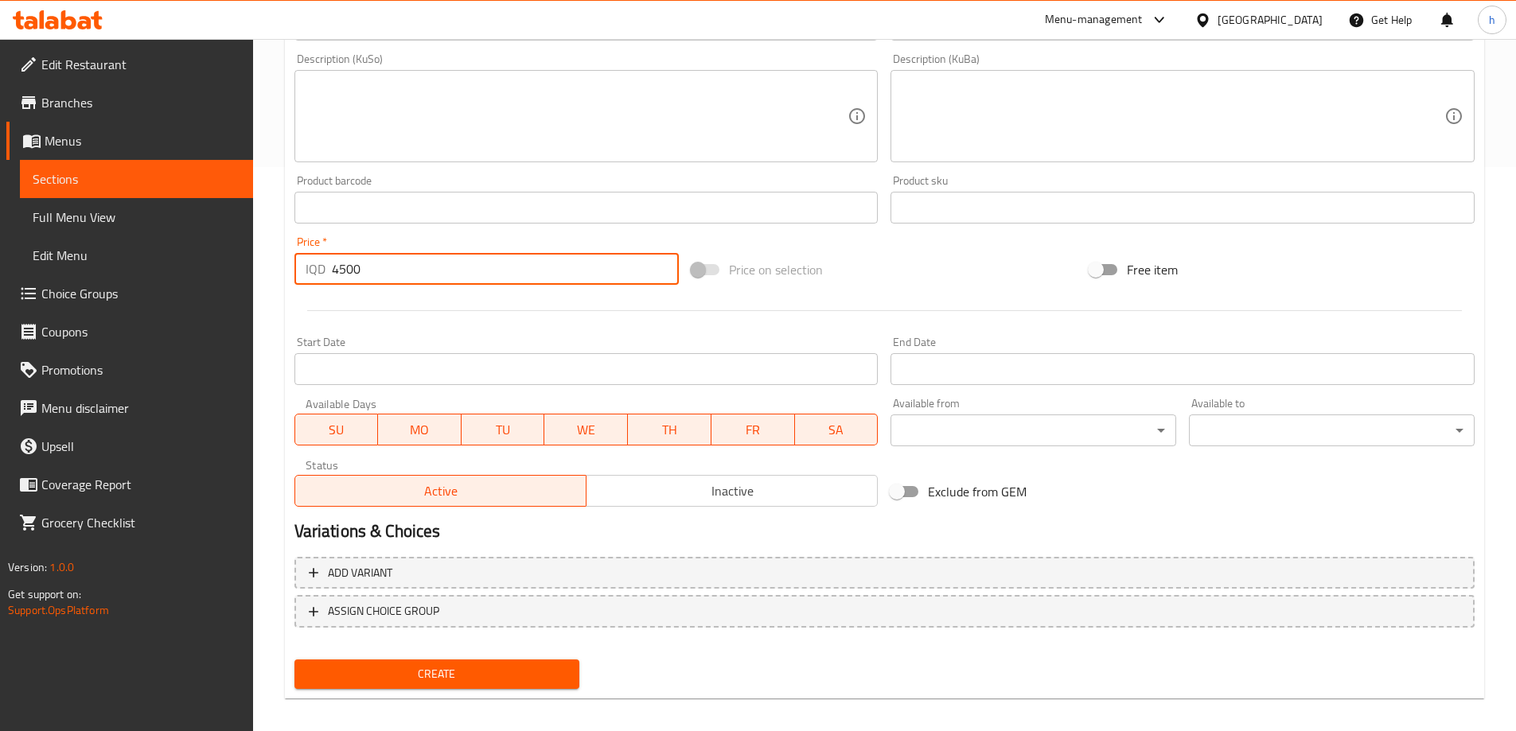
scroll to position [576, 0]
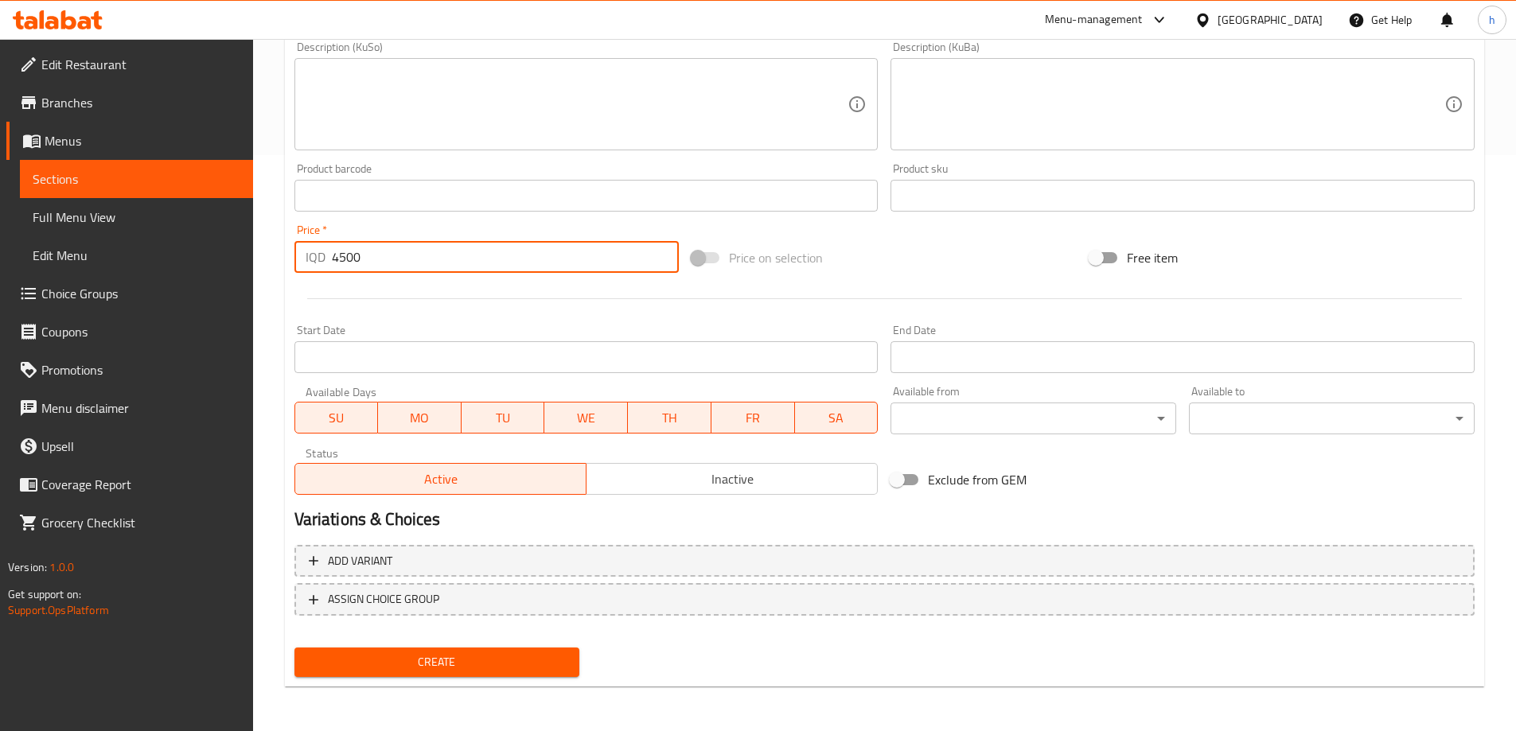
type input "4500"
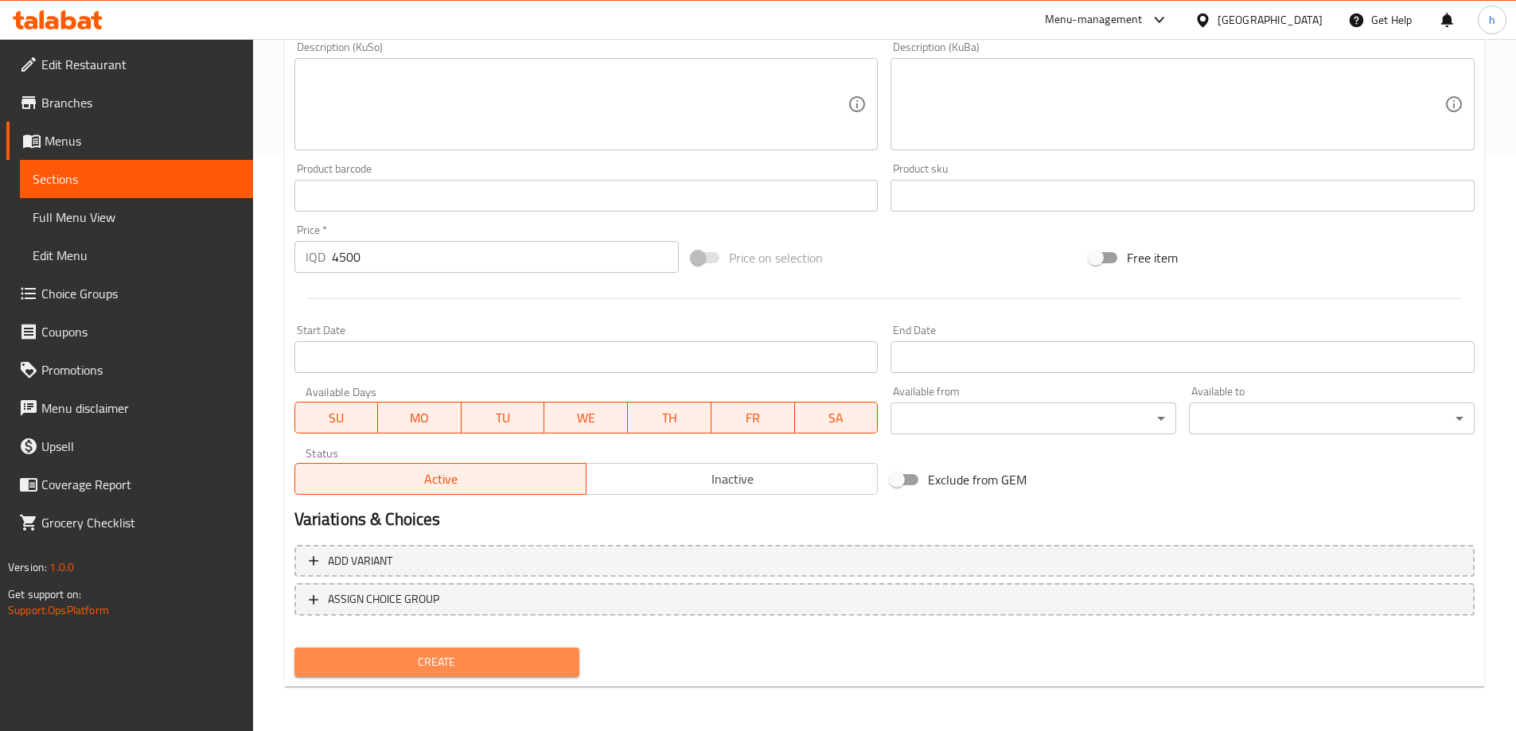
click at [490, 656] on span "Create" at bounding box center [437, 663] width 260 height 20
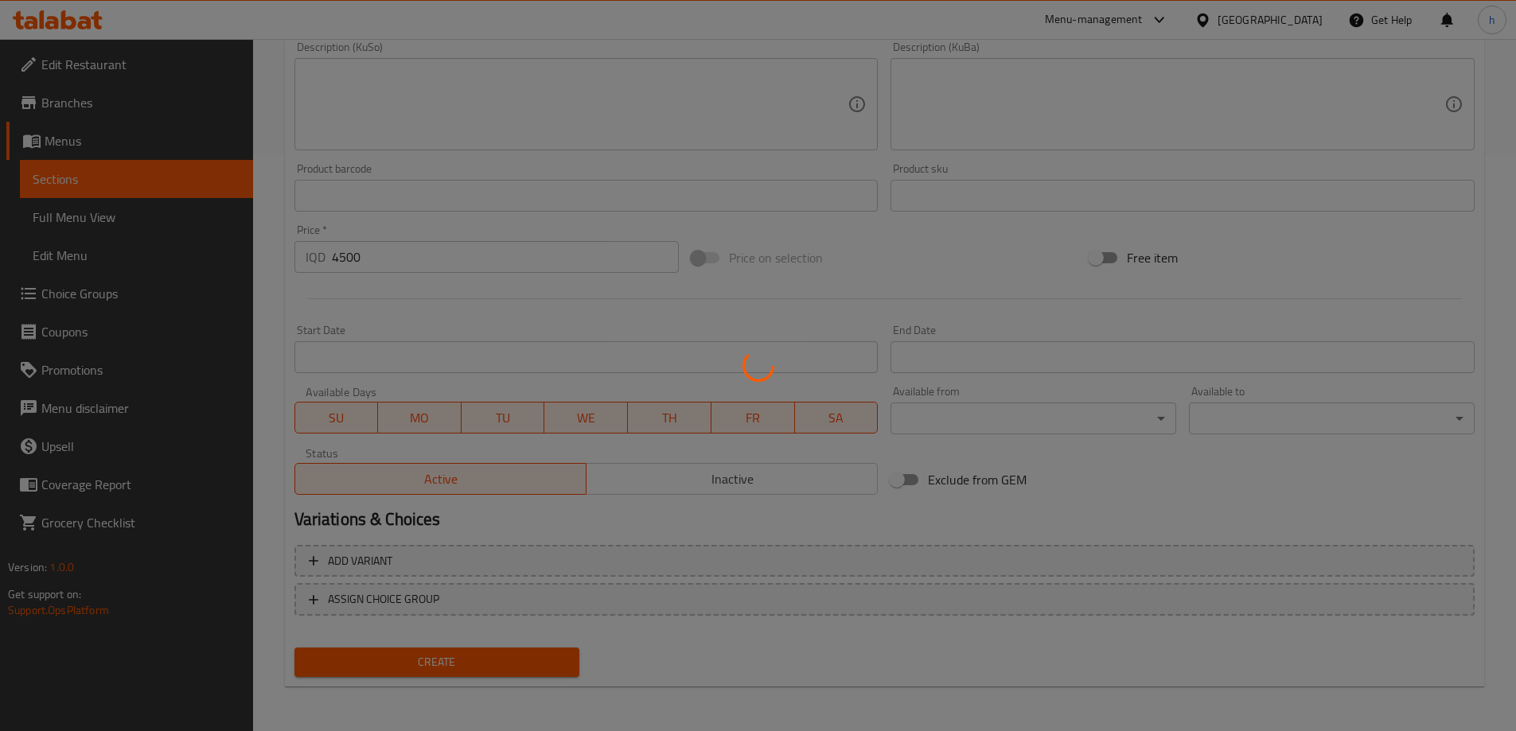
type input "0"
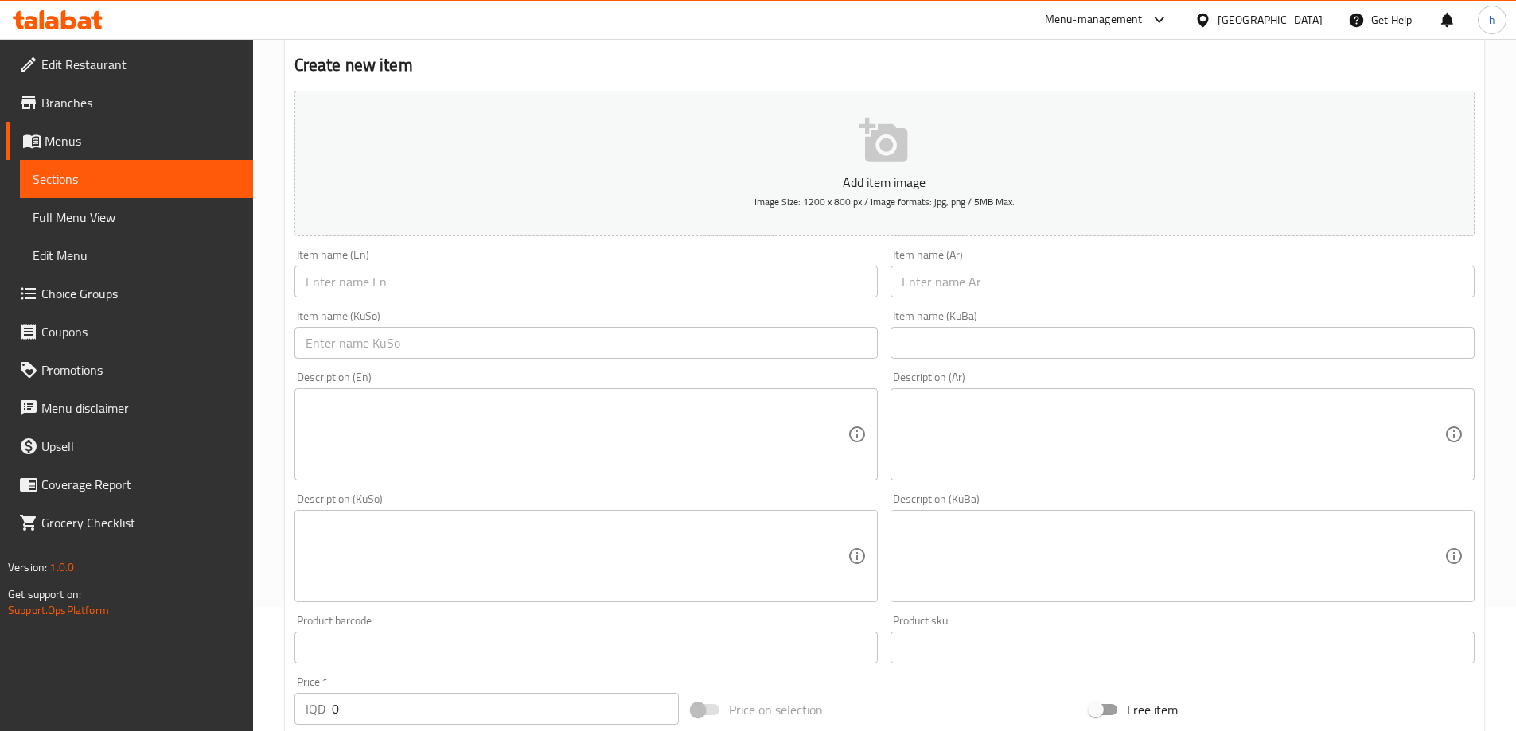
scroll to position [45, 0]
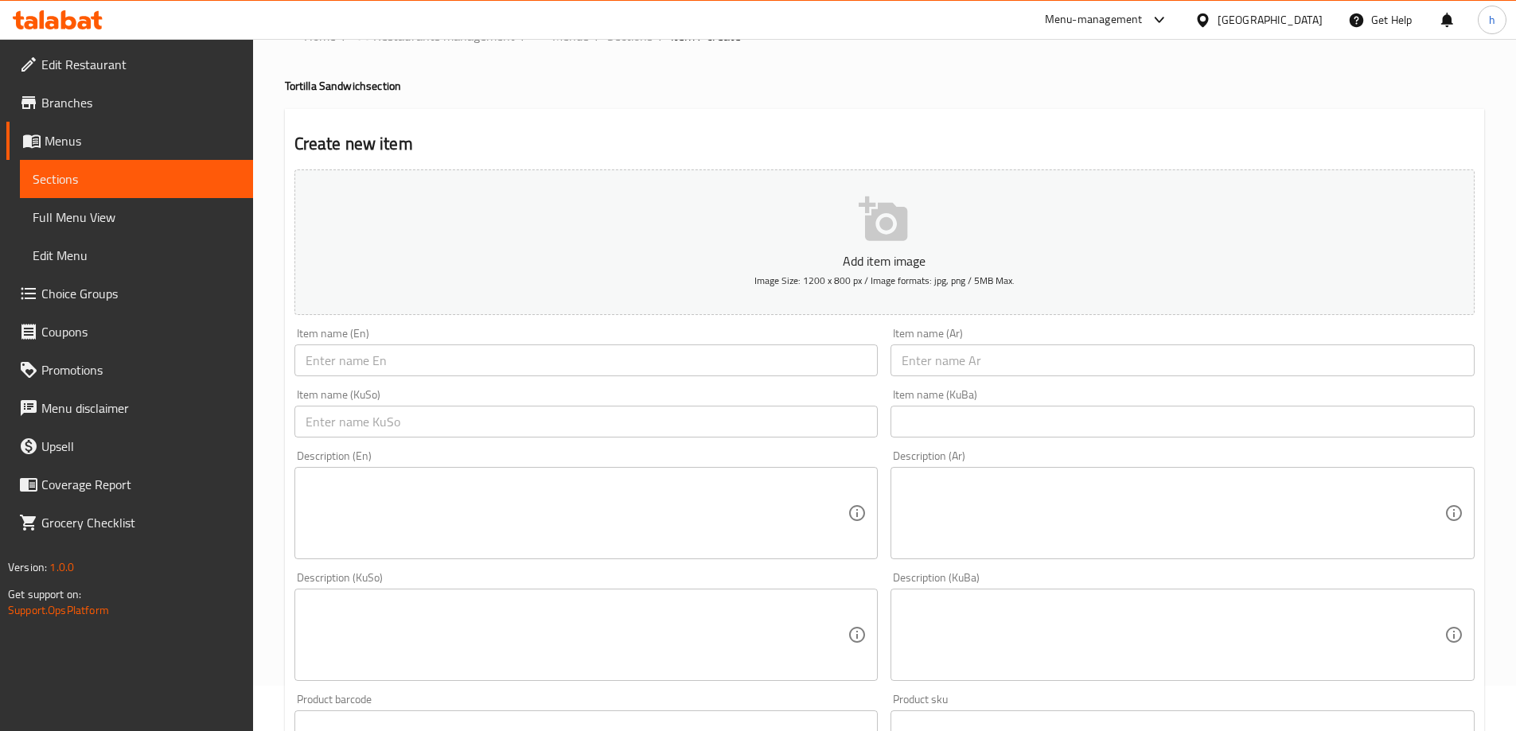
drag, startPoint x: 383, startPoint y: 365, endPoint x: 392, endPoint y: 373, distance: 13.0
click at [383, 365] on input "text" at bounding box center [586, 361] width 584 height 32
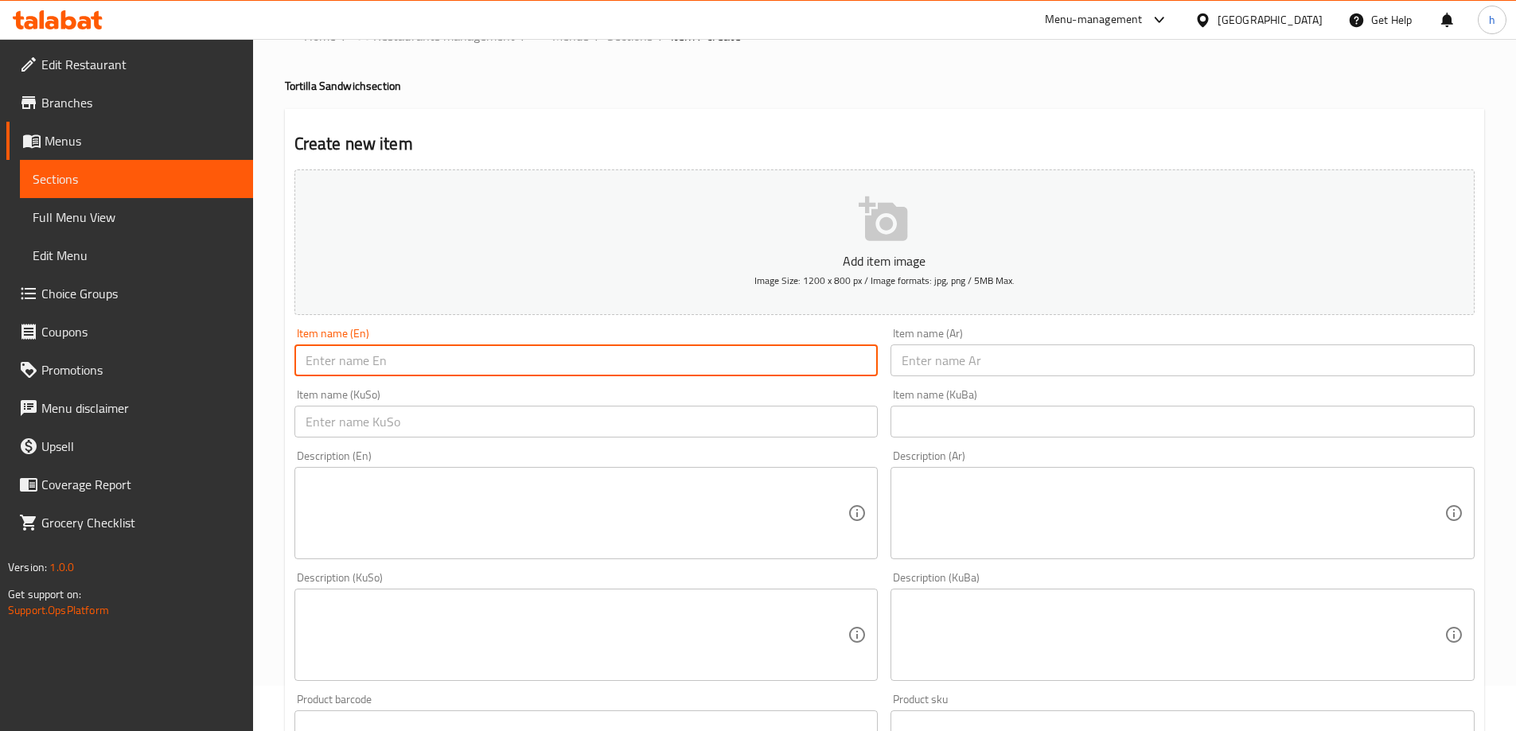
paste input "Fajita"
type input "Fajita"
click at [955, 361] on input "text" at bounding box center [1183, 361] width 584 height 32
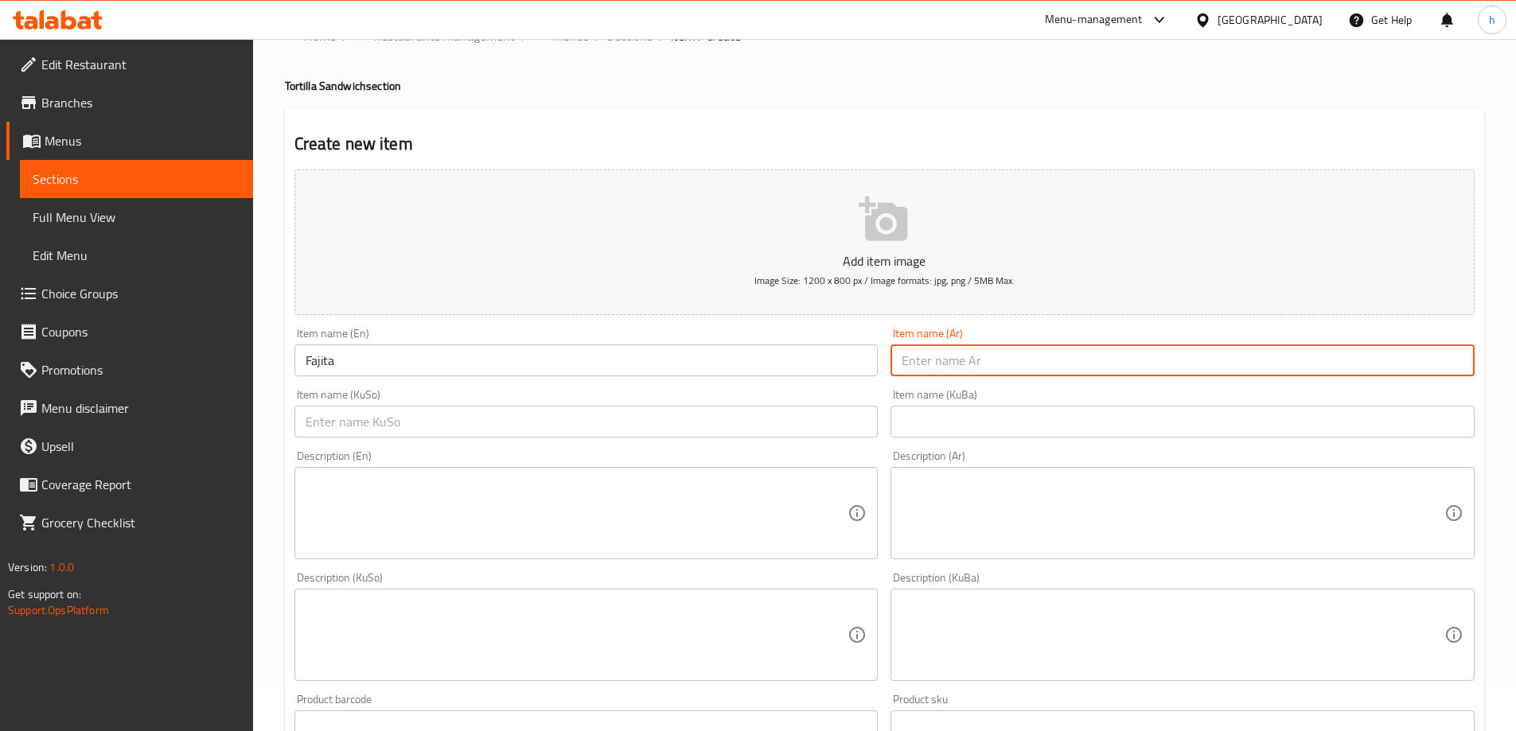
paste input "فاهیتا"
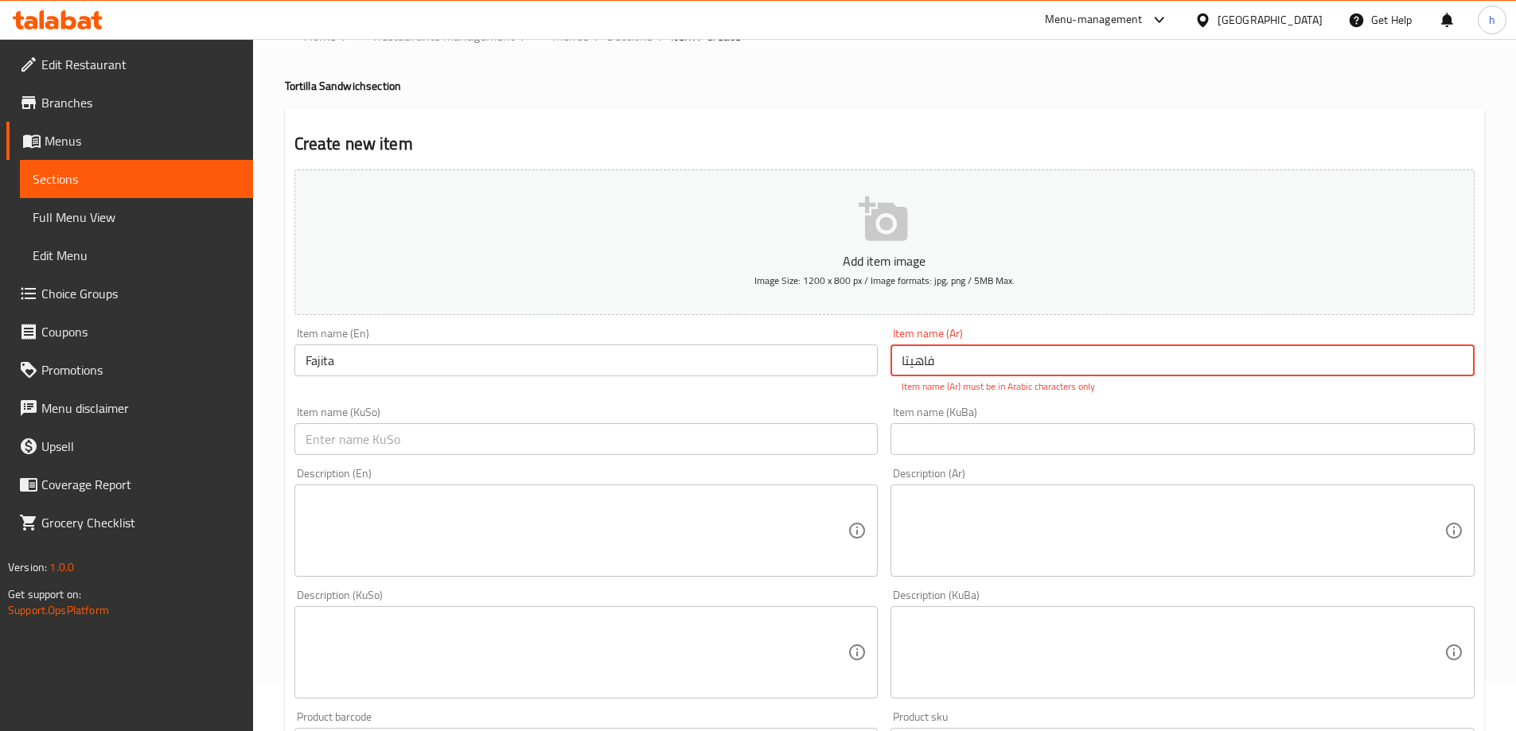
click at [837, 435] on input "text" at bounding box center [586, 439] width 584 height 32
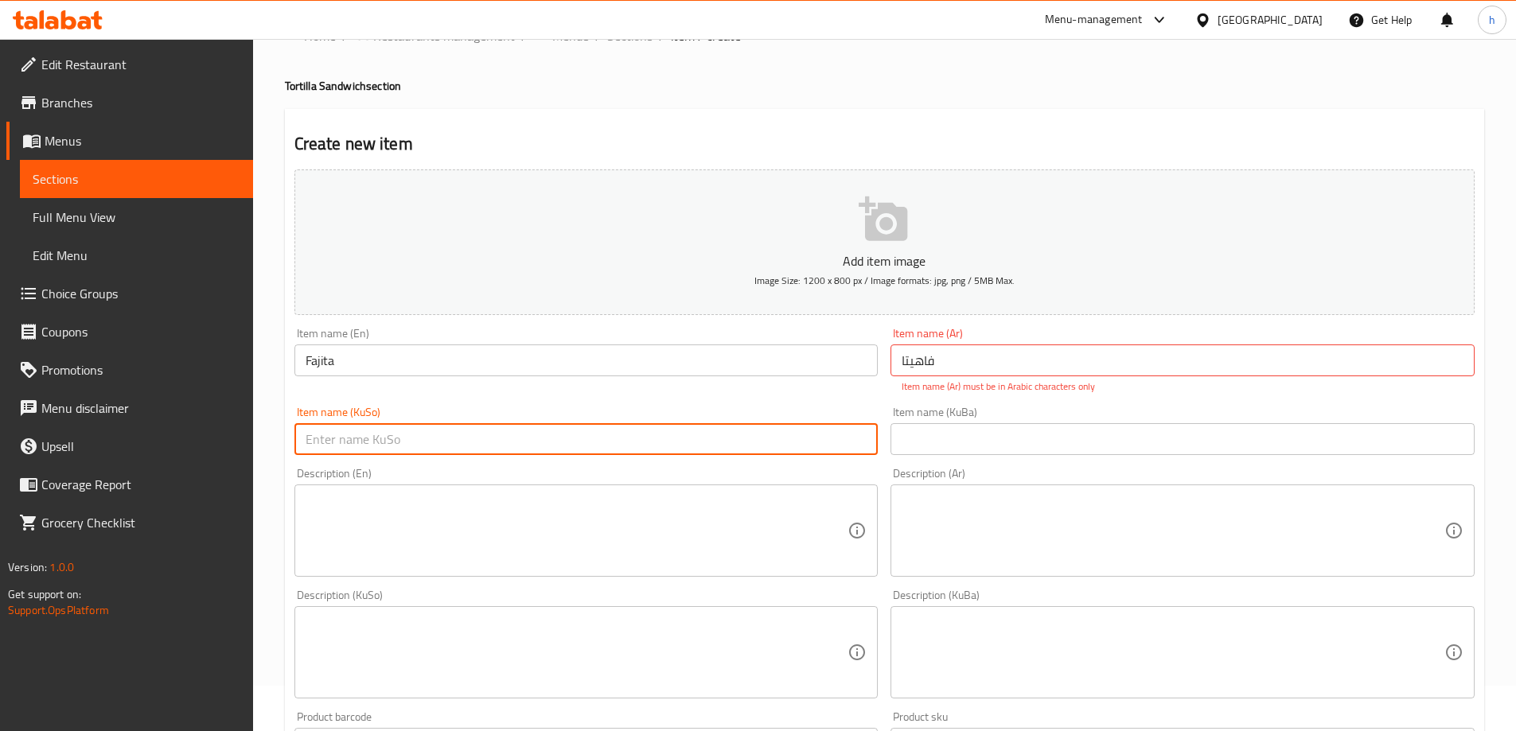
drag, startPoint x: 909, startPoint y: 349, endPoint x: 865, endPoint y: 346, distance: 43.8
click at [846, 346] on div "Add item image Image Size: 1200 x 800 px / Image formats: jpg, png / 5MB Max. I…" at bounding box center [884, 606] width 1193 height 887
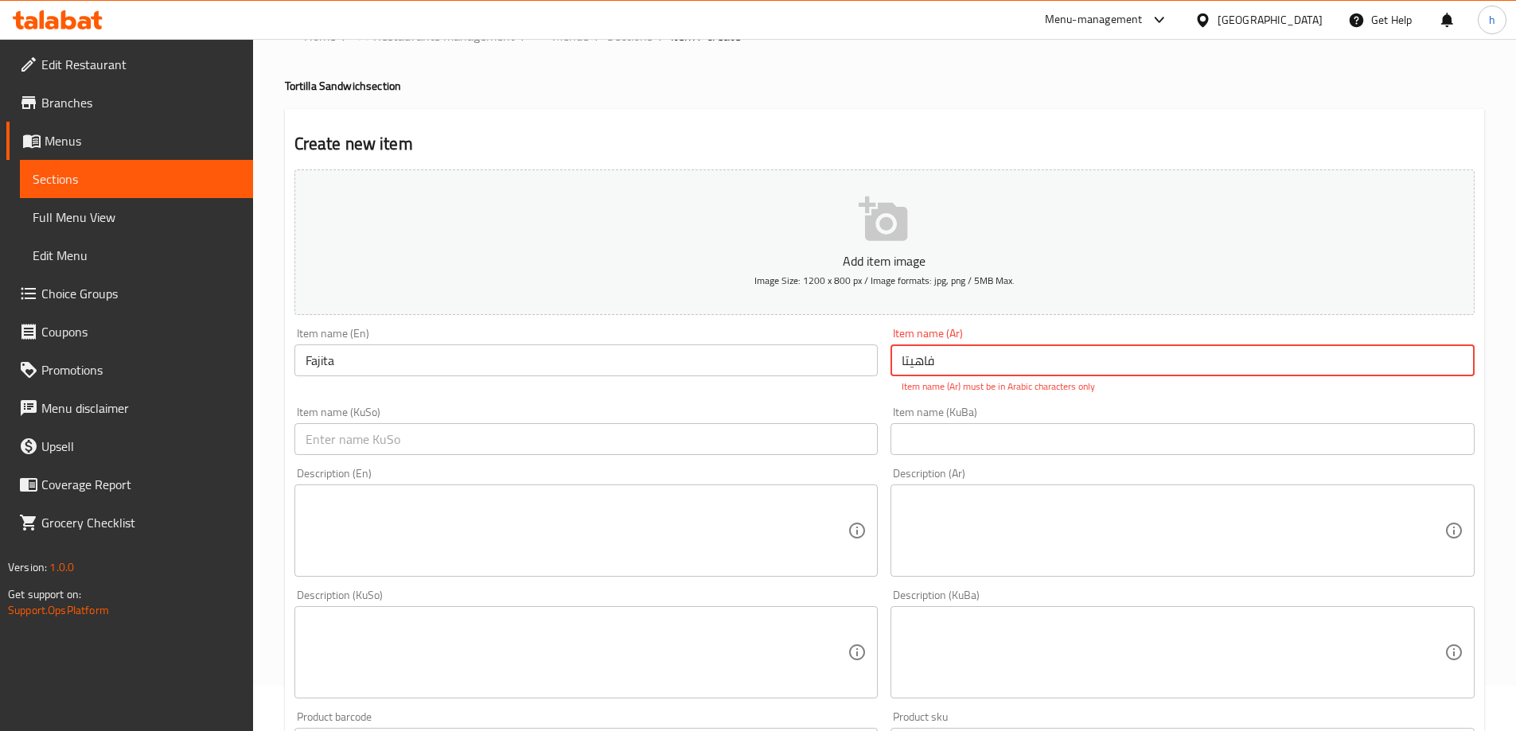
paste input "ي"
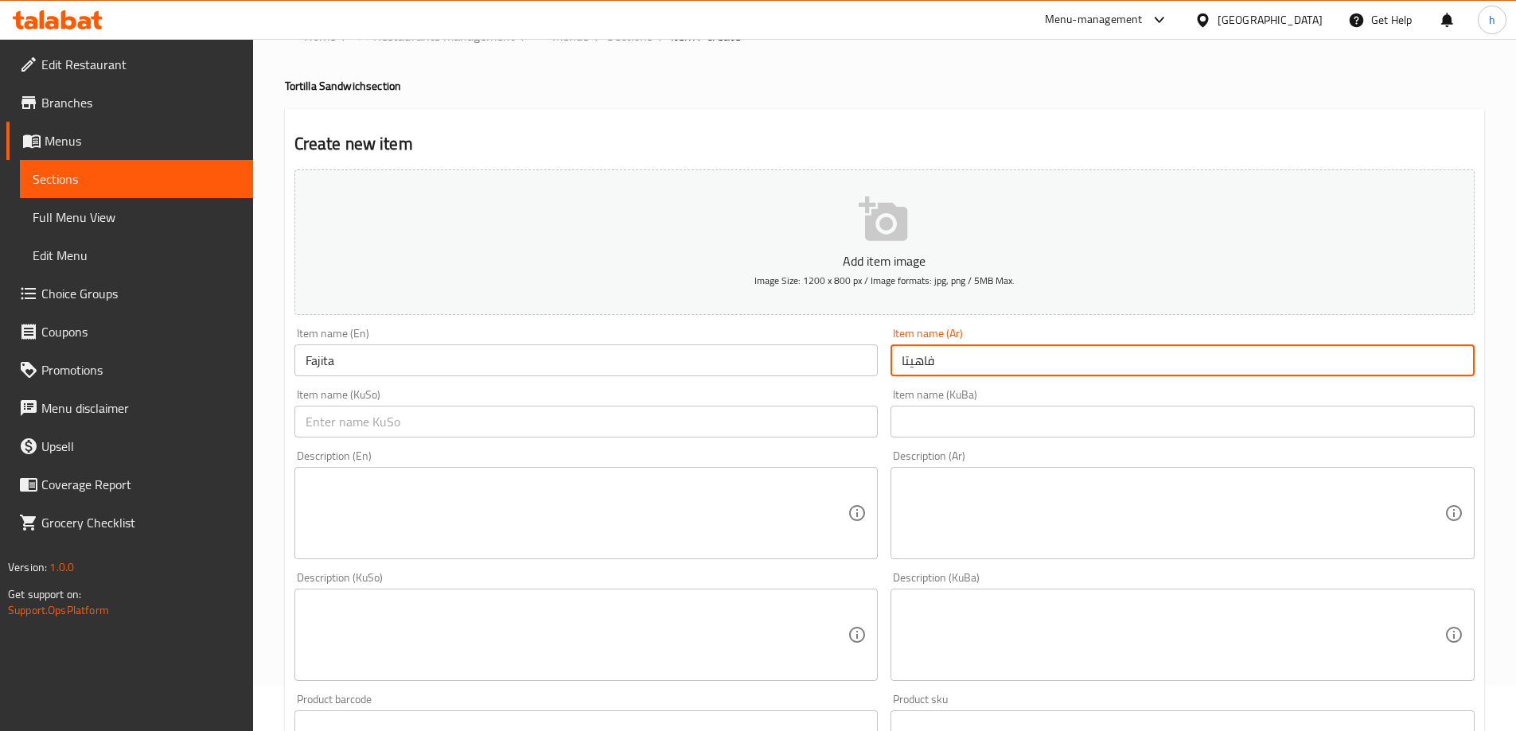
type input "فاهيتا"
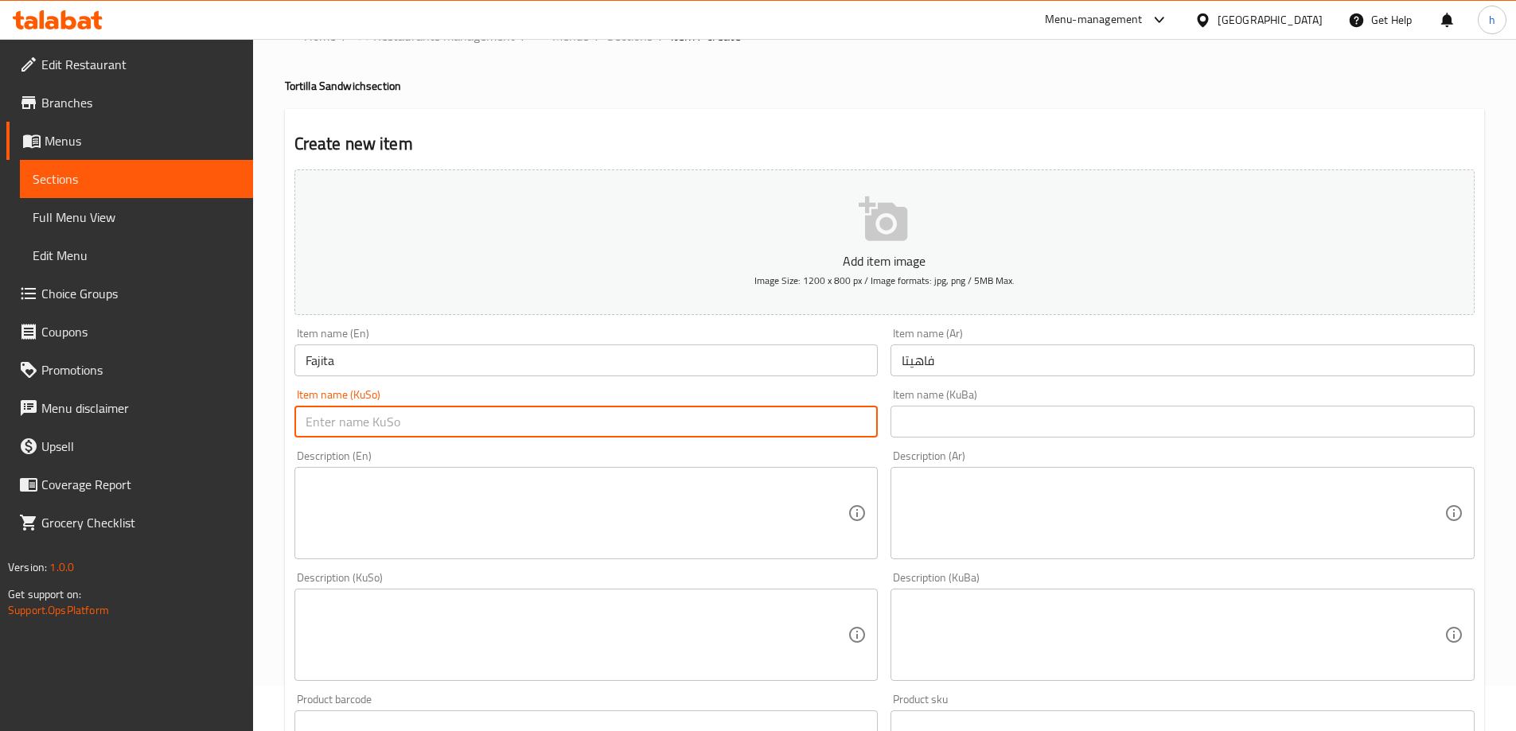
click at [840, 425] on input "text" at bounding box center [586, 422] width 584 height 32
paste input "فاهیتا"
type input "فاهیتا"
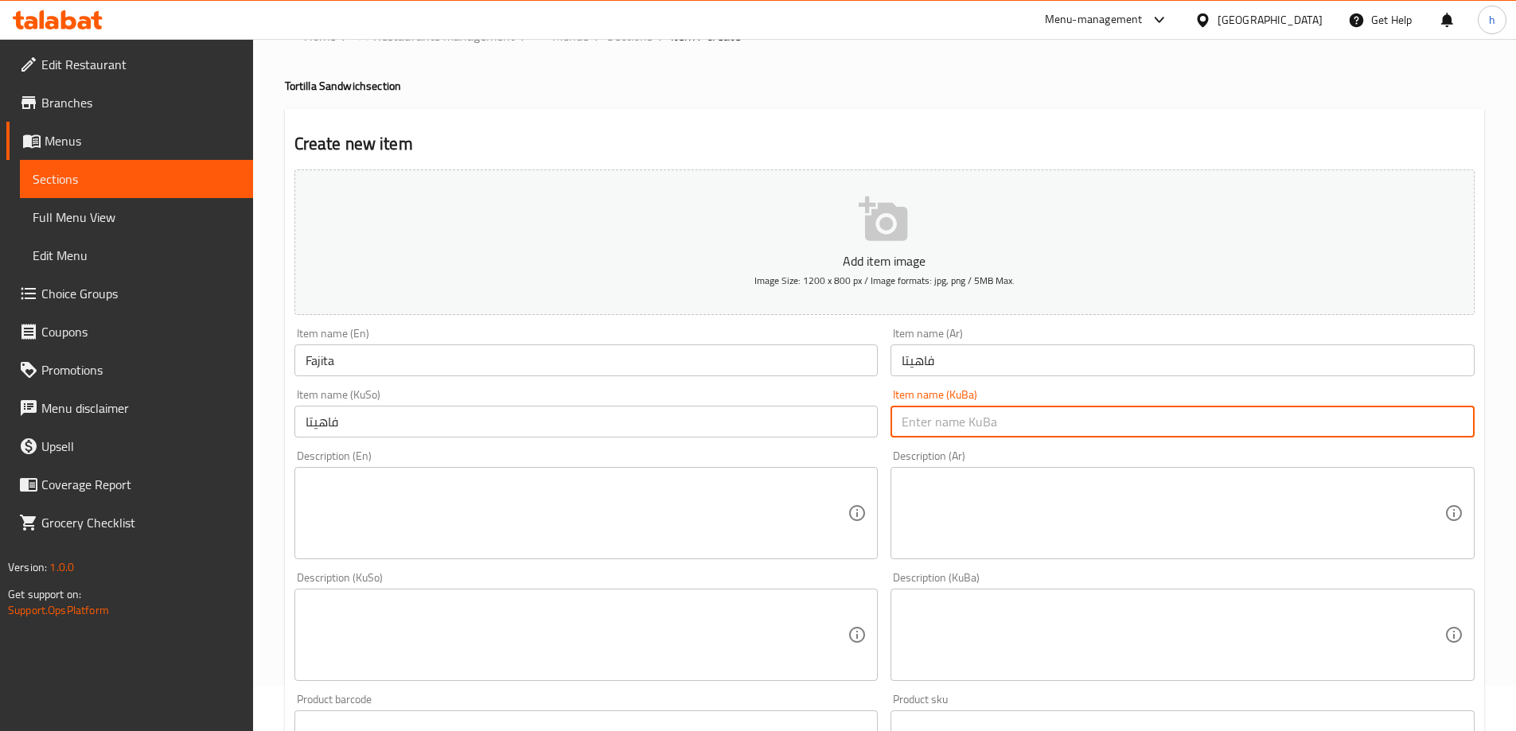
click at [942, 410] on input "text" at bounding box center [1183, 422] width 584 height 32
paste input "فاهیتا"
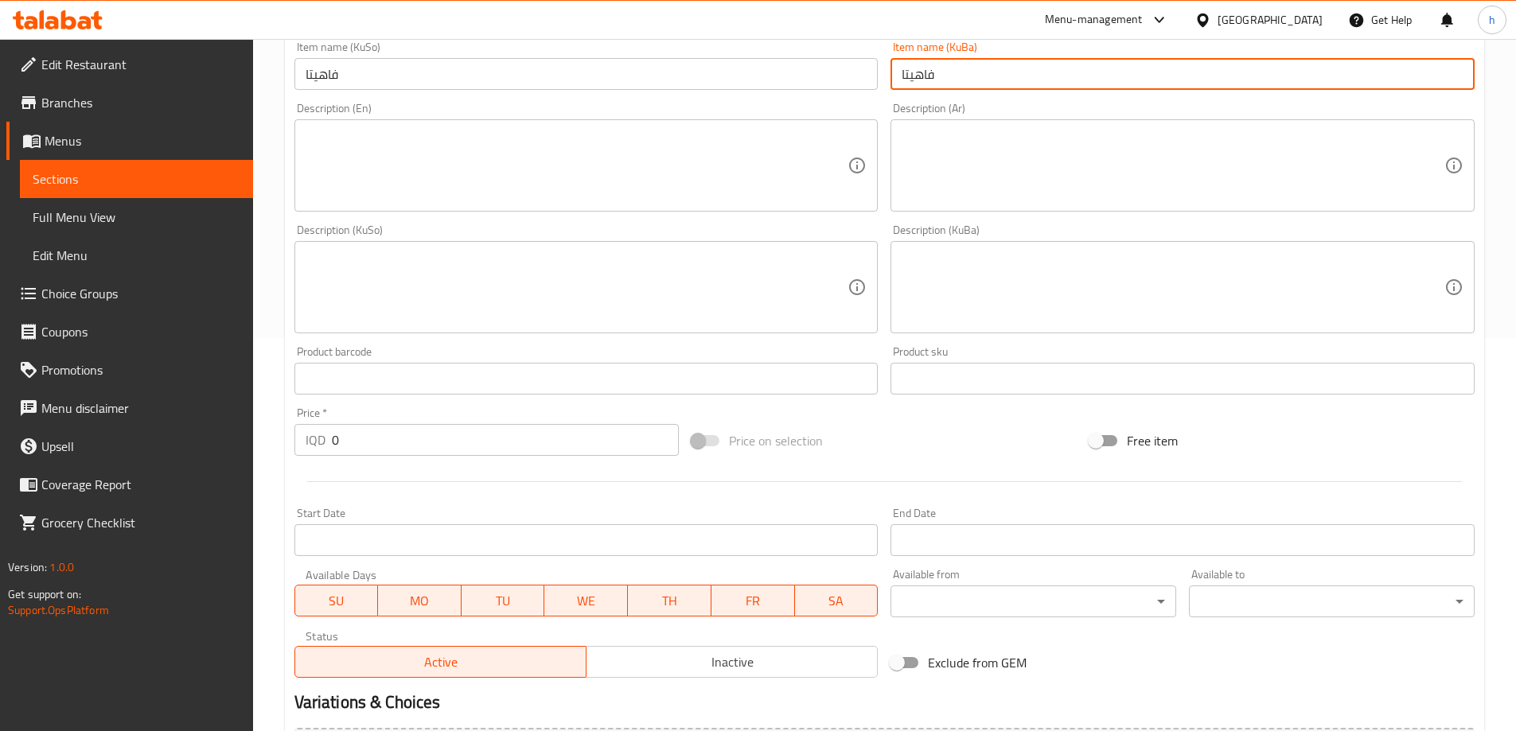
scroll to position [576, 0]
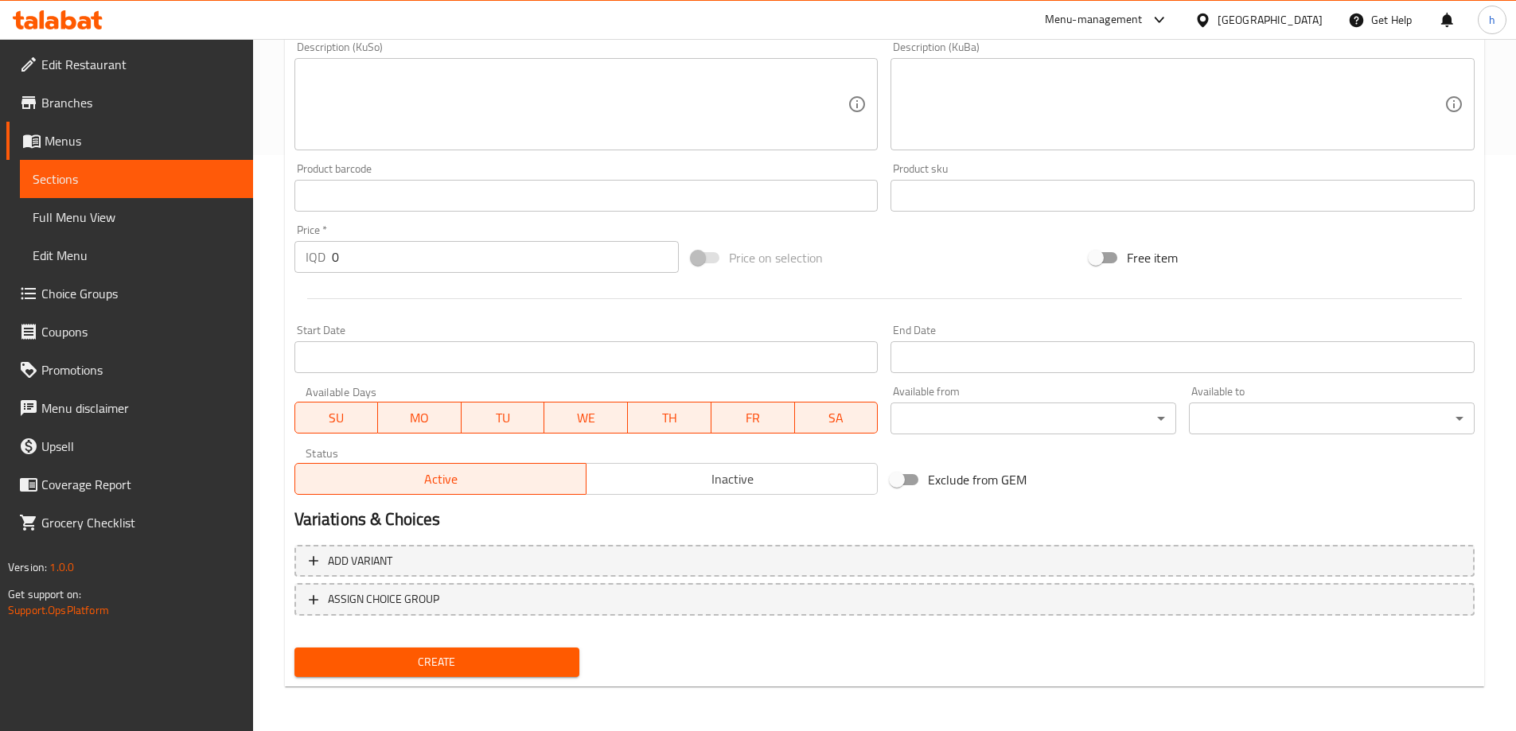
type input "فاهیتا"
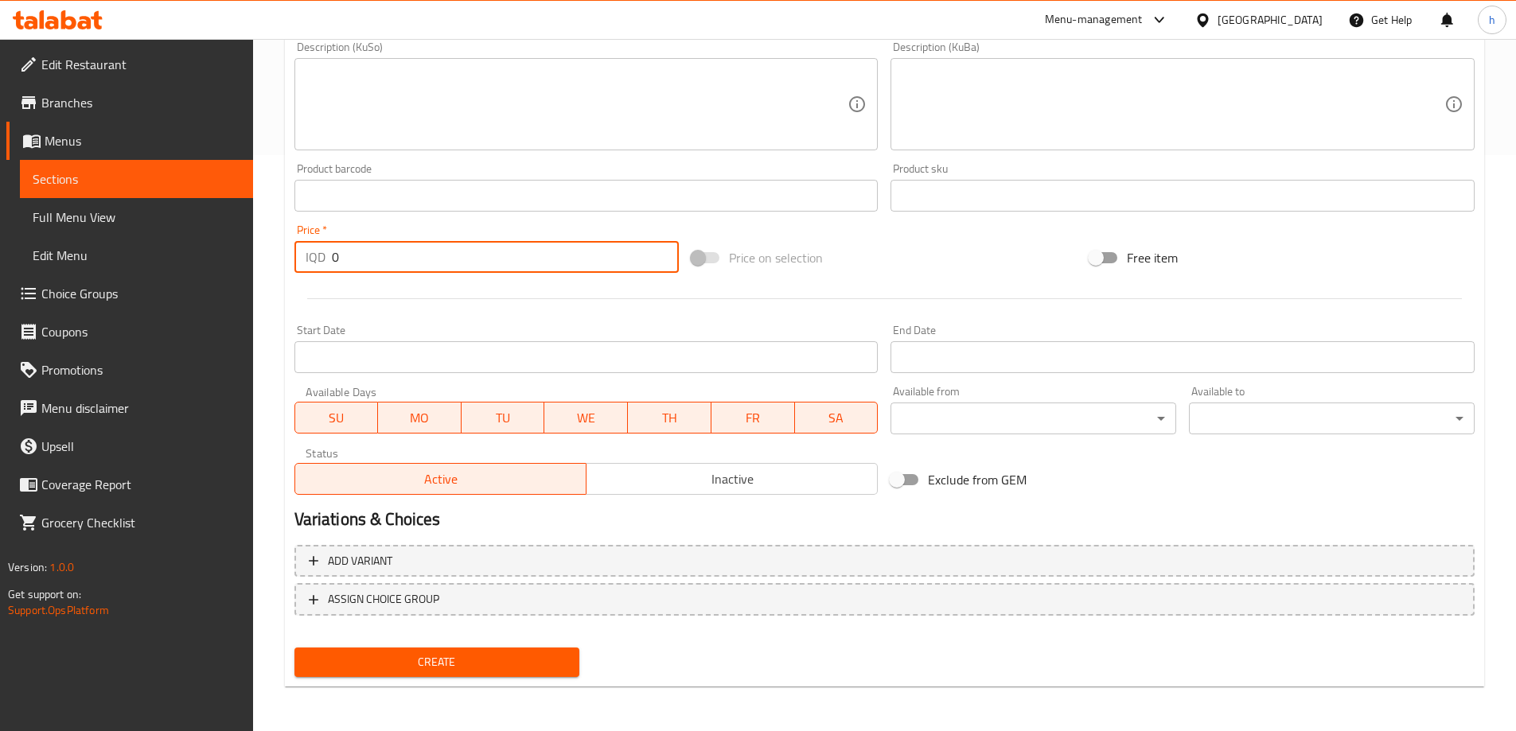
drag, startPoint x: 348, startPoint y: 251, endPoint x: 296, endPoint y: 252, distance: 51.8
click at [296, 252] on div "IQD 0 Price *" at bounding box center [486, 257] width 385 height 32
type input "4500"
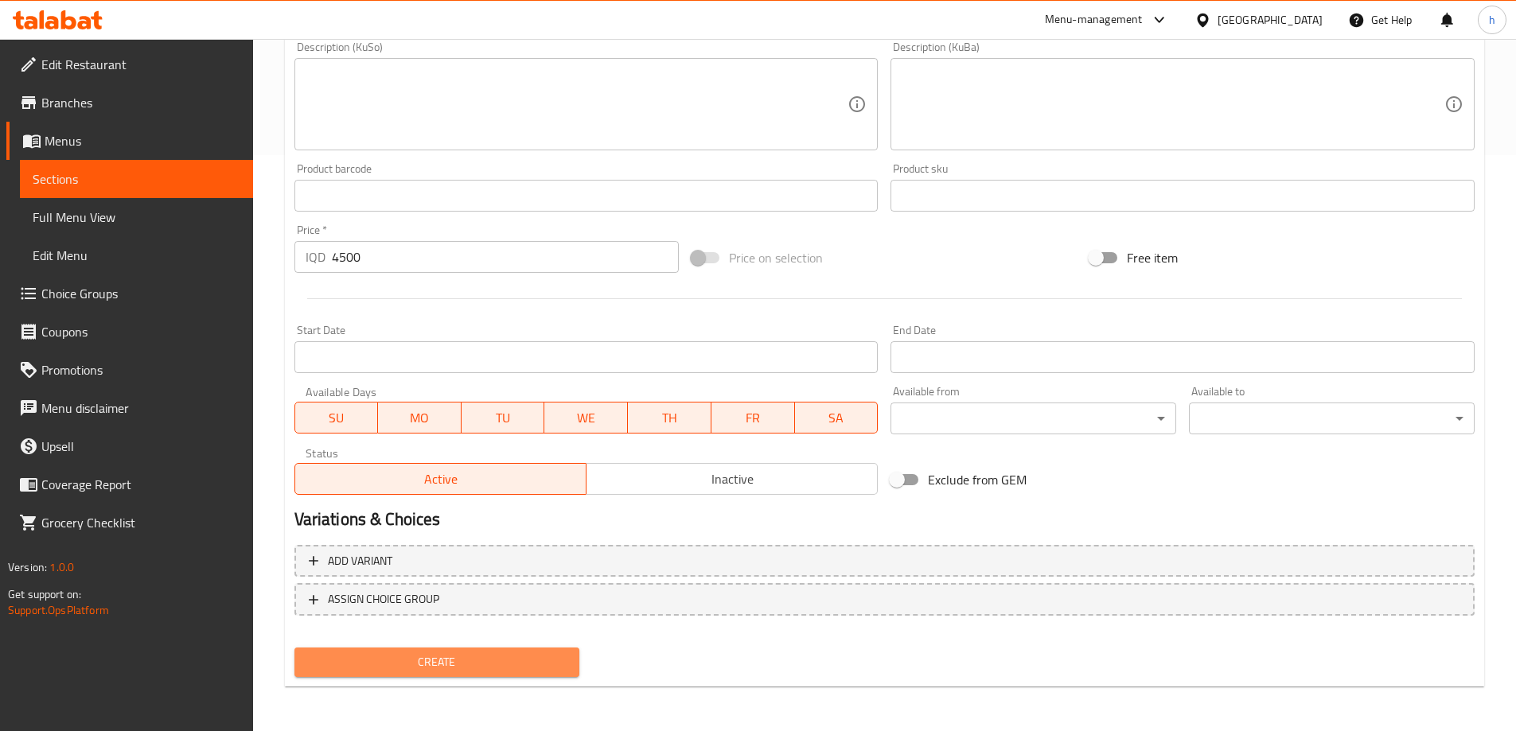
click at [486, 671] on span "Create" at bounding box center [437, 663] width 260 height 20
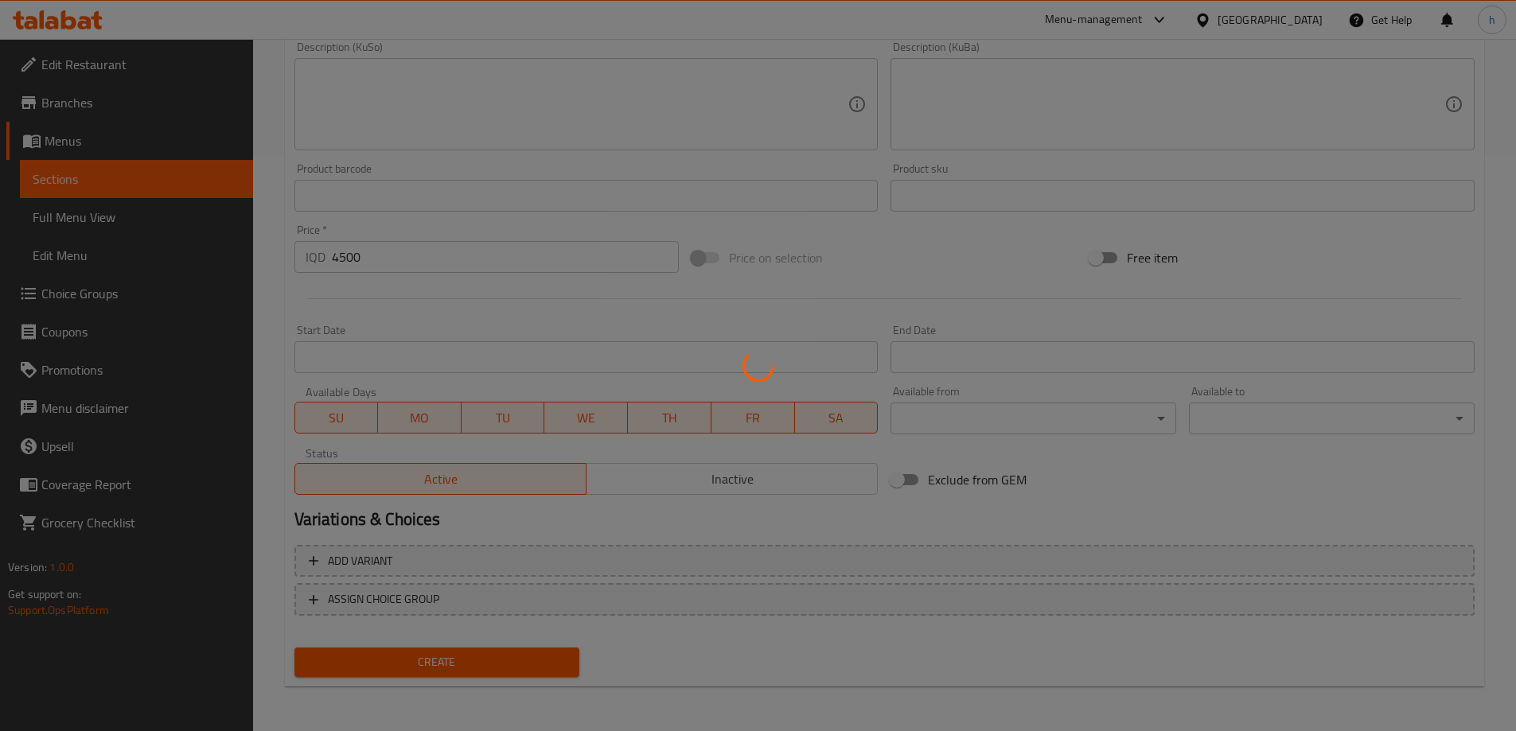
type input "0"
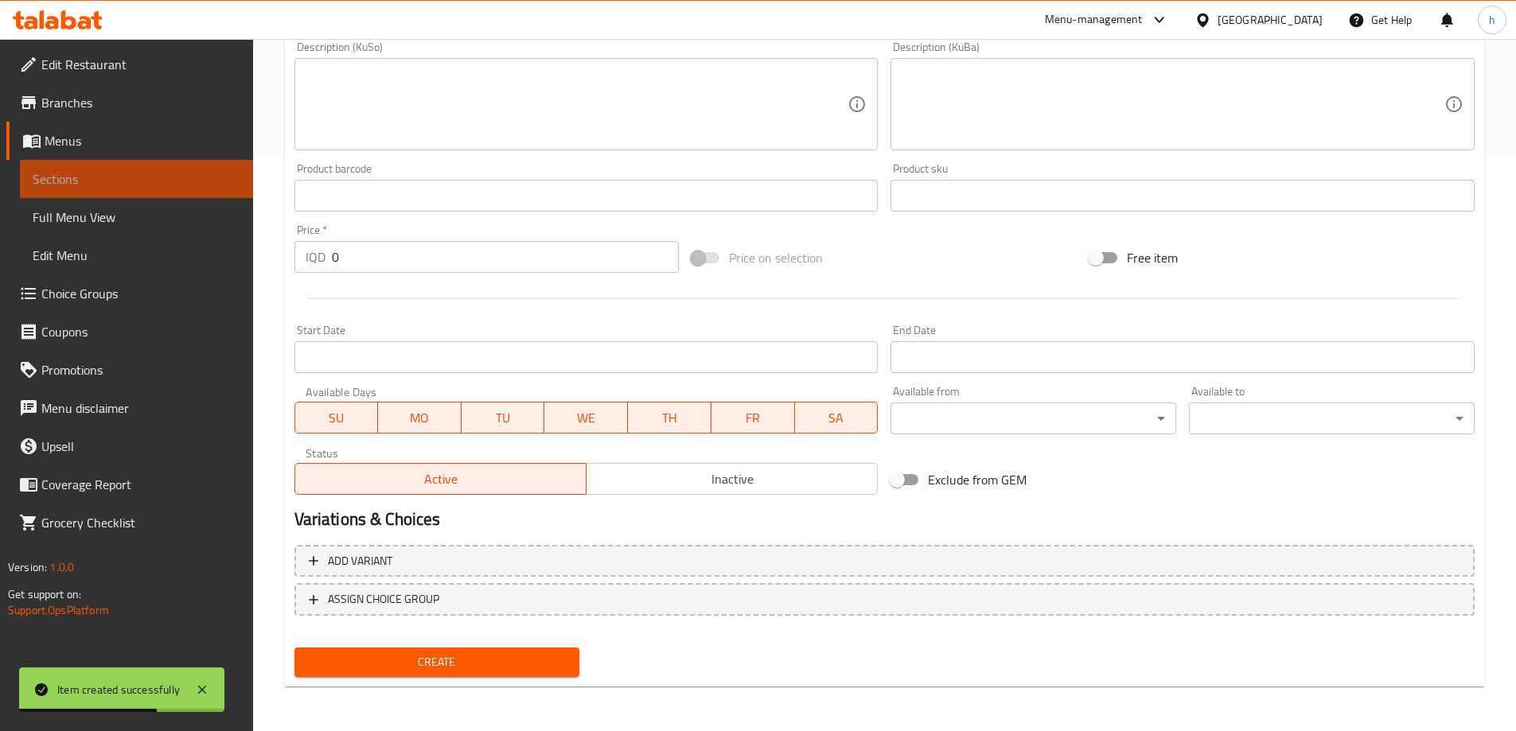
click at [64, 182] on span "Sections" at bounding box center [137, 179] width 208 height 19
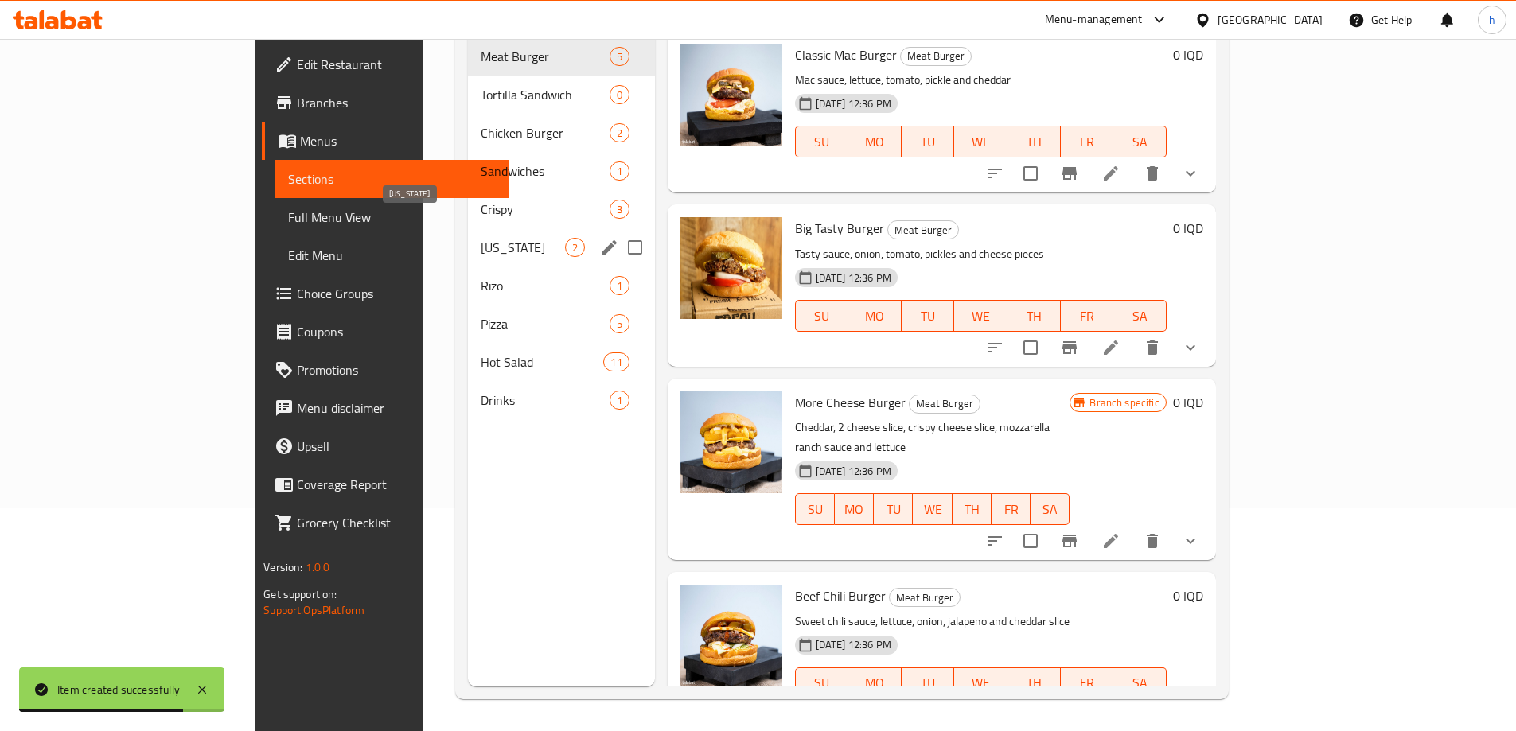
click at [481, 238] on span "Kentucky" at bounding box center [523, 247] width 84 height 19
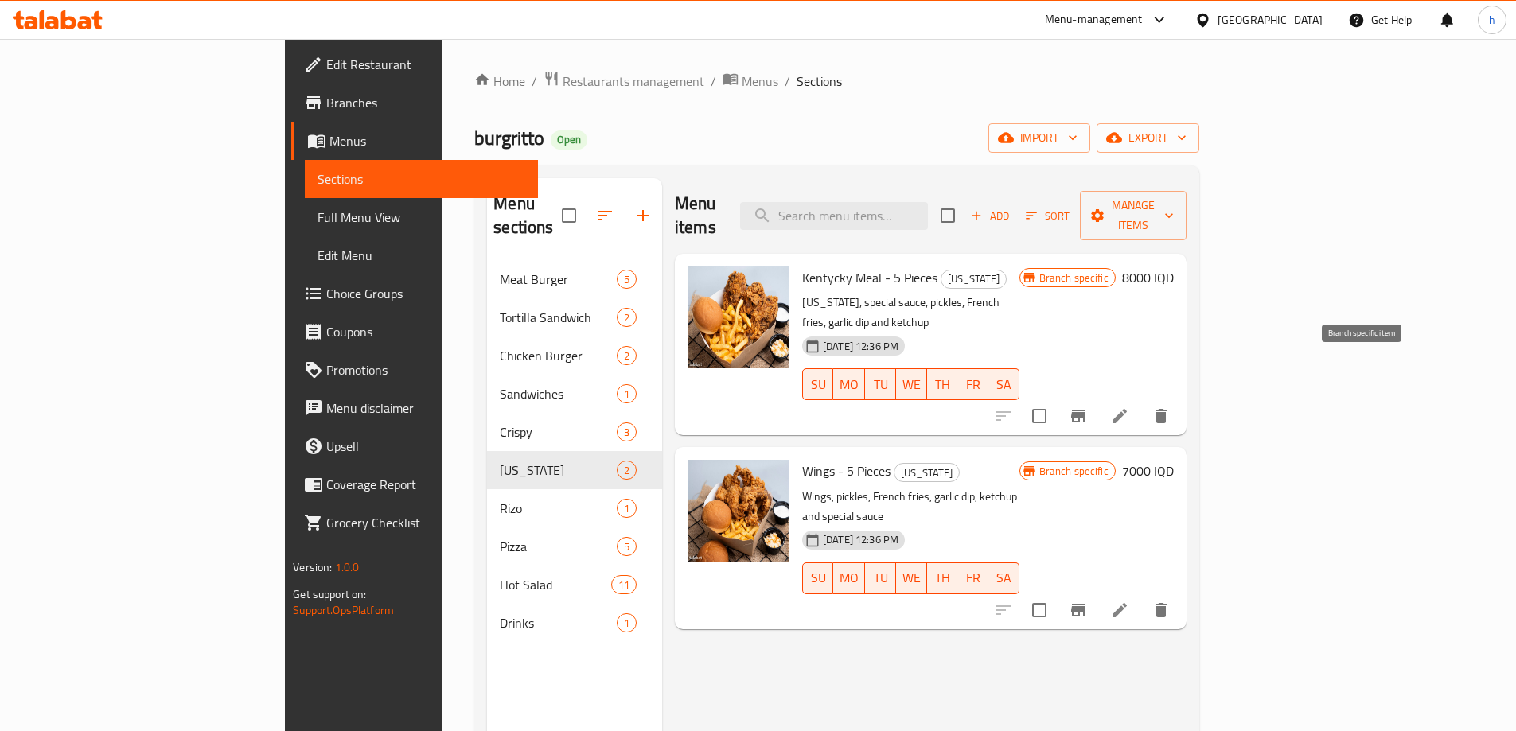
click at [1098, 397] on button "Branch-specific-item" at bounding box center [1078, 416] width 38 height 38
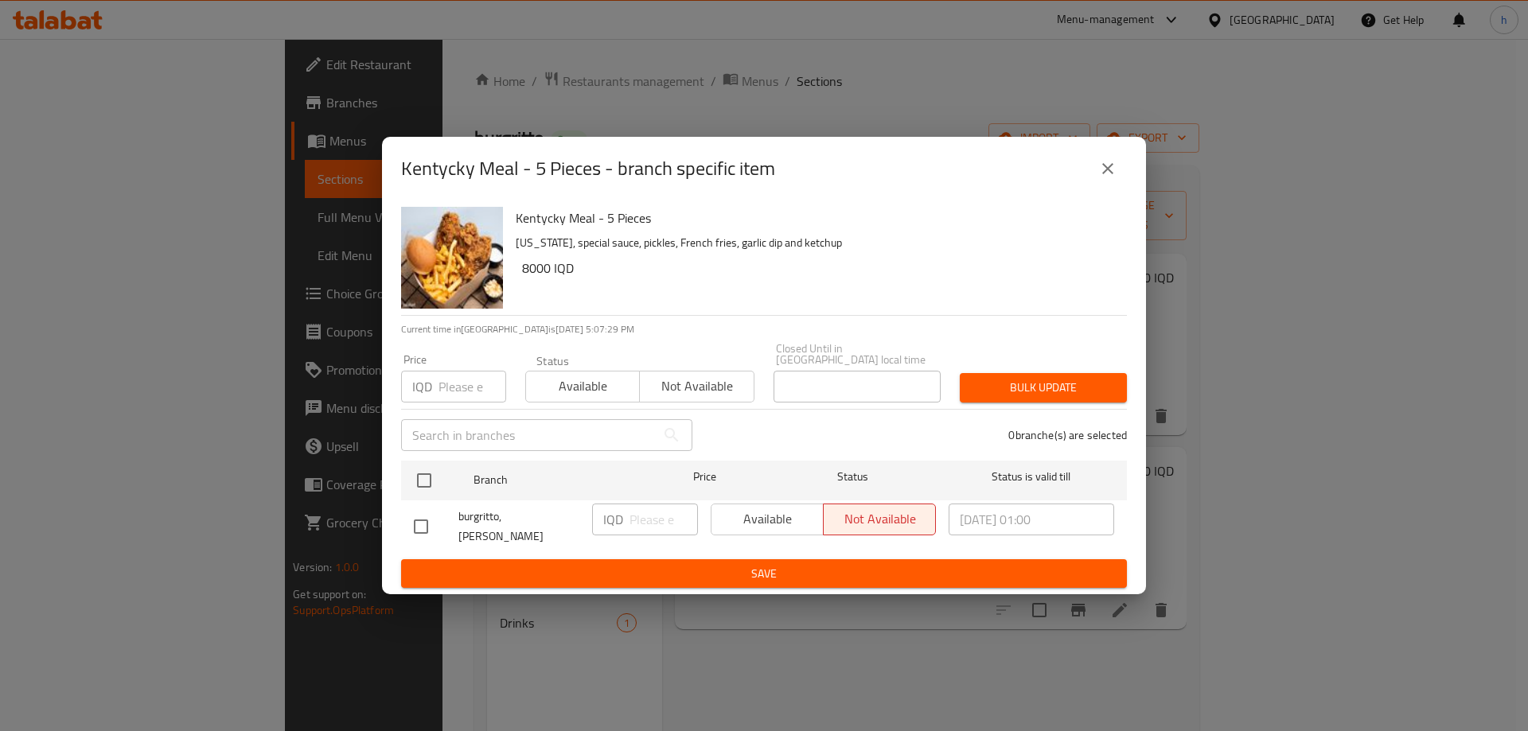
click at [1104, 178] on icon "close" at bounding box center [1107, 168] width 19 height 19
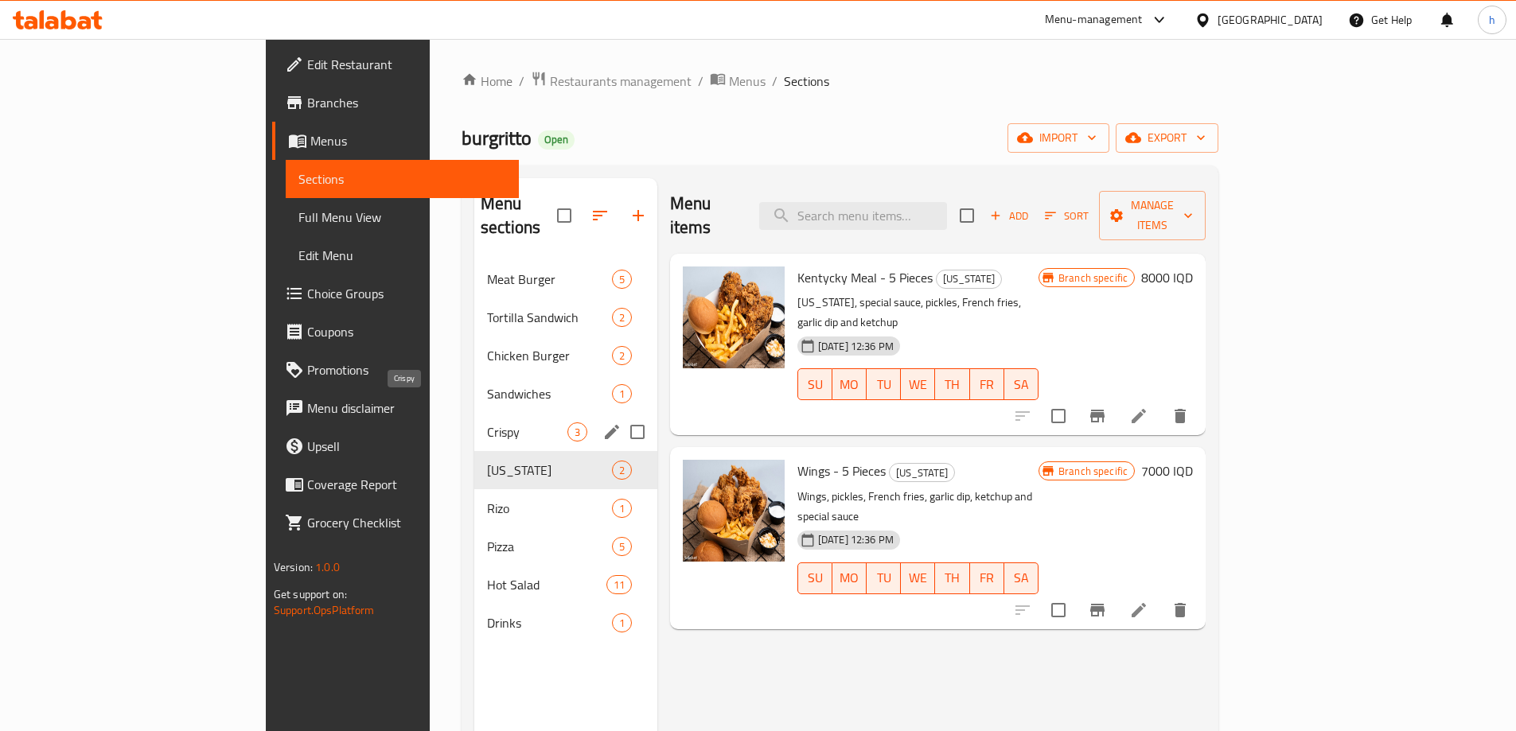
click at [487, 423] on span "Crispy" at bounding box center [527, 432] width 80 height 19
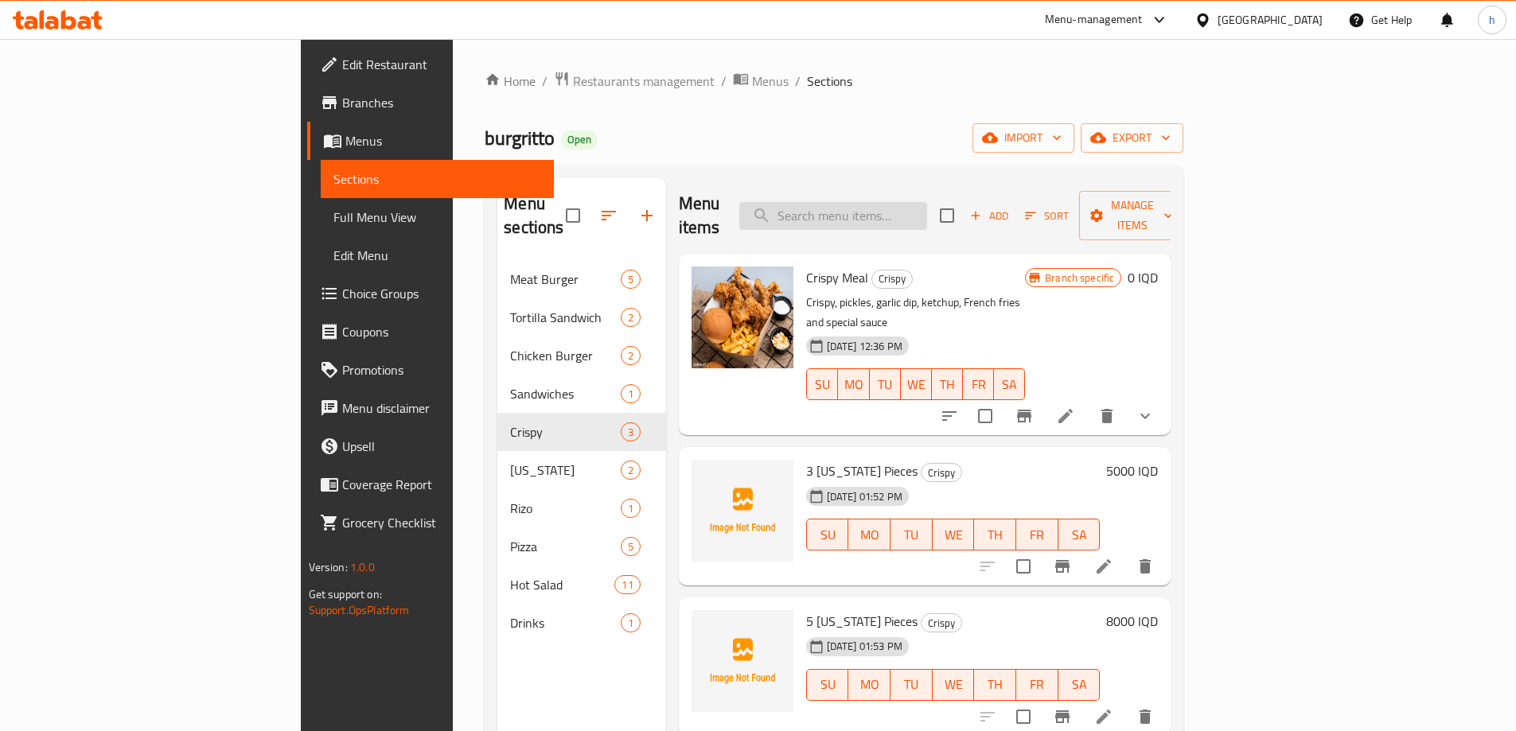
click at [917, 202] on input "search" at bounding box center [833, 216] width 188 height 28
paste input "Philadelphia"
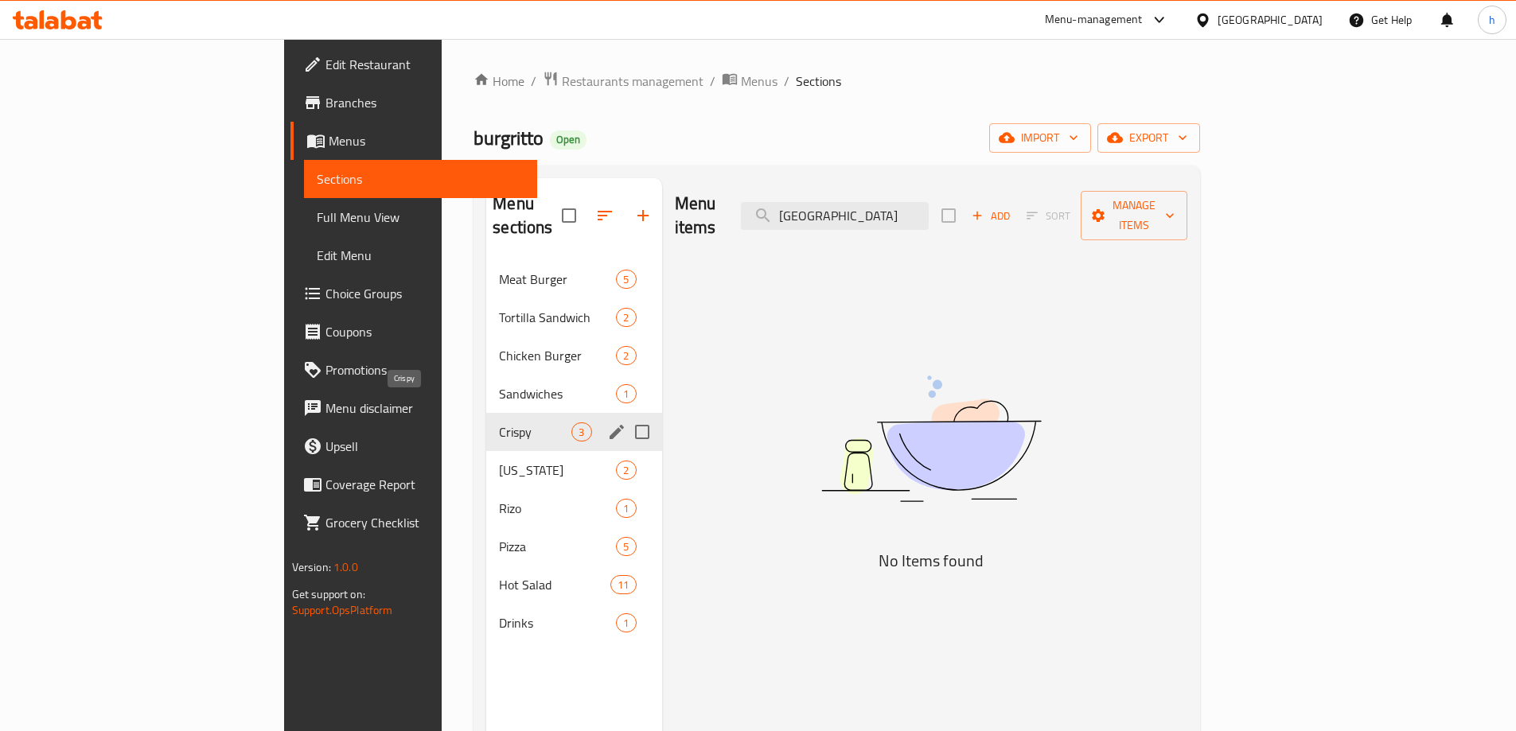
type input "Philadelphia"
click at [499, 423] on span "Crispy" at bounding box center [535, 432] width 72 height 19
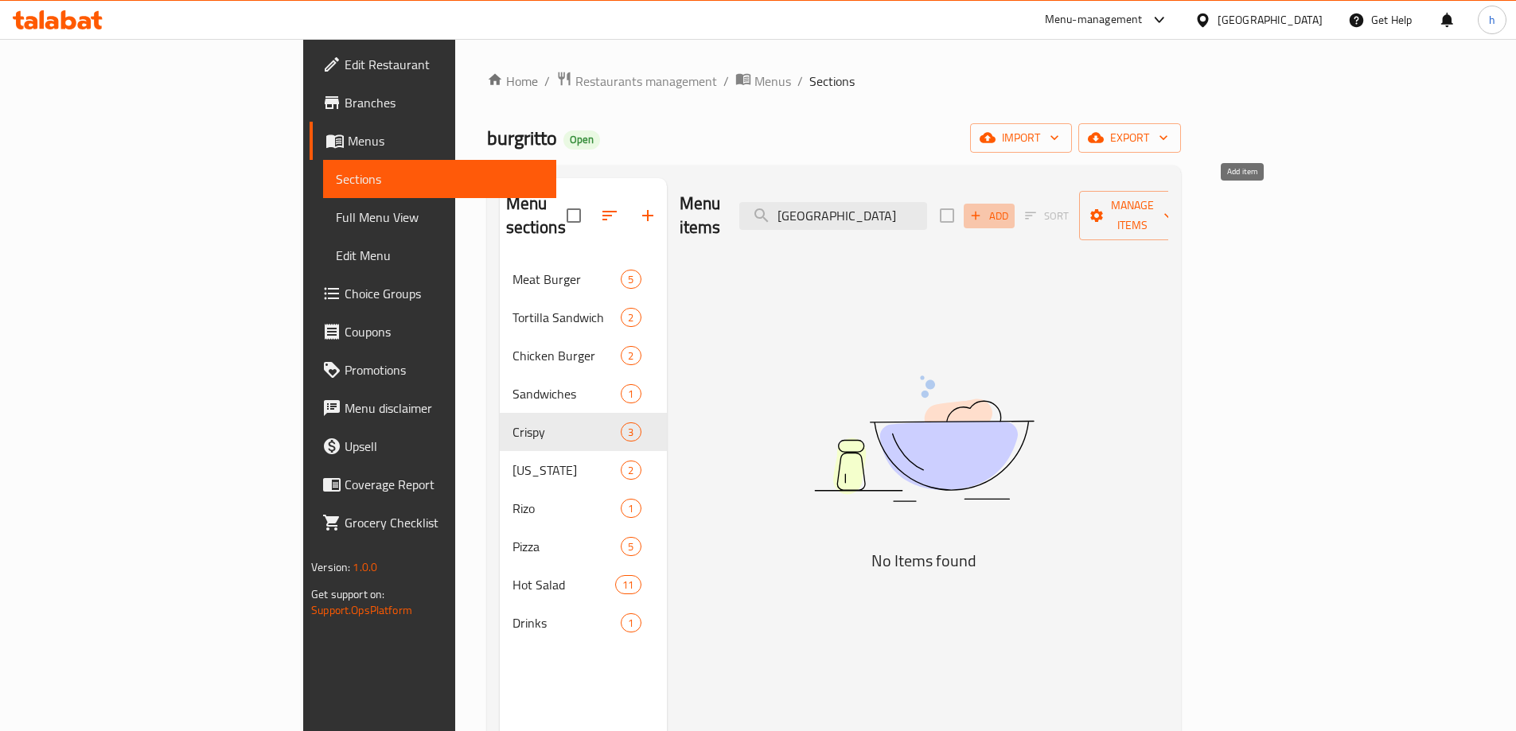
click at [1011, 207] on span "Add" at bounding box center [989, 216] width 43 height 18
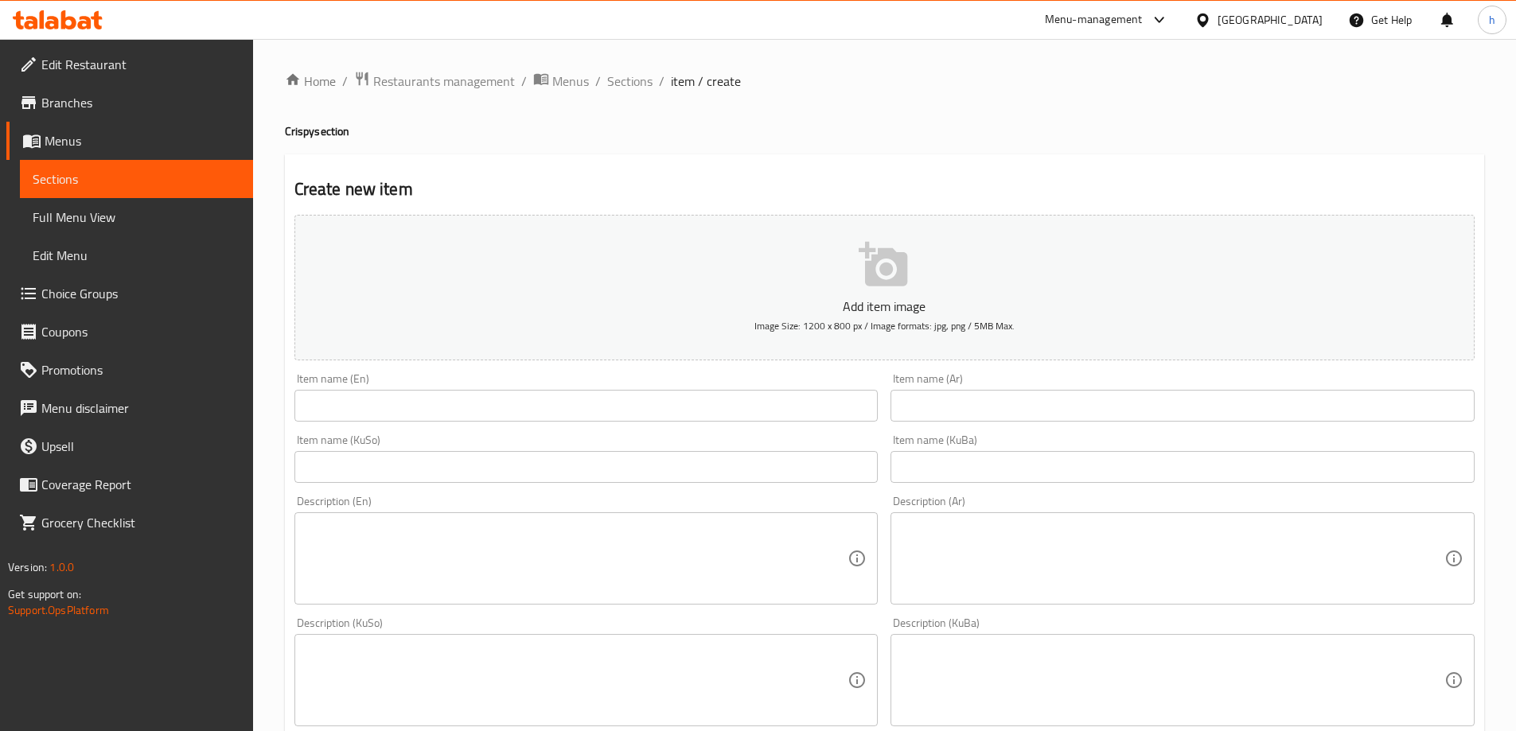
click at [637, 409] on input "text" at bounding box center [586, 406] width 584 height 32
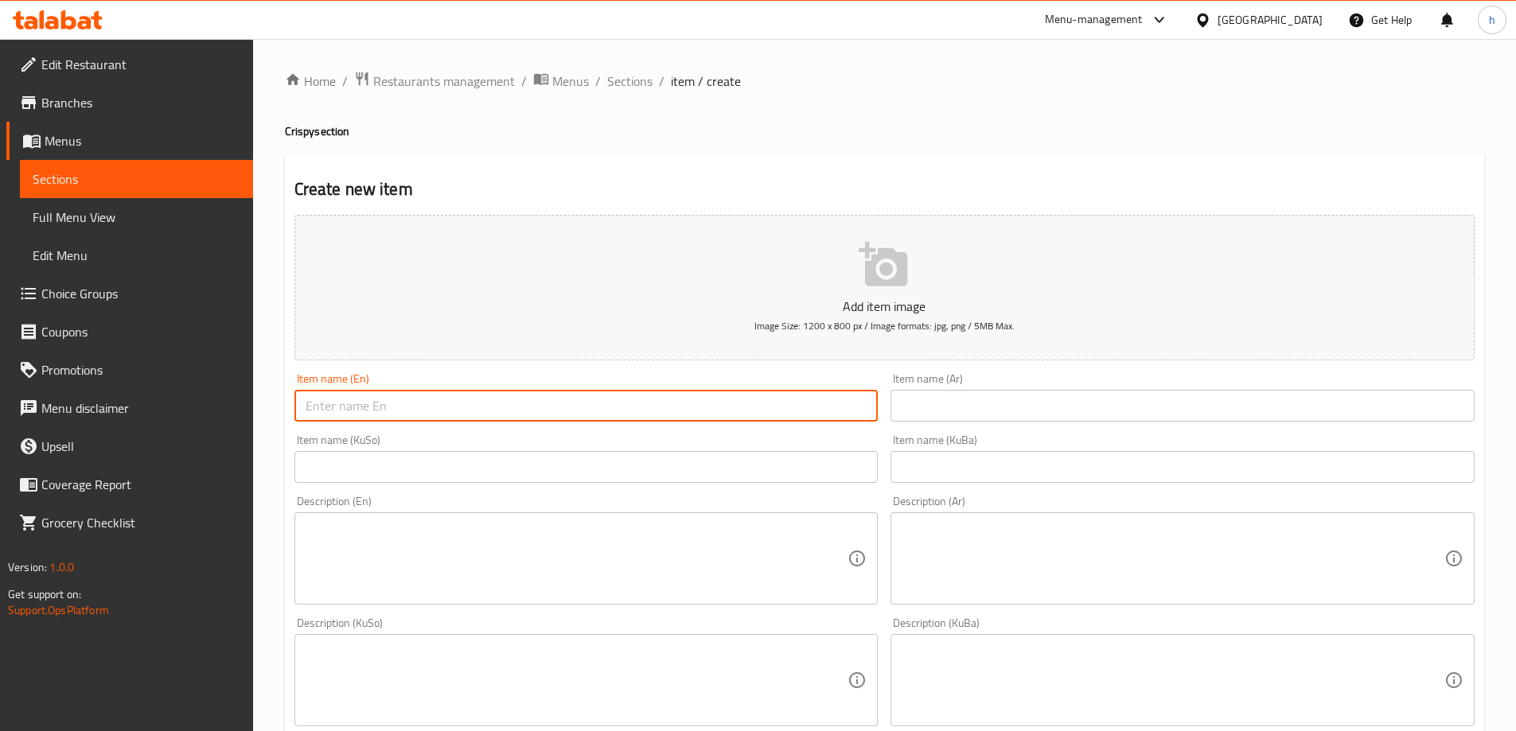
paste input "Philadelphia"
type input "Philadelphia"
click at [991, 408] on input "text" at bounding box center [1183, 406] width 584 height 32
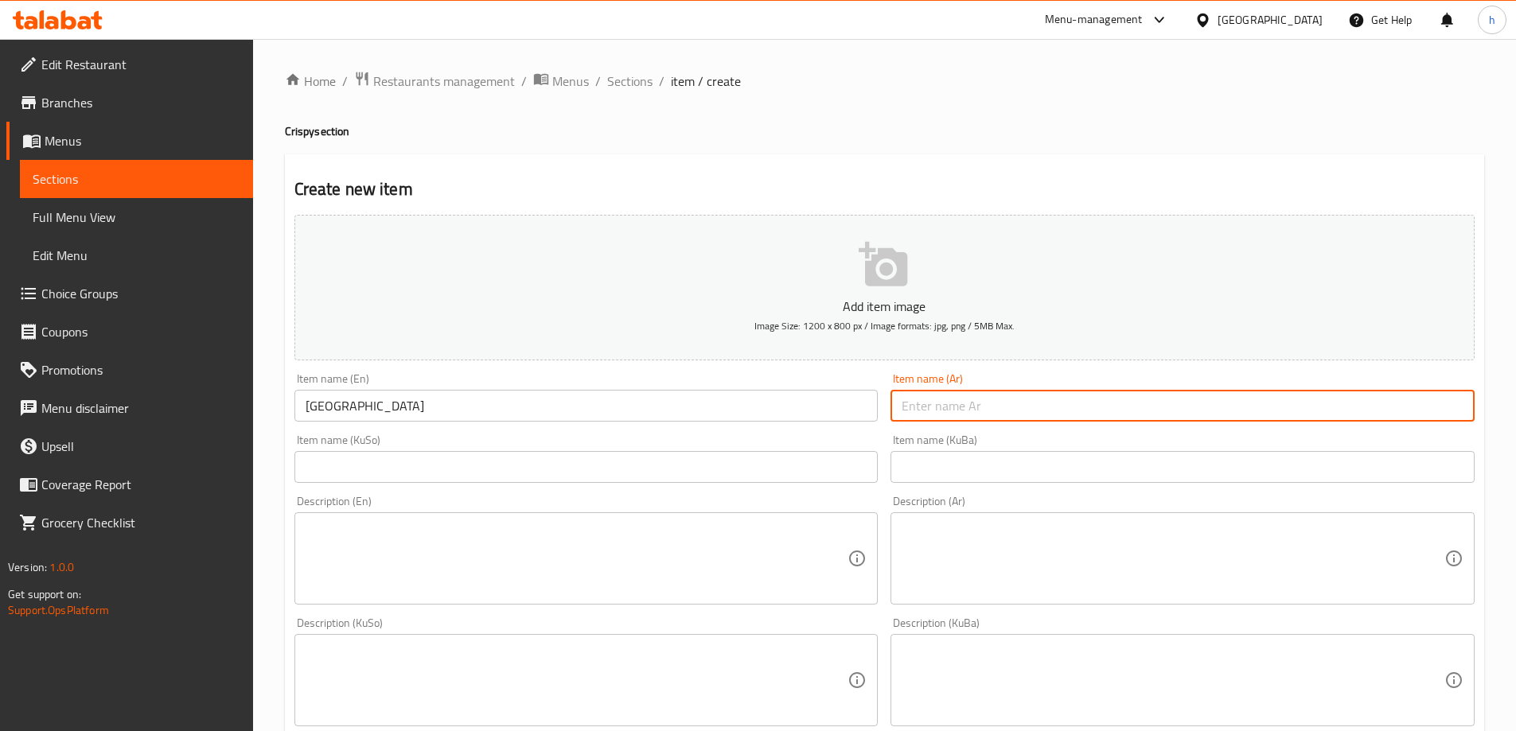
paste input "فلاديفيا"
type input "فلاديفيا"
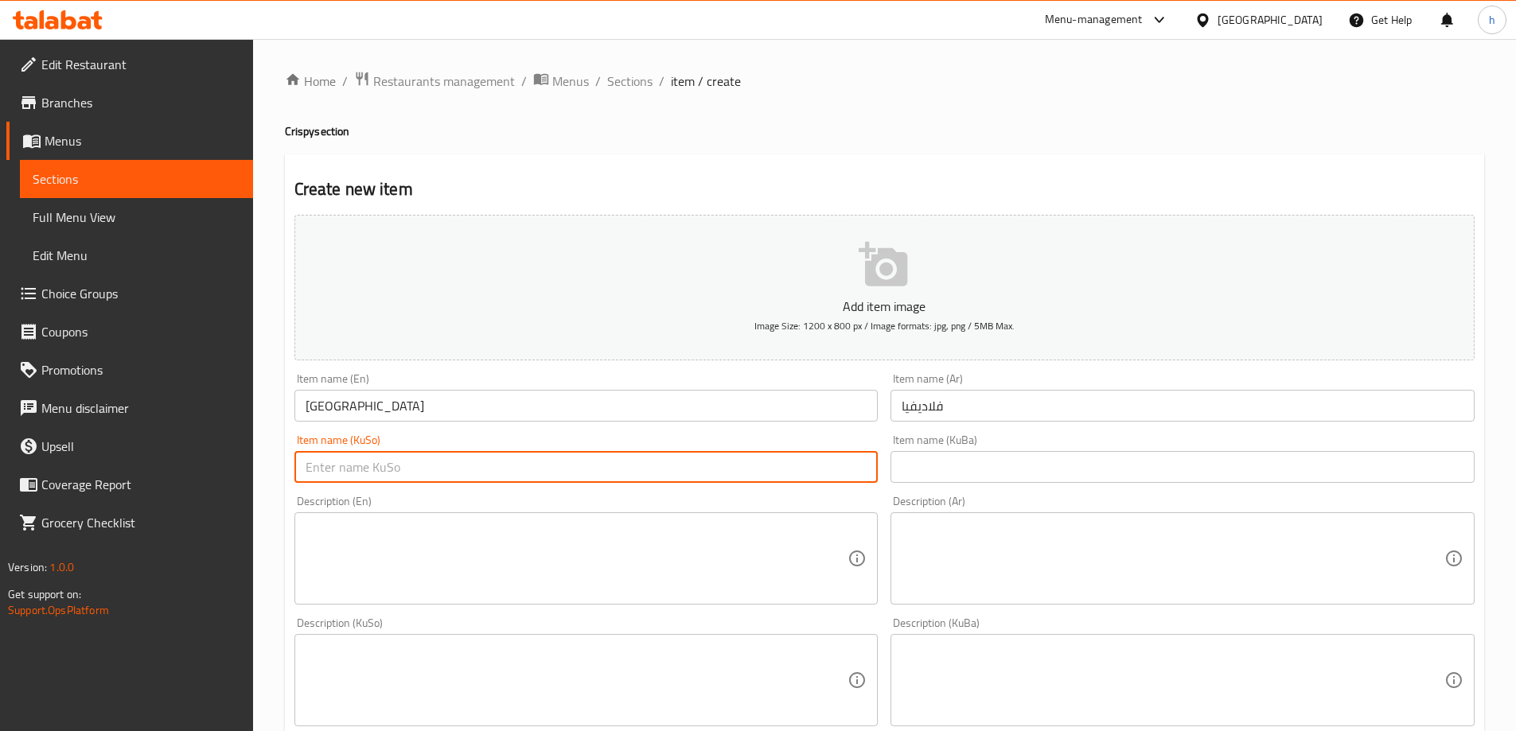
click at [777, 453] on input "text" at bounding box center [586, 467] width 584 height 32
drag, startPoint x: 603, startPoint y: 453, endPoint x: 271, endPoint y: 456, distance: 332.7
click at [271, 456] on div "Home / Restaurants management / Menus / Sections / item / create Crispy section…" at bounding box center [884, 673] width 1263 height 1269
type input "فێلادیفیا"
click at [934, 474] on input "text" at bounding box center [1183, 467] width 584 height 32
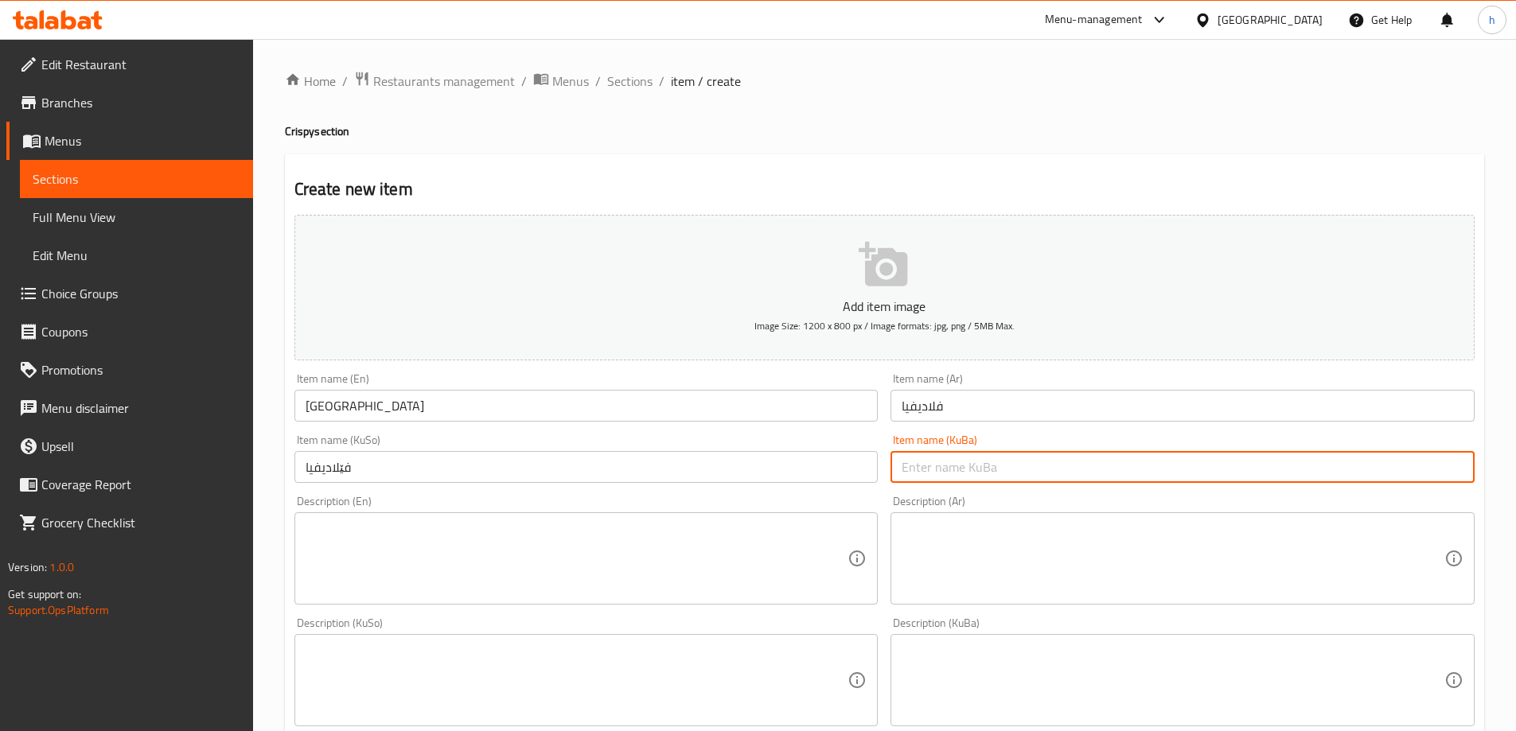
paste input "فێلادیفیا"
type input "فێلادیفیا"
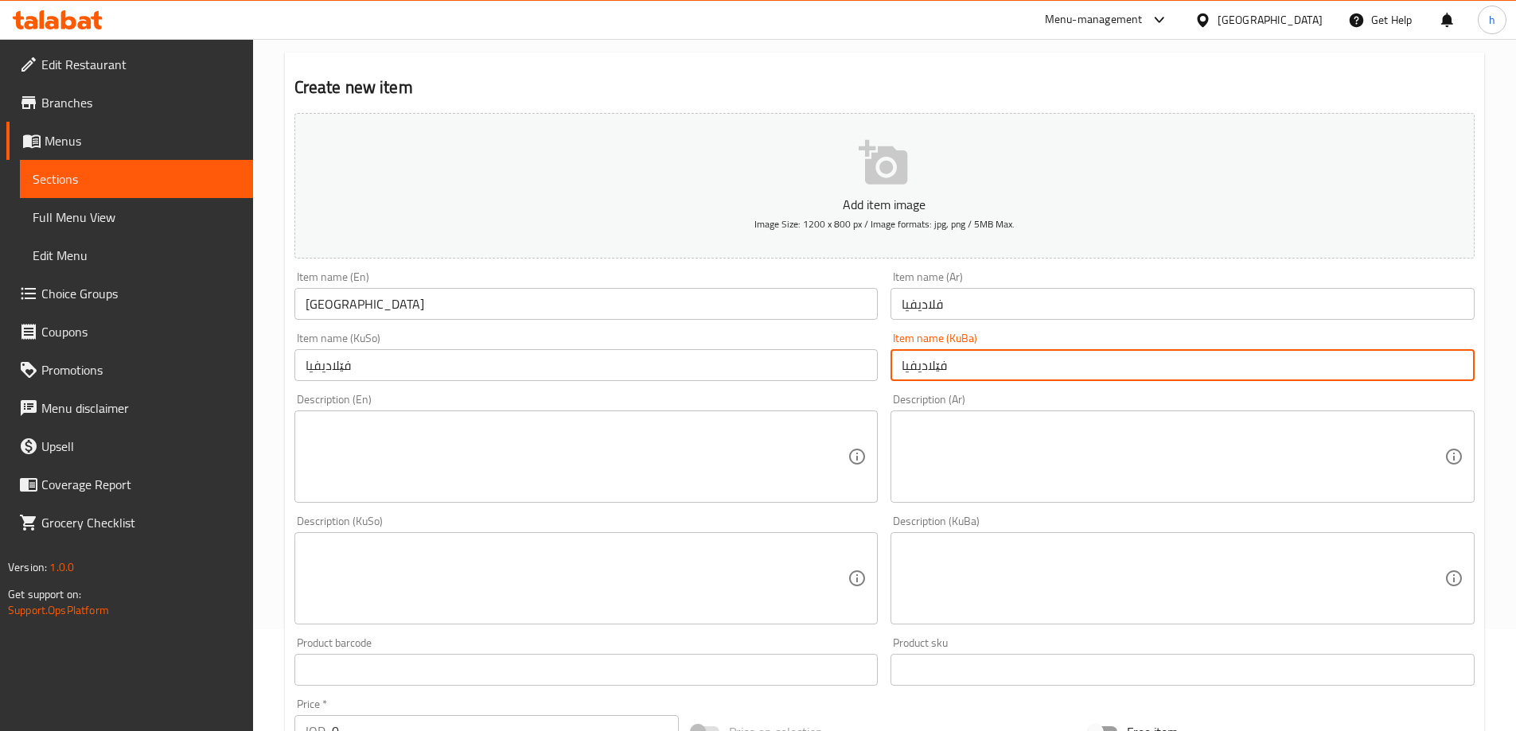
scroll to position [265, 0]
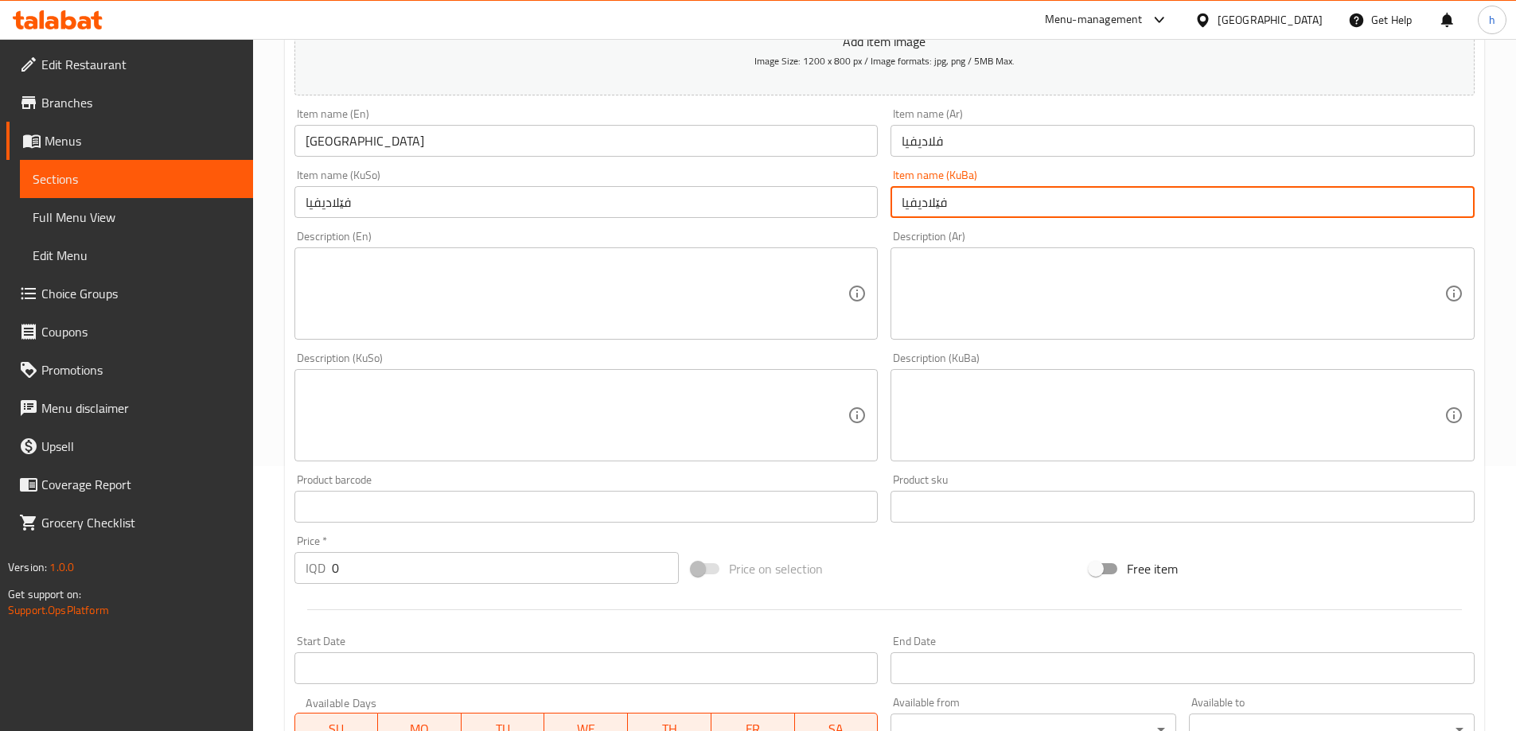
drag, startPoint x: 357, startPoint y: 573, endPoint x: 280, endPoint y: 569, distance: 77.3
click at [280, 569] on div "Home / Restaurants management / Menus / Sections / item / create Crispy section…" at bounding box center [884, 408] width 1263 height 1269
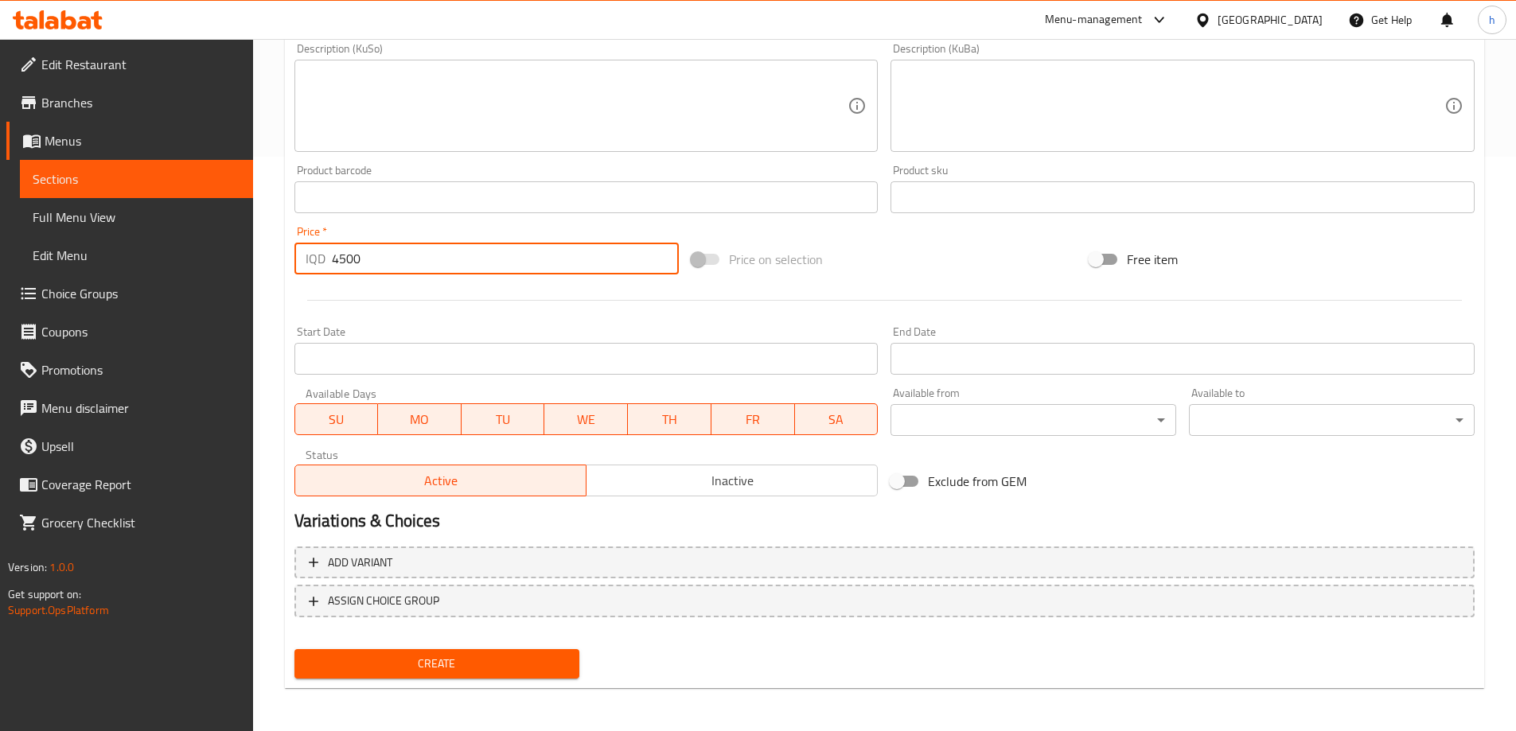
scroll to position [576, 0]
type input "4500"
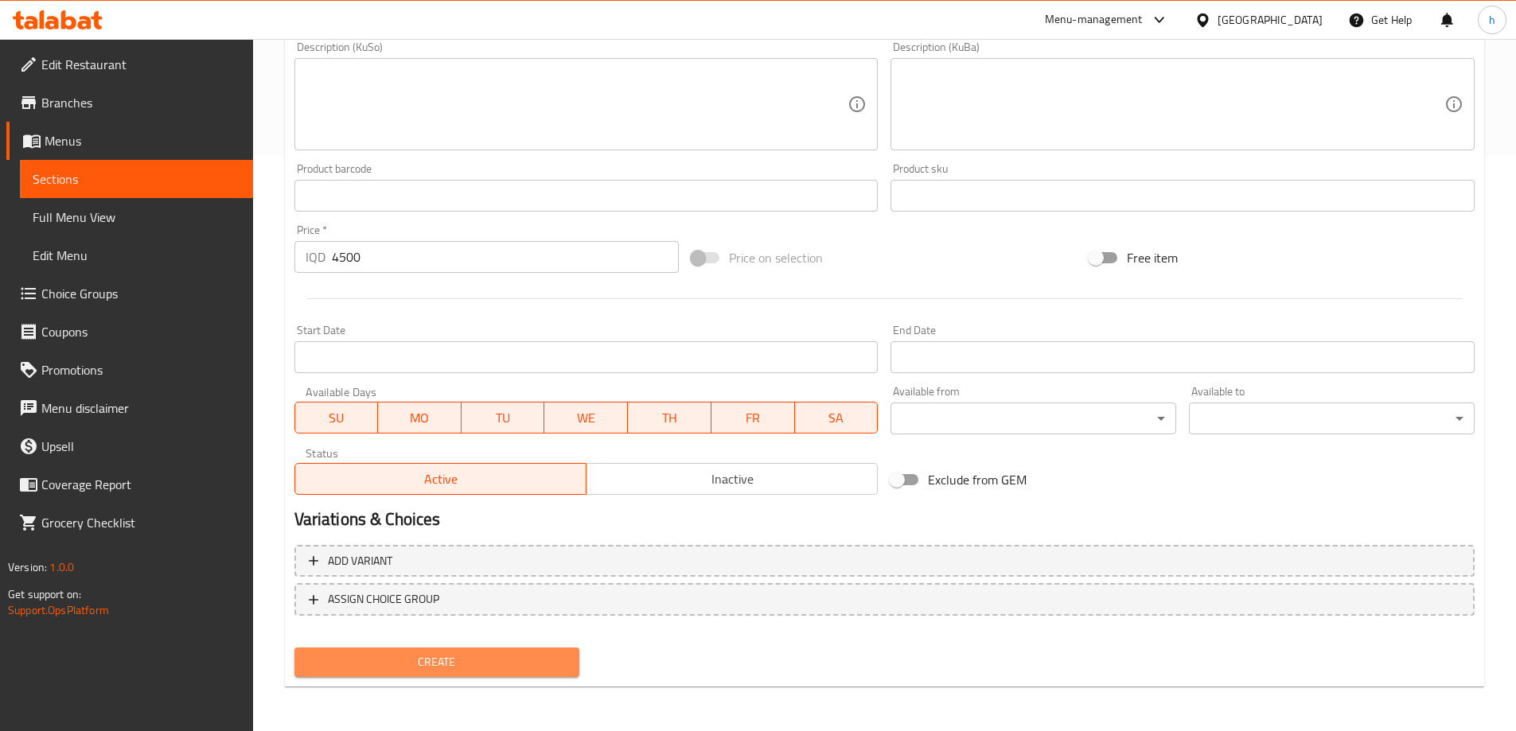
click at [500, 672] on span "Create" at bounding box center [437, 663] width 260 height 20
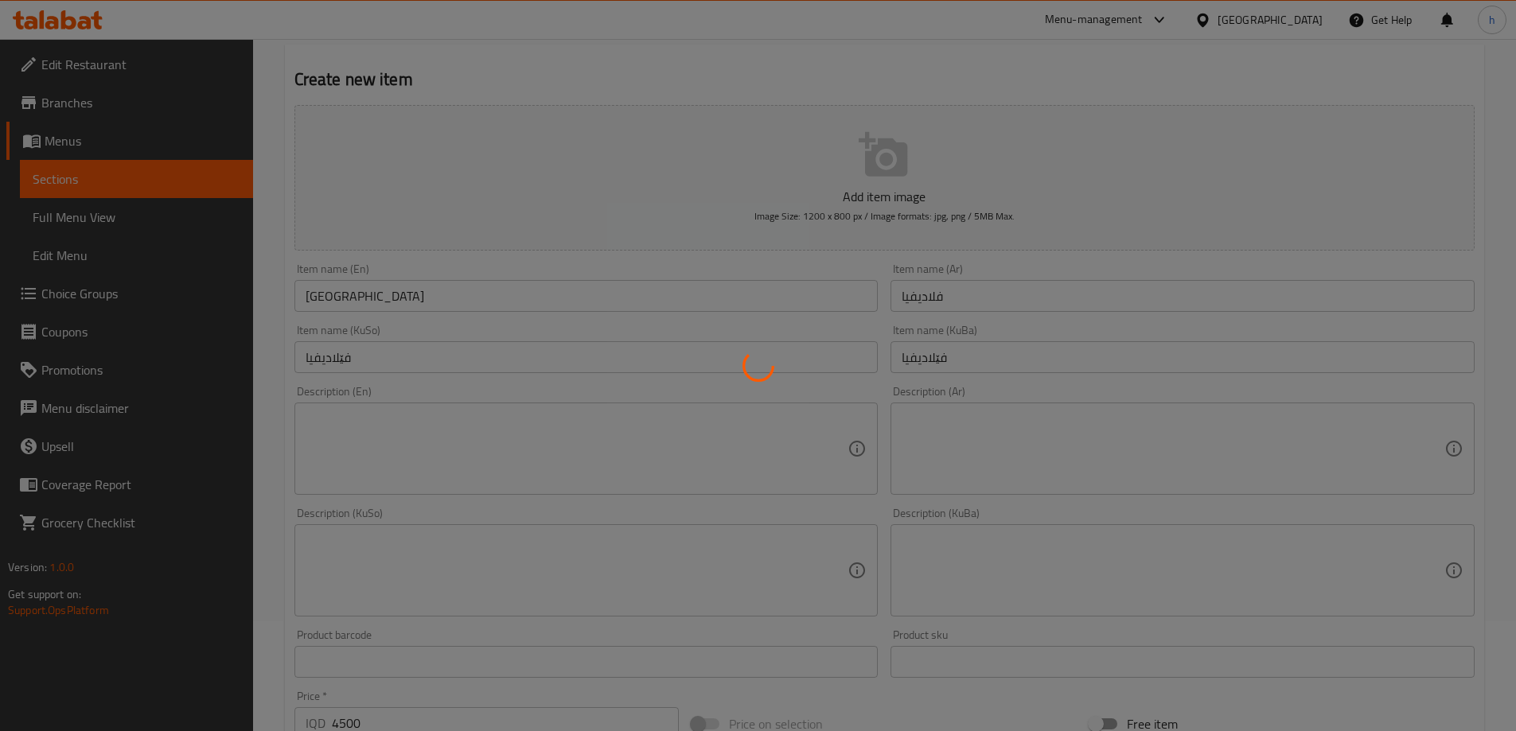
type input "0"
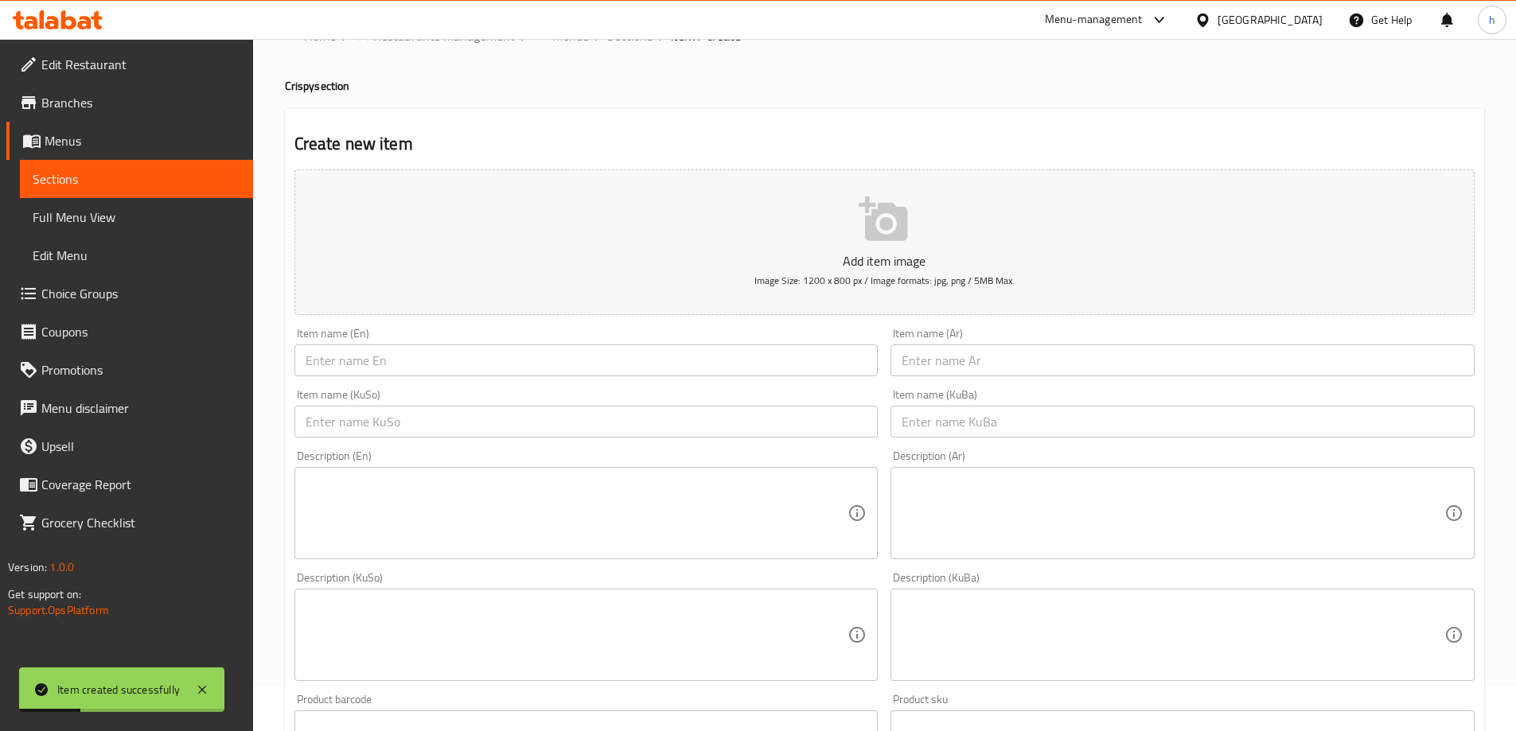
click at [66, 181] on span "Sections" at bounding box center [137, 179] width 208 height 19
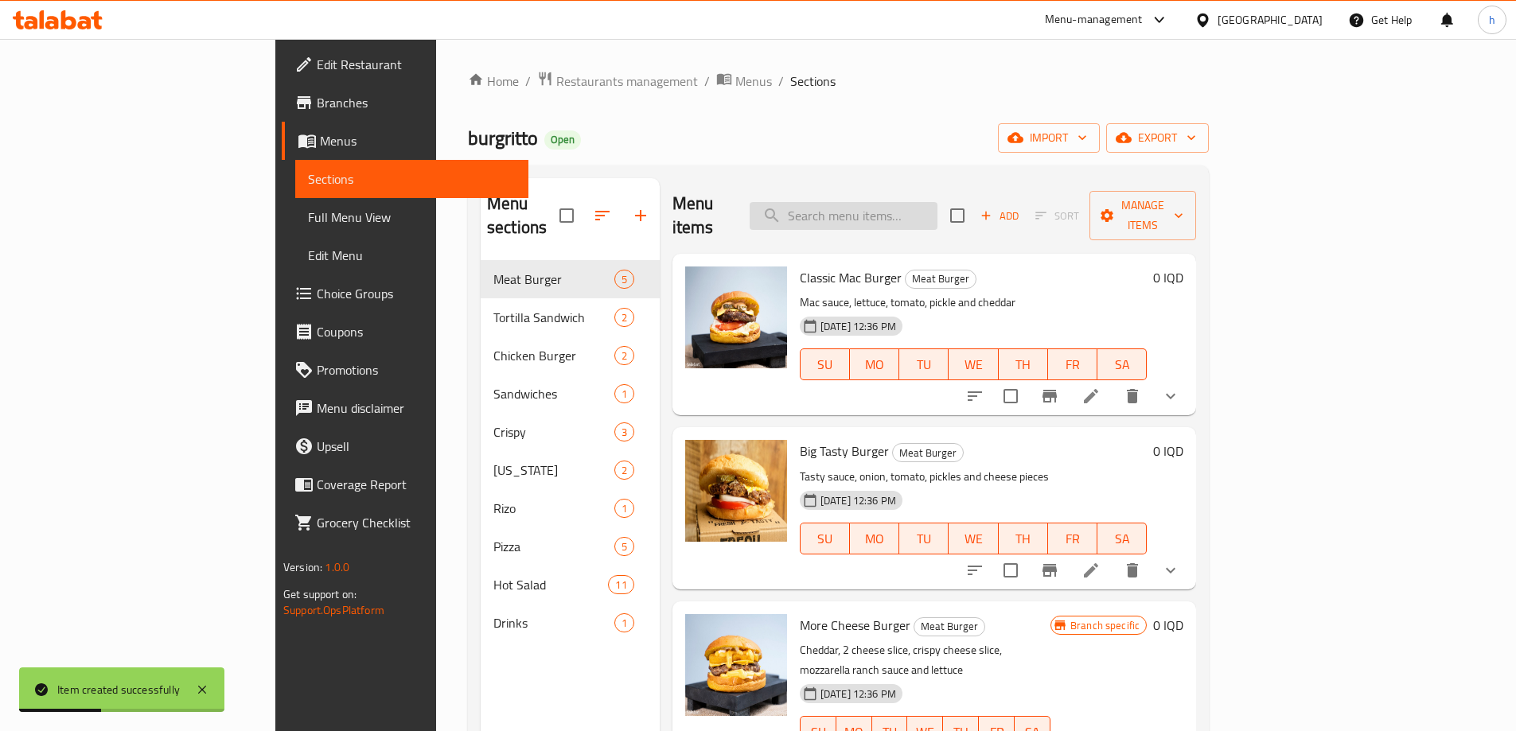
click at [932, 206] on input "search" at bounding box center [844, 216] width 188 height 28
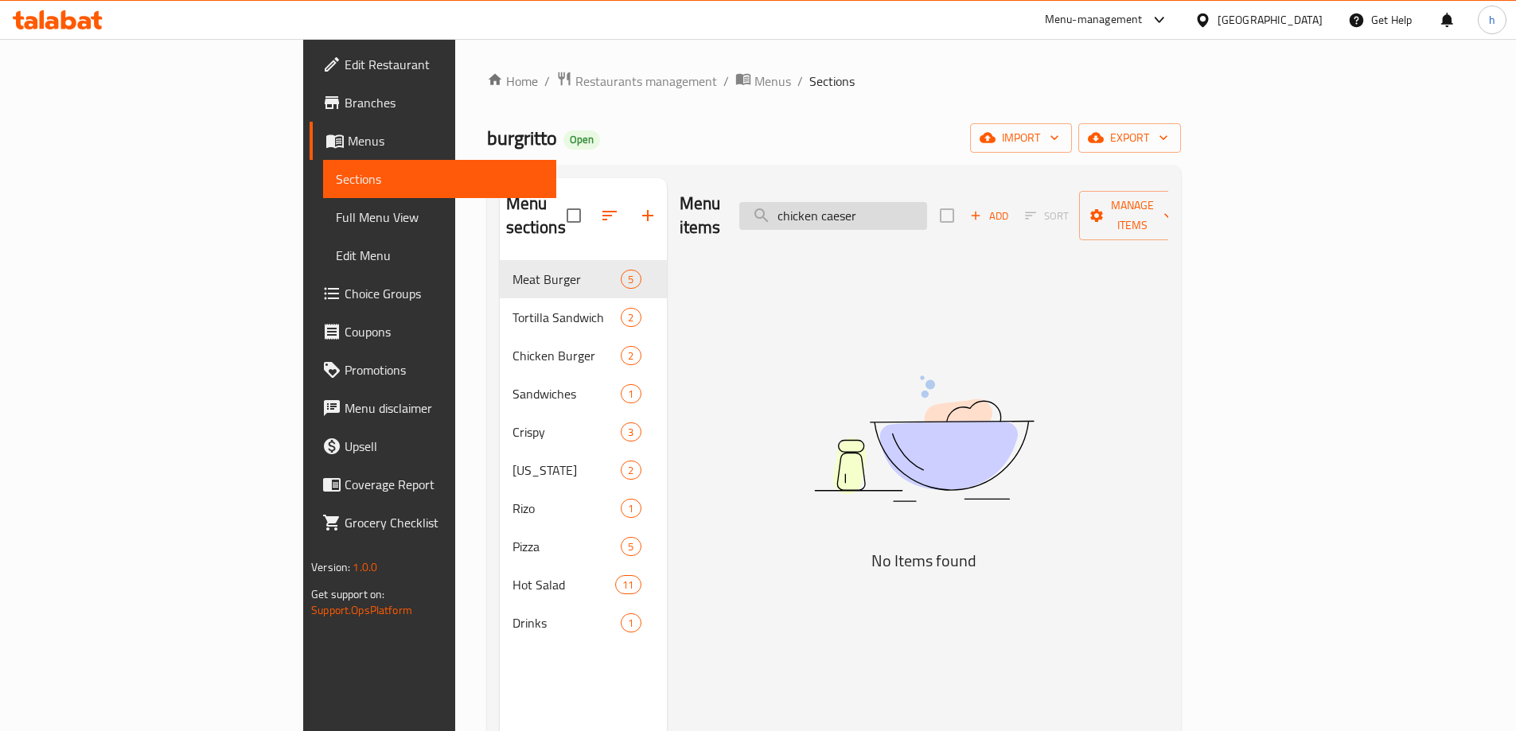
drag, startPoint x: 961, startPoint y: 205, endPoint x: 934, endPoint y: 209, distance: 28.0
click at [927, 209] on input "chicken caeser" at bounding box center [833, 216] width 188 height 28
click at [927, 208] on input "chicken caeser" at bounding box center [833, 216] width 188 height 28
click at [927, 212] on input "chicken caeser" at bounding box center [833, 216] width 188 height 28
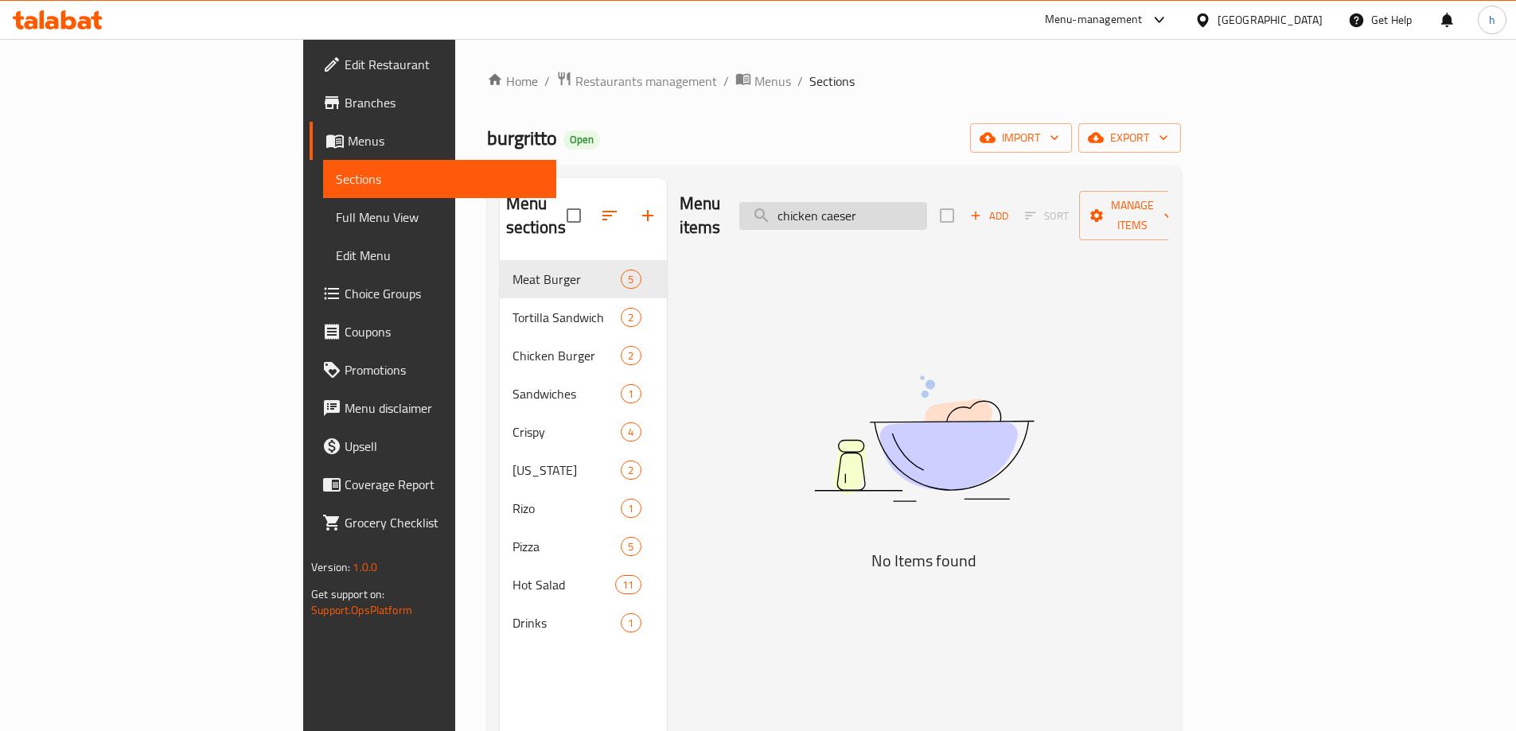
drag, startPoint x: 965, startPoint y: 206, endPoint x: 873, endPoint y: 215, distance: 92.7
click at [873, 215] on input "chicken caeser" at bounding box center [833, 216] width 188 height 28
type input "chicken caeser"
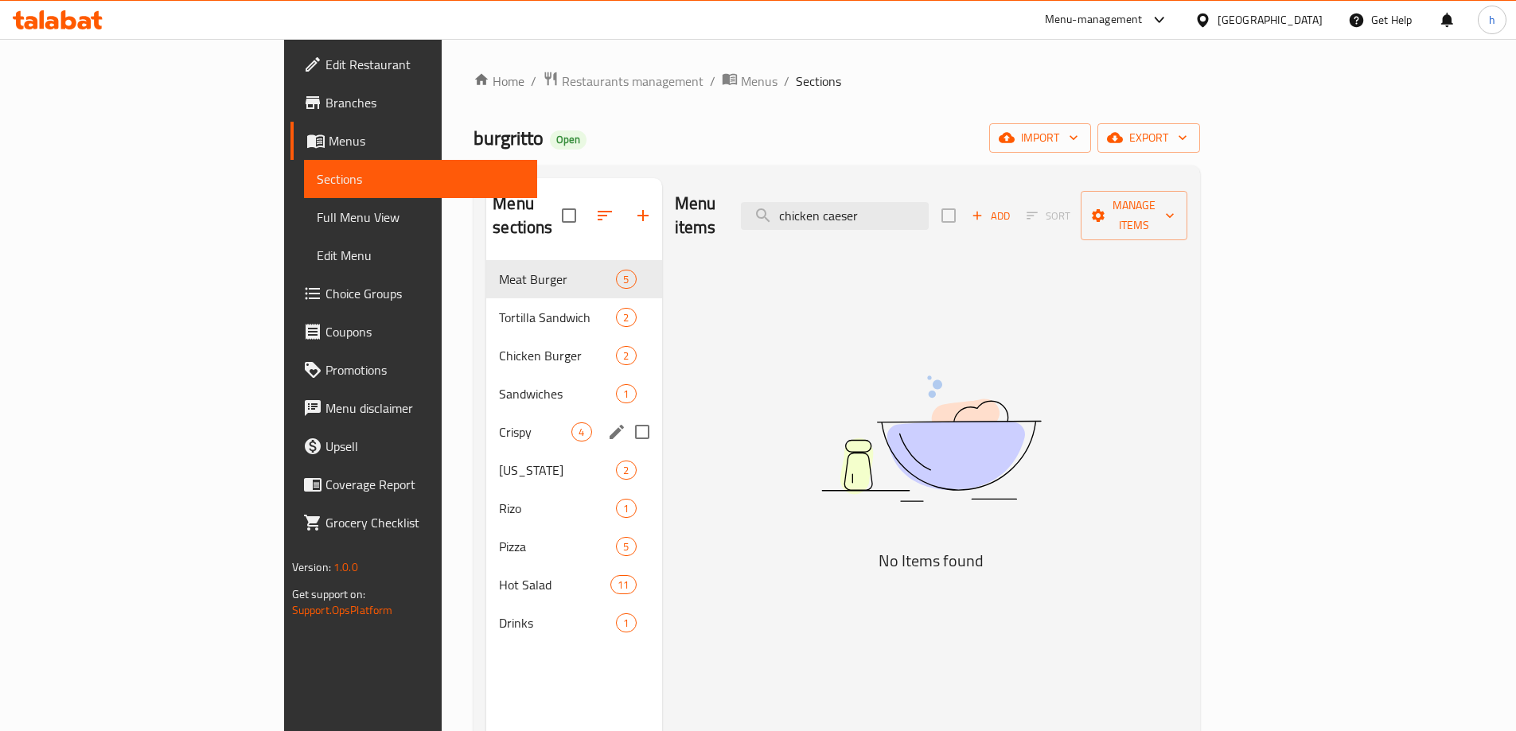
click at [486, 421] on div "Crispy 4" at bounding box center [573, 432] width 175 height 38
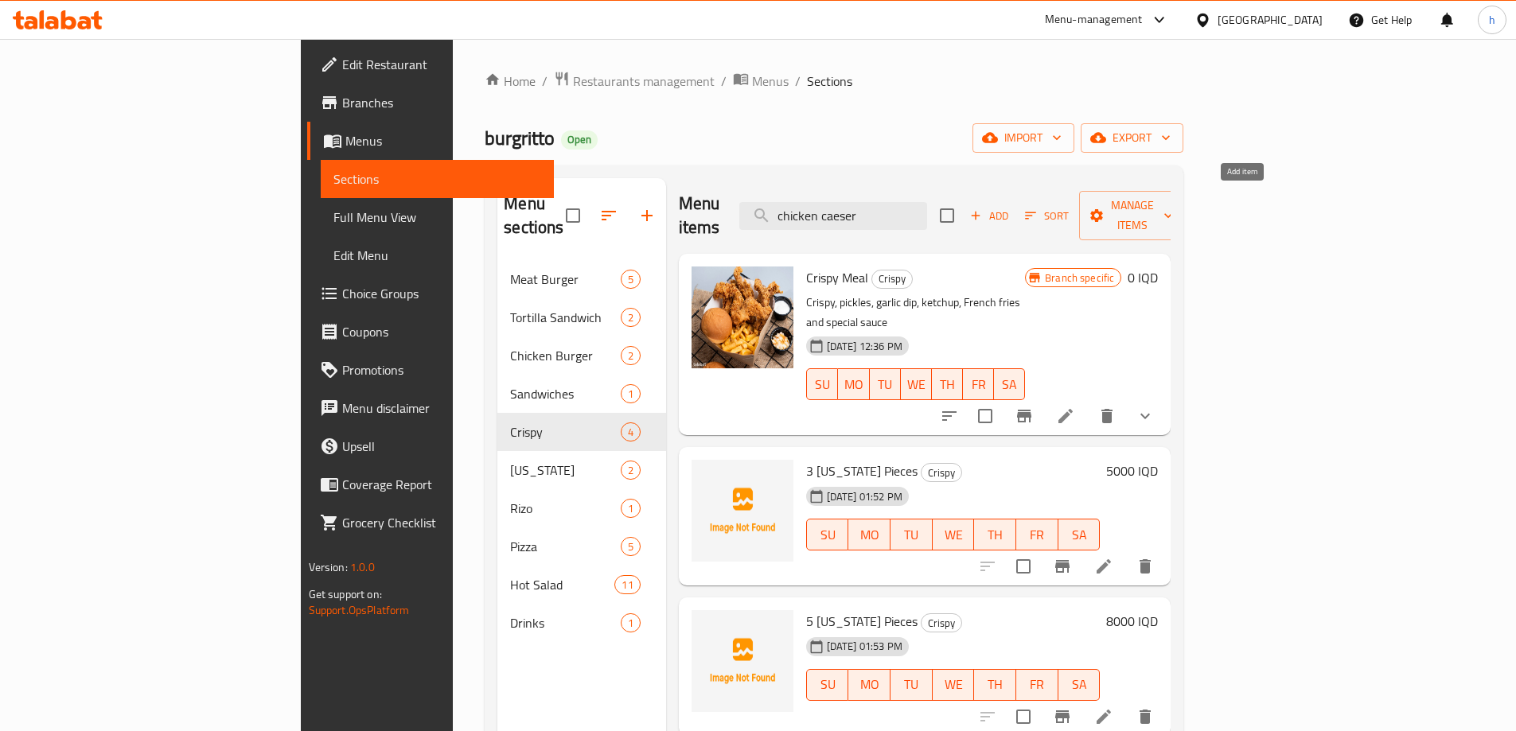
click at [1011, 207] on span "Add" at bounding box center [989, 216] width 43 height 18
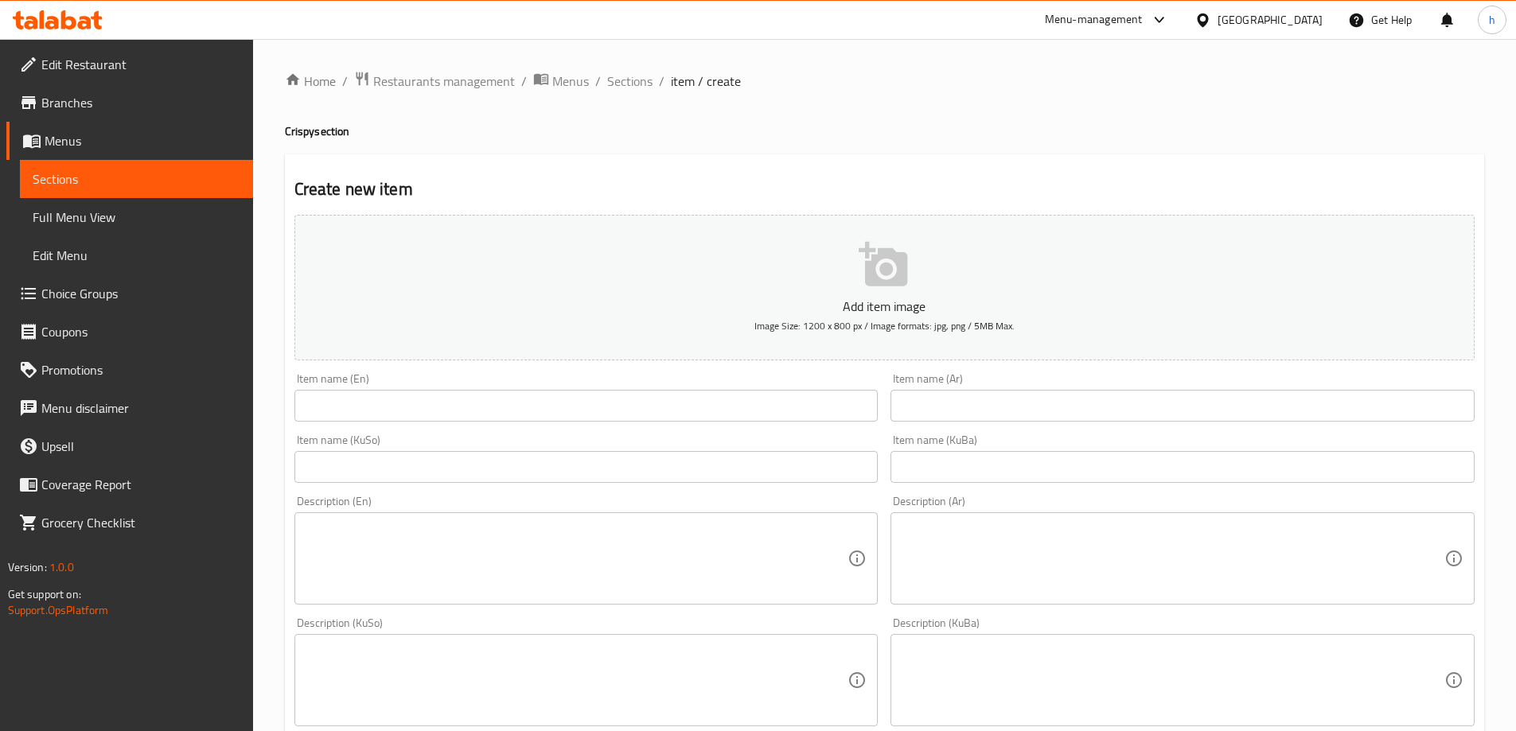
drag, startPoint x: 619, startPoint y: 376, endPoint x: 633, endPoint y: 387, distance: 17.5
click at [624, 381] on div "Item name (En) Item name (En)" at bounding box center [586, 397] width 584 height 49
drag, startPoint x: 630, startPoint y: 388, endPoint x: 641, endPoint y: 401, distance: 16.9
click at [639, 399] on div "Item name (En) Item name (En)" at bounding box center [586, 397] width 584 height 49
click at [653, 407] on input "text" at bounding box center [586, 406] width 584 height 32
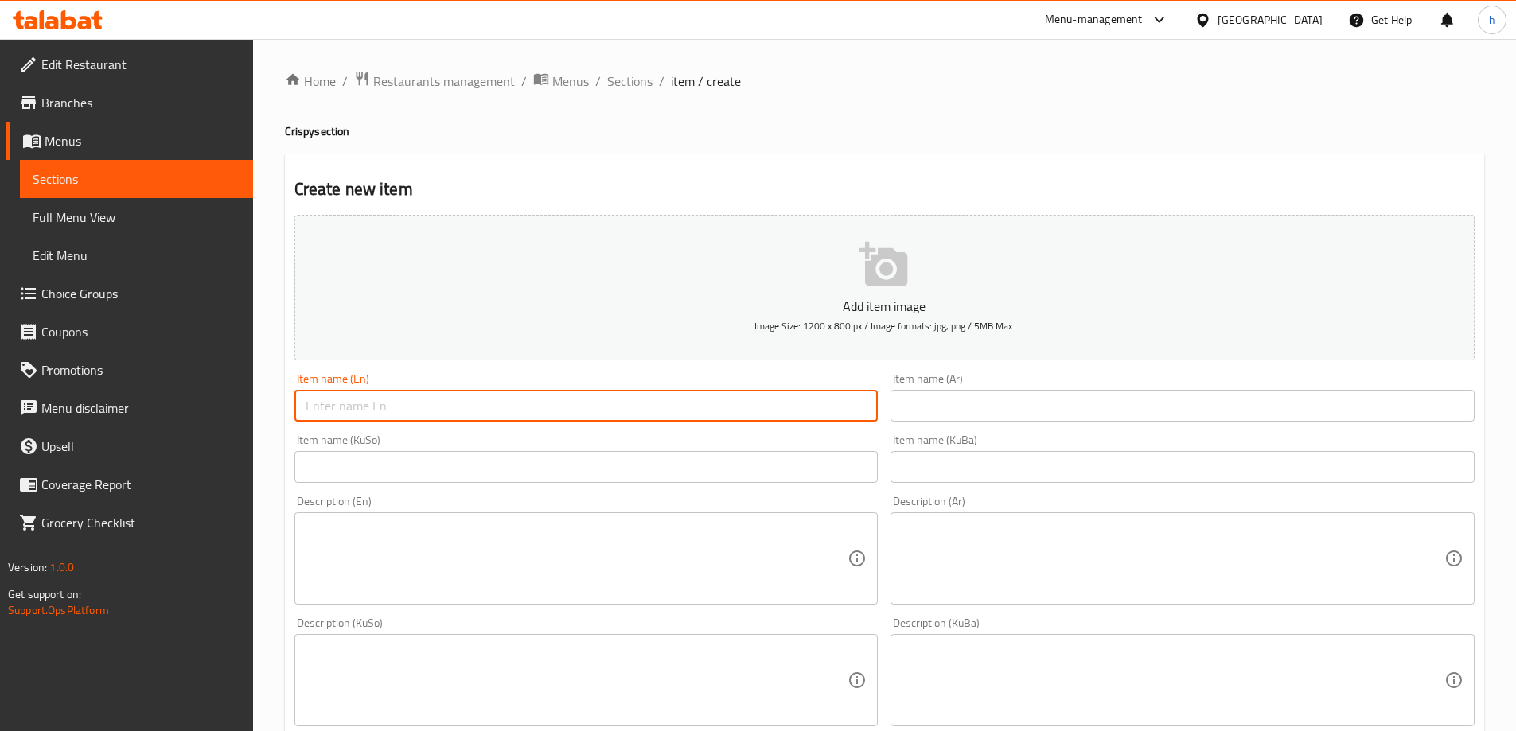
paste input "chicken caeser"
drag, startPoint x: 314, startPoint y: 403, endPoint x: 323, endPoint y: 413, distance: 14.1
click at [313, 405] on input "chicken caeser" at bounding box center [586, 406] width 584 height 32
click at [365, 401] on input "Chicken caeser" at bounding box center [586, 406] width 584 height 32
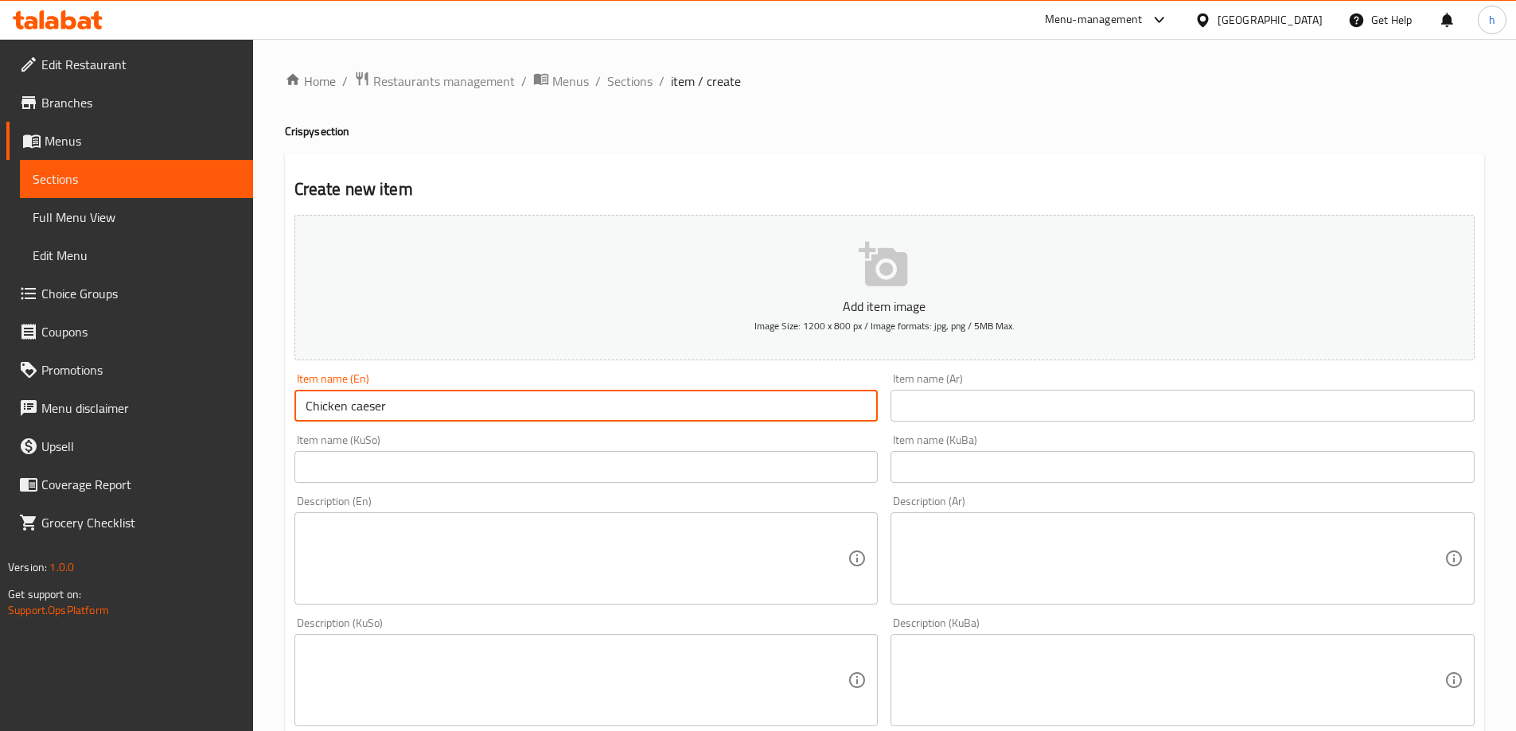
drag, startPoint x: 368, startPoint y: 408, endPoint x: 356, endPoint y: 407, distance: 12.0
click at [356, 401] on input "Chicken caeser" at bounding box center [586, 406] width 584 height 32
click at [356, 411] on input "Chicken caeser" at bounding box center [586, 406] width 584 height 32
click at [381, 418] on input "Chicken caeser" at bounding box center [586, 406] width 584 height 32
click at [352, 409] on input "Chicken caeser" at bounding box center [586, 406] width 584 height 32
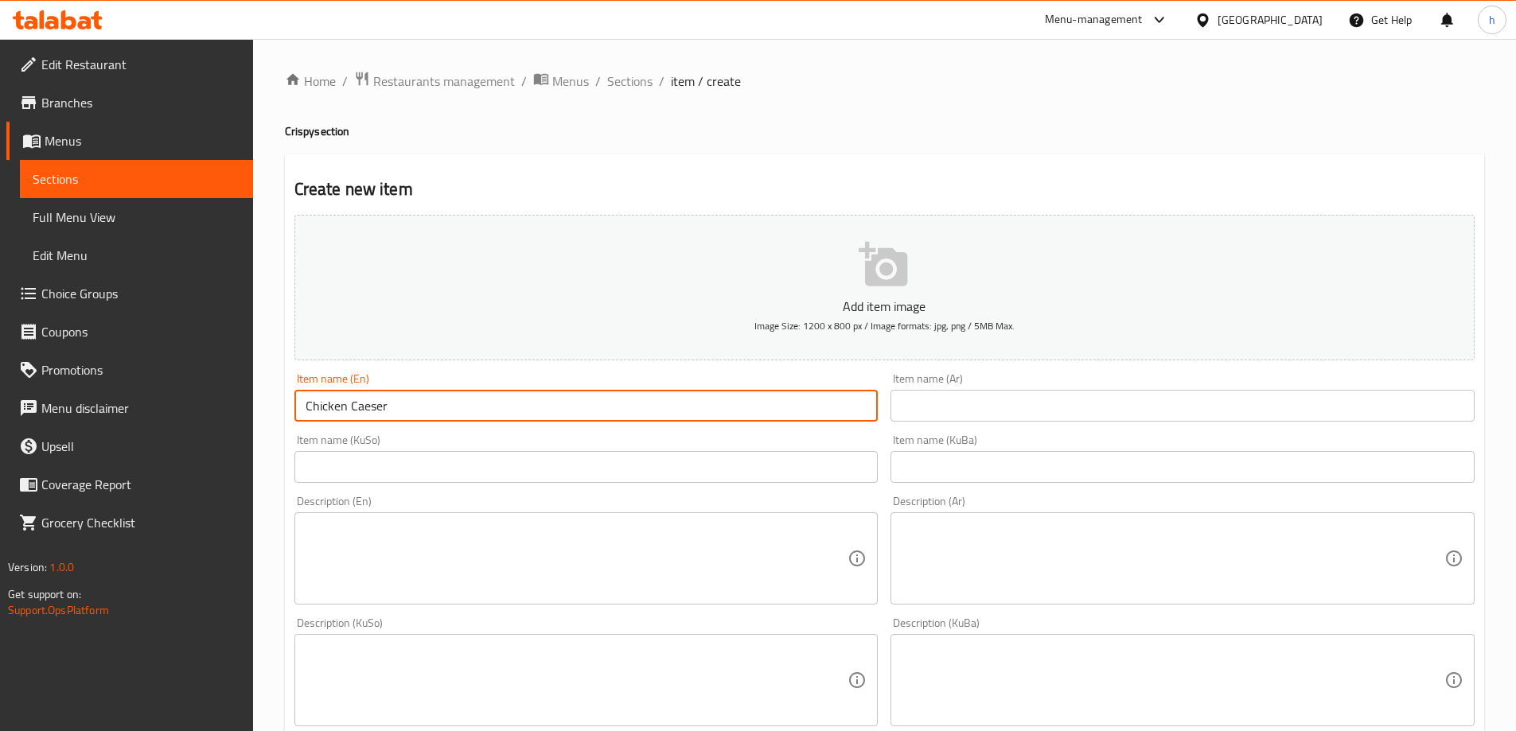
drag, startPoint x: 408, startPoint y: 404, endPoint x: 347, endPoint y: 409, distance: 60.7
click at [347, 409] on input "Chicken Caeser" at bounding box center [586, 406] width 584 height 32
type input "Chicken Caeser"
click at [961, 410] on input "text" at bounding box center [1183, 406] width 584 height 32
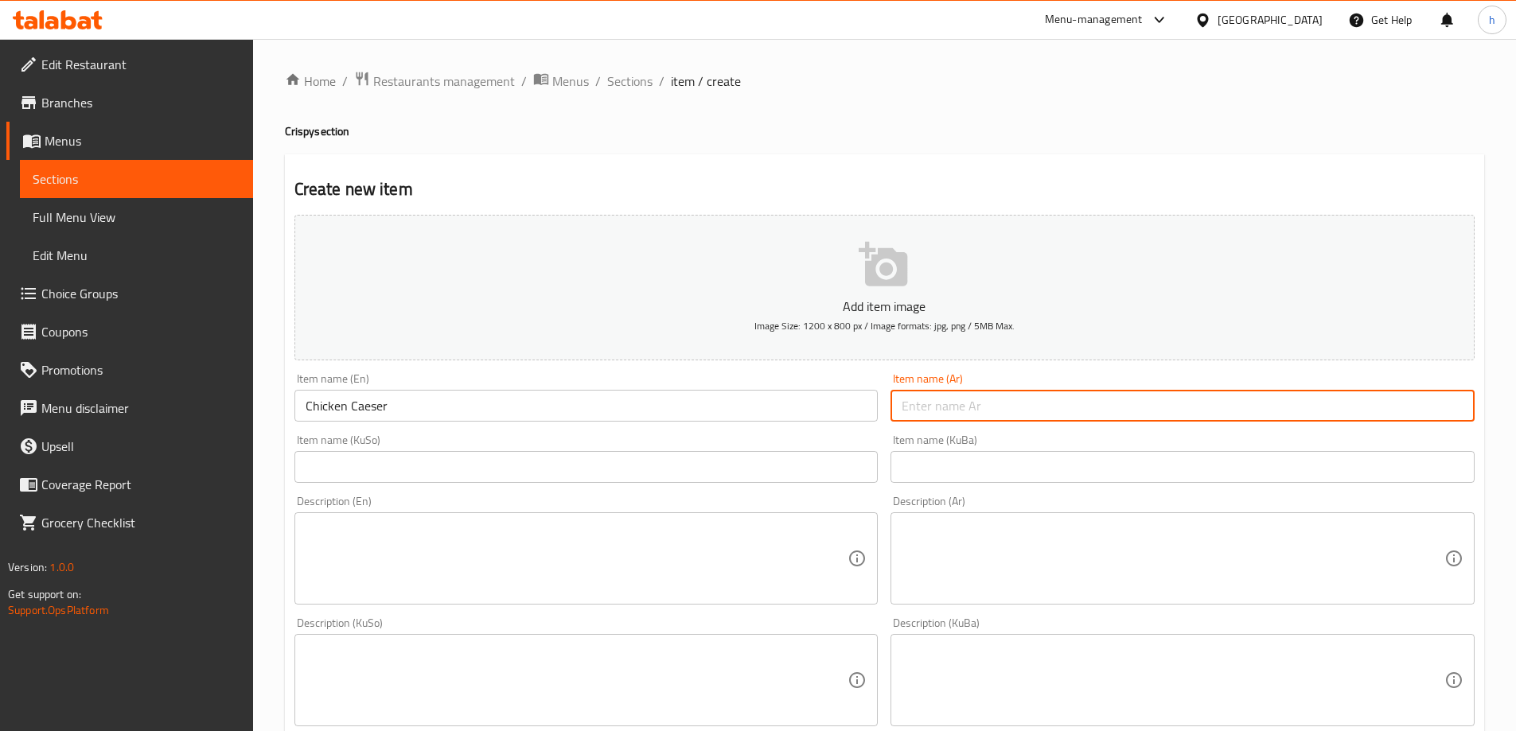
paste input "سيزر تشكن"
type input "سيزر تشكن"
click at [851, 463] on input "text" at bounding box center [586, 467] width 584 height 32
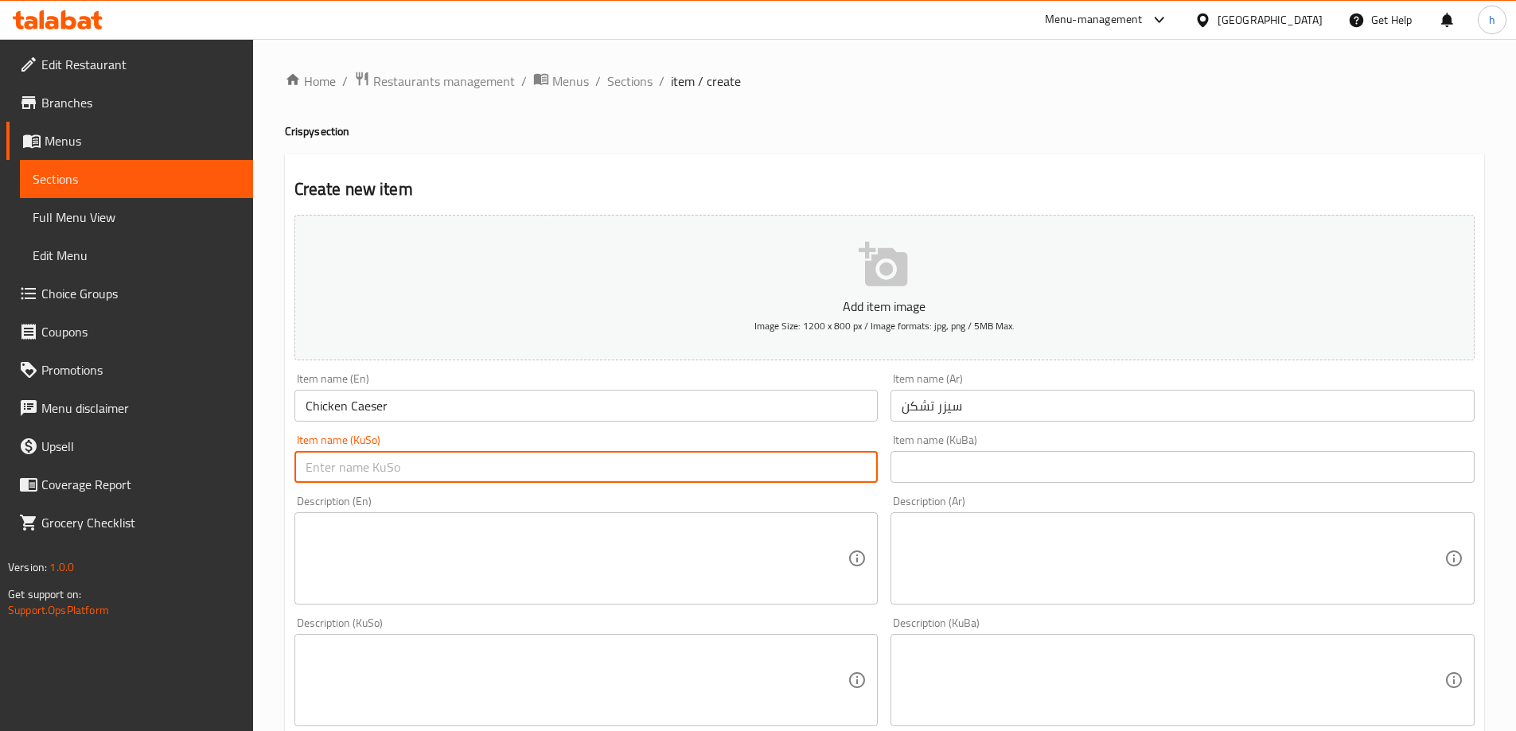
paste input "سیزەر بە مریشک"
type input "سیزەر بە مریشک"
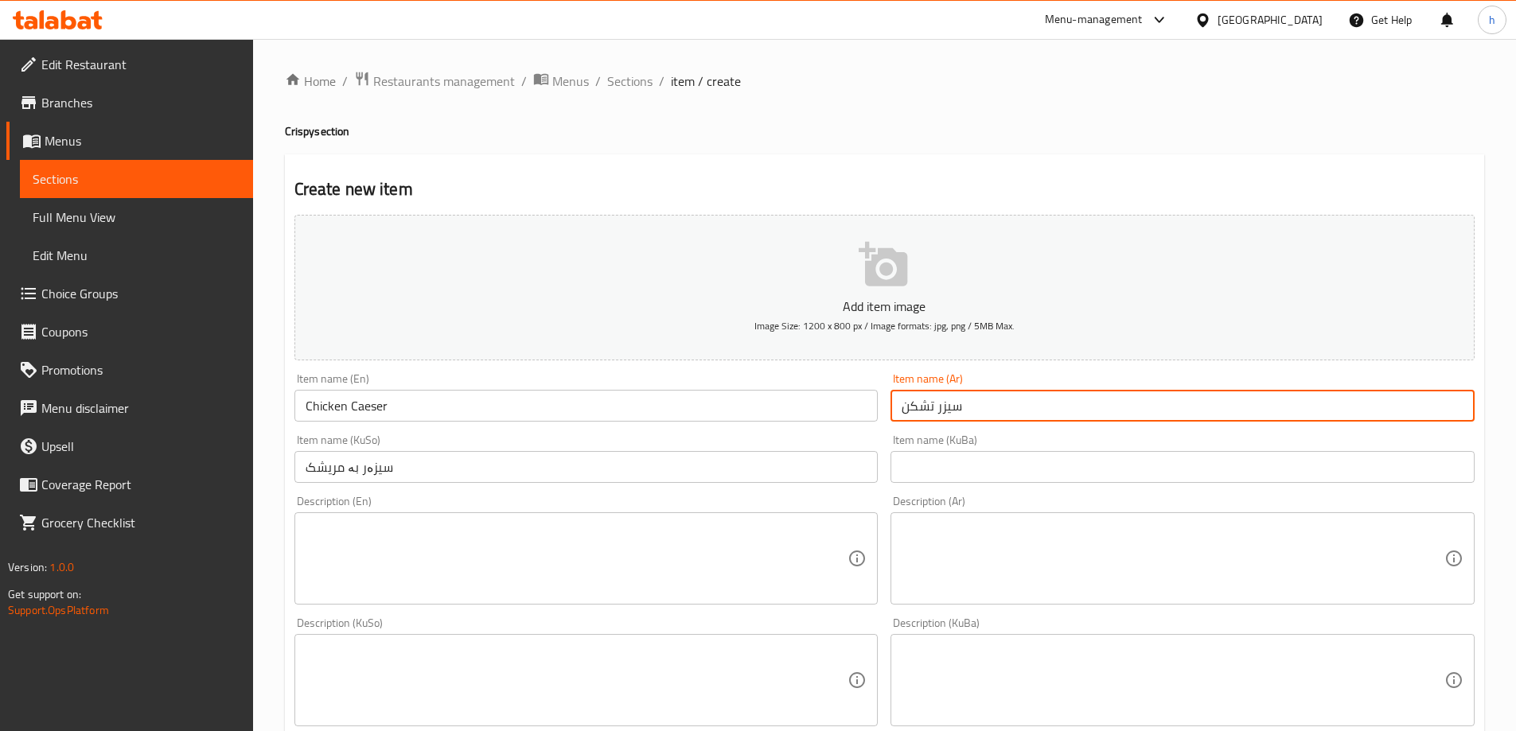
click at [929, 411] on input "سيزر تشكن" at bounding box center [1183, 406] width 584 height 32
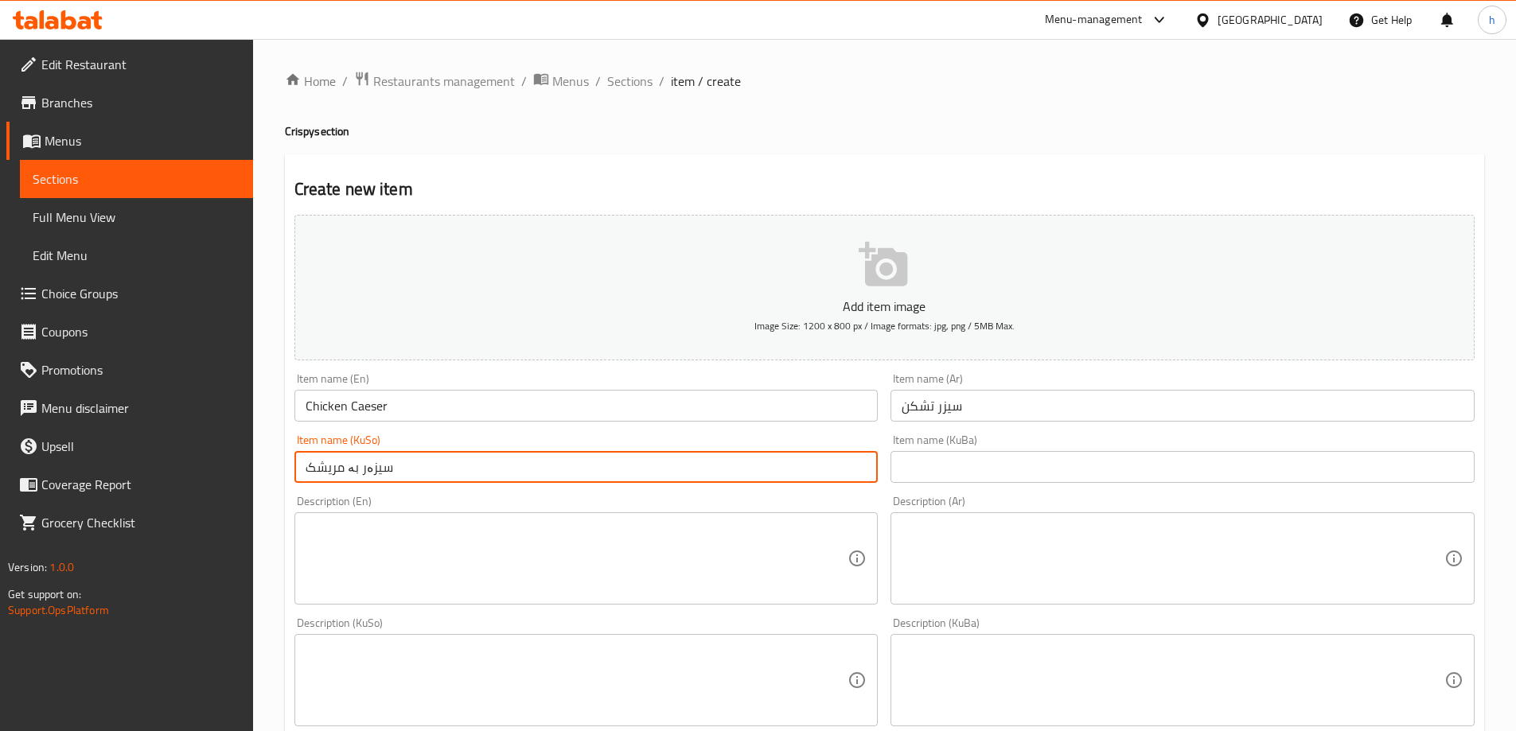
drag, startPoint x: 228, startPoint y: 439, endPoint x: 200, endPoint y: 428, distance: 30.5
click at [96, 422] on div "Edit Restaurant Branches Menus Sections Full Menu View Edit Menu Choice Groups …" at bounding box center [758, 673] width 1516 height 1269
drag, startPoint x: 922, startPoint y: 458, endPoint x: 905, endPoint y: 492, distance: 38.4
click at [930, 452] on input "text" at bounding box center [1183, 467] width 584 height 32
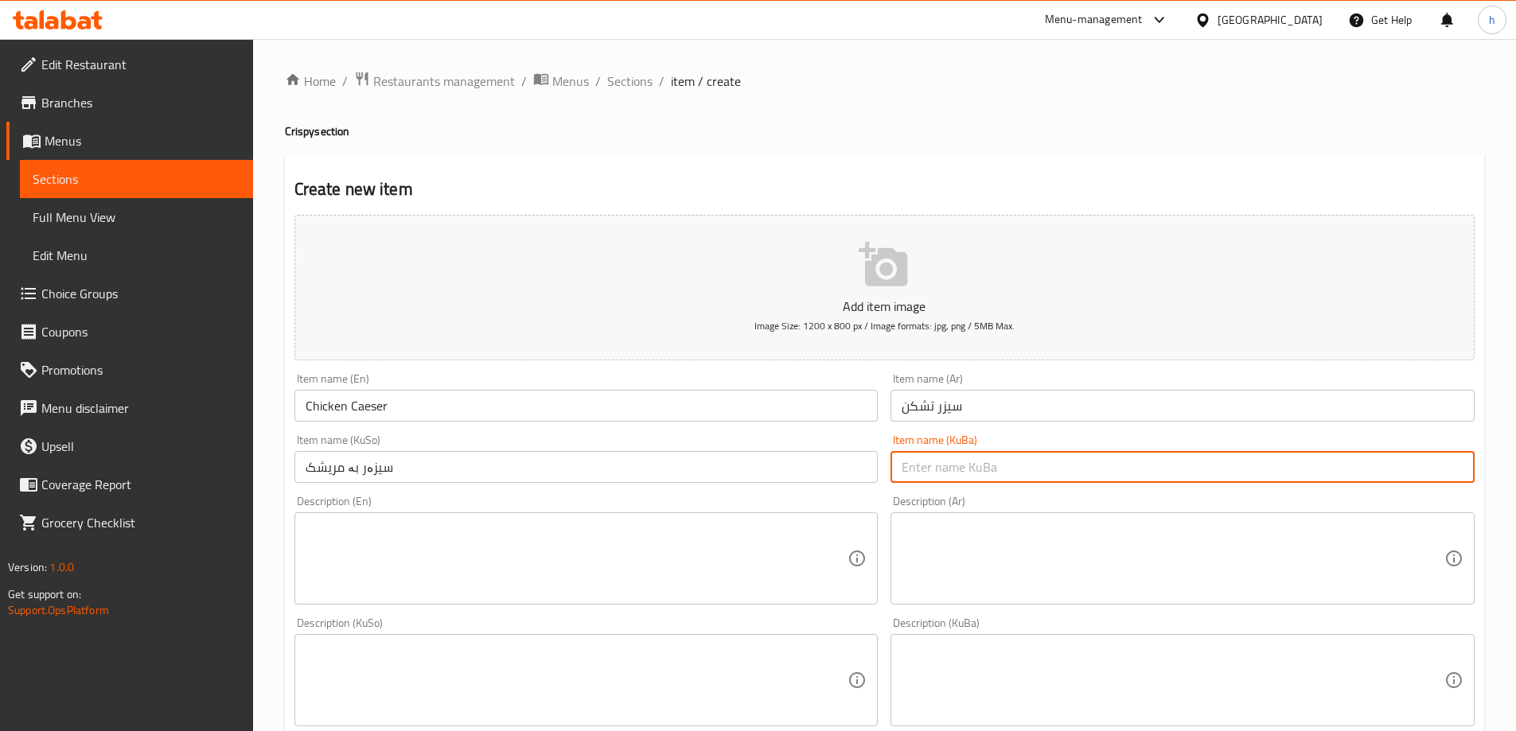
paste input "سیزەر بە مریشک"
type input "سیزەر بە مریشک"
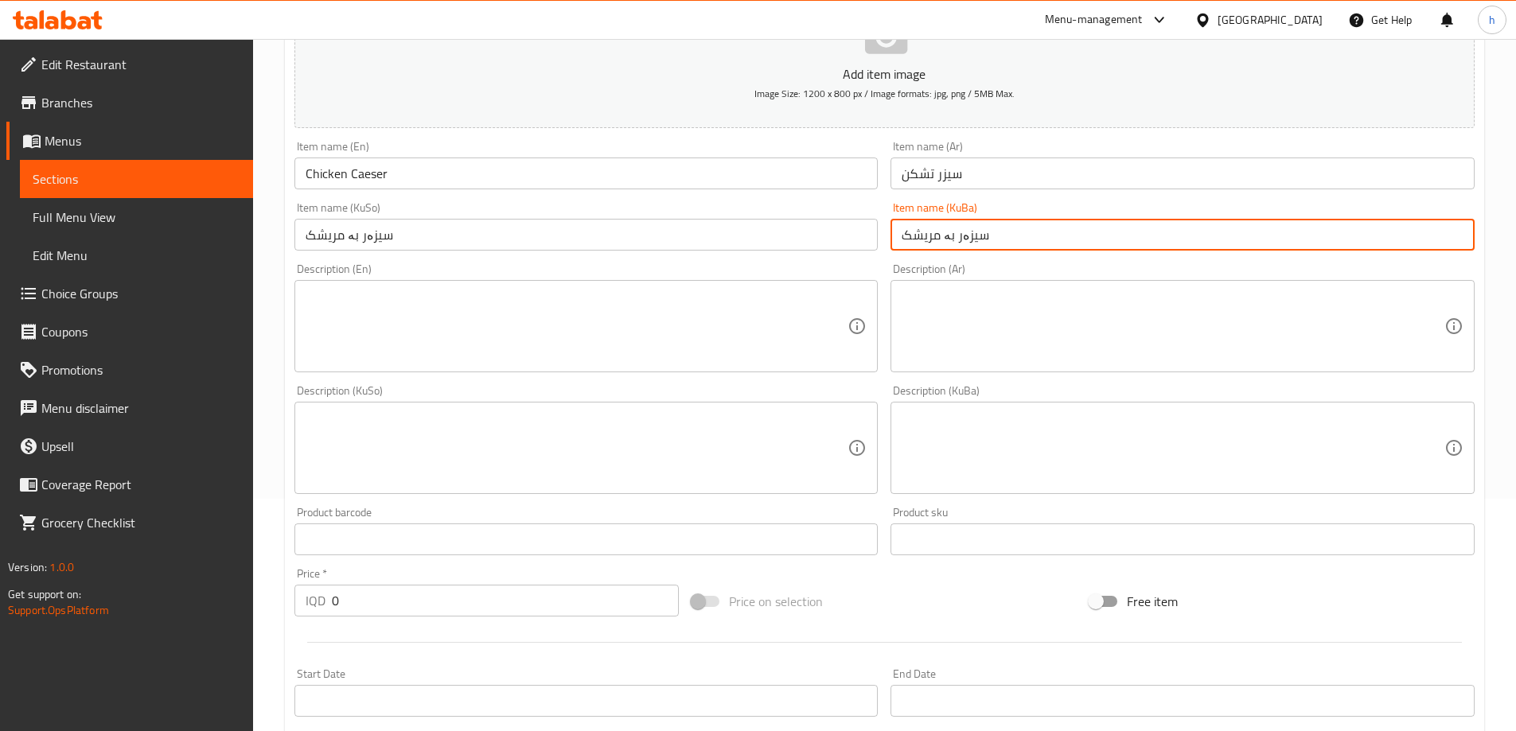
scroll to position [398, 0]
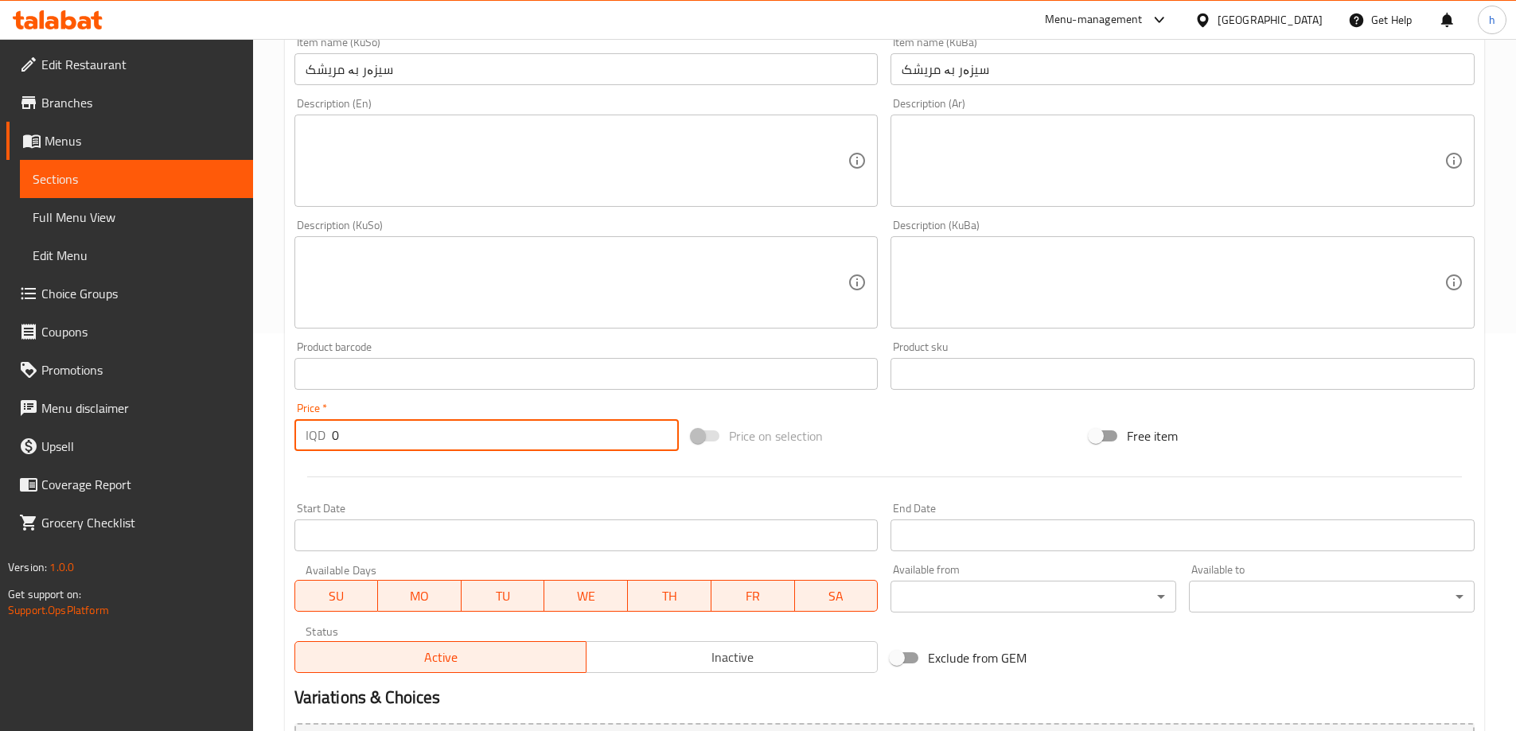
drag, startPoint x: 369, startPoint y: 428, endPoint x: 319, endPoint y: 419, distance: 51.0
click at [314, 422] on div "IQD 0 Price *" at bounding box center [486, 435] width 385 height 32
type input "5"
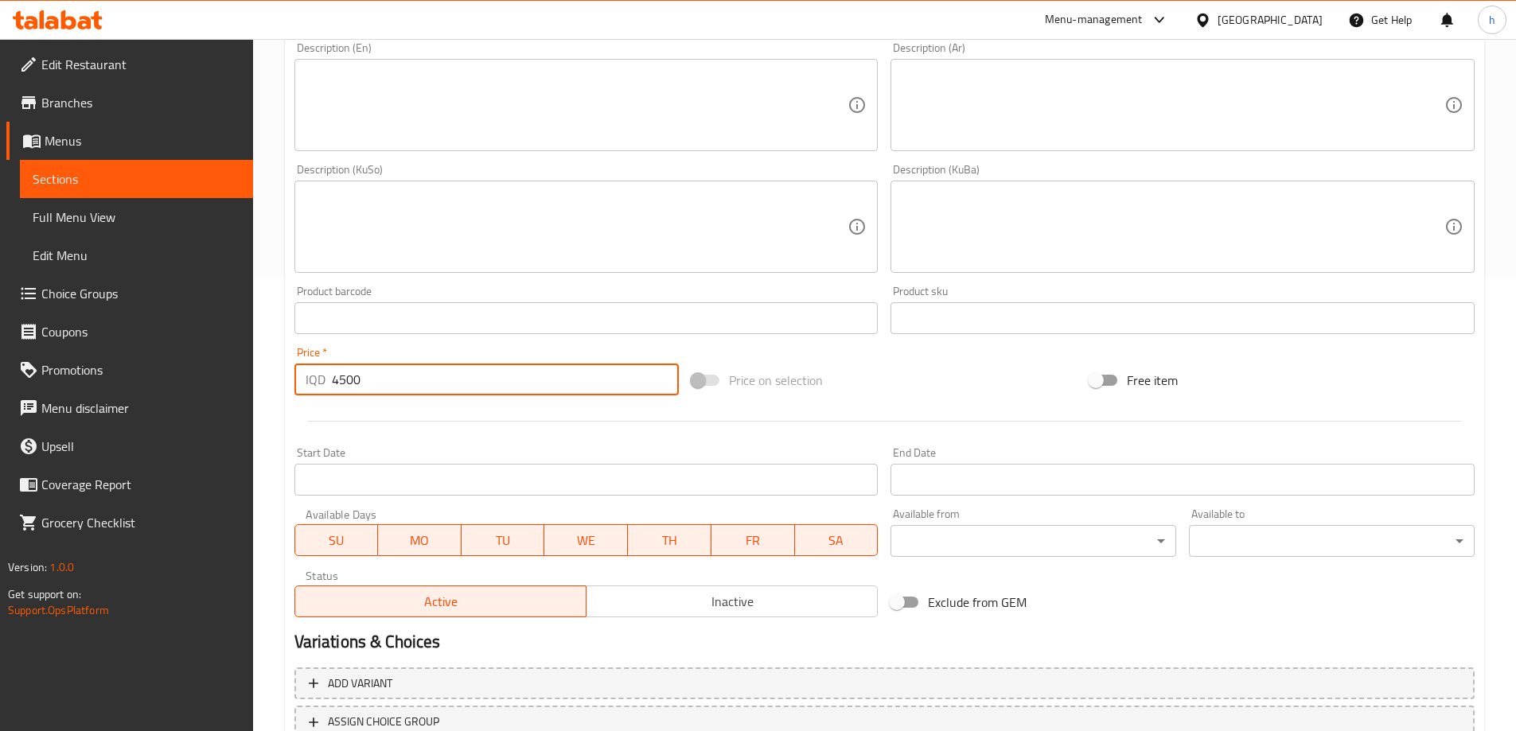
scroll to position [531, 0]
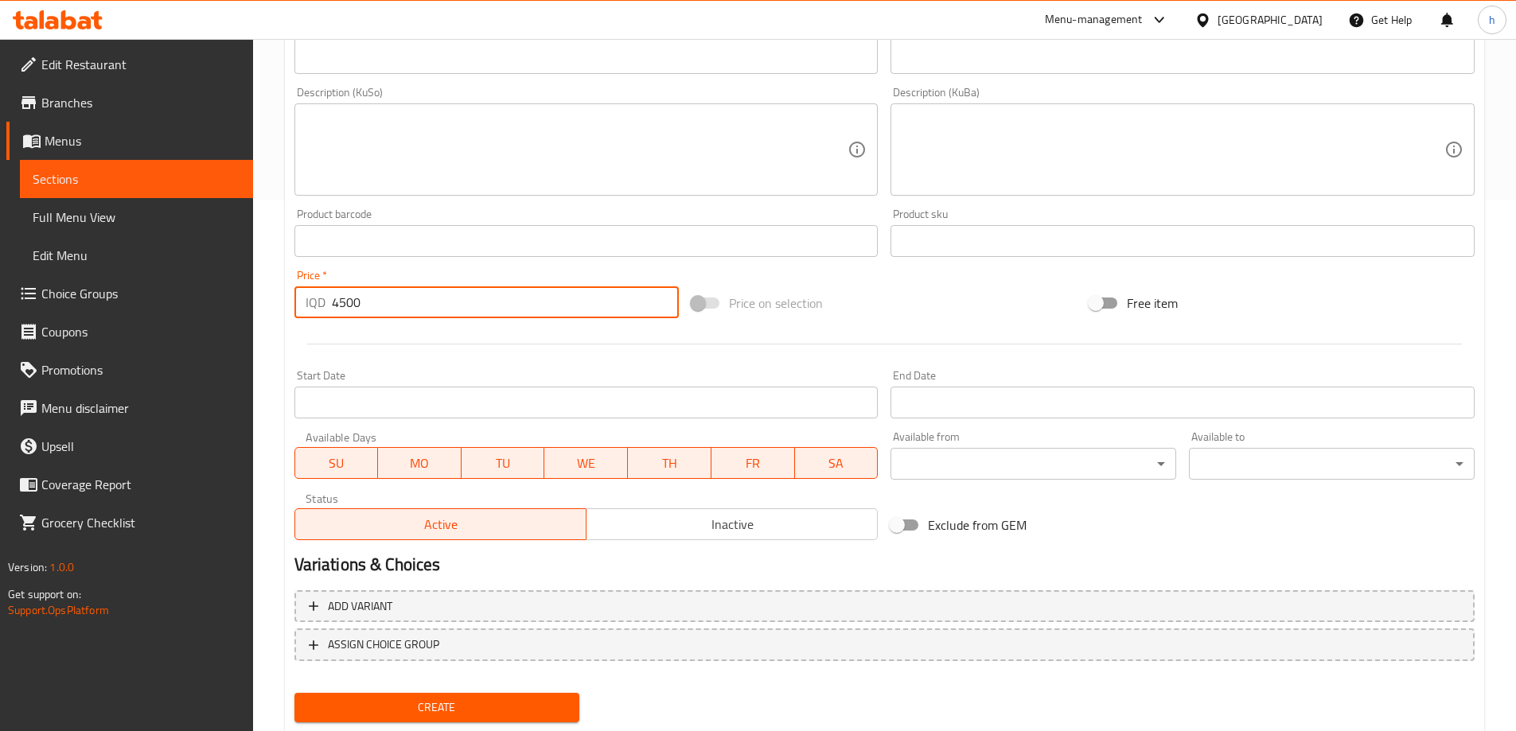
type input "4500"
click at [458, 727] on div "Create" at bounding box center [437, 708] width 298 height 42
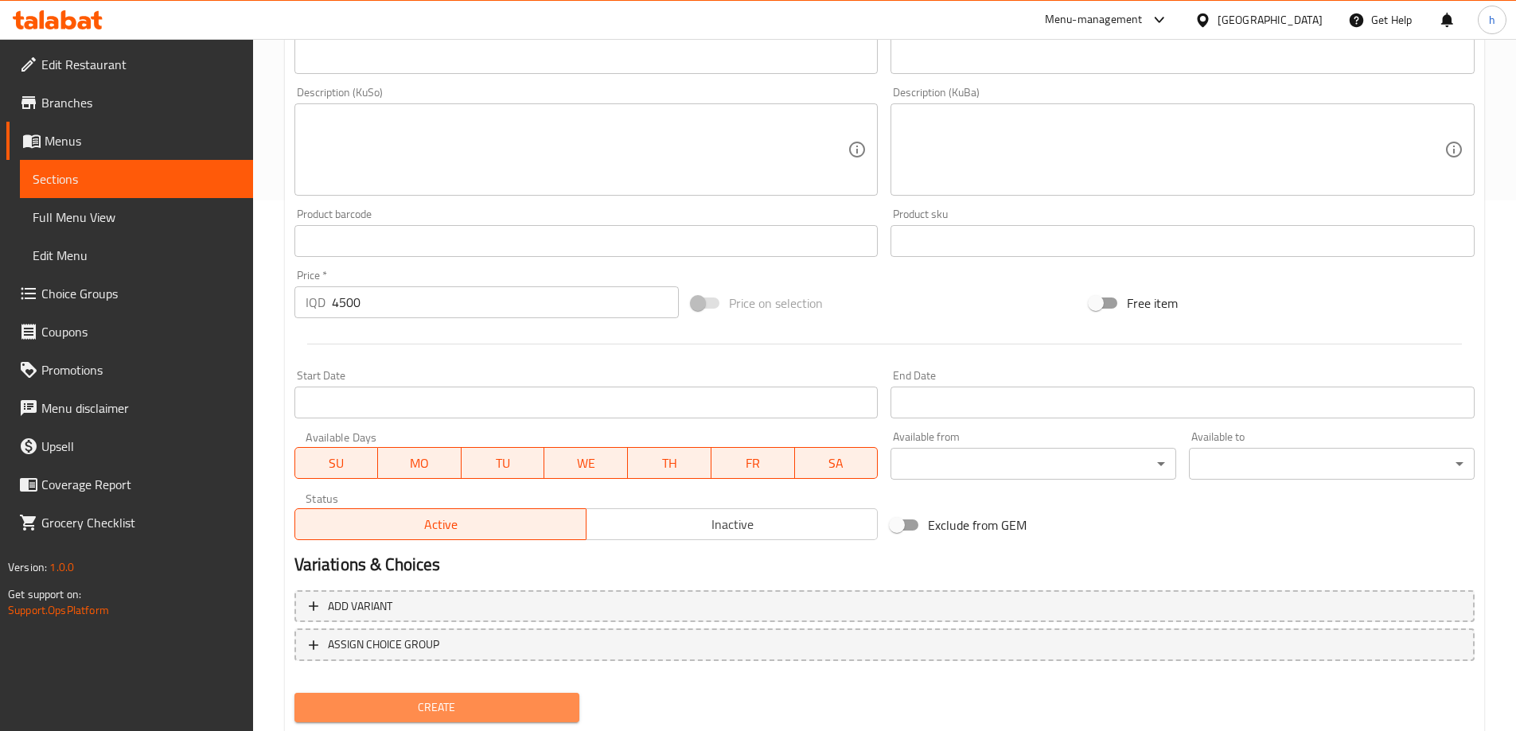
click at [460, 714] on span "Create" at bounding box center [437, 708] width 260 height 20
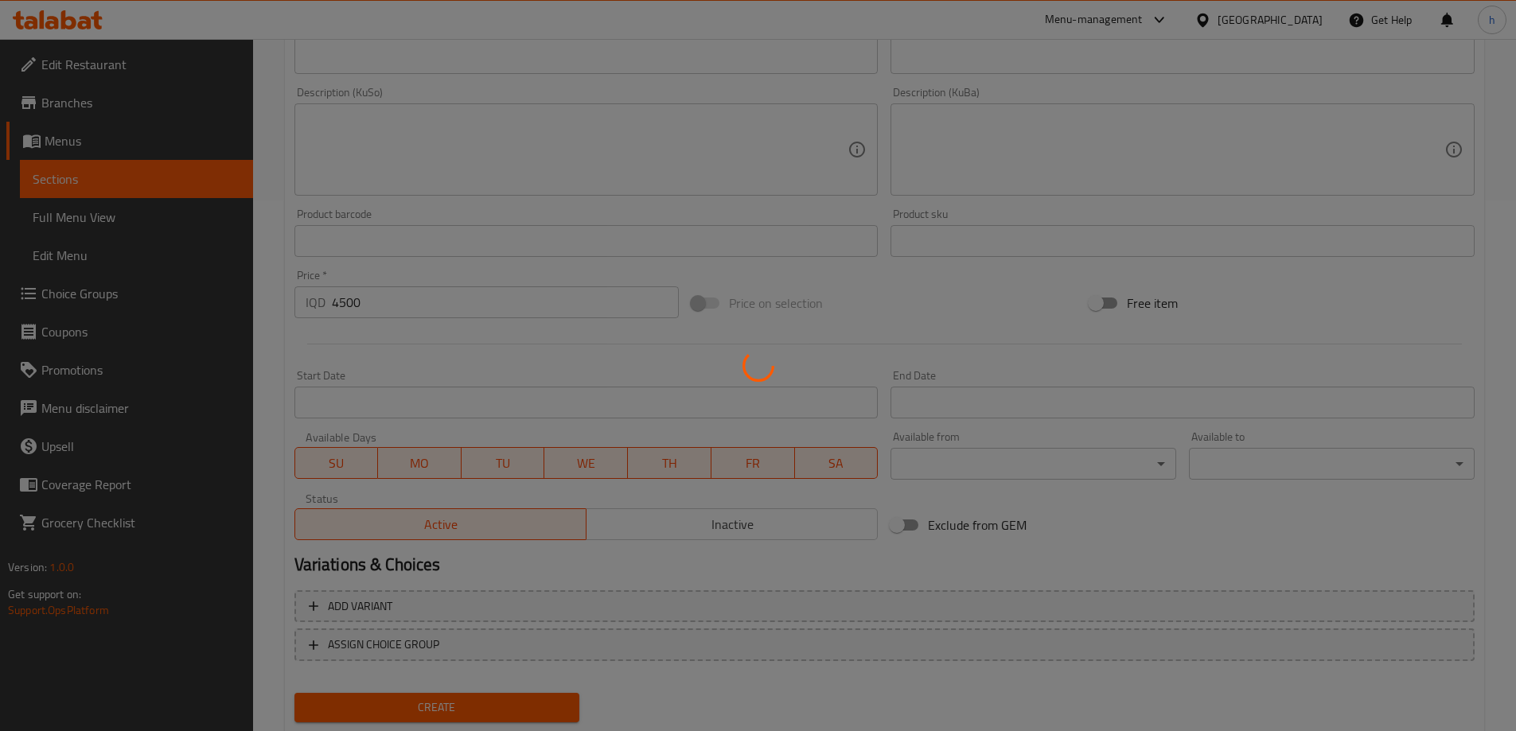
type input "0"
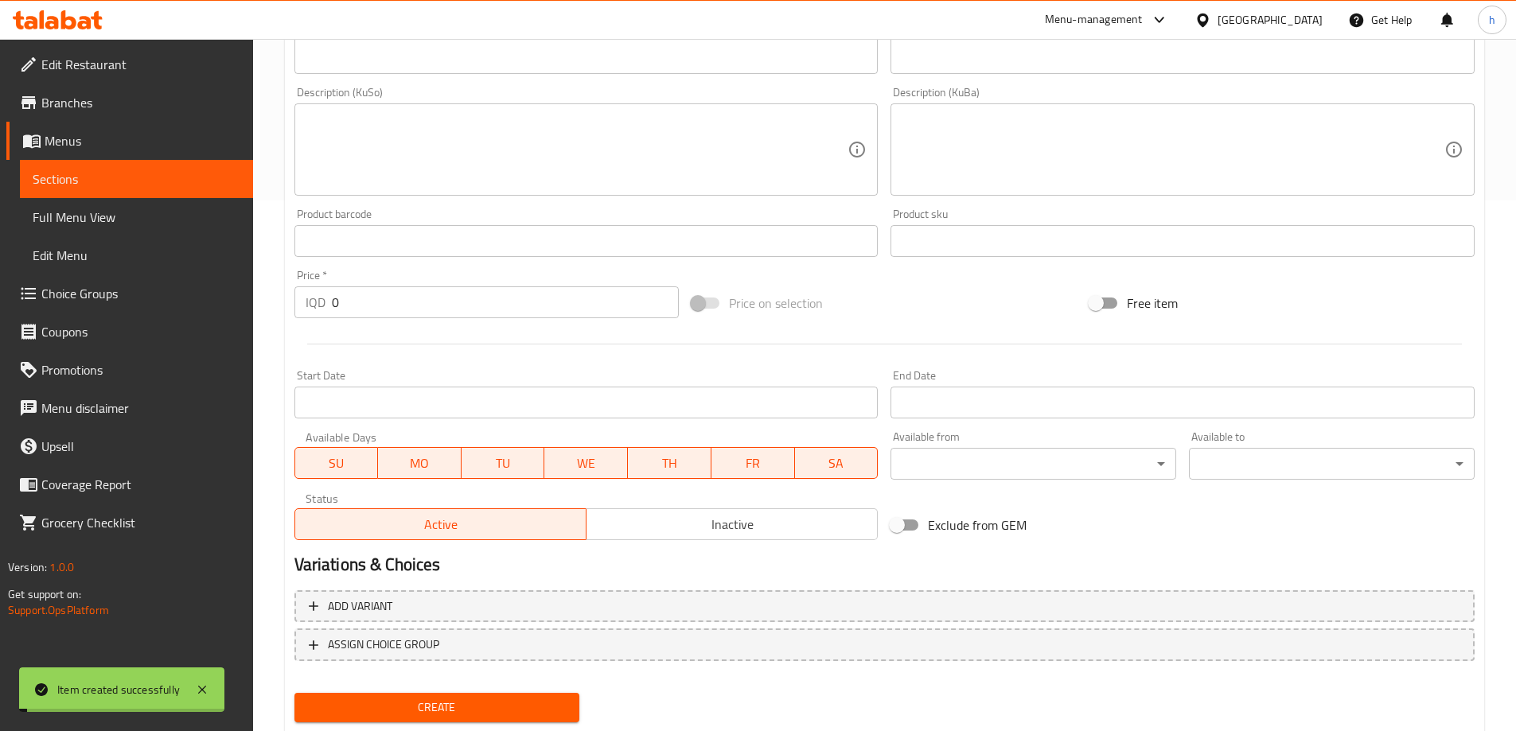
click at [89, 183] on span "Sections" at bounding box center [137, 179] width 208 height 19
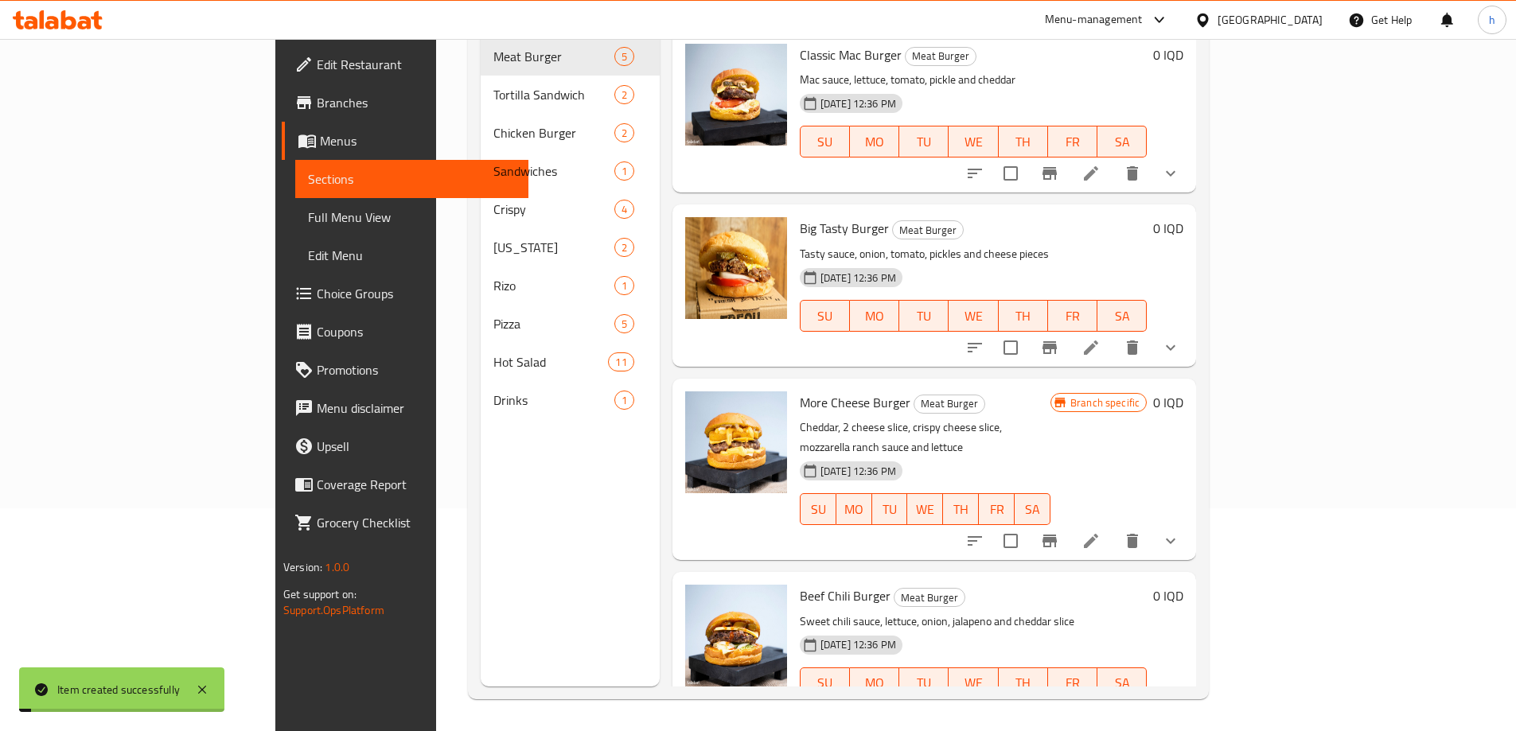
scroll to position [223, 0]
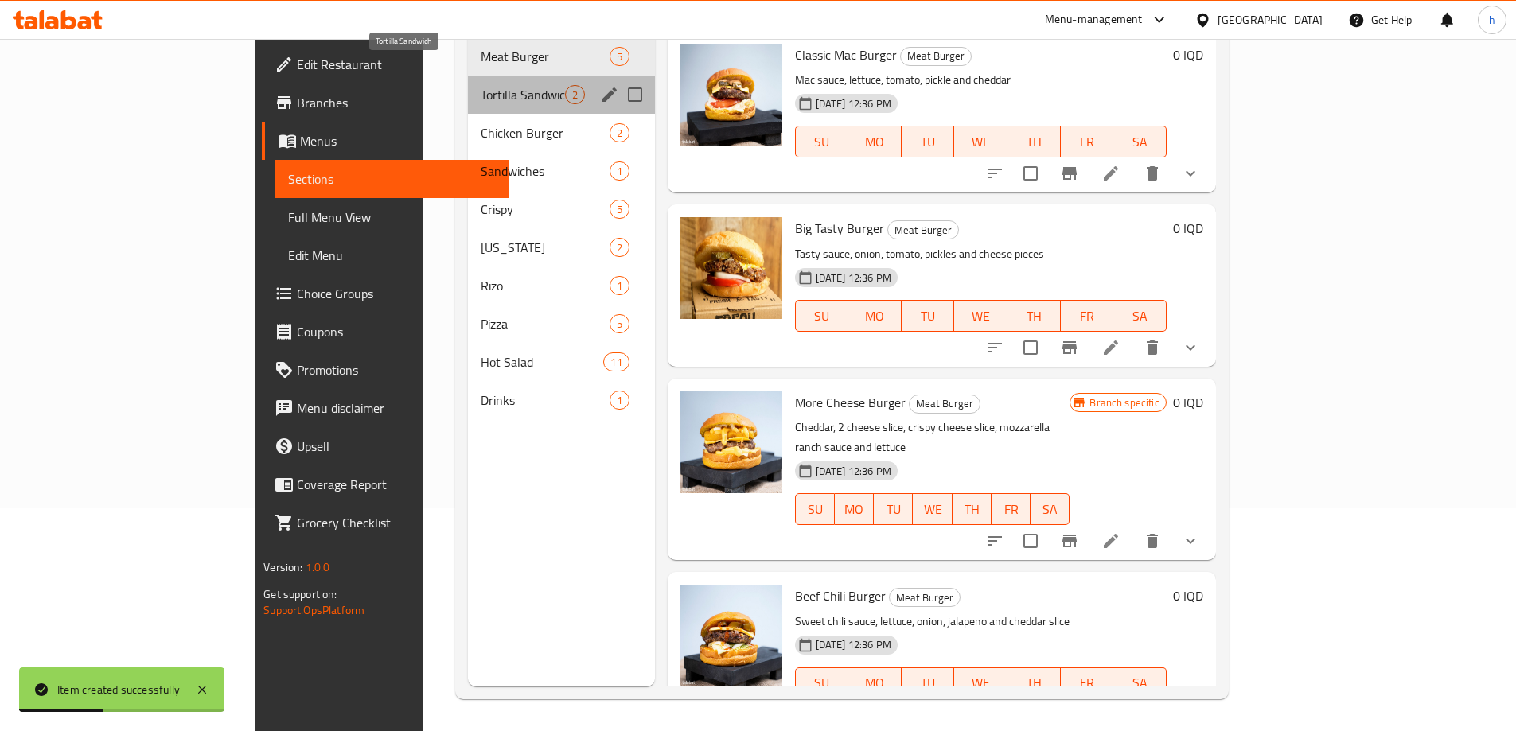
click at [481, 85] on span "Tortilla Sandwich" at bounding box center [523, 94] width 84 height 19
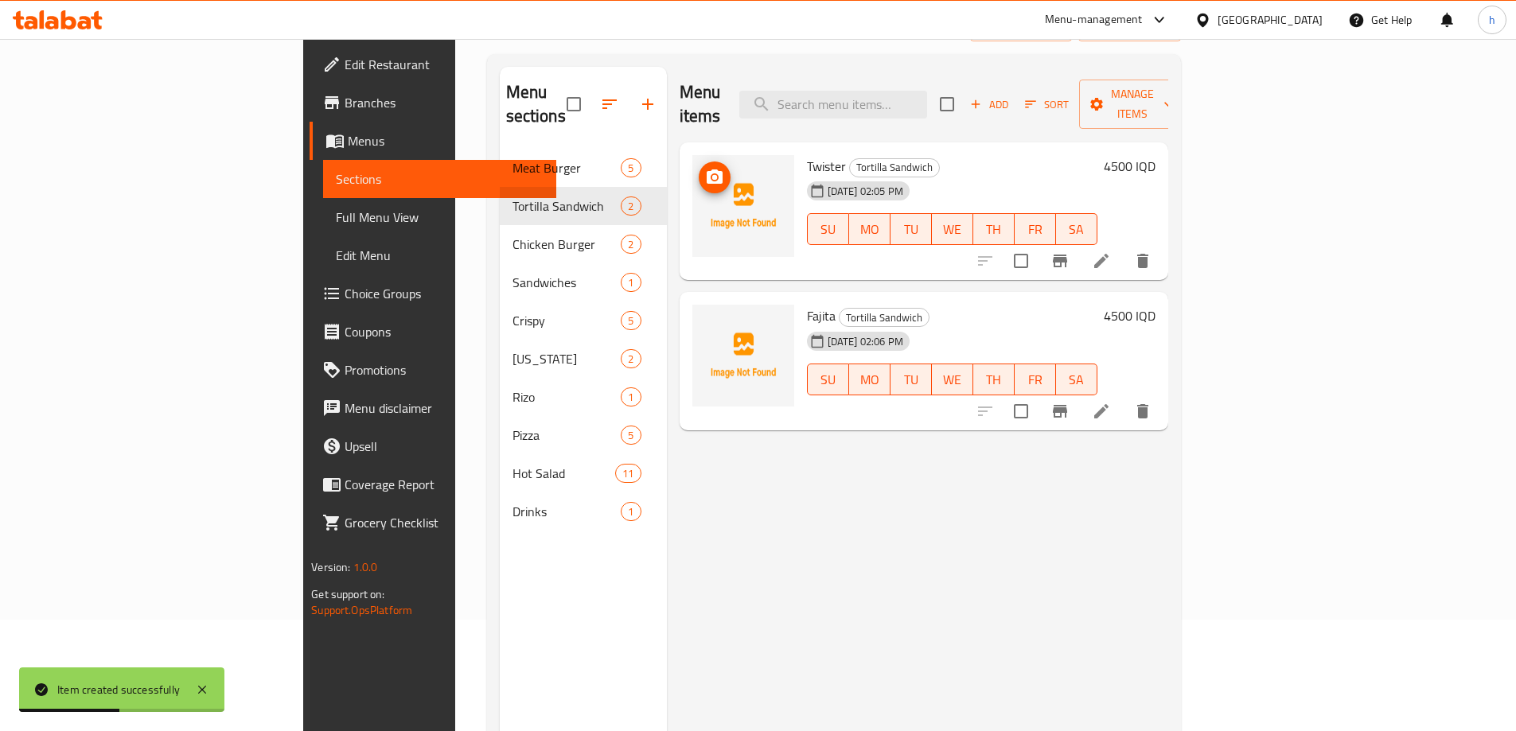
scroll to position [90, 0]
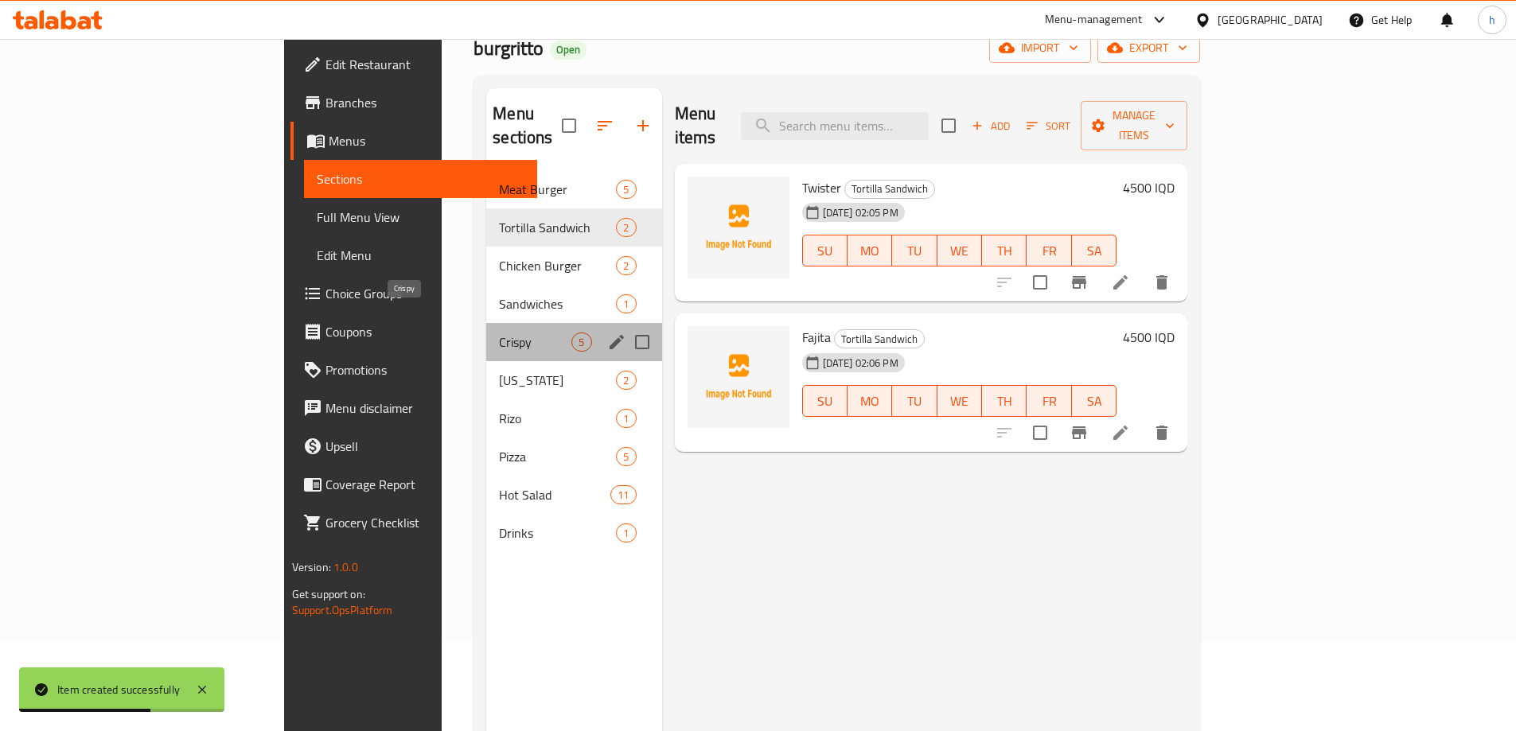
click at [499, 333] on span "Crispy" at bounding box center [535, 342] width 72 height 19
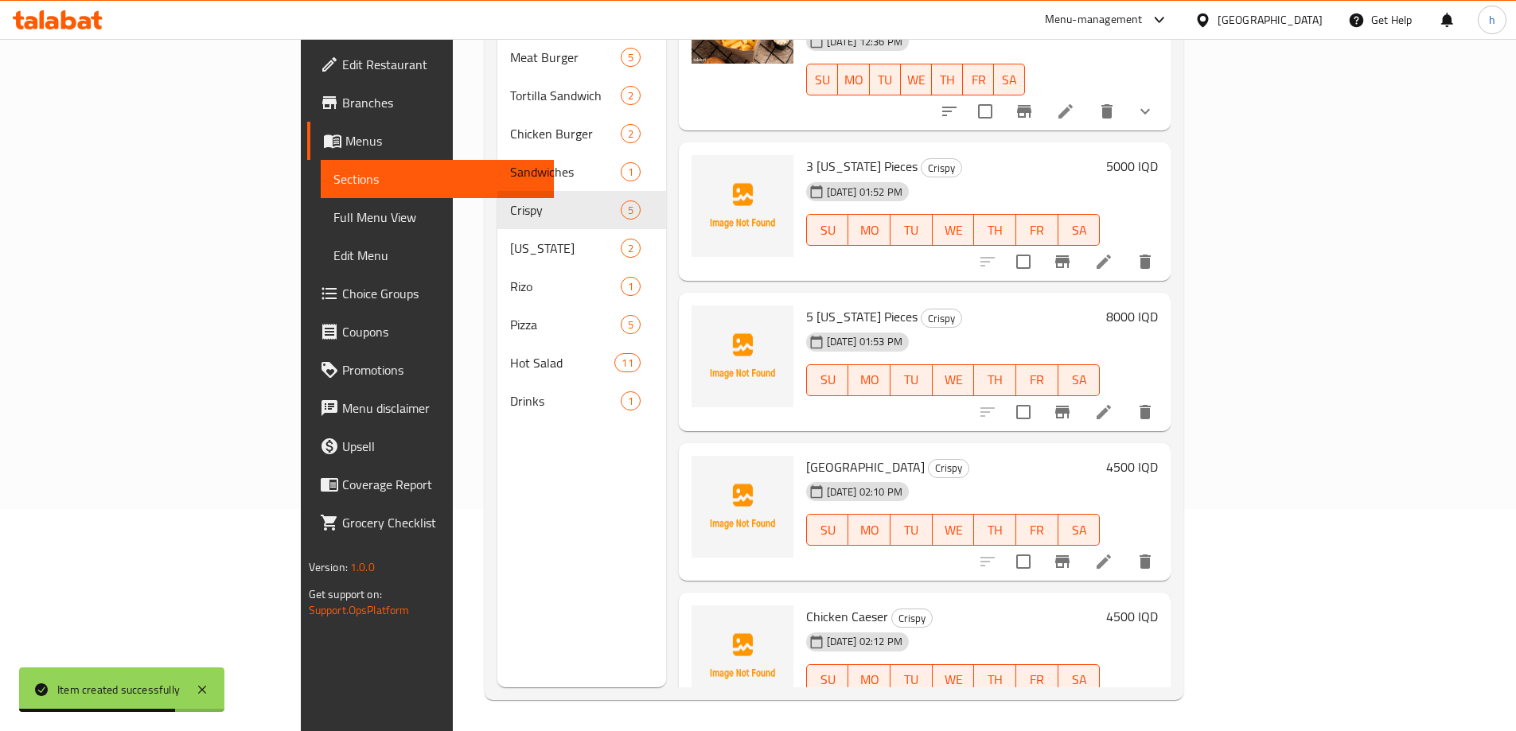
scroll to position [223, 0]
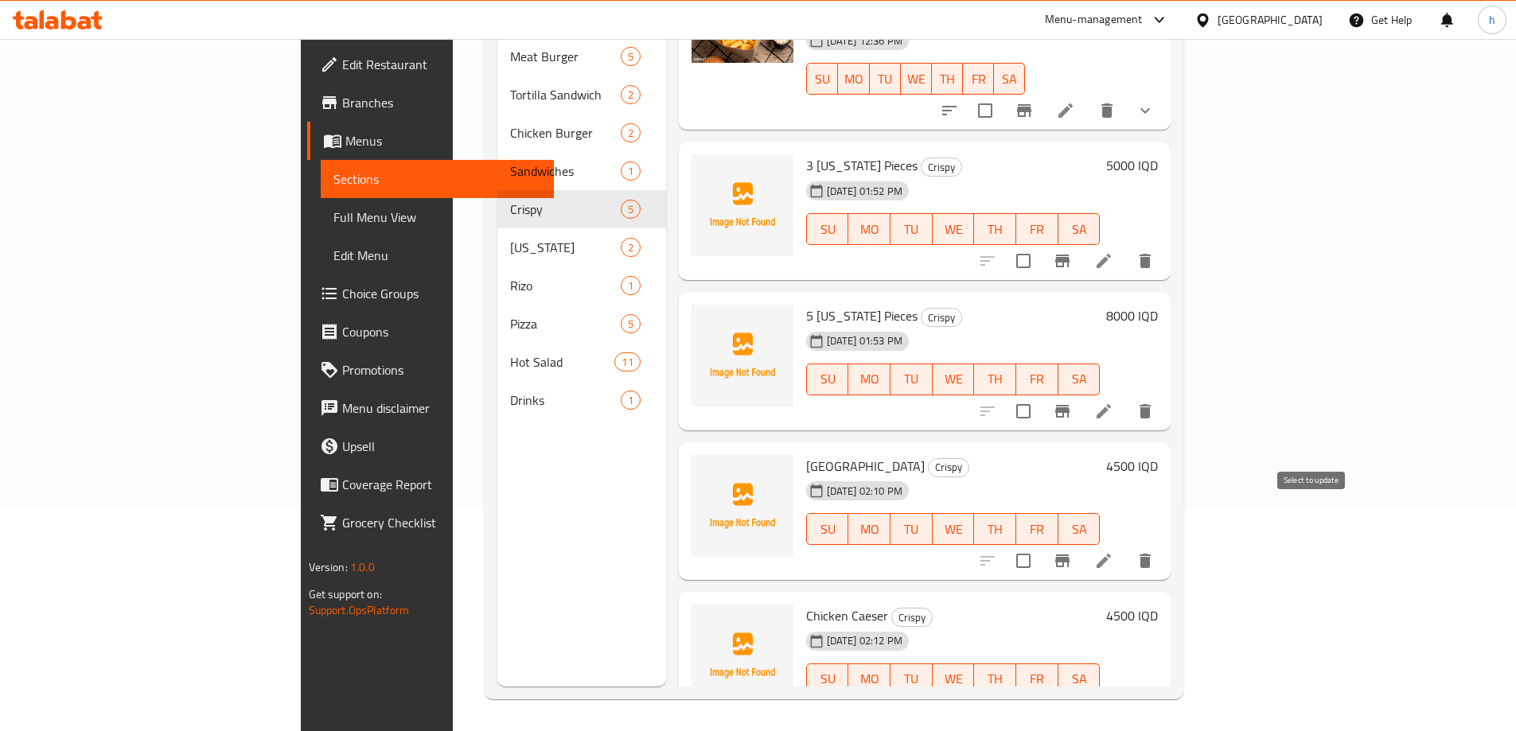
click at [1040, 544] on input "checkbox" at bounding box center [1023, 560] width 33 height 33
checkbox input "true"
click at [1040, 695] on input "checkbox" at bounding box center [1023, 711] width 33 height 33
checkbox input "true"
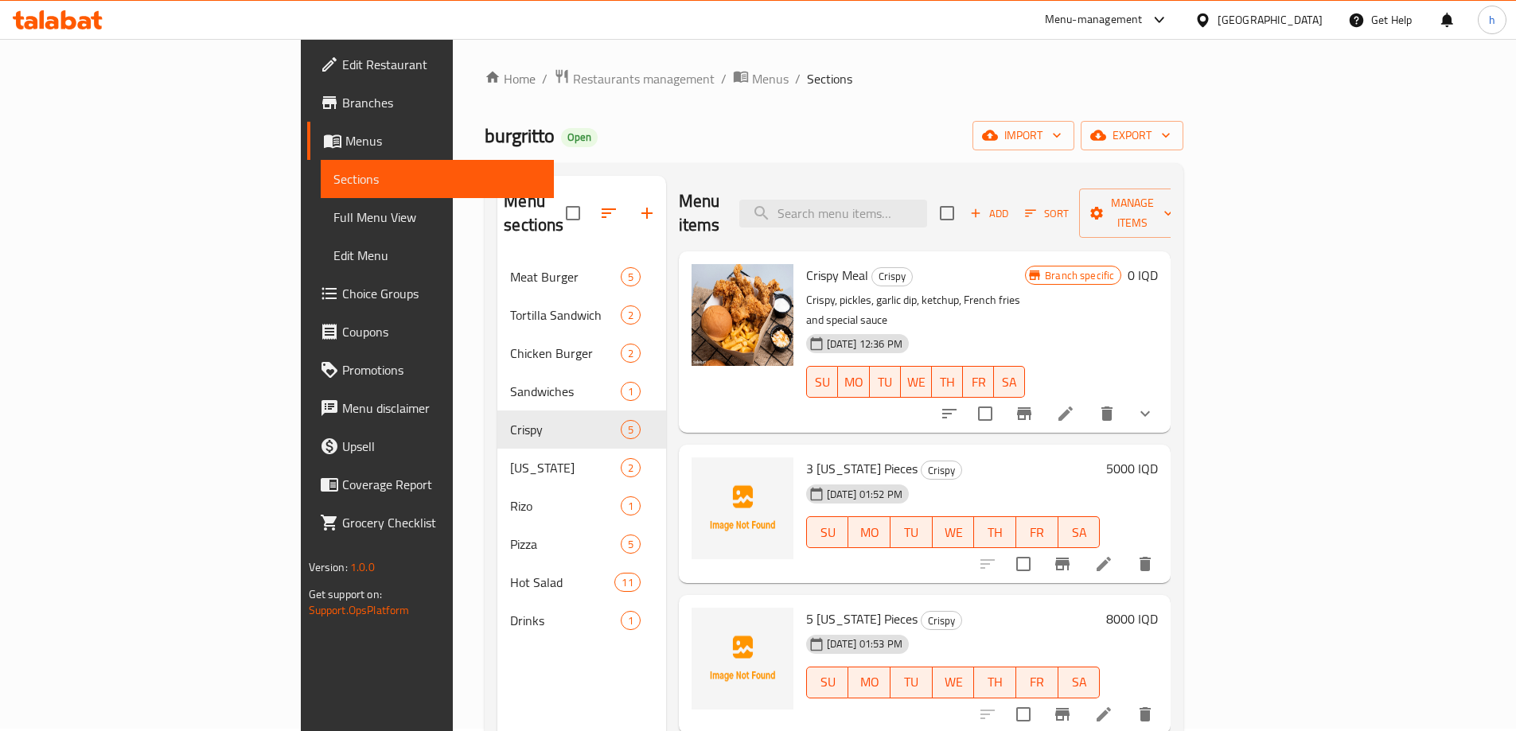
scroll to position [0, 0]
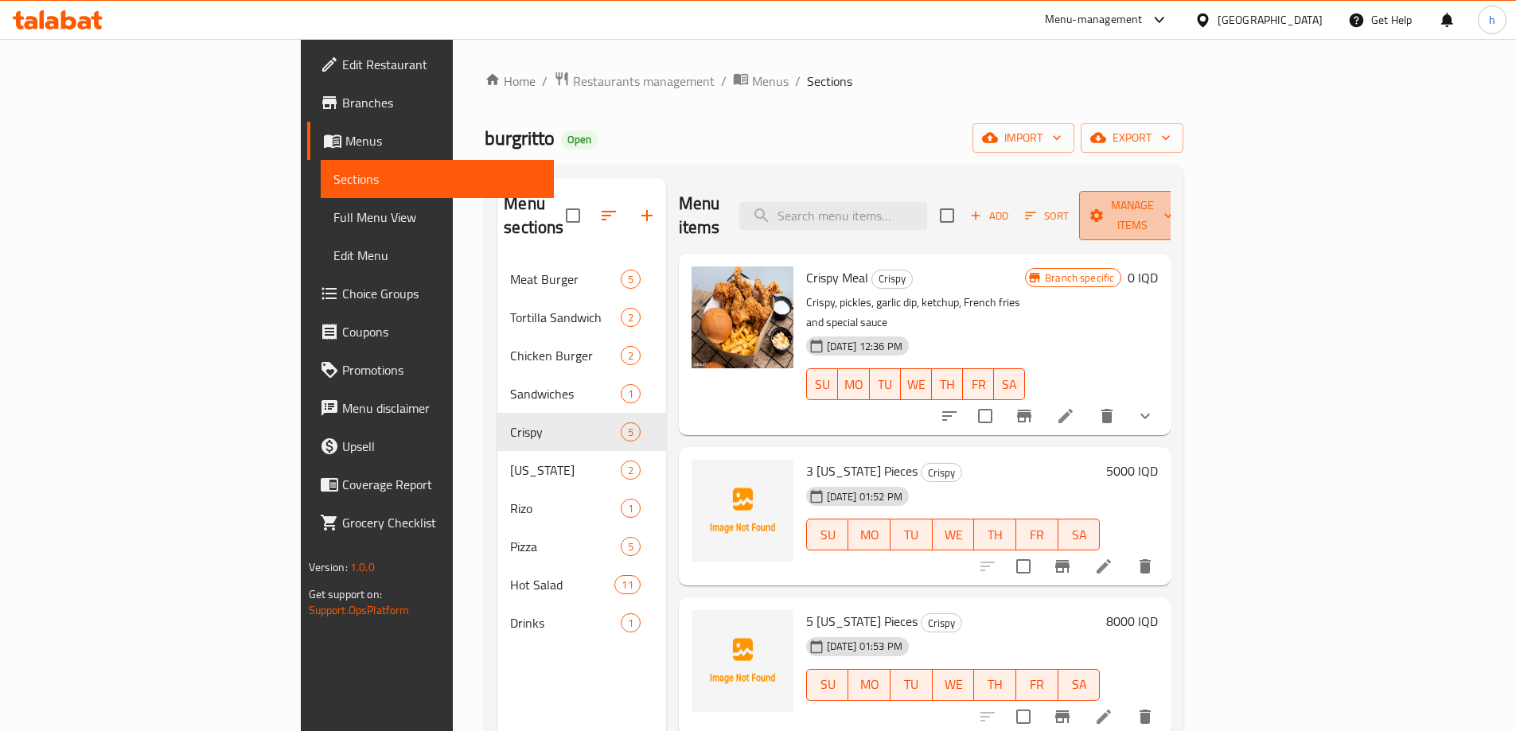
click at [1173, 200] on span "Manage items" at bounding box center [1132, 216] width 81 height 40
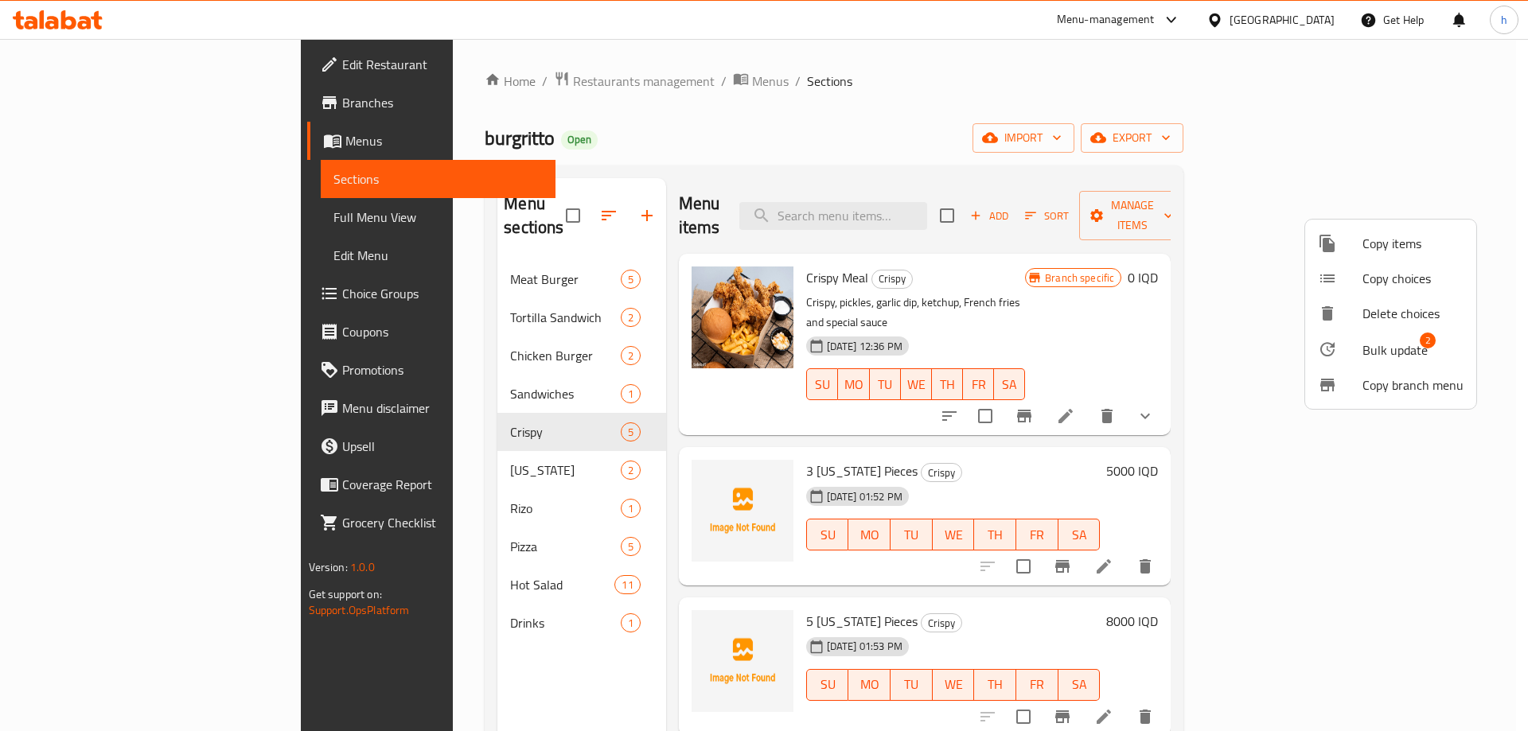
click at [1397, 341] on span "Bulk update" at bounding box center [1395, 350] width 65 height 19
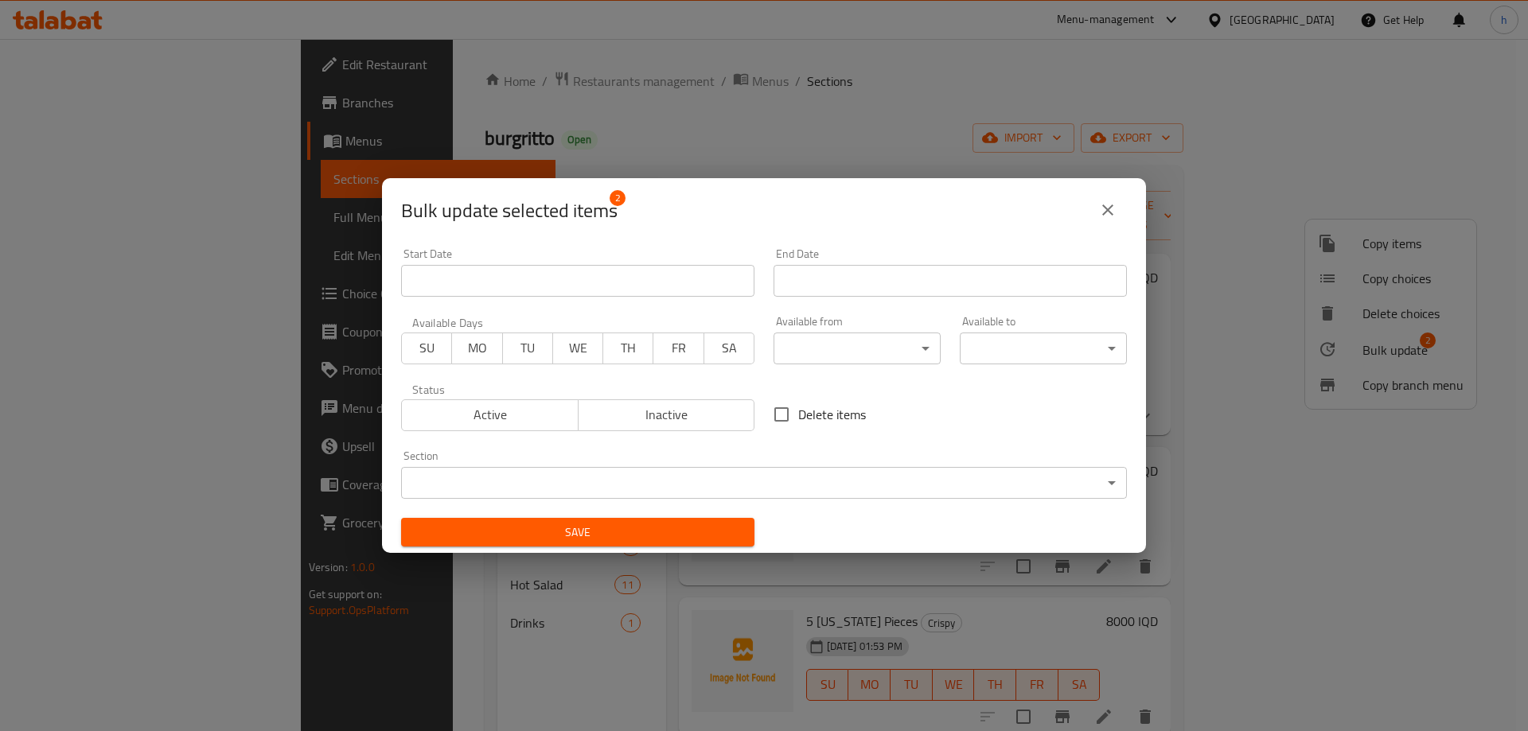
click at [660, 472] on body "​ Menu-management Iraq Get Help h Edit Restaurant Branches Menus Sections Full …" at bounding box center [764, 385] width 1528 height 692
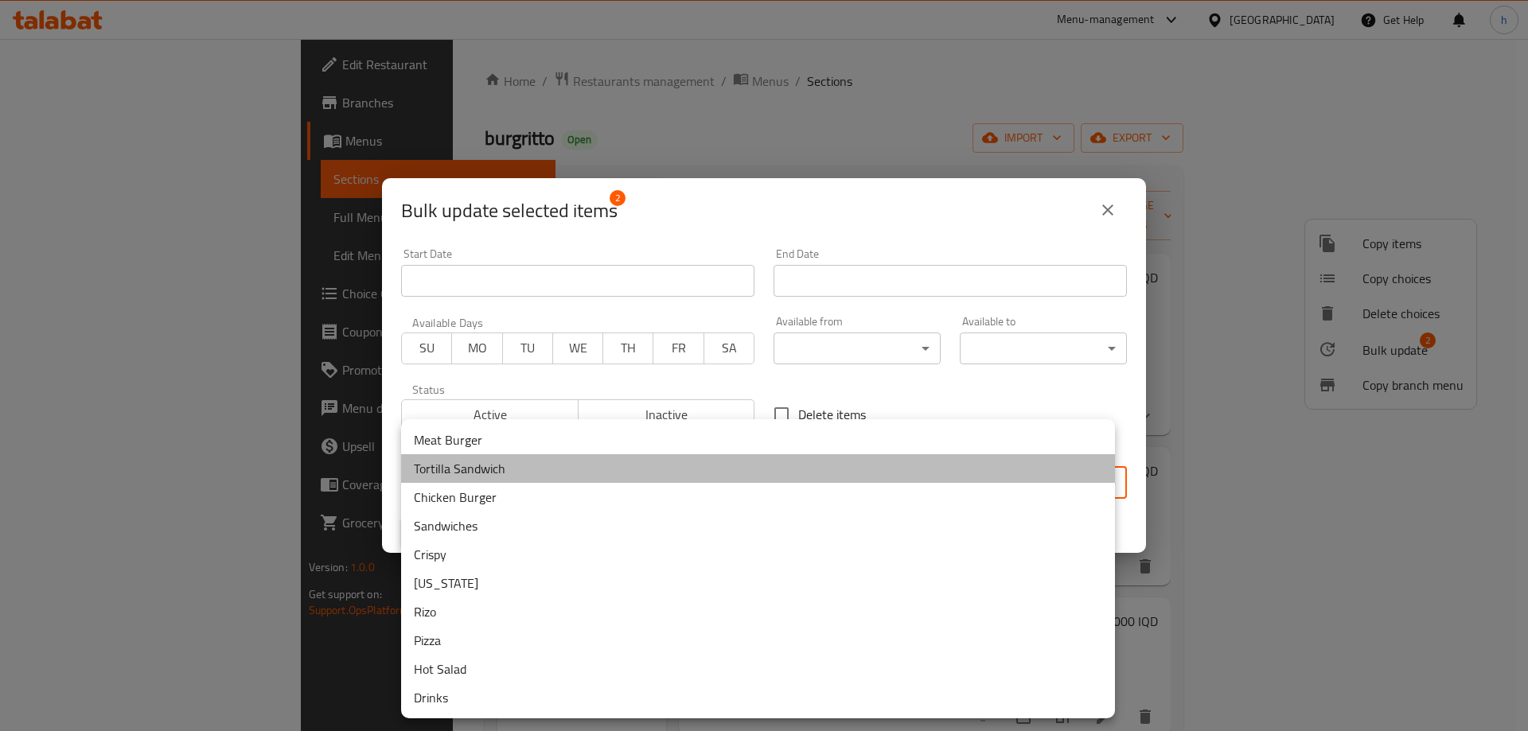
click at [512, 473] on li "Tortilla Sandwich" at bounding box center [758, 468] width 714 height 29
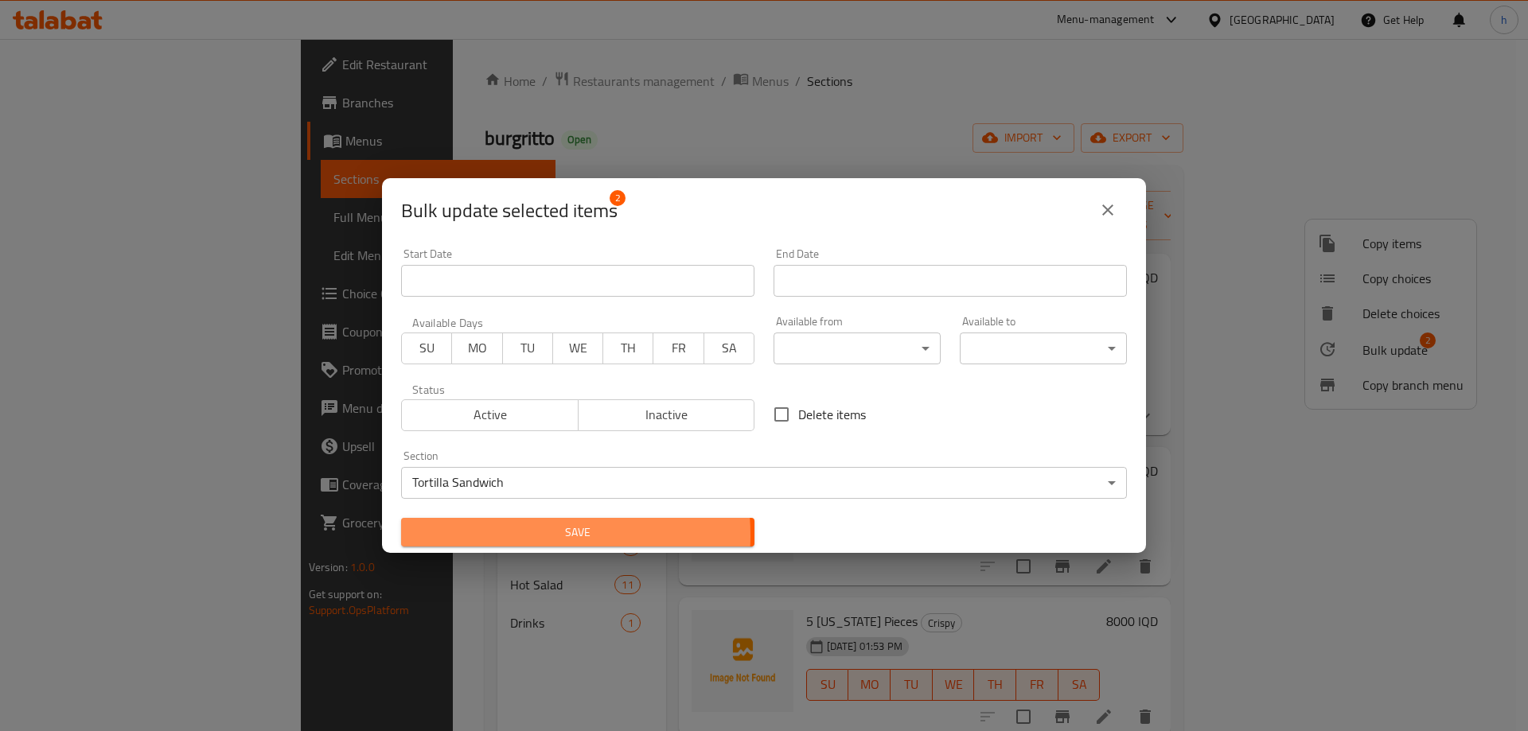
click at [496, 536] on span "Save" at bounding box center [578, 533] width 328 height 20
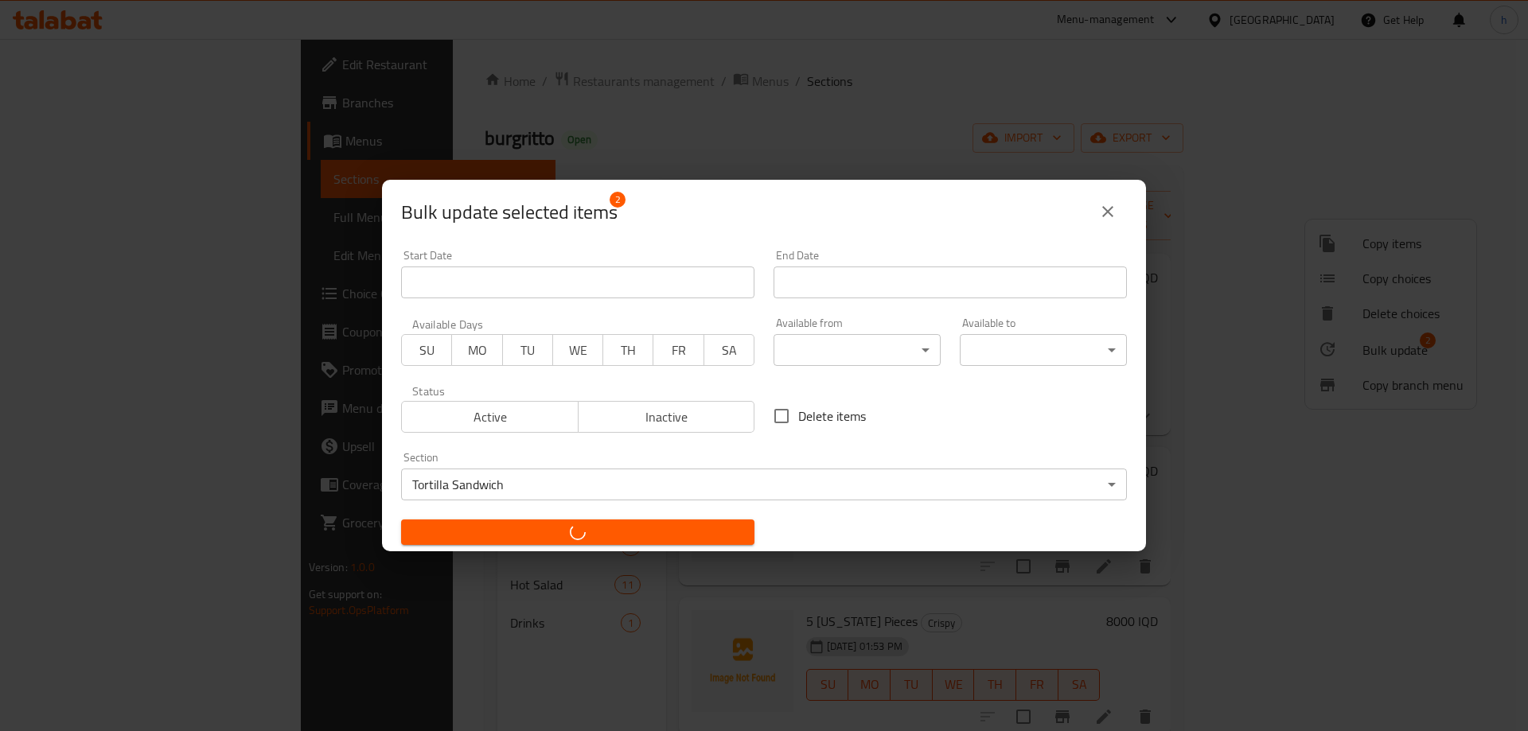
checkbox input "false"
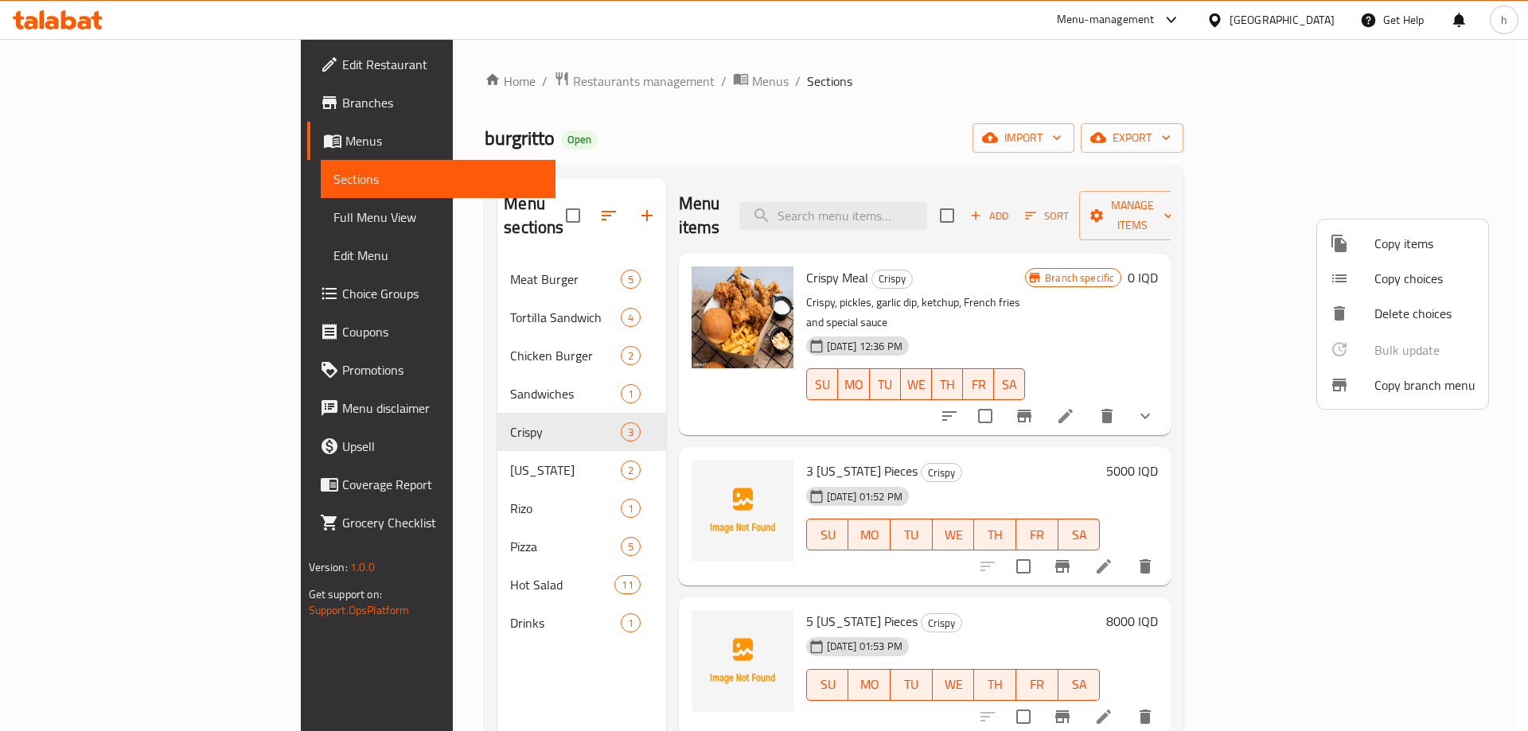
click at [805, 417] on div at bounding box center [764, 365] width 1528 height 731
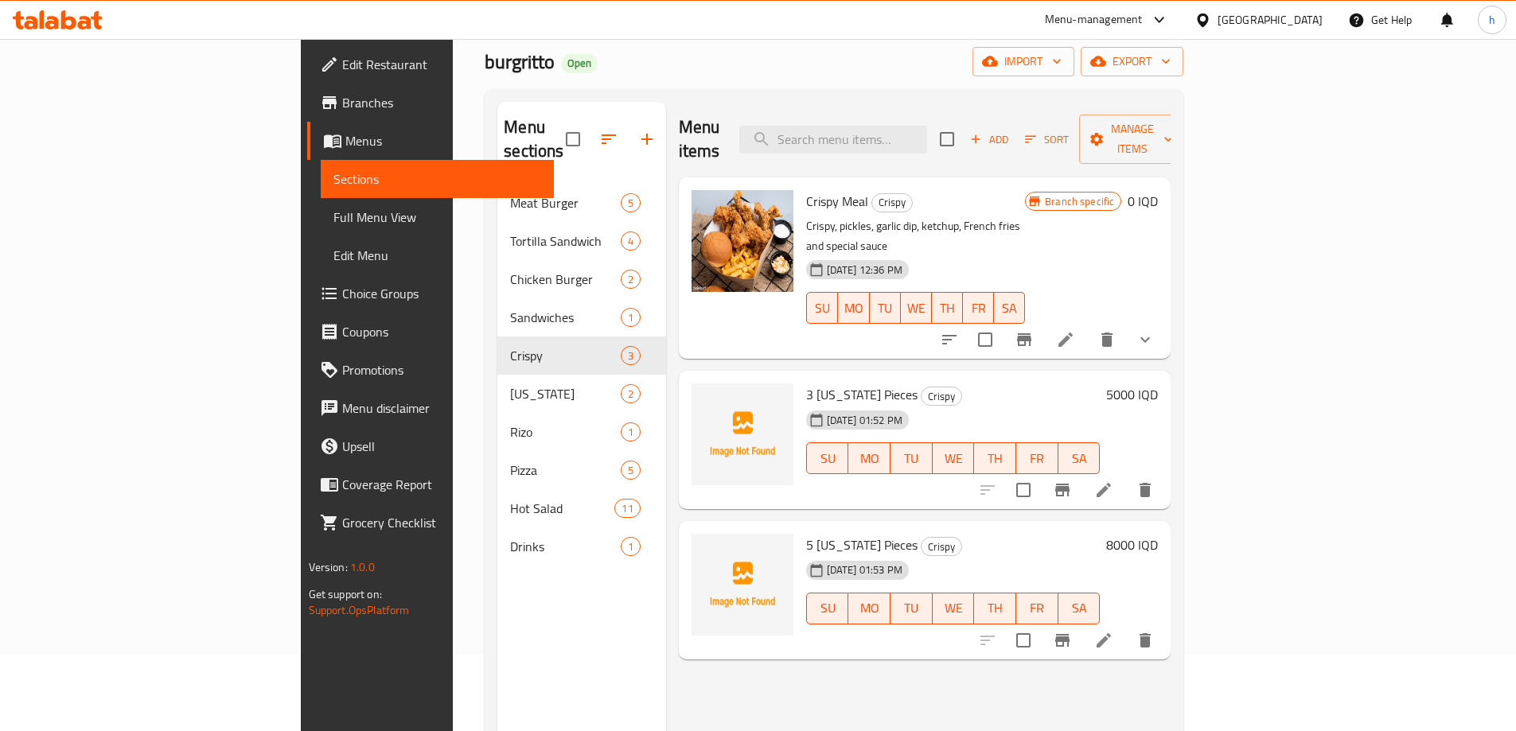
scroll to position [133, 0]
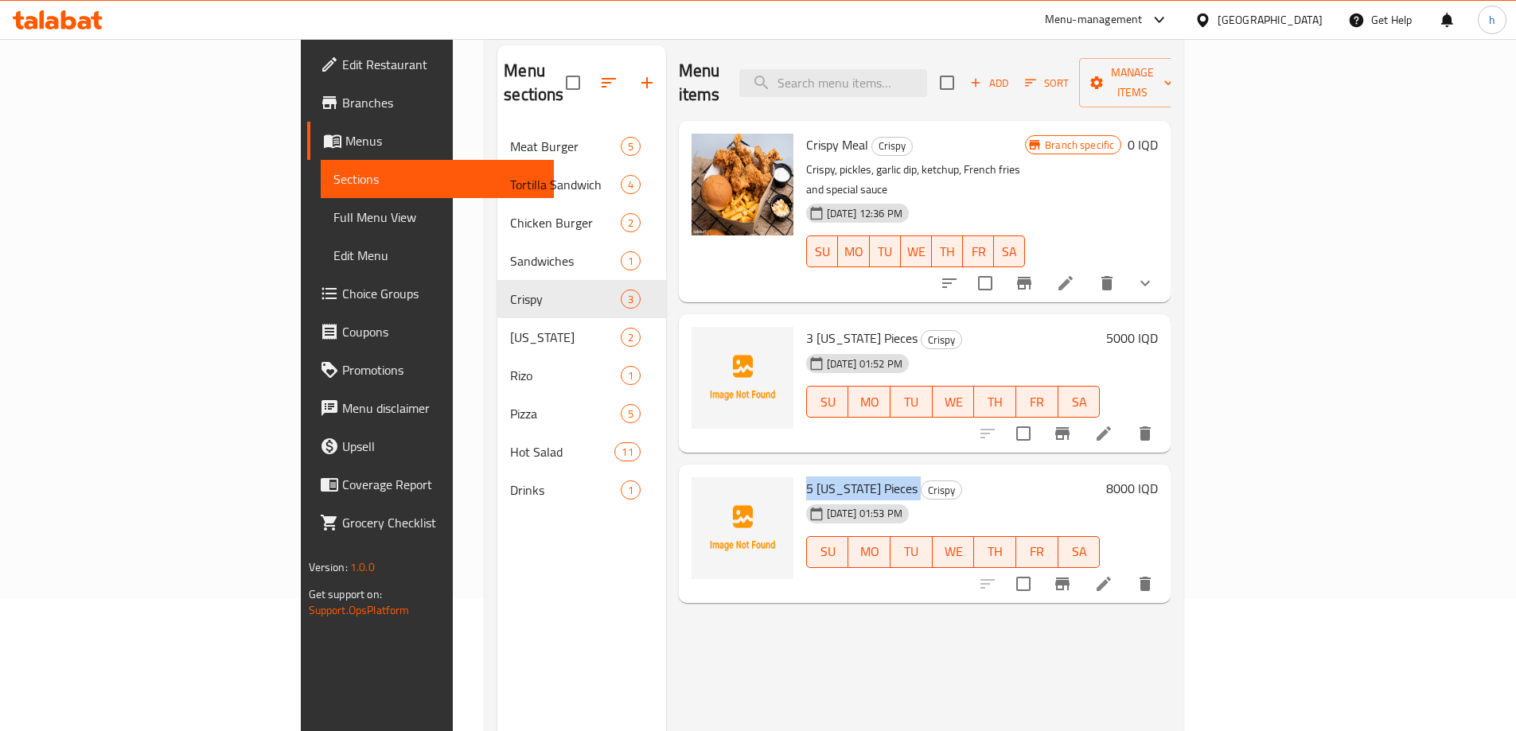
drag, startPoint x: 831, startPoint y: 447, endPoint x: 731, endPoint y: 443, distance: 100.4
click at [806, 478] on h6 "5 Kentucky Pieces Crispy" at bounding box center [953, 489] width 294 height 22
copy h6 "5 Kentucky Pieces"
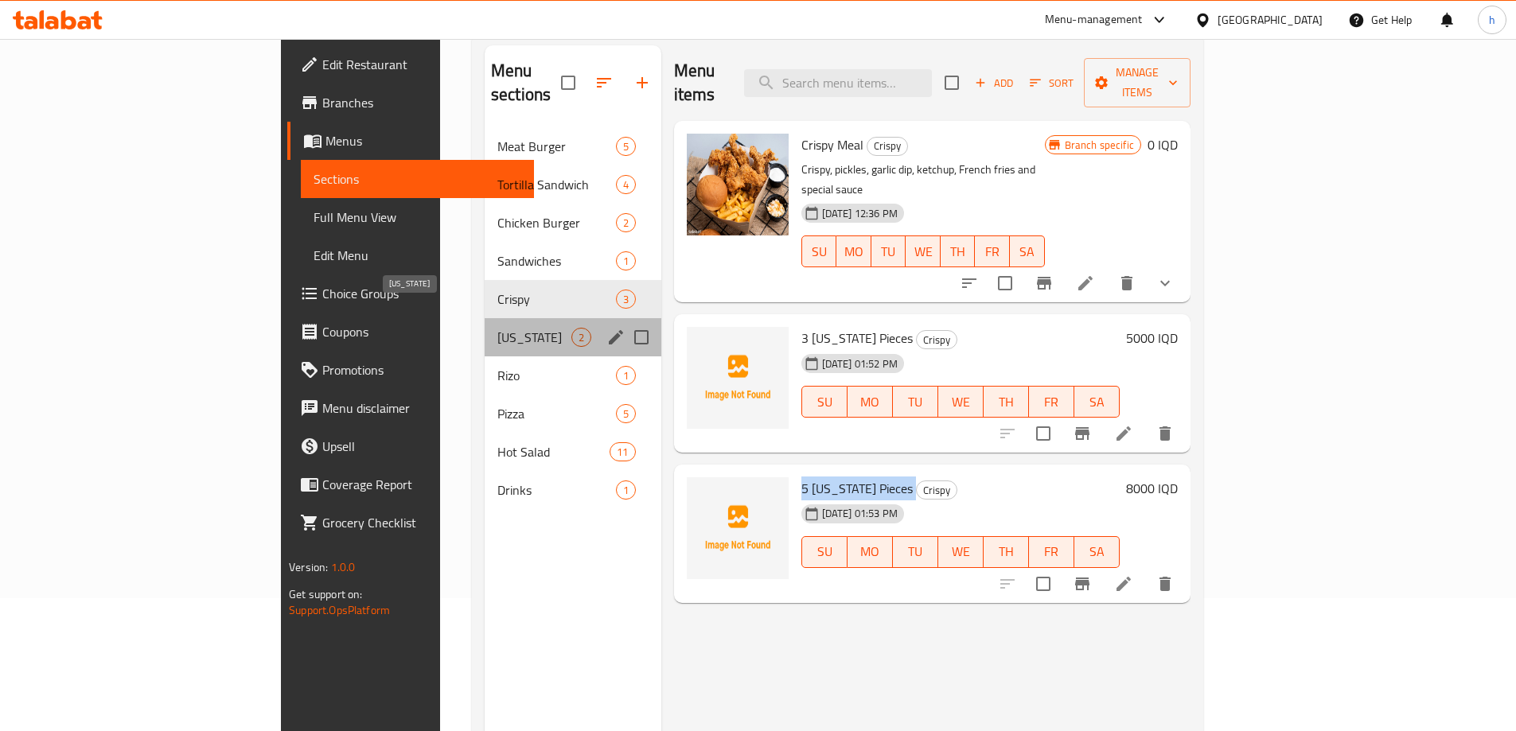
click at [497, 328] on span "Kentucky" at bounding box center [534, 337] width 74 height 19
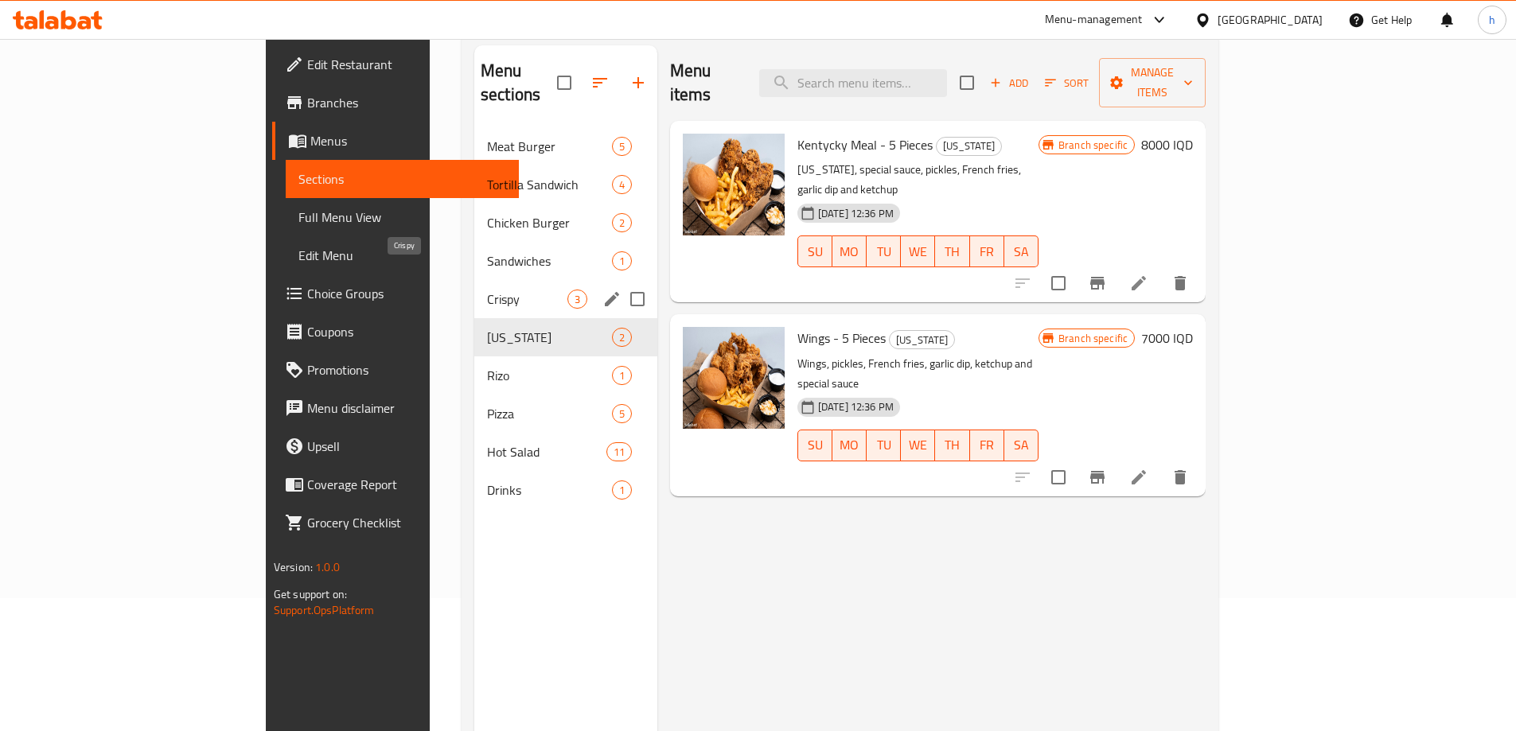
click at [487, 290] on span "Crispy" at bounding box center [527, 299] width 80 height 19
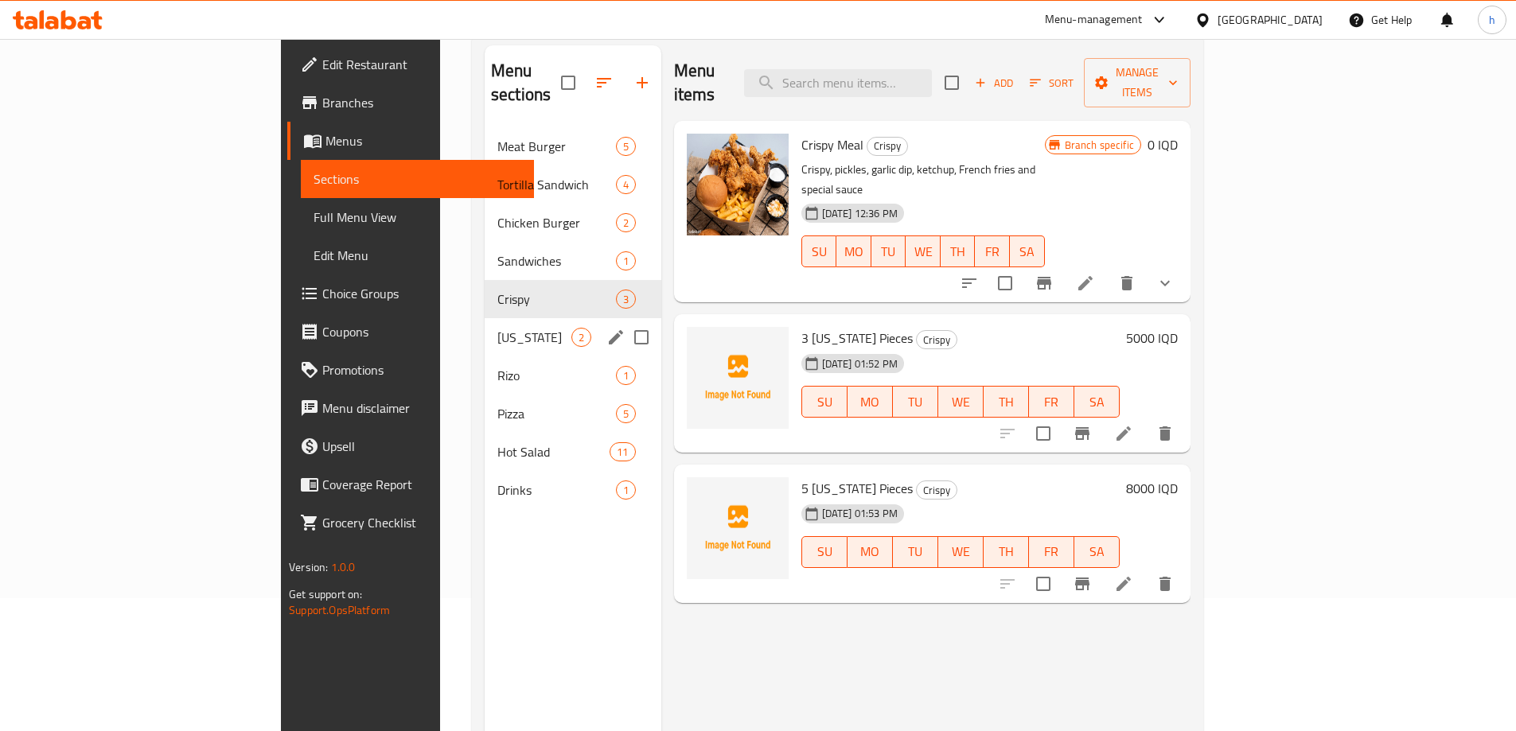
click at [485, 327] on div "Kentucky 2" at bounding box center [573, 337] width 177 height 38
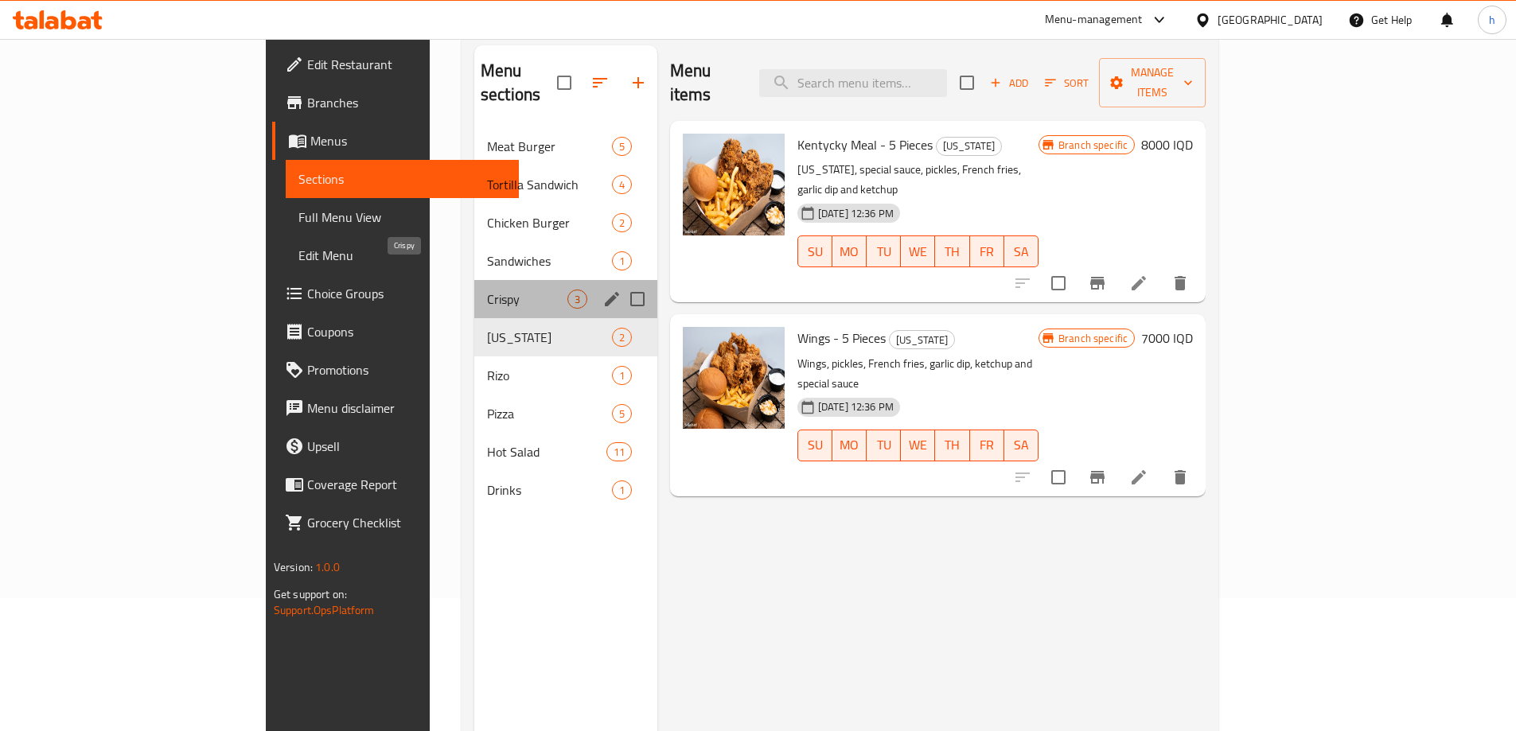
click at [487, 290] on span "Crispy" at bounding box center [527, 299] width 80 height 19
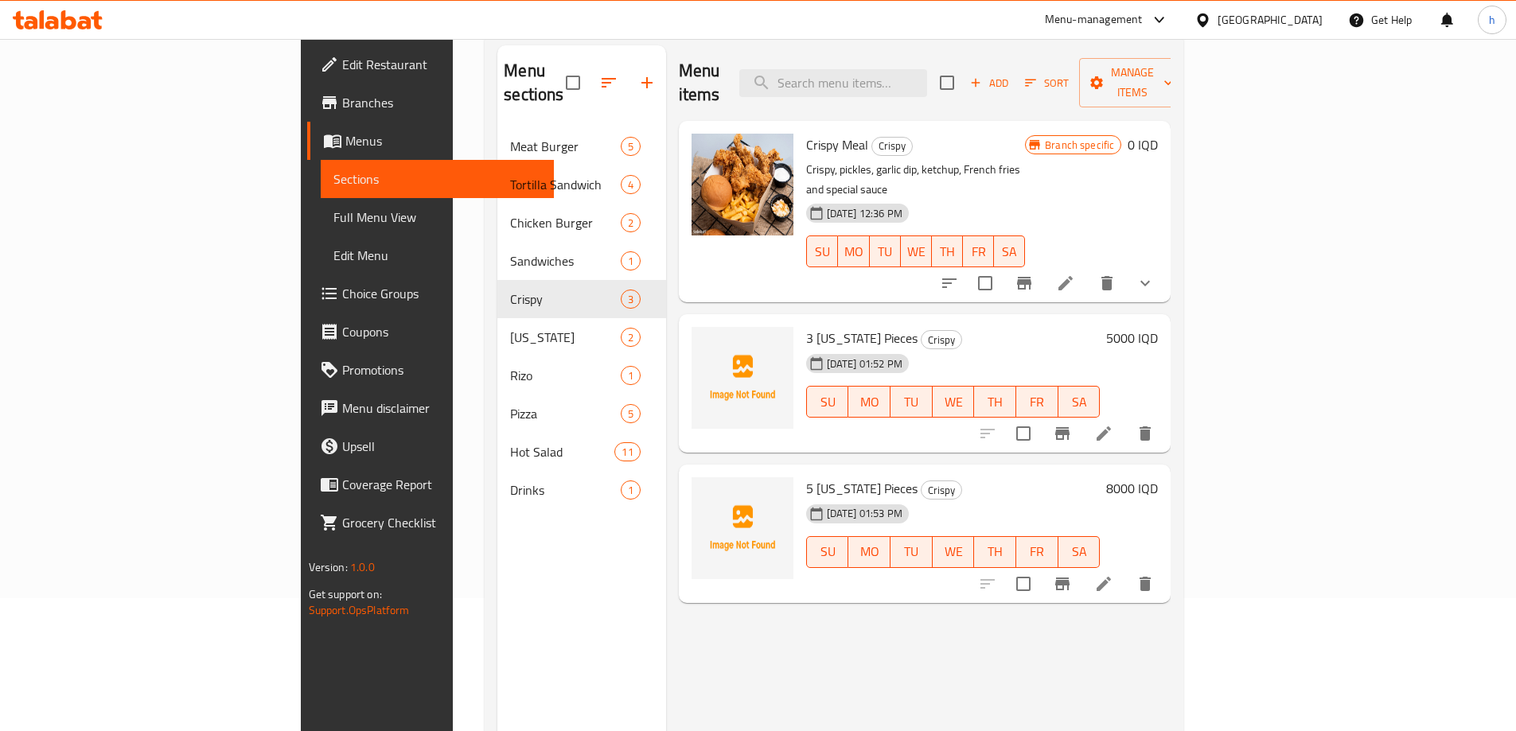
click at [333, 225] on span "Full Menu View" at bounding box center [437, 217] width 208 height 19
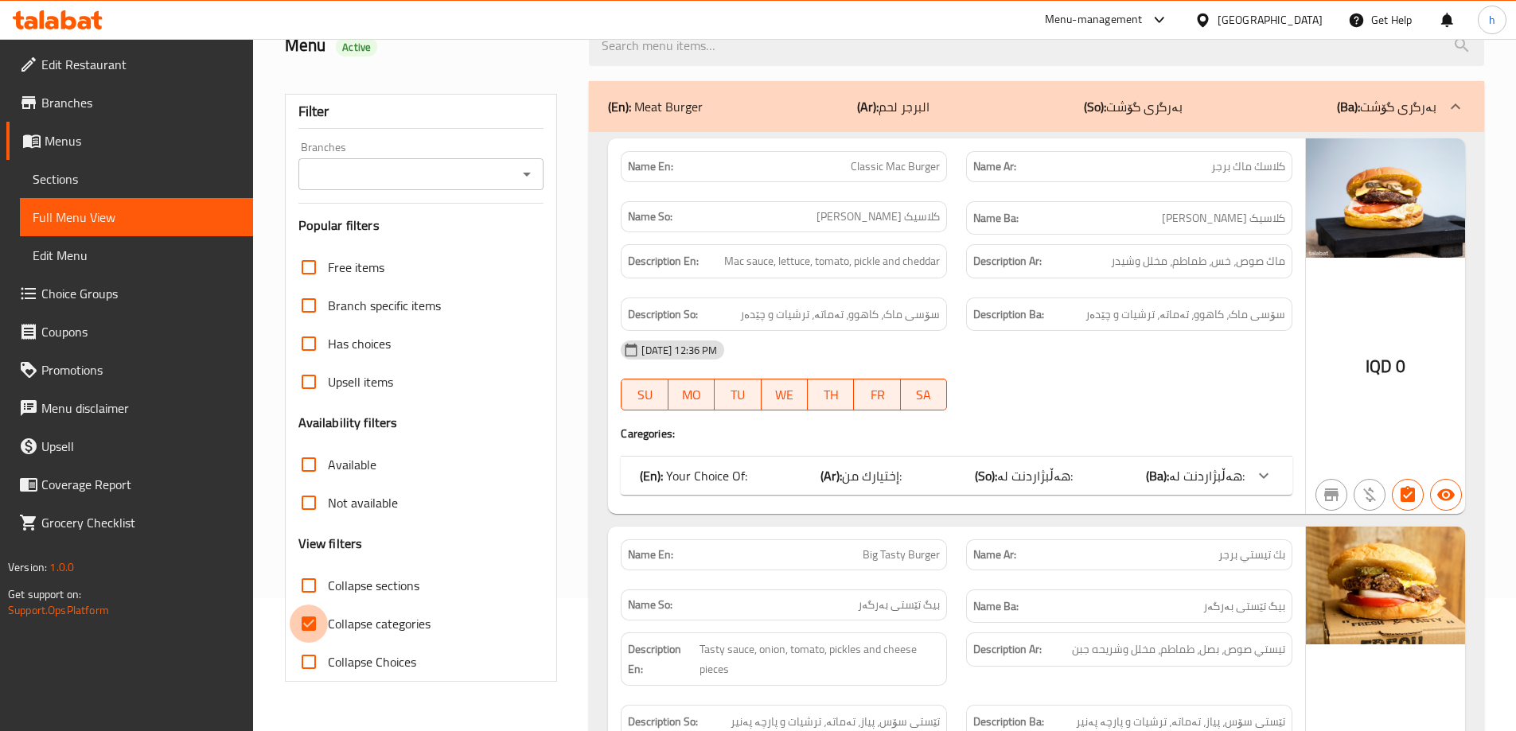
drag, startPoint x: 300, startPoint y: 622, endPoint x: 307, endPoint y: 594, distance: 28.8
click at [301, 622] on input "Collapse categories" at bounding box center [309, 624] width 38 height 38
checkbox input "false"
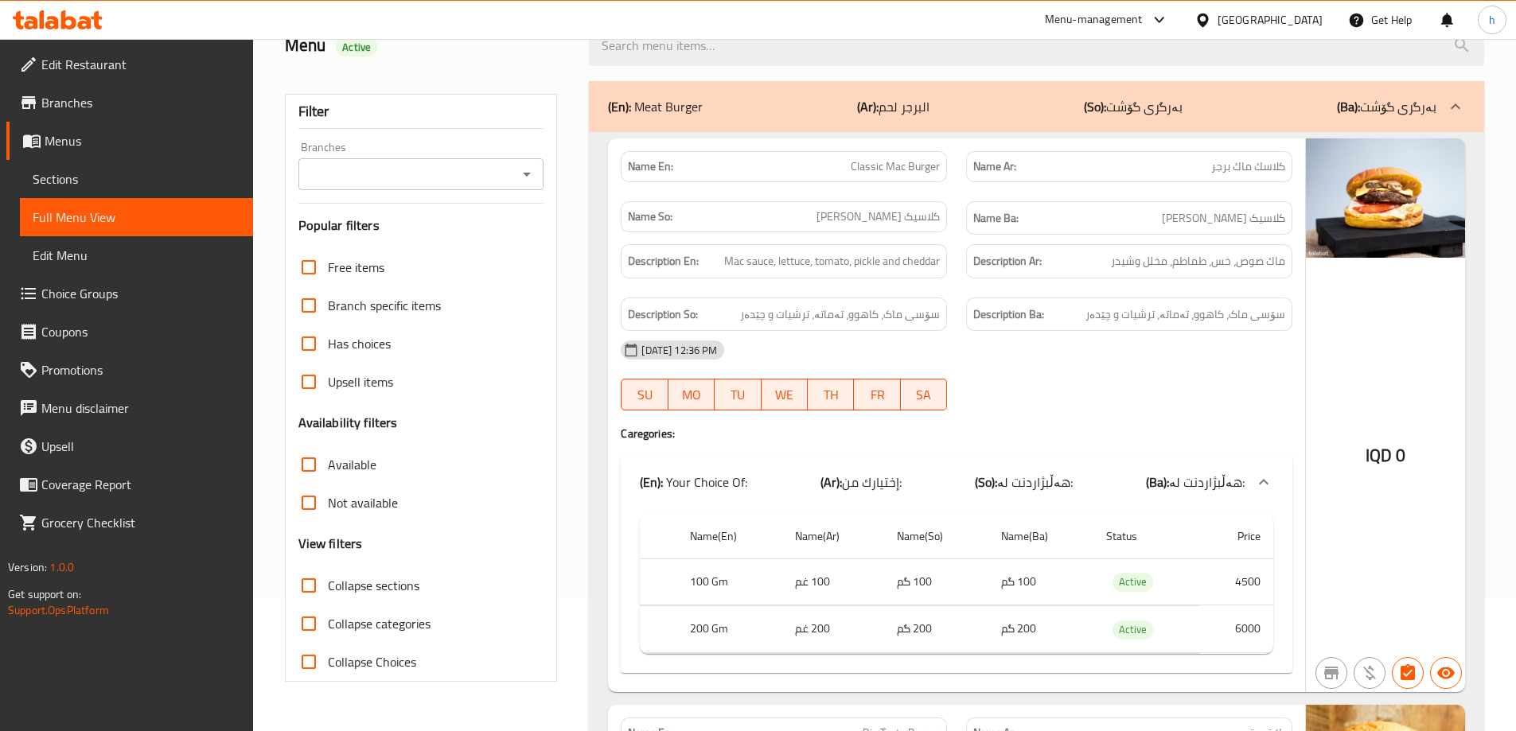
click at [311, 580] on input "Collapse sections" at bounding box center [309, 586] width 38 height 38
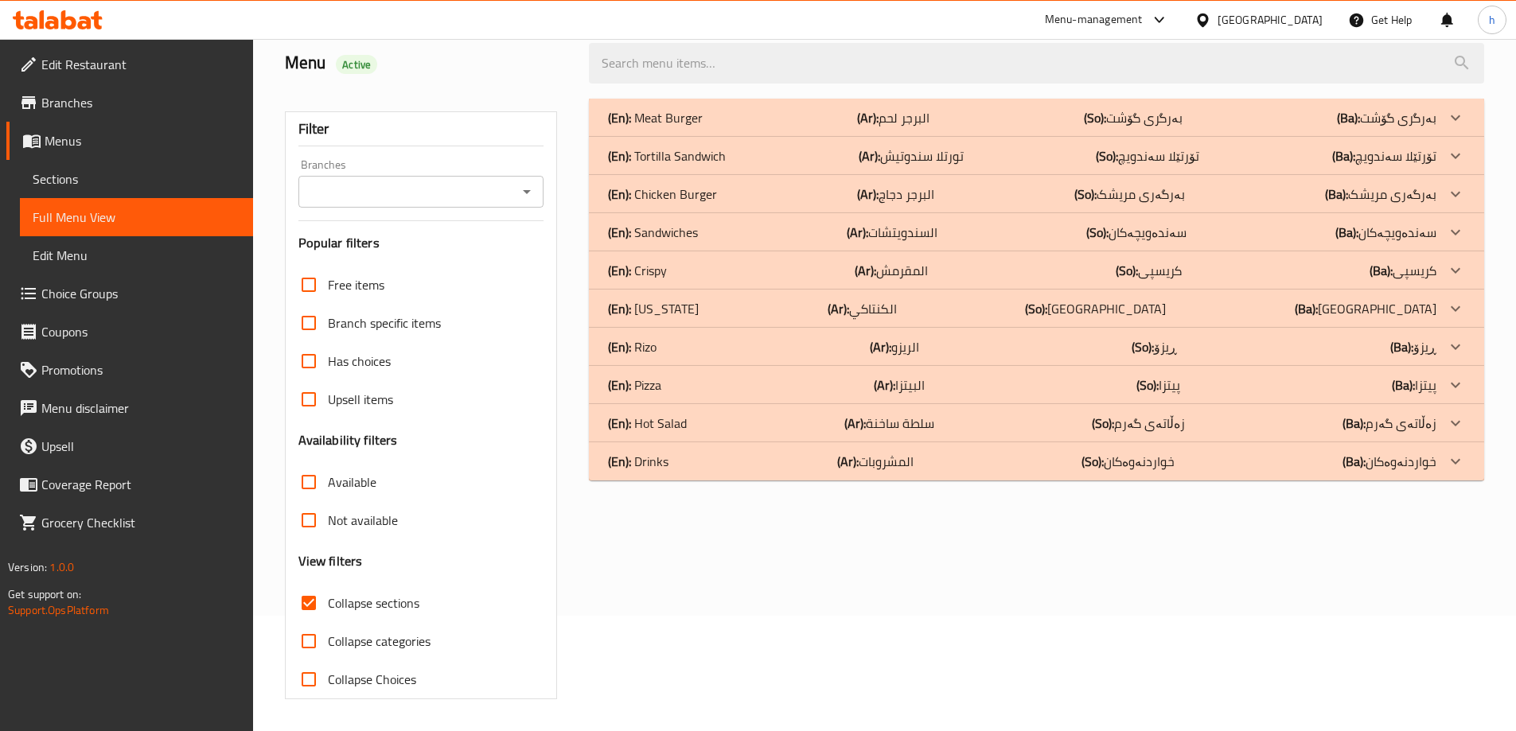
scroll to position [115, 0]
click at [308, 614] on input "Collapse sections" at bounding box center [309, 603] width 38 height 38
checkbox input "false"
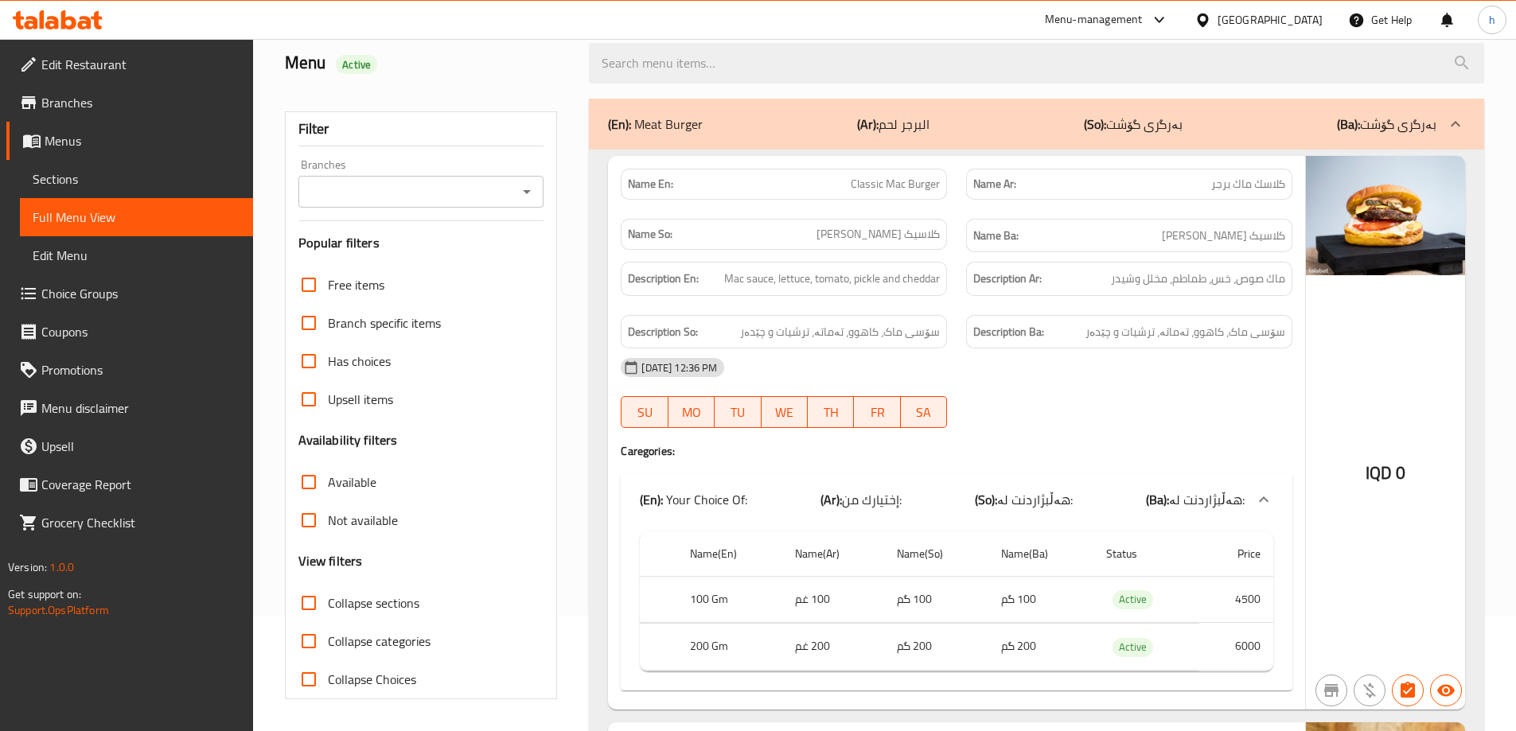
scroll to position [133, 0]
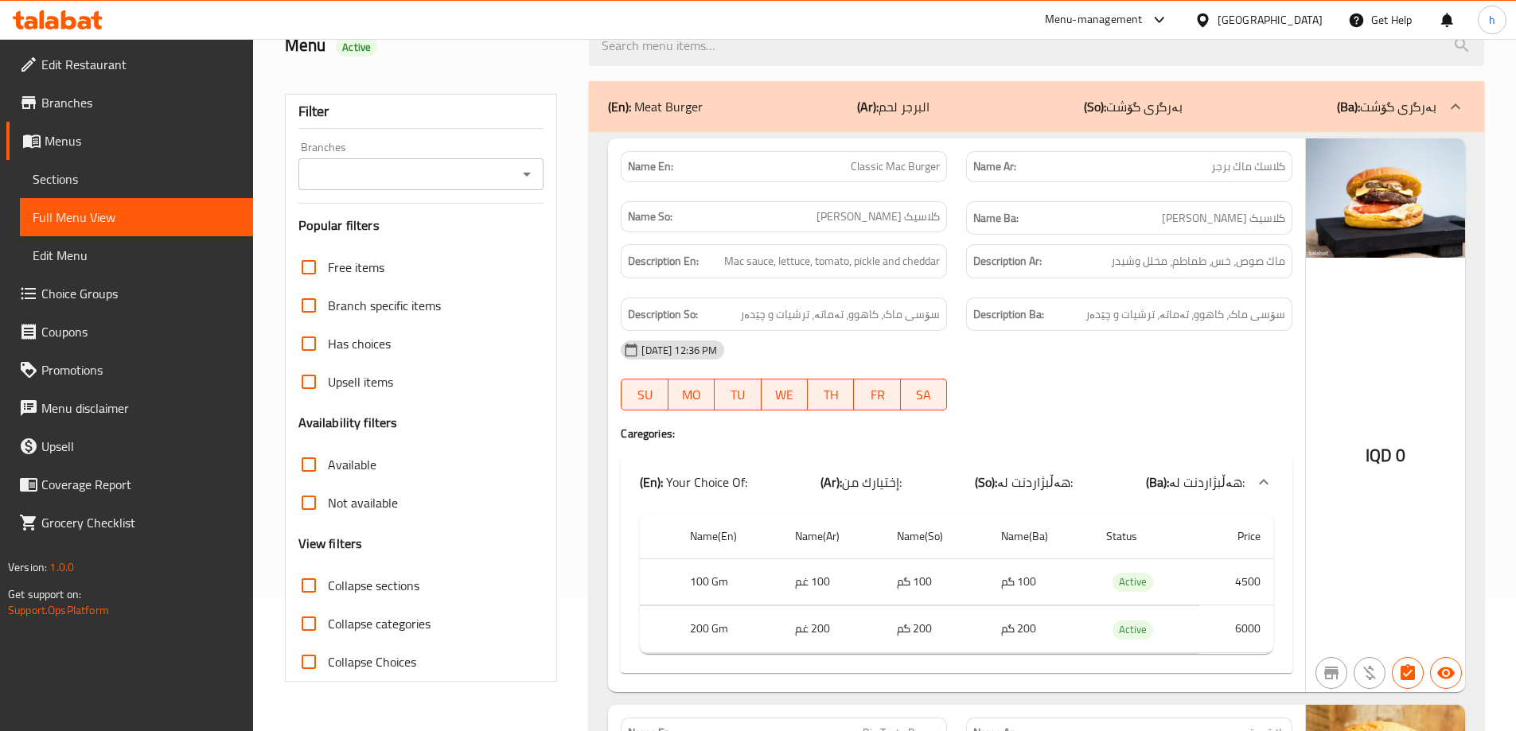
click at [532, 185] on div "Branches" at bounding box center [421, 174] width 246 height 32
click at [528, 171] on icon "Open" at bounding box center [526, 174] width 19 height 19
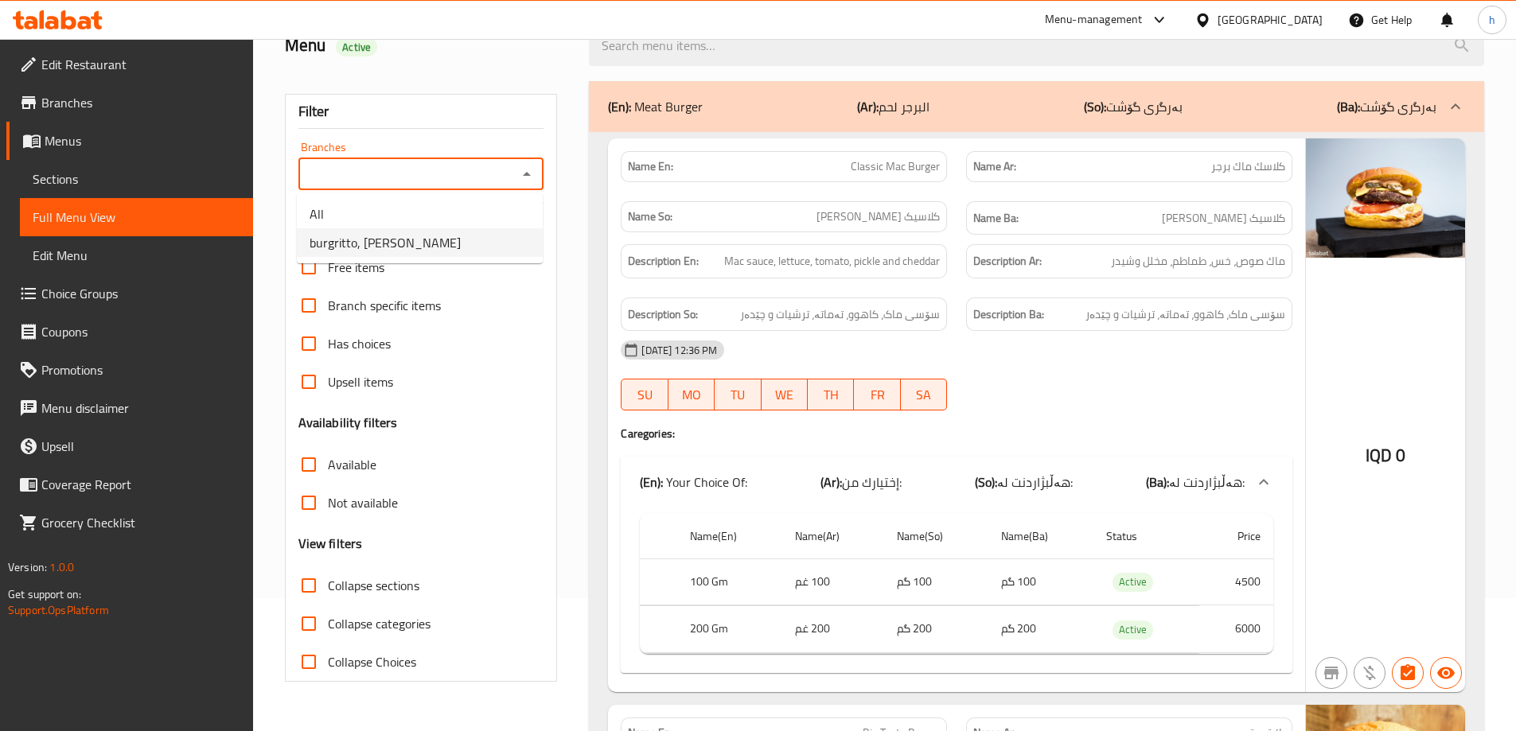
click at [370, 252] on span "burgritto, Al Ashar" at bounding box center [385, 242] width 151 height 19
type input "burgritto, Al Ashar"
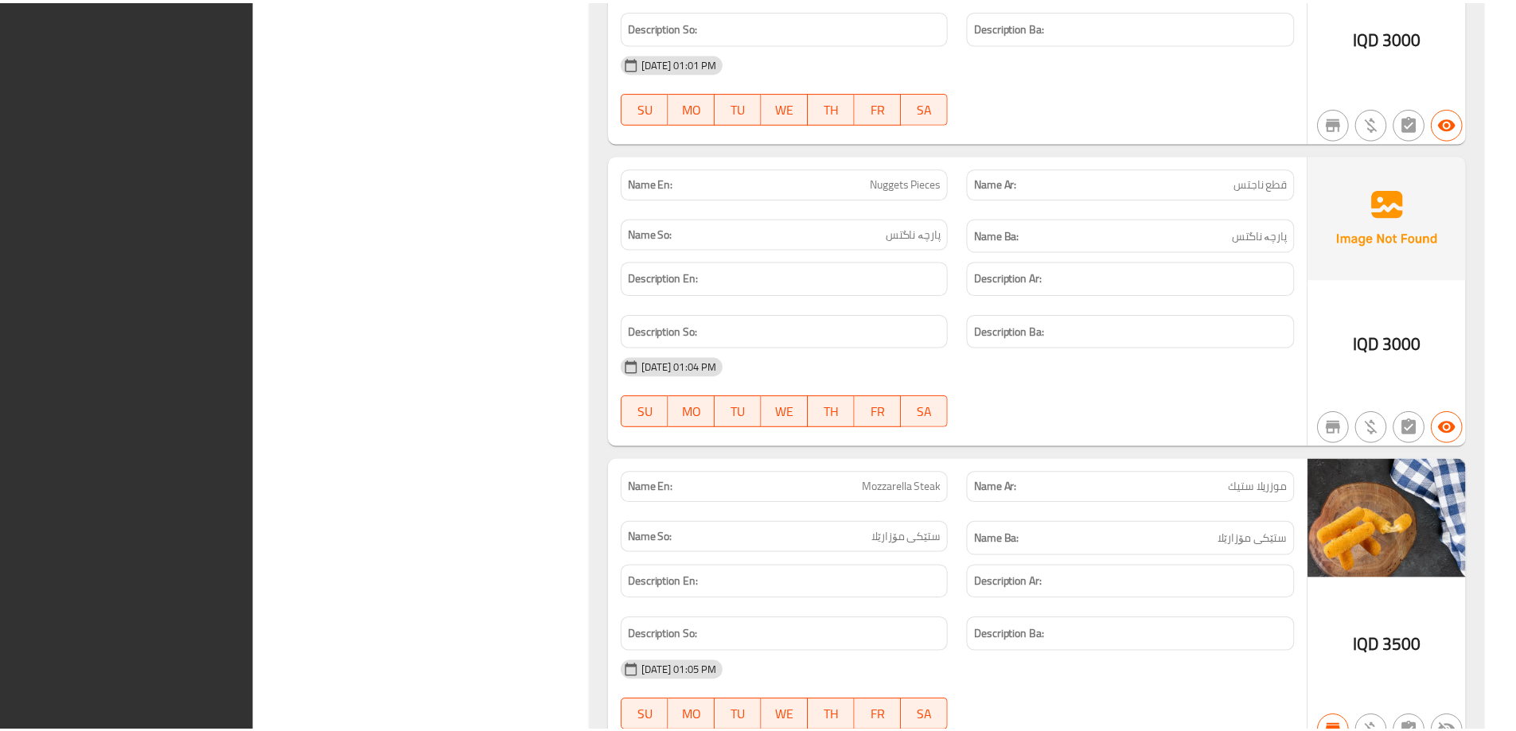
scroll to position [13542, 0]
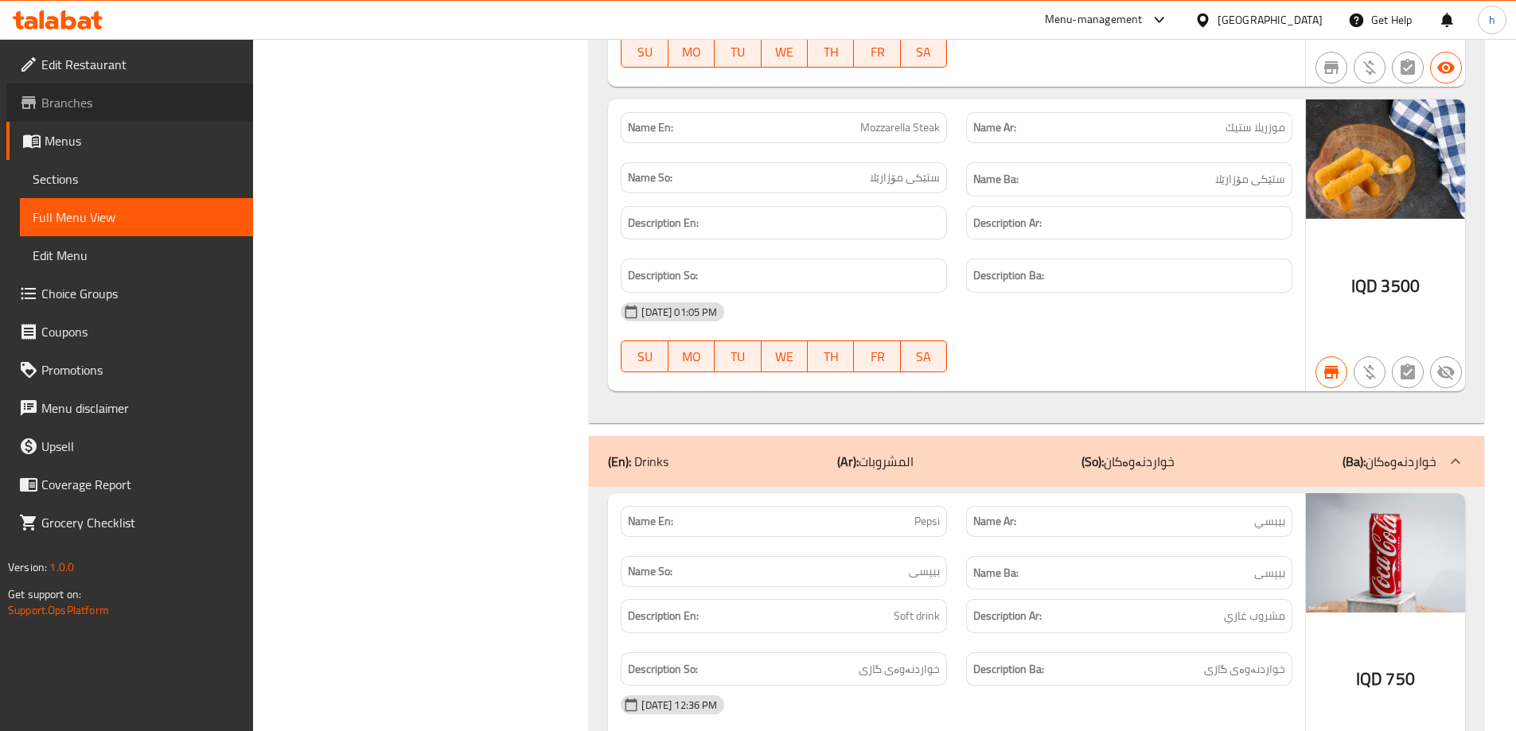
click at [49, 104] on span "Branches" at bounding box center [140, 102] width 199 height 19
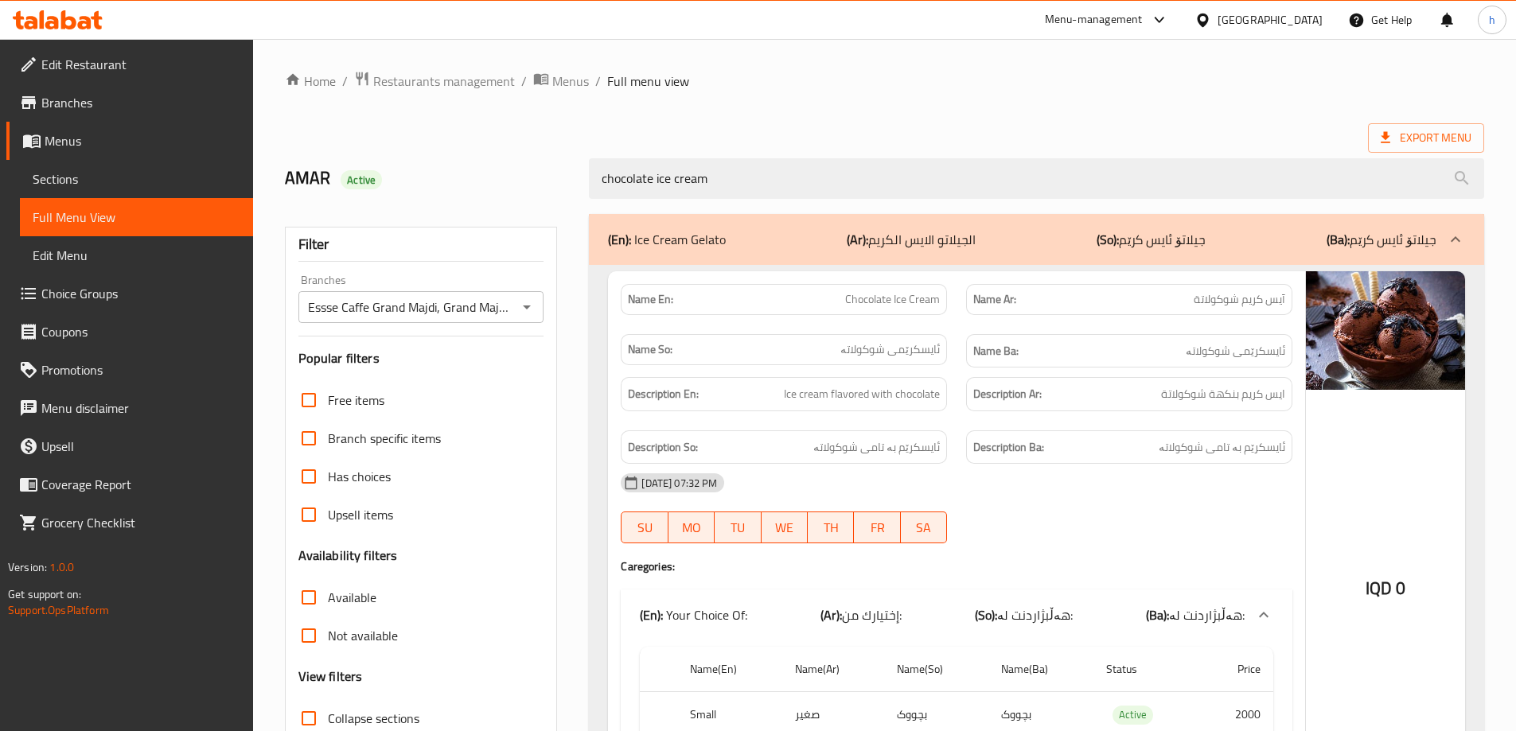
click at [163, 181] on span "Sections" at bounding box center [137, 179] width 208 height 19
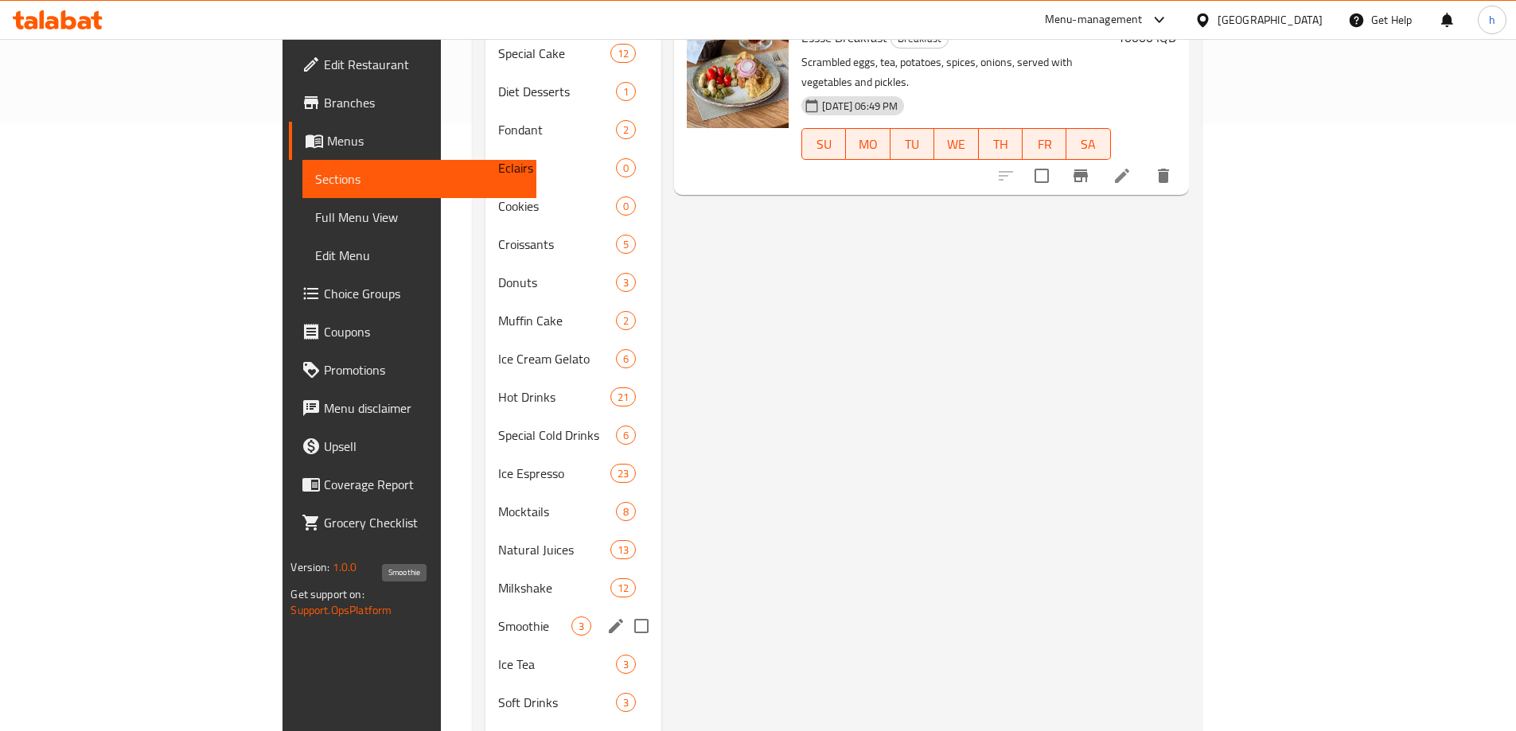
scroll to position [607, 0]
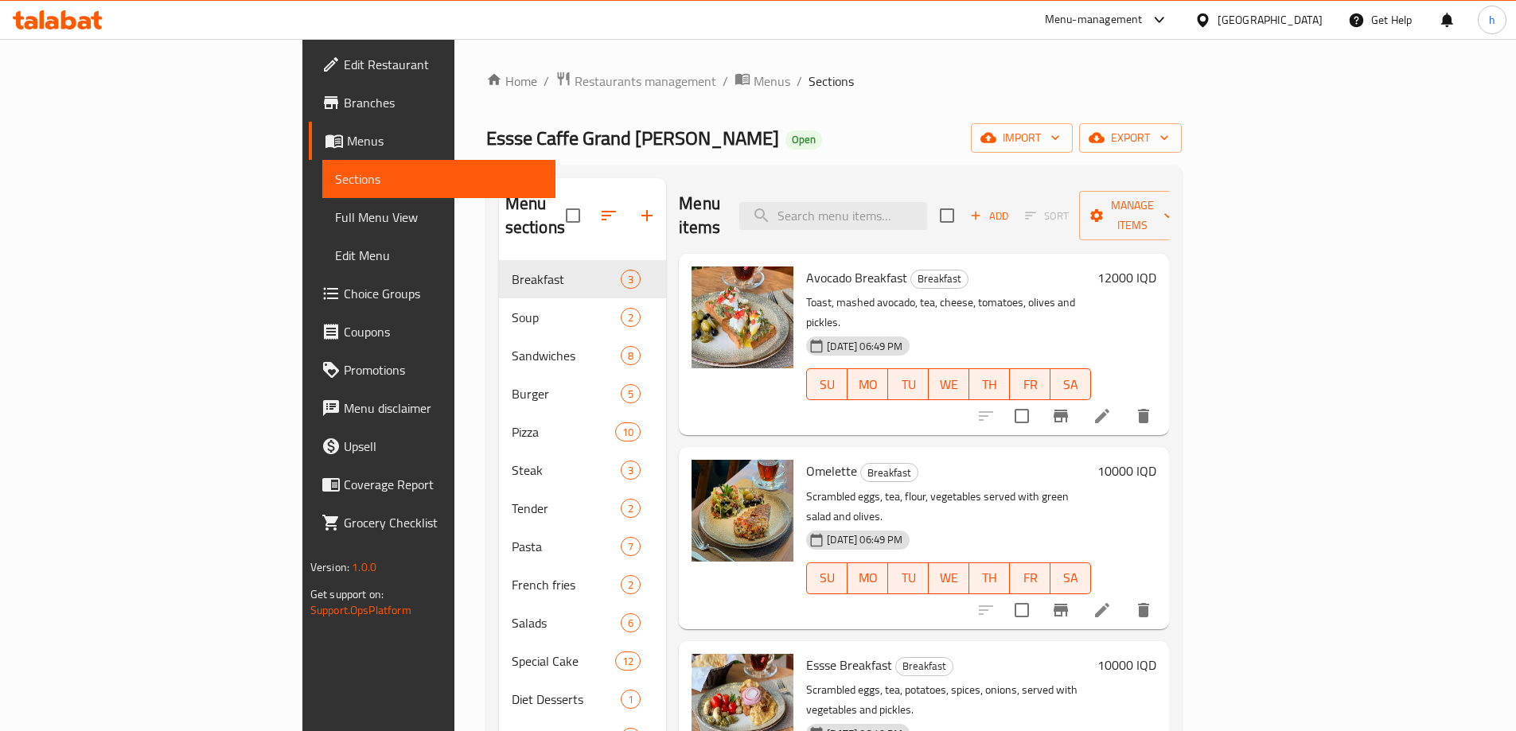
scroll to position [607, 0]
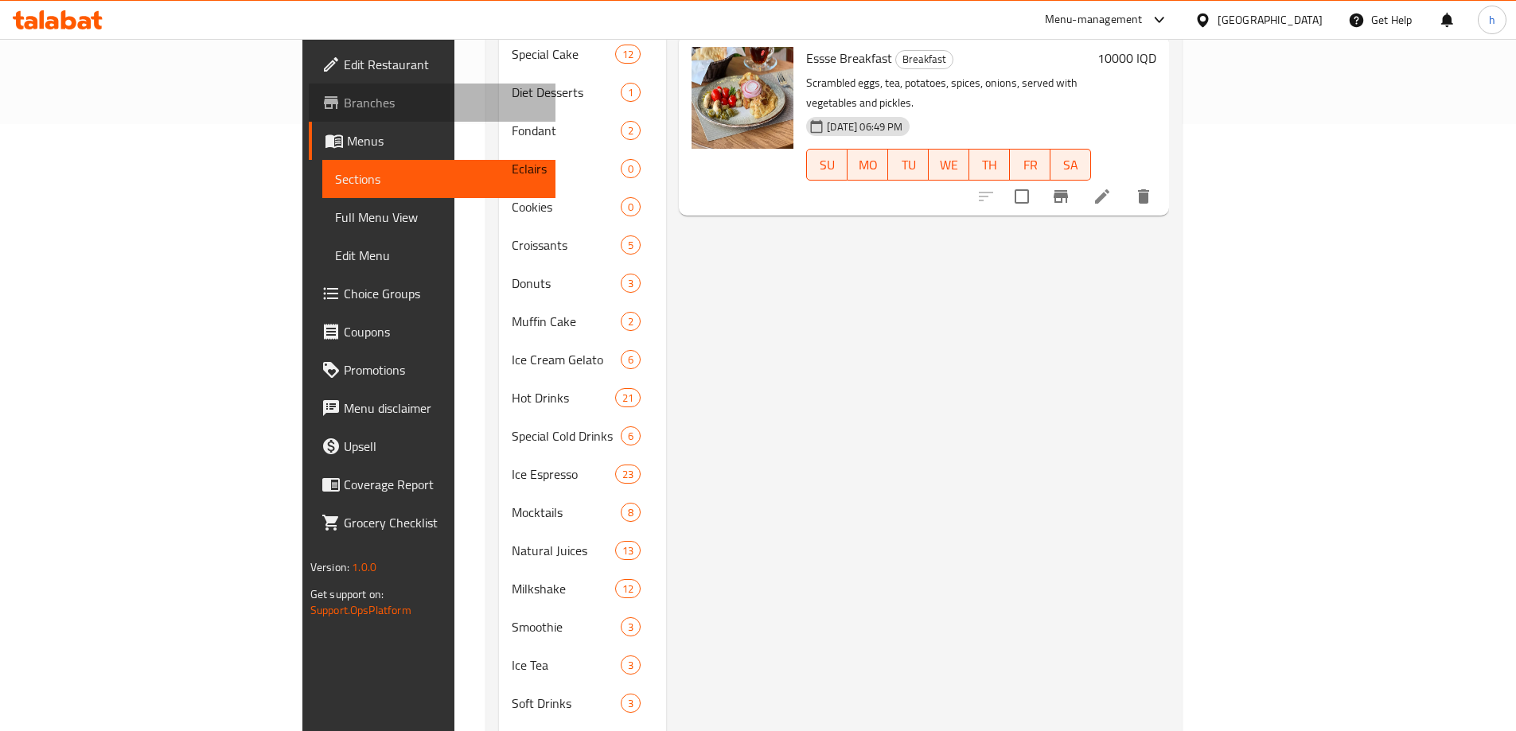
click at [344, 102] on span "Branches" at bounding box center [443, 102] width 199 height 19
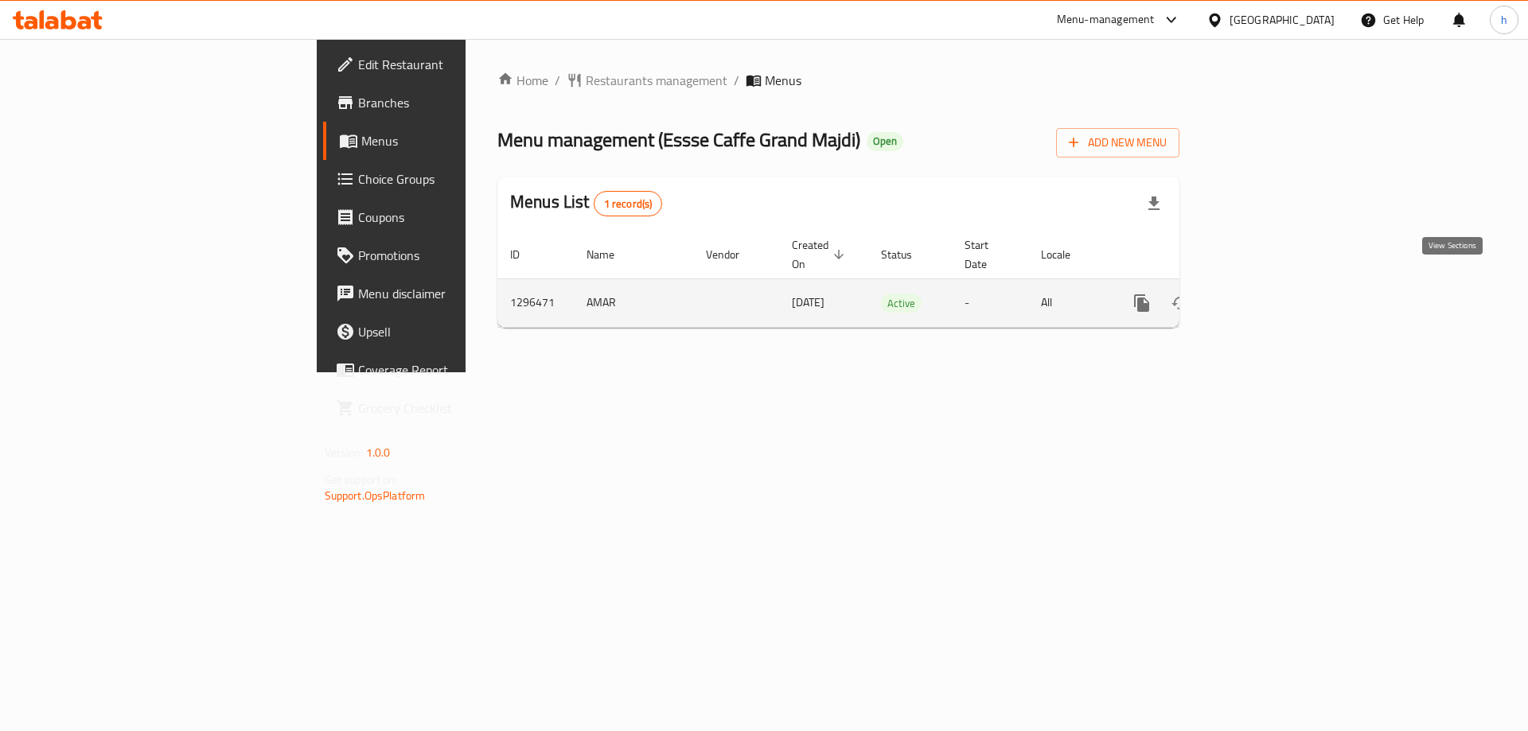
click at [1276, 284] on link "enhanced table" at bounding box center [1257, 303] width 38 height 38
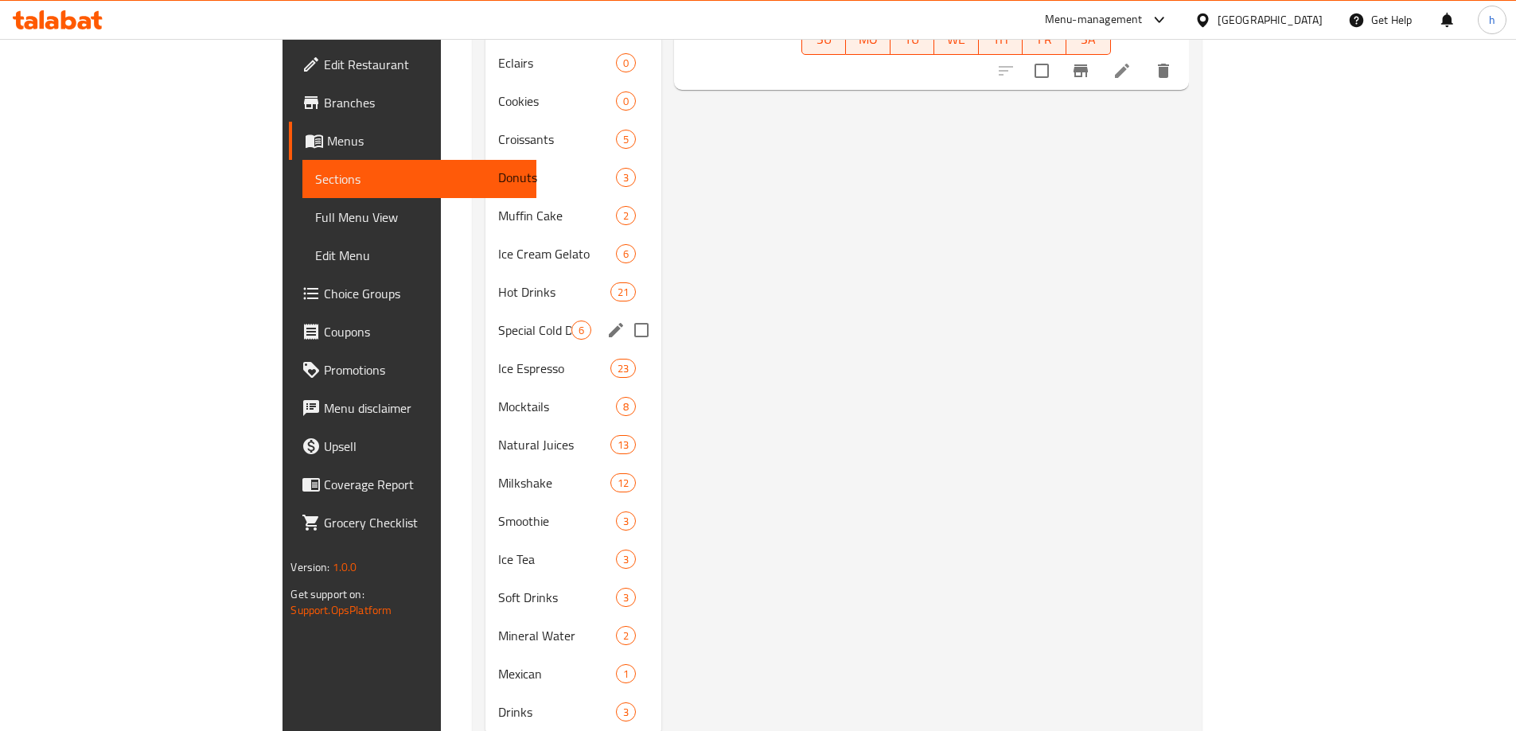
scroll to position [740, 0]
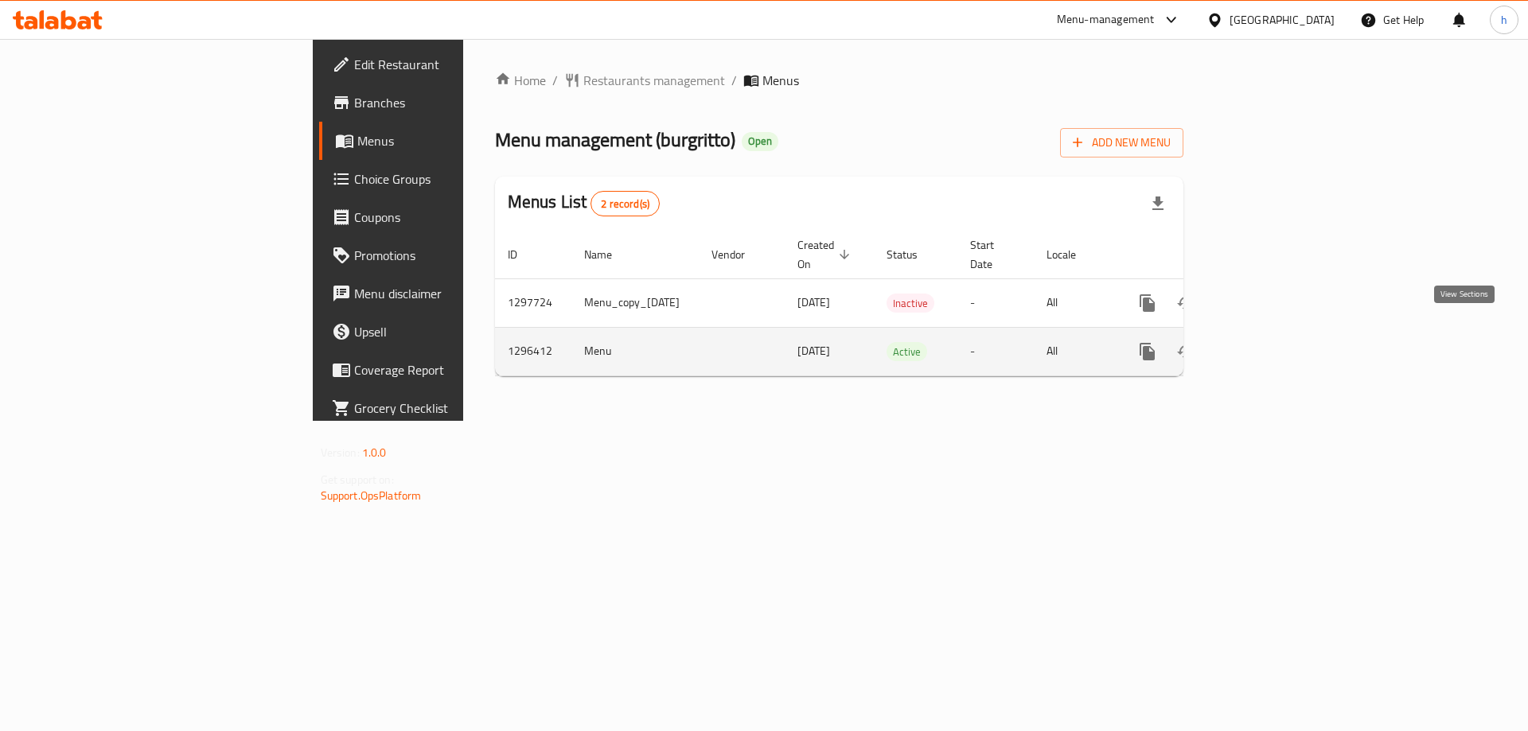
click at [1281, 345] on link "enhanced table" at bounding box center [1262, 352] width 38 height 38
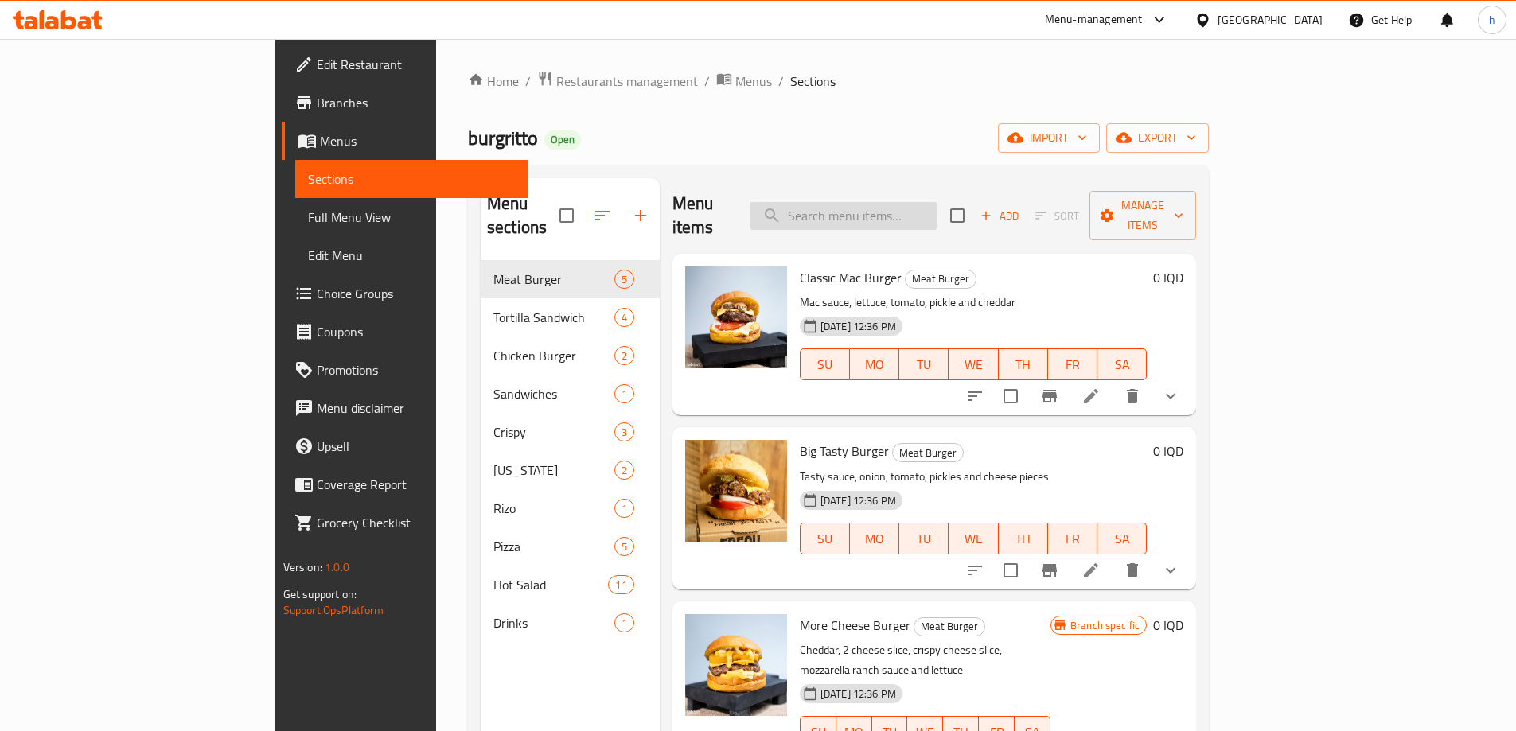
click at [938, 204] on input "search" at bounding box center [844, 216] width 188 height 28
type input "\"
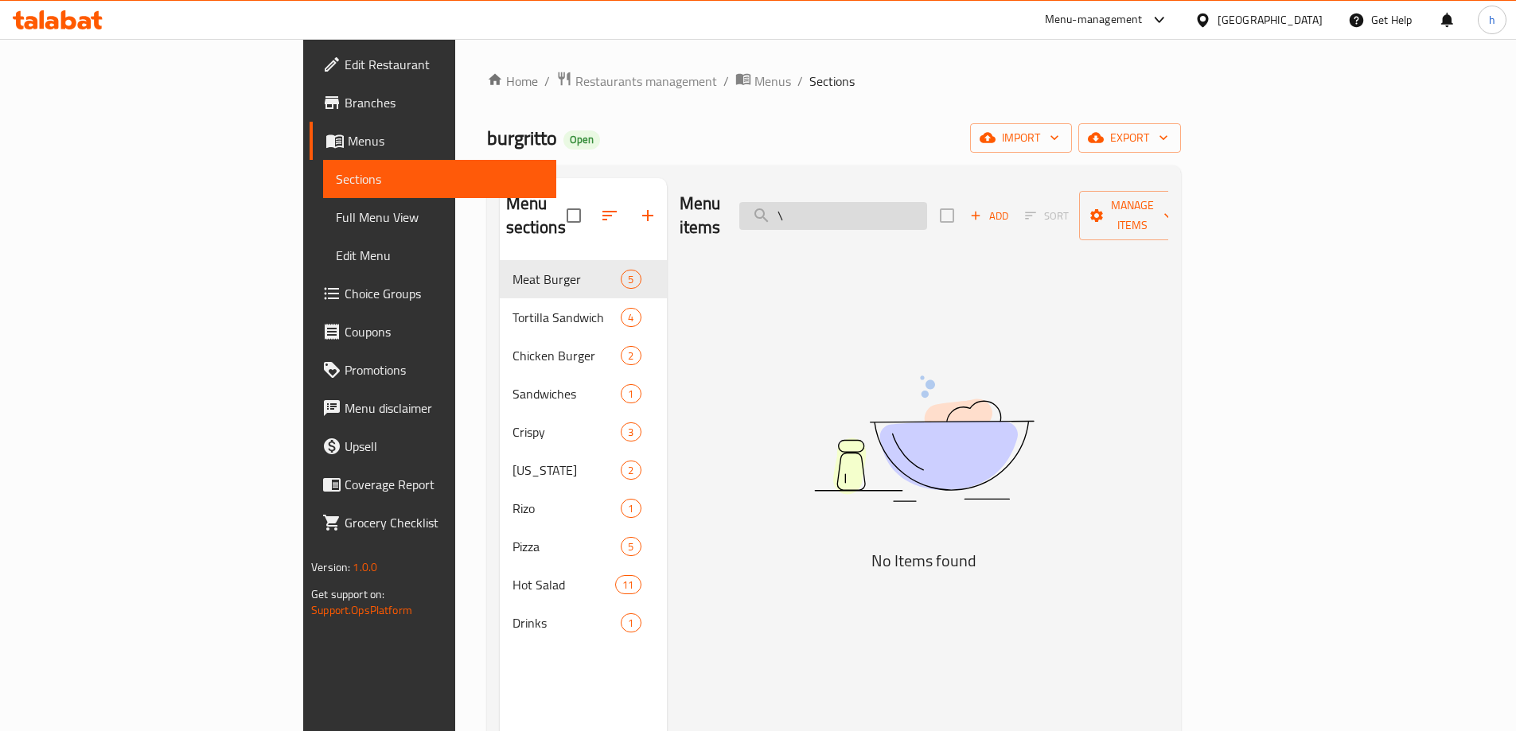
click at [927, 213] on input "\" at bounding box center [833, 216] width 188 height 28
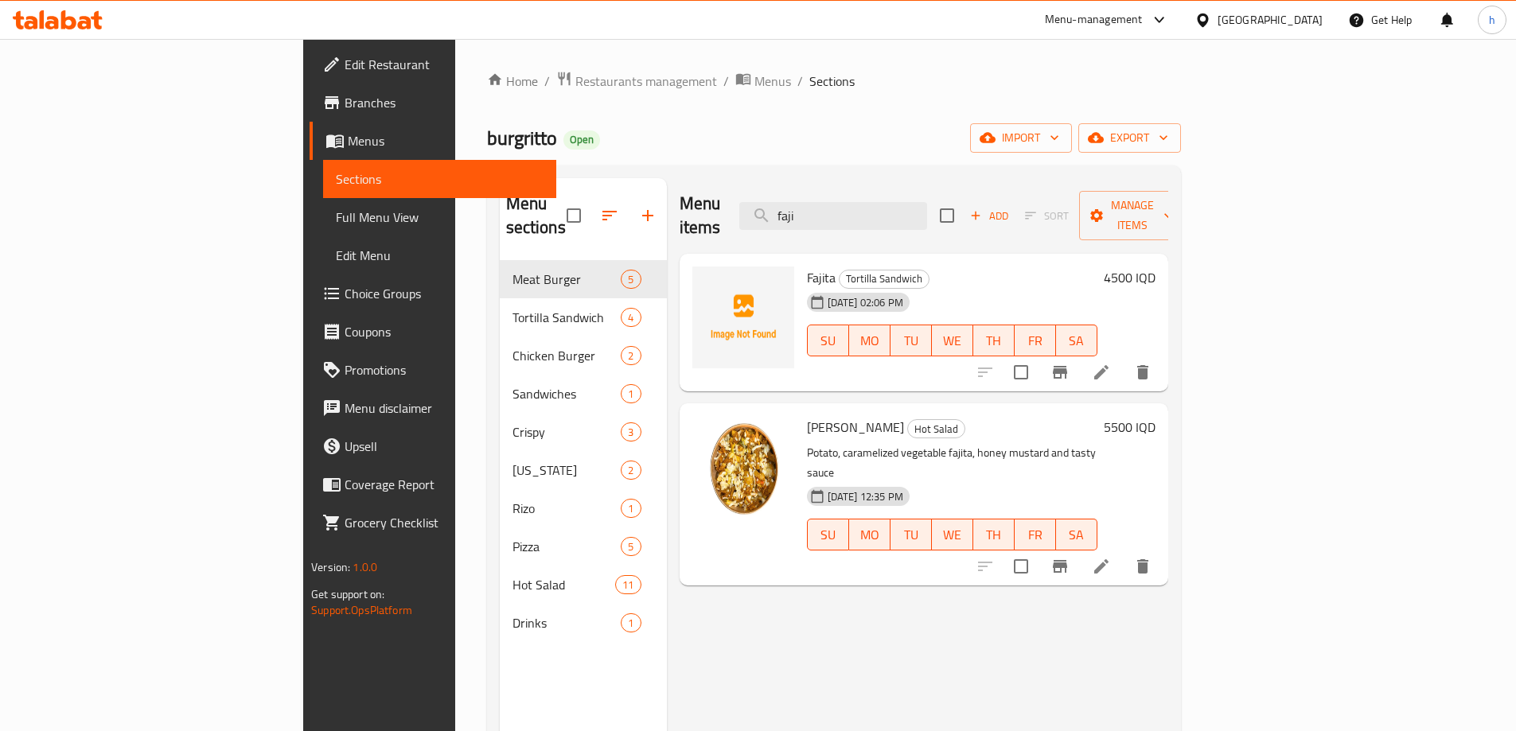
type input "faji"
click at [80, 16] on icon at bounding box center [58, 19] width 90 height 19
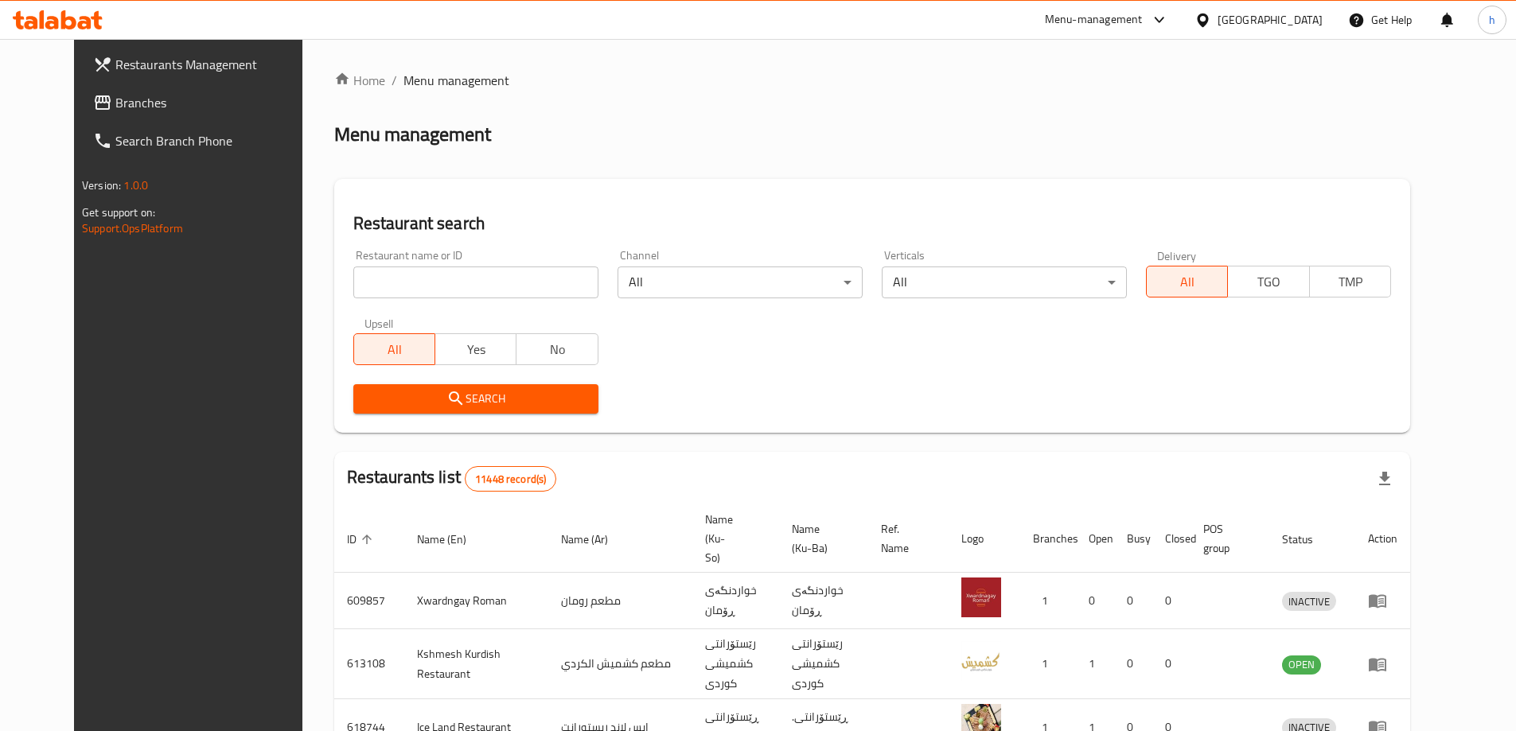
click at [115, 97] on span "Branches" at bounding box center [214, 102] width 199 height 19
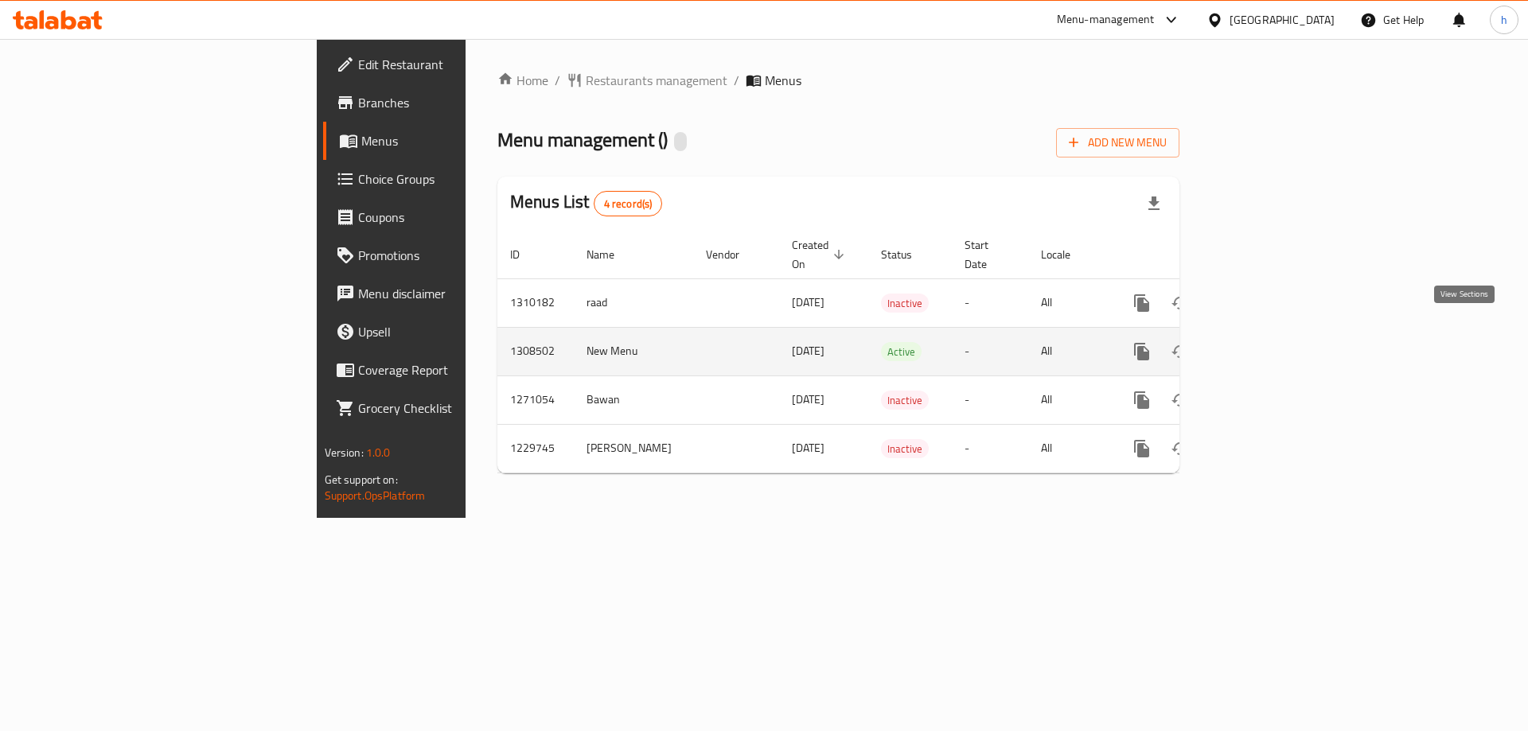
click at [1266, 342] on icon "enhanced table" at bounding box center [1256, 351] width 19 height 19
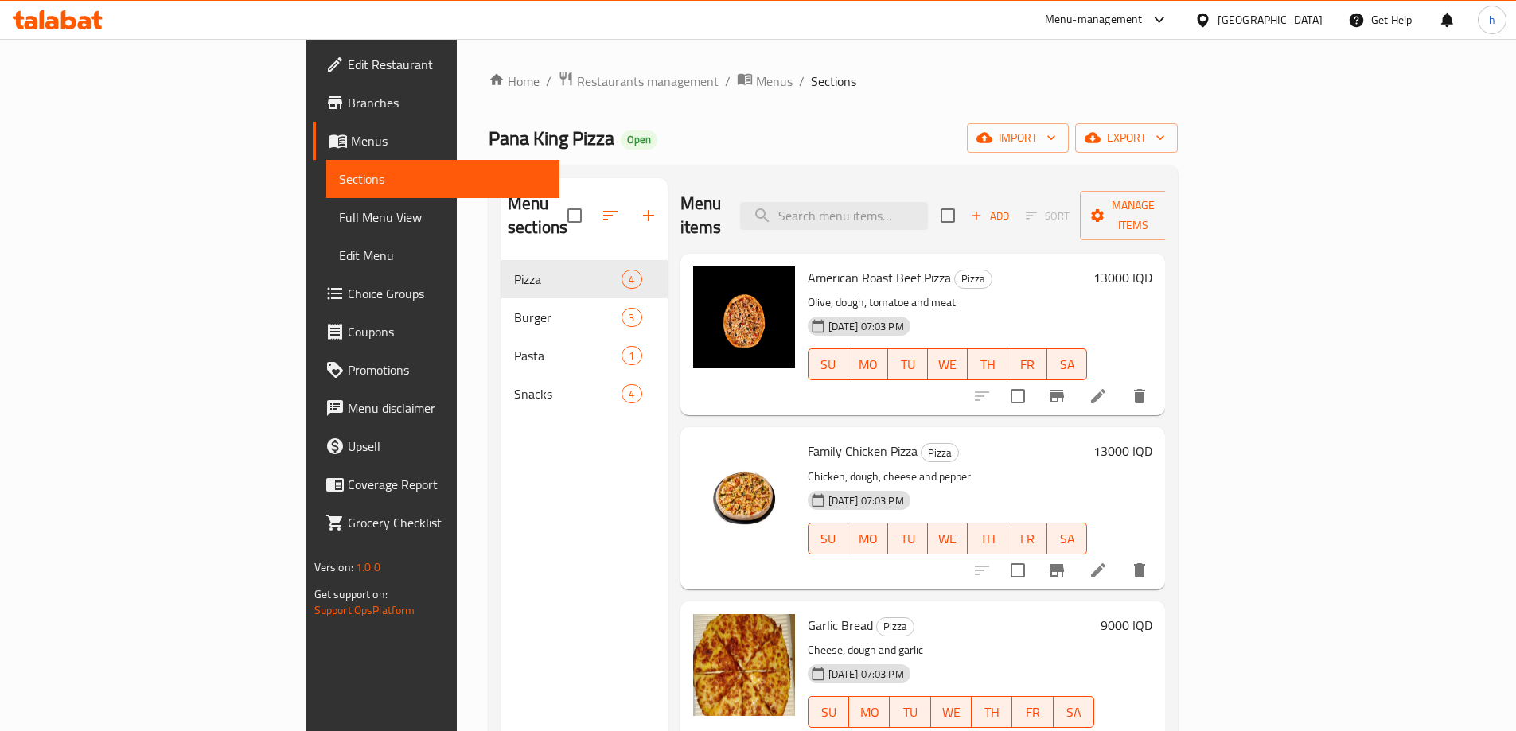
click at [351, 142] on span "Menus" at bounding box center [449, 140] width 196 height 19
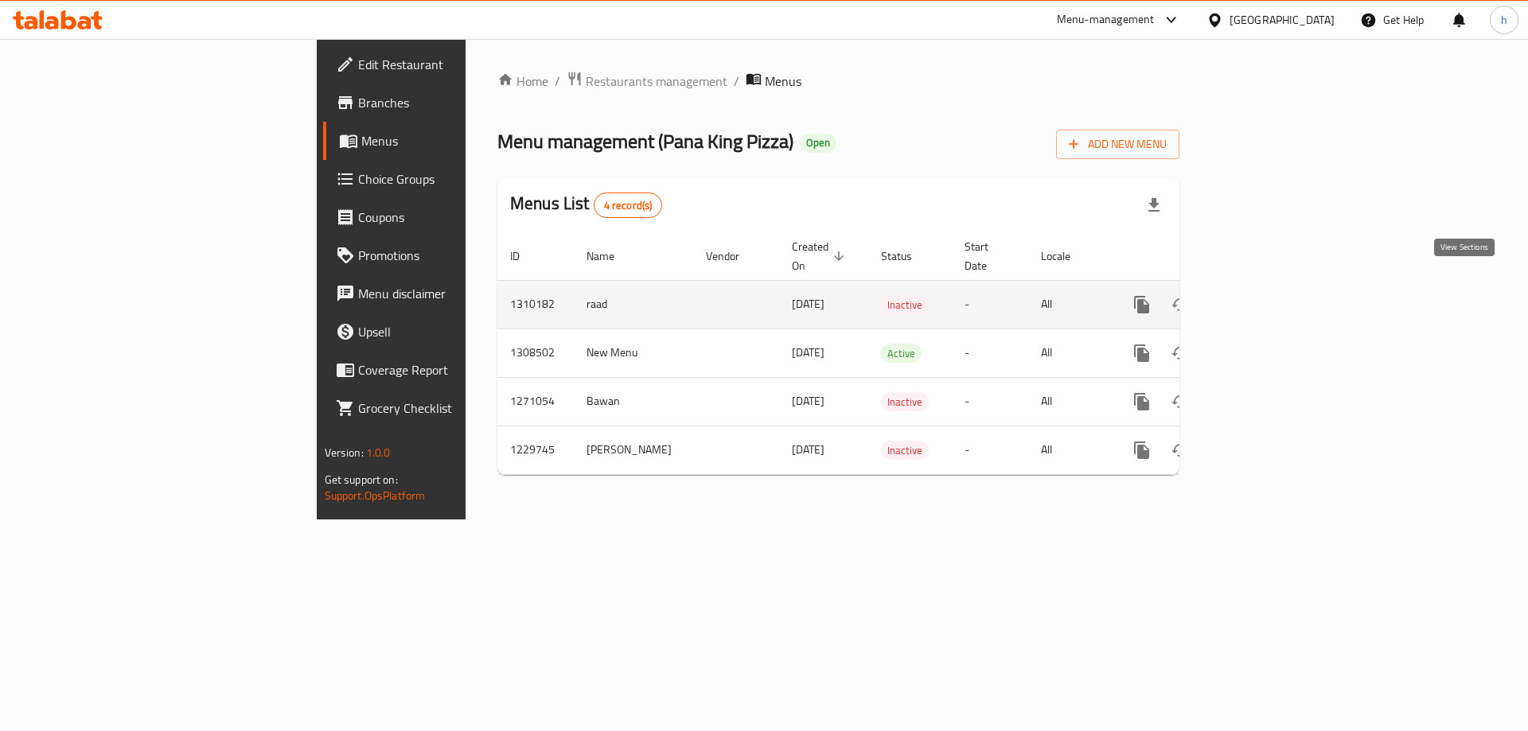
click at [1266, 295] on icon "enhanced table" at bounding box center [1256, 304] width 19 height 19
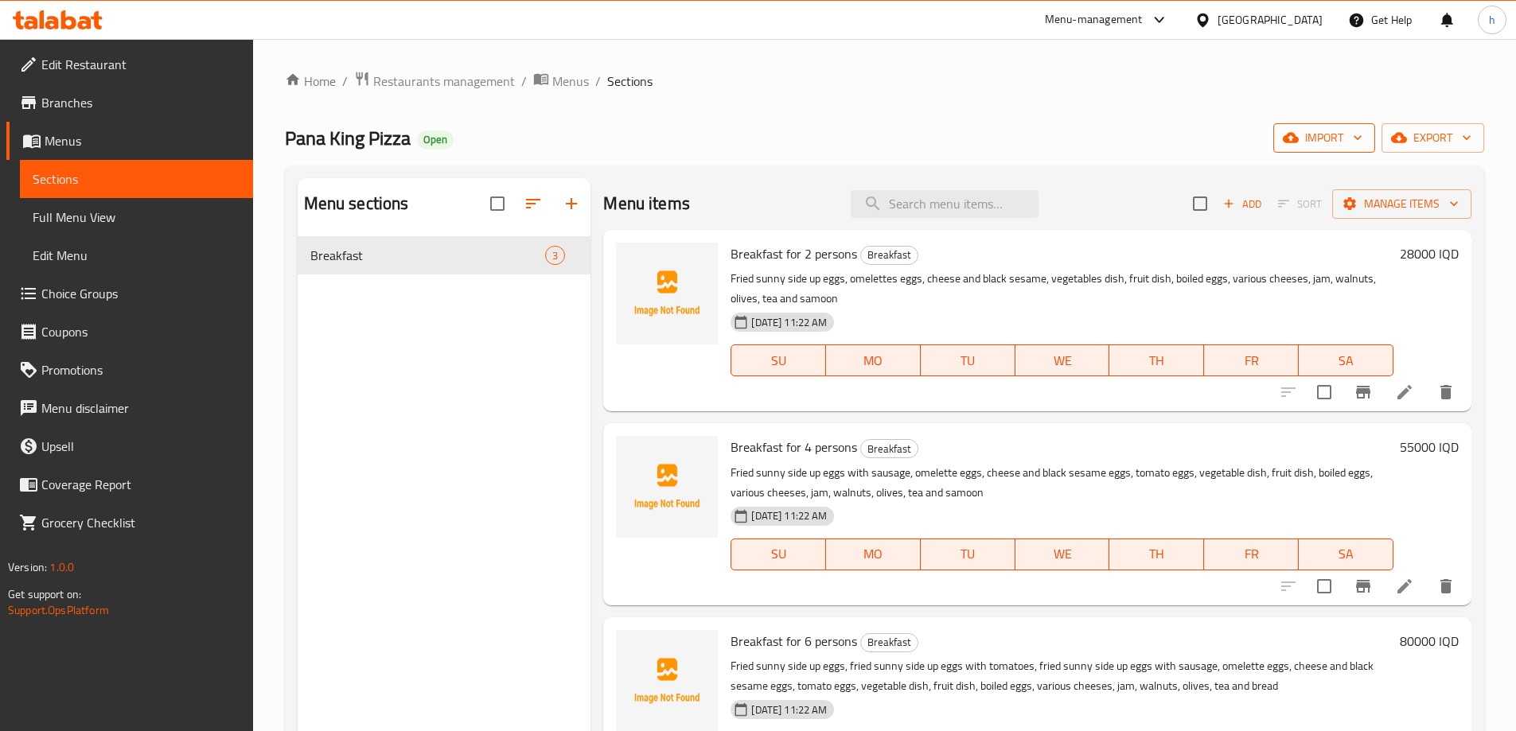
click at [1312, 139] on span "import" at bounding box center [1324, 138] width 76 height 20
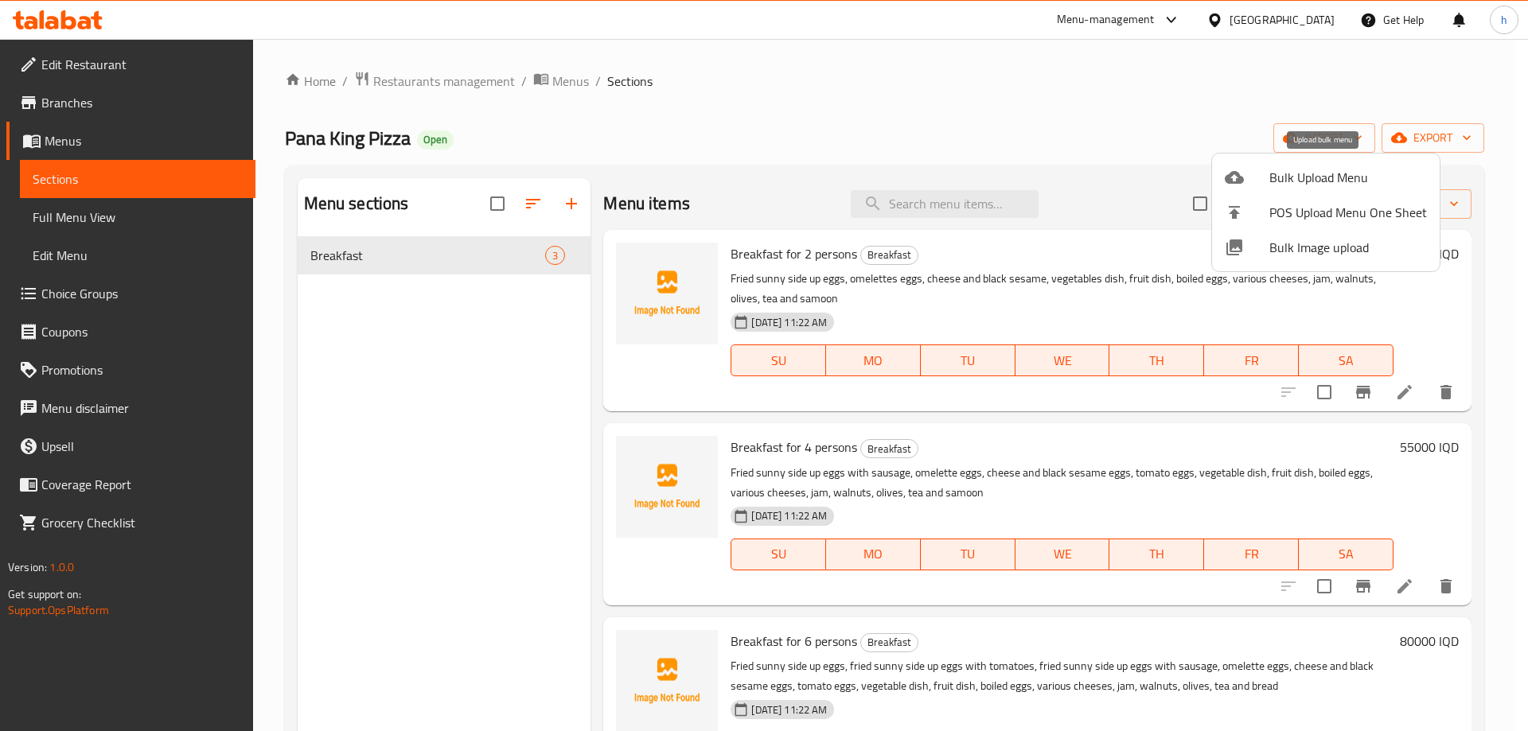
click at [1250, 174] on div at bounding box center [1247, 177] width 45 height 19
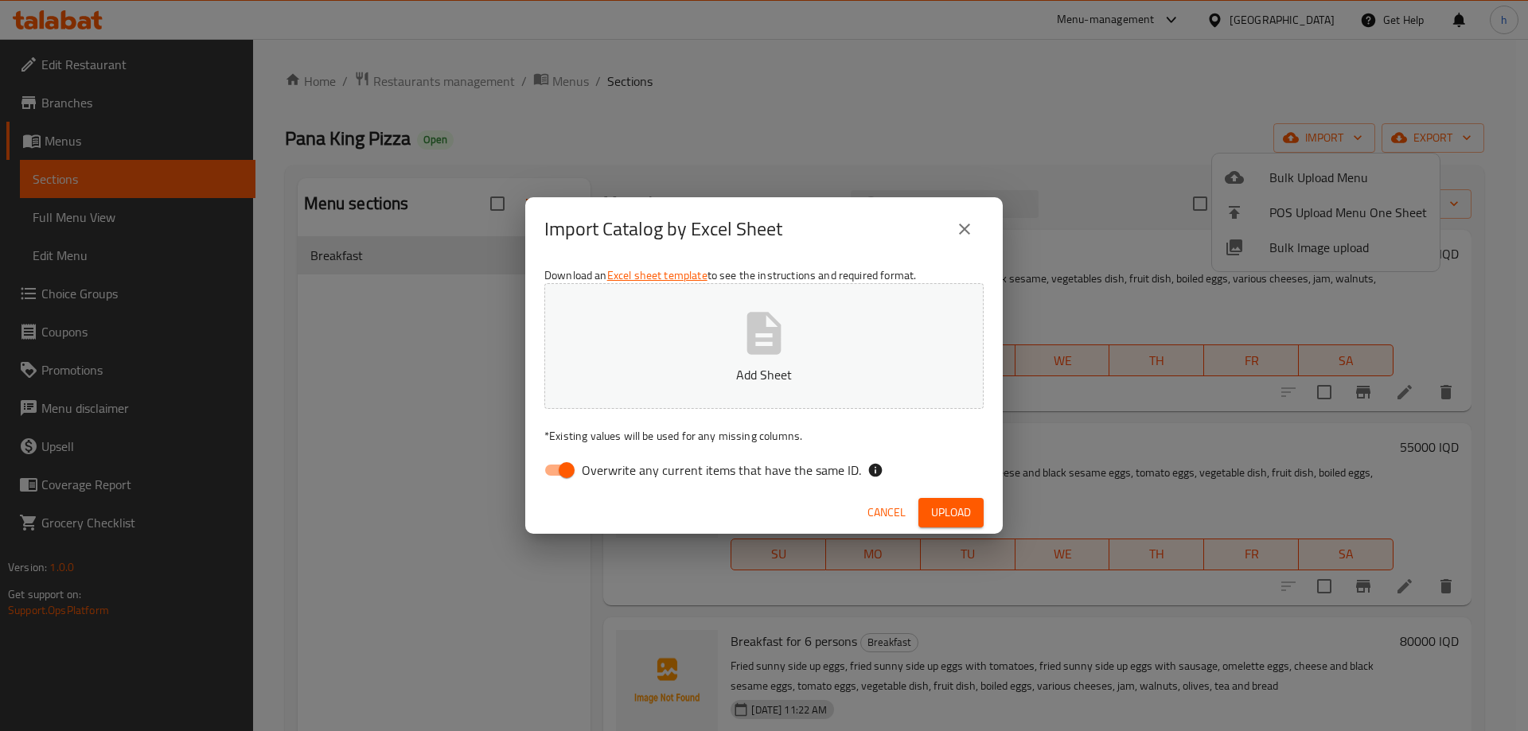
drag, startPoint x: 563, startPoint y: 466, endPoint x: 652, endPoint y: 427, distance: 96.6
click at [576, 458] on input "Overwrite any current items that have the same ID." at bounding box center [566, 470] width 91 height 30
checkbox input "false"
click at [936, 509] on span "Upload" at bounding box center [951, 513] width 40 height 20
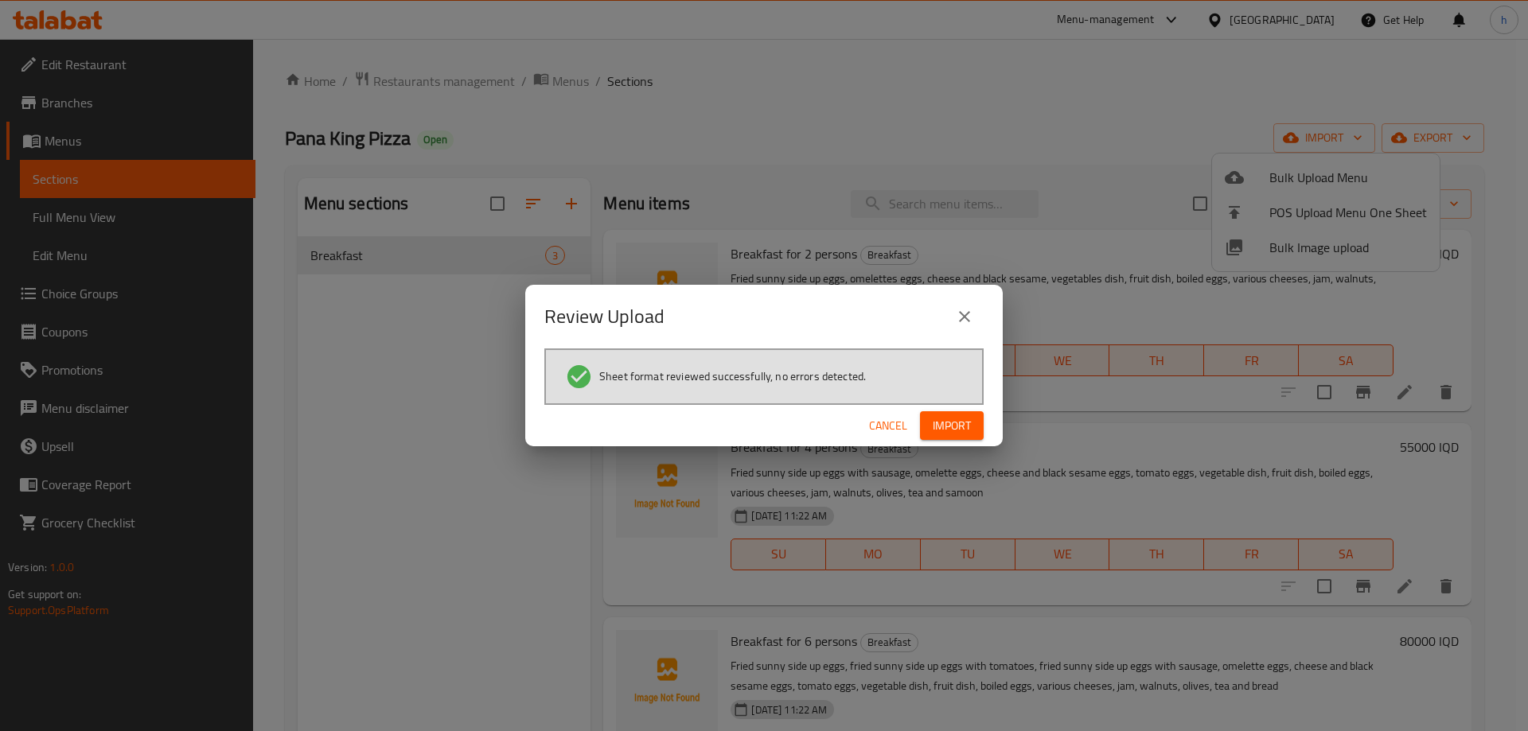
click at [950, 411] on button "Import" at bounding box center [952, 425] width 64 height 29
